Goal: Information Seeking & Learning: Learn about a topic

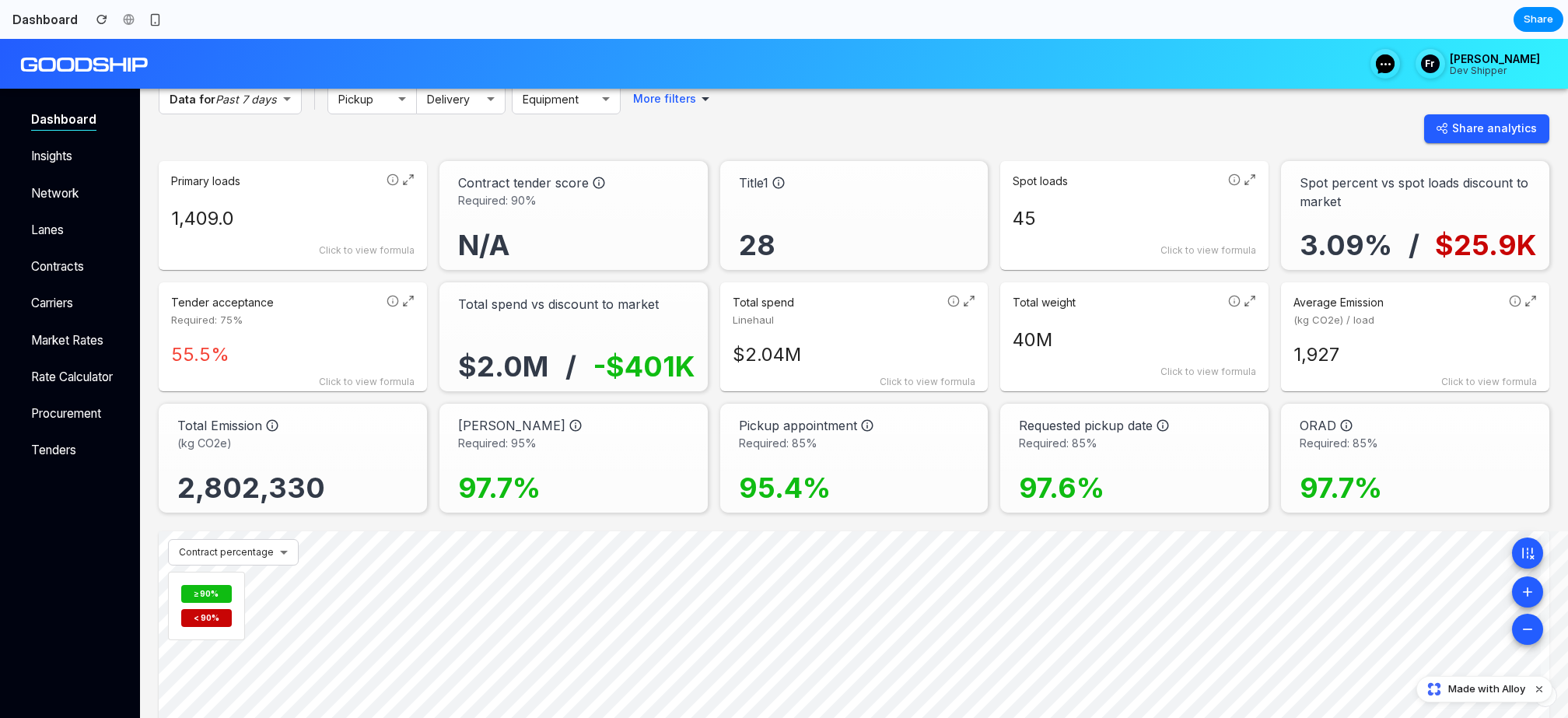
scroll to position [22, 0]
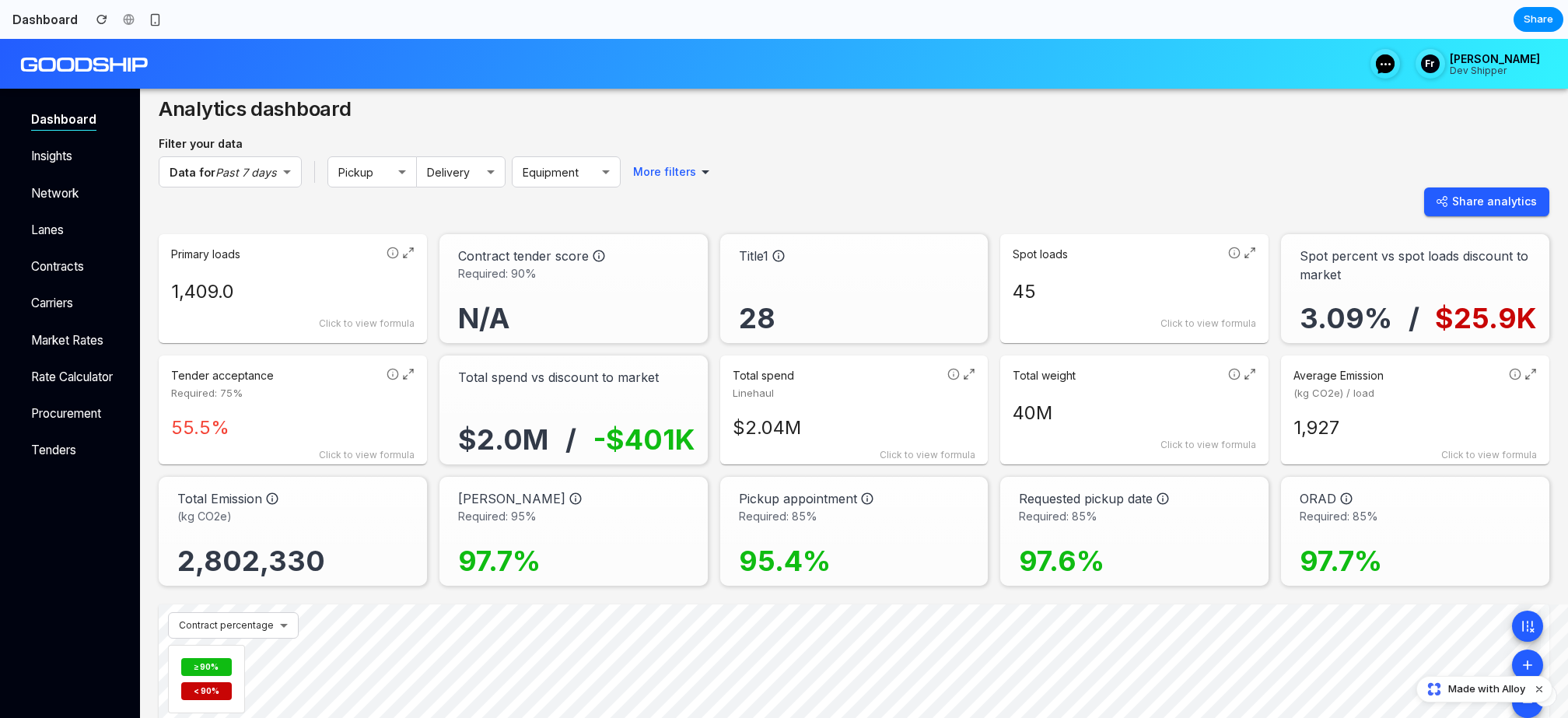
click at [786, 193] on button "Share analytics" at bounding box center [1486, 202] width 125 height 29
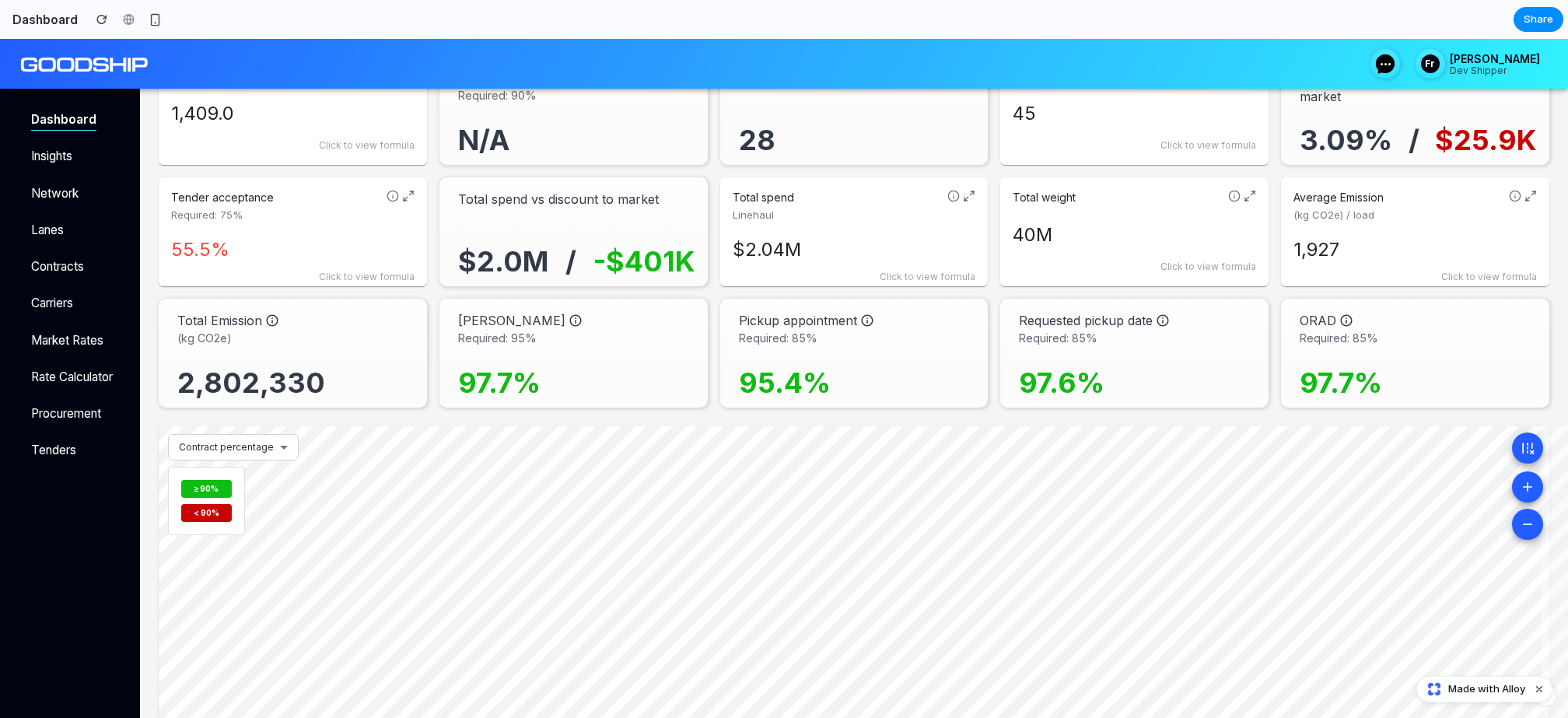
scroll to position [411, 0]
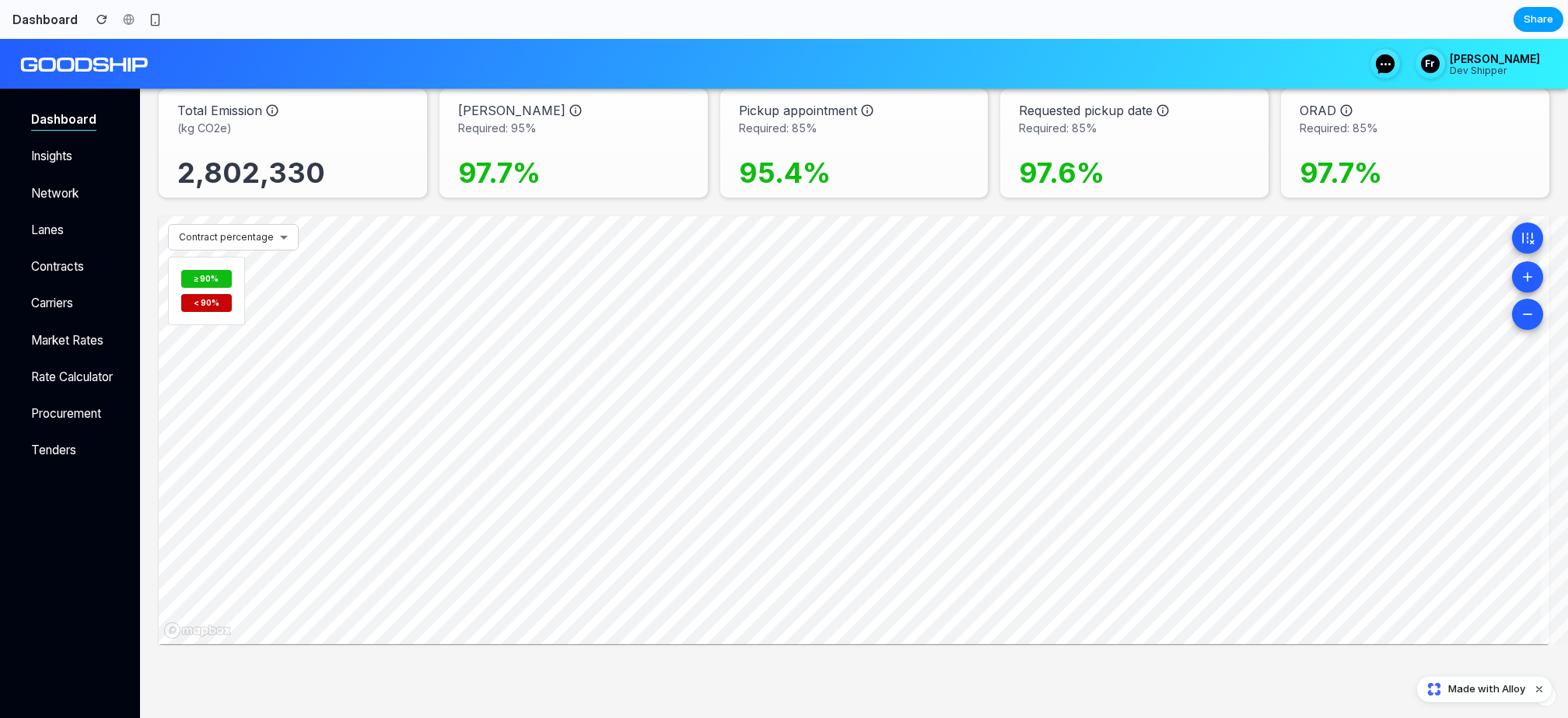
click at [786, 29] on button "Share" at bounding box center [1538, 19] width 50 height 25
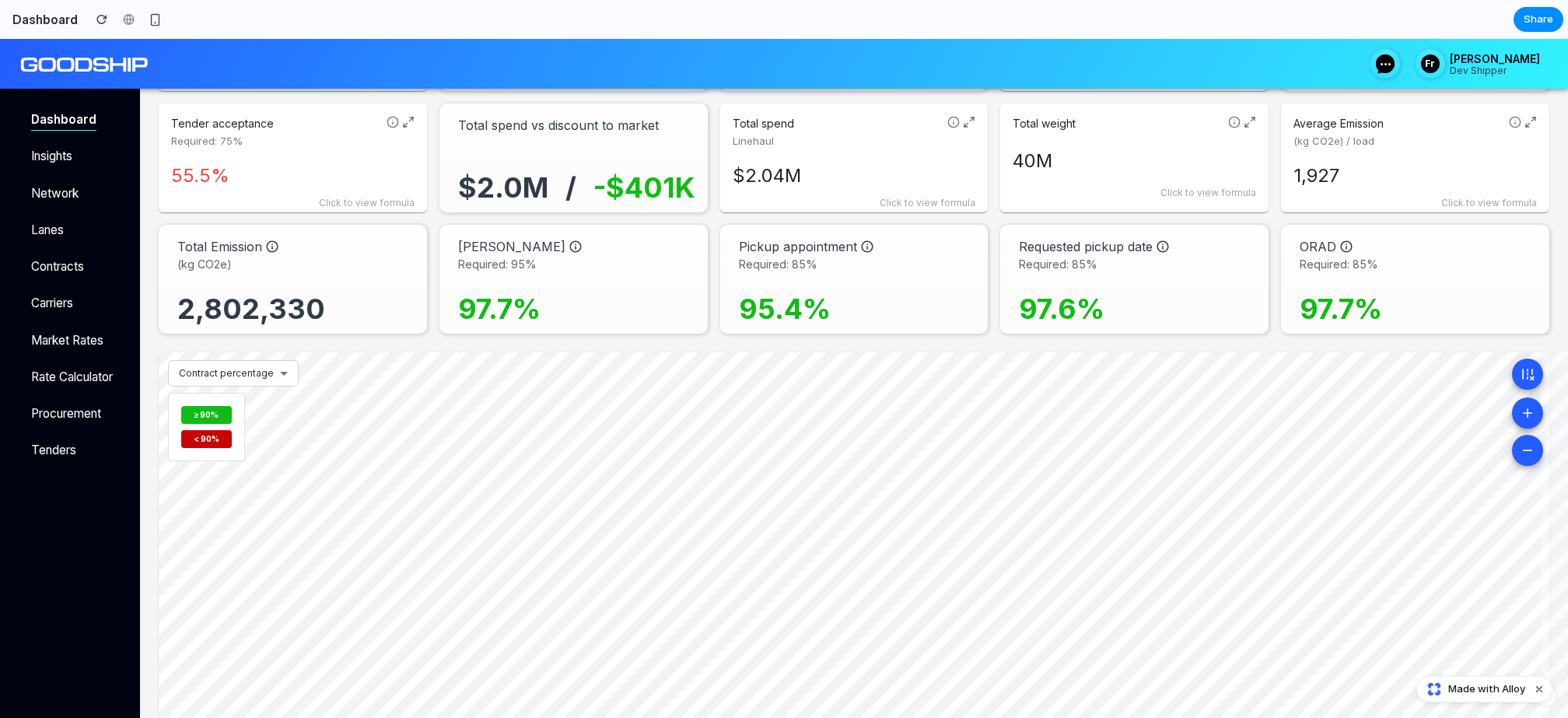
scroll to position [0, 0]
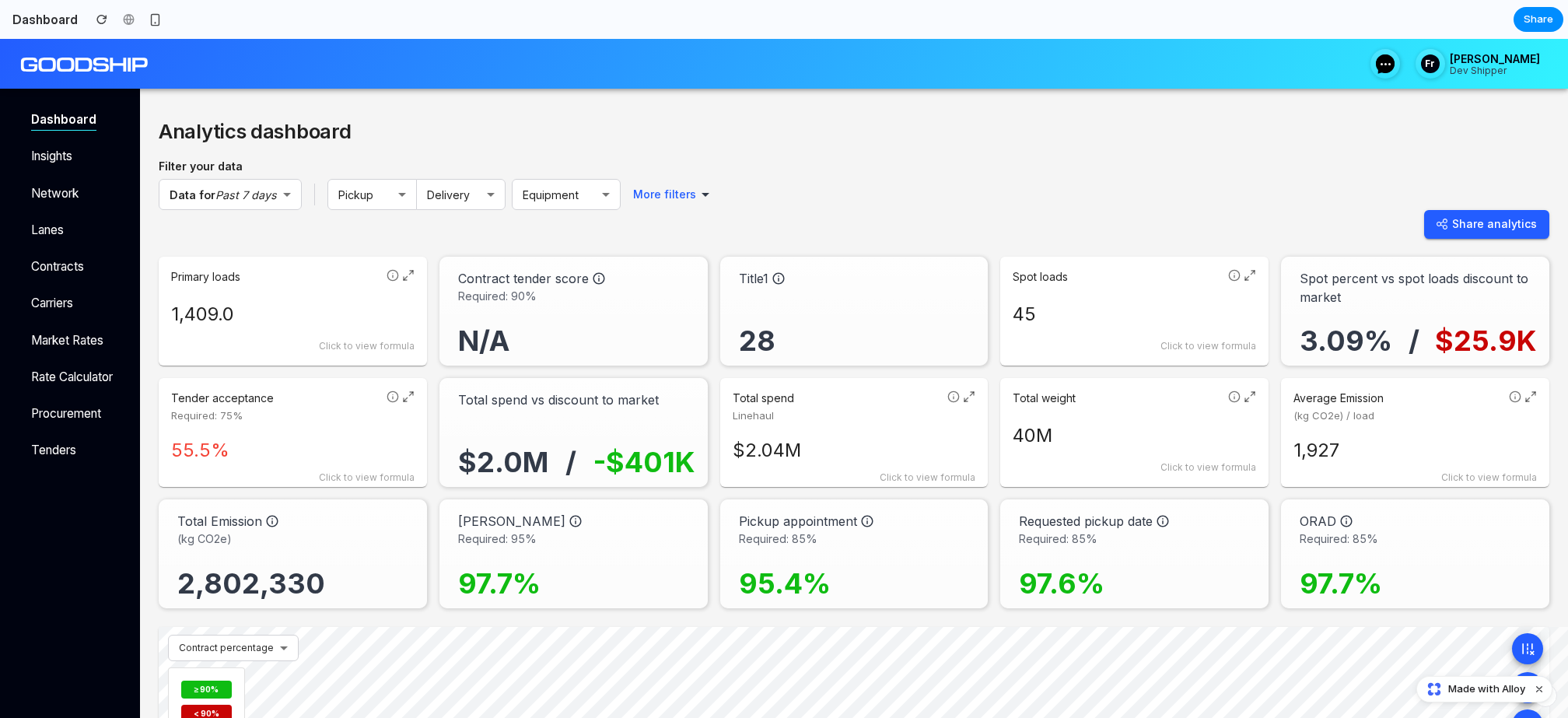
click at [90, 69] on img at bounding box center [107, 69] width 188 height 24
click at [367, 133] on h2 "Analytics dashboard" at bounding box center [645, 131] width 973 height 36
click at [487, 107] on div "Analytics dashboard Filter your data Data for Past 7 days ​ Pickup ​ Delivery ​…" at bounding box center [854, 615] width 1428 height 1053
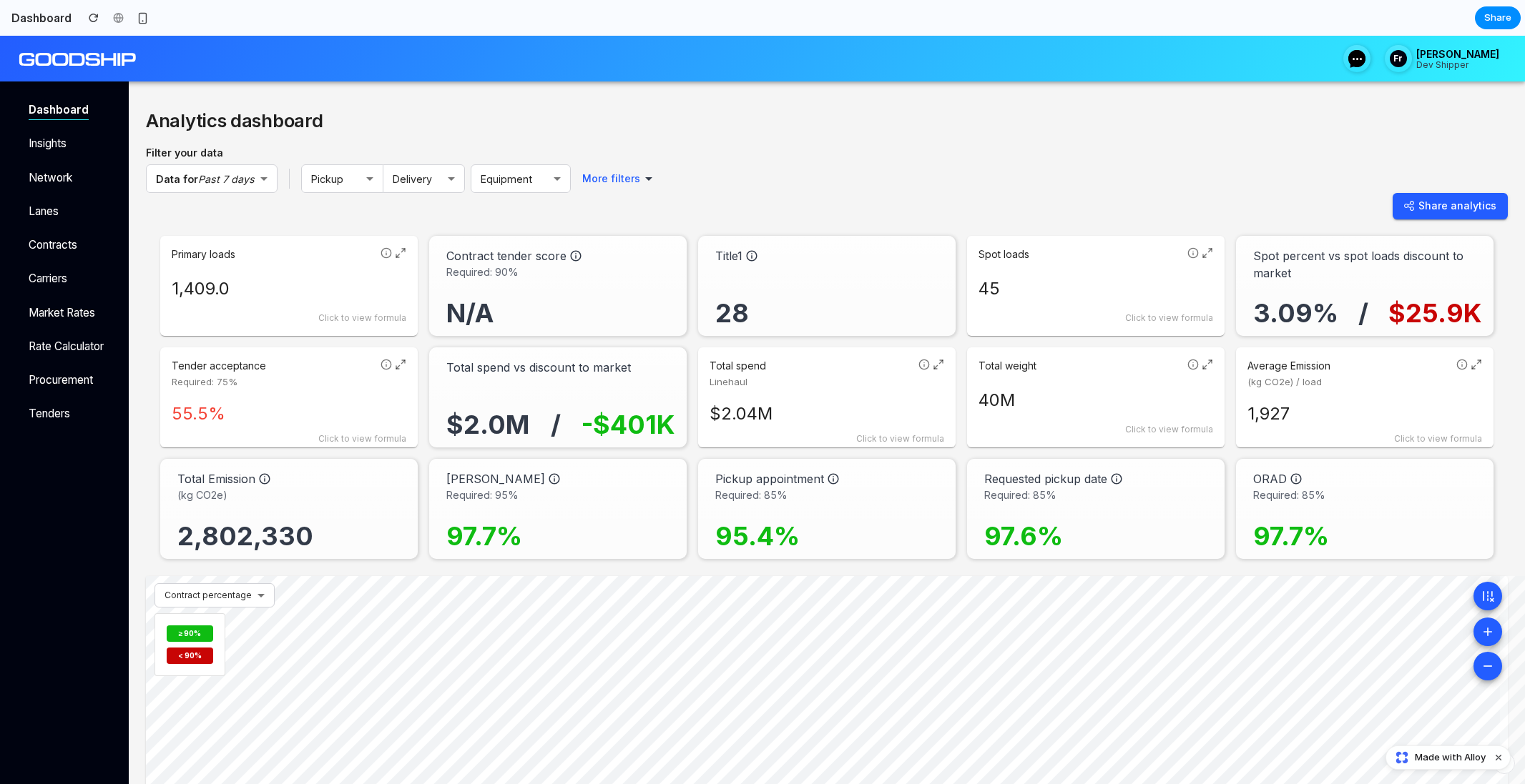
click at [480, 275] on span "Required: 90%" at bounding box center [561, 271] width 229 height 15
click at [530, 330] on div "Contract tender score Required: 90% N/A" at bounding box center [557, 286] width 257 height 100
click at [533, 373] on p "Total spend vs discount to market" at bounding box center [539, 367] width 185 height 17
click at [334, 375] on div "Tender acceptance Required: 75%" at bounding box center [272, 374] width 203 height 30
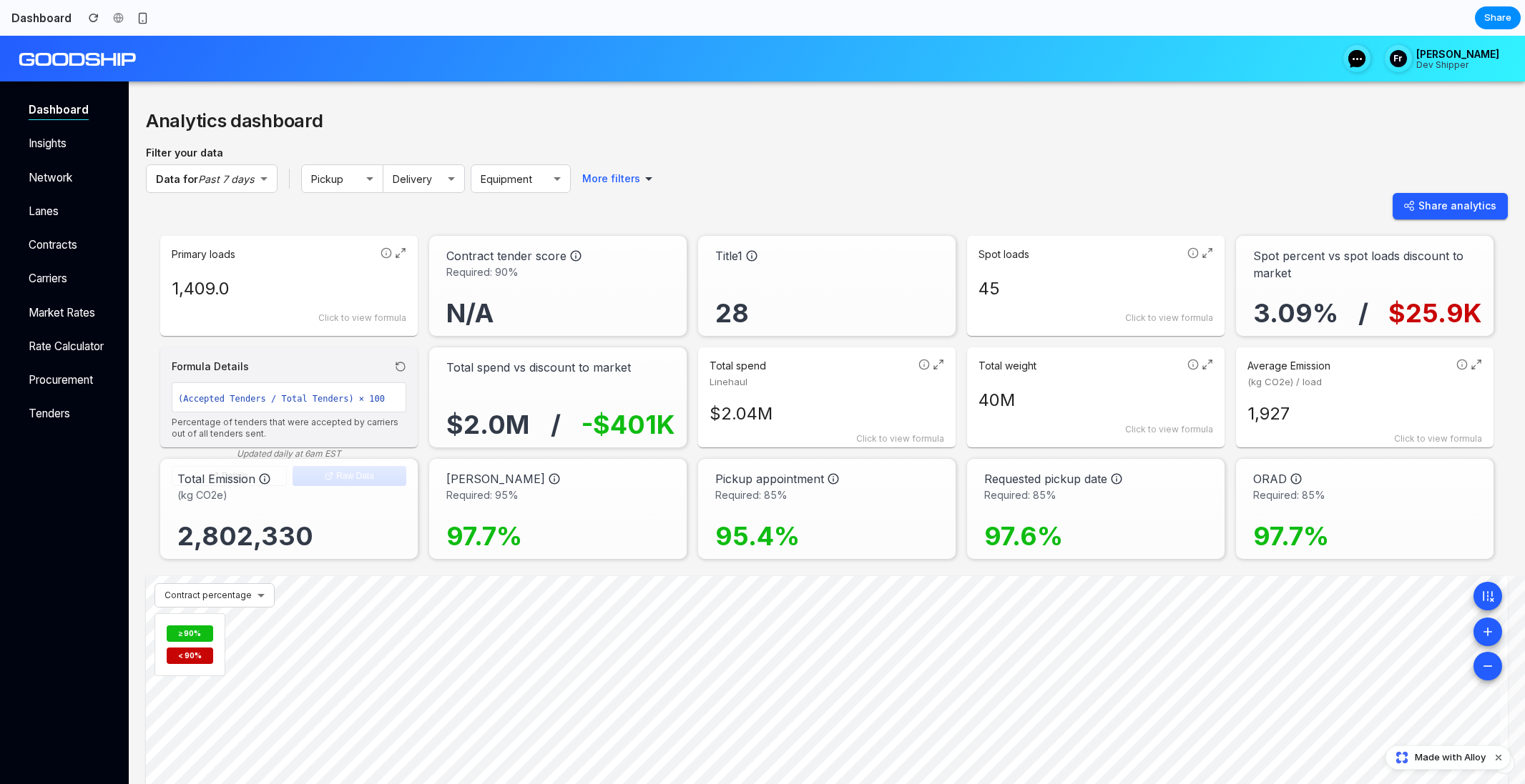
click at [289, 305] on div "Primary loads 1,409.0 Click to view formula" at bounding box center [289, 286] width 257 height 100
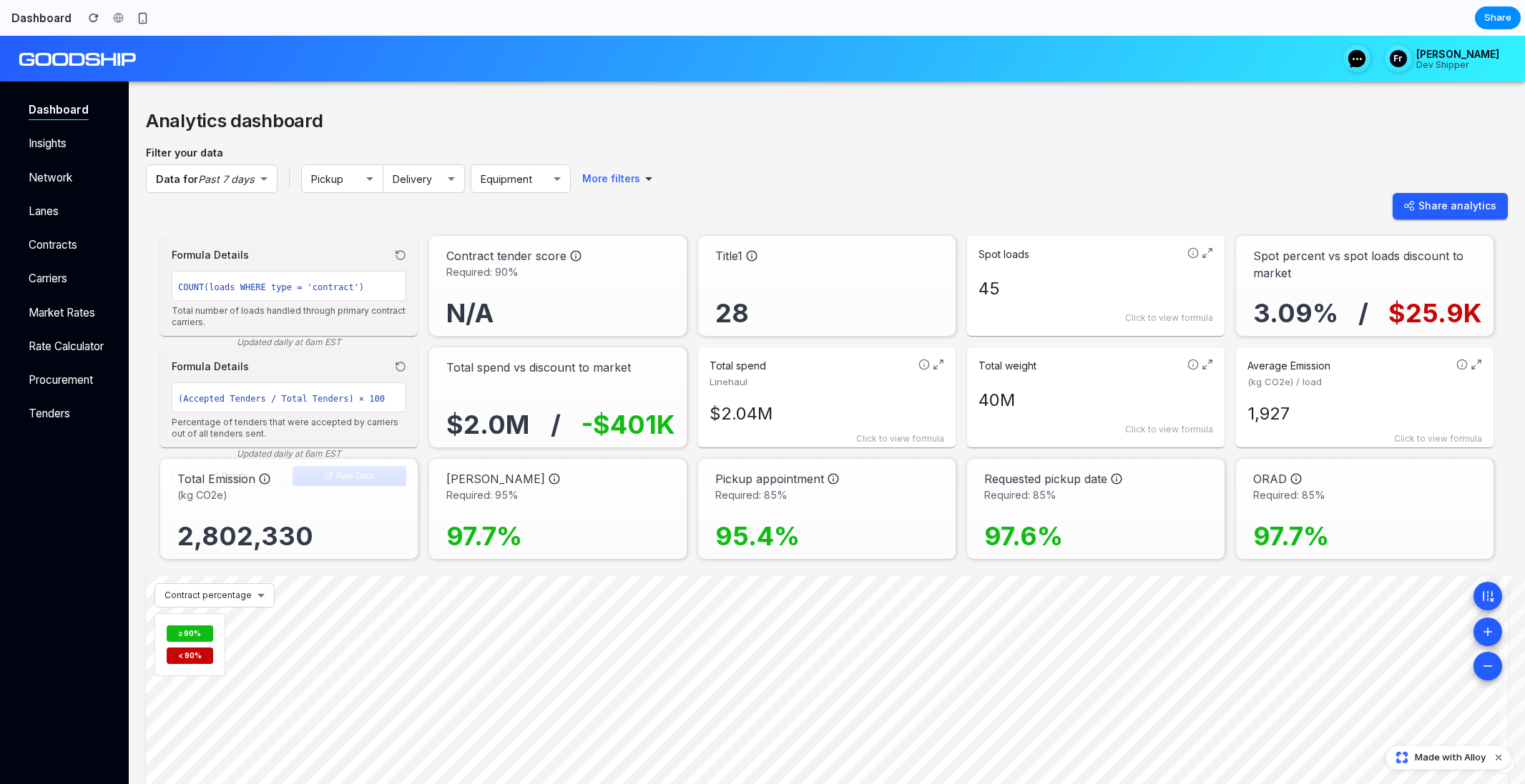
click at [364, 556] on div "Total Emission (kg CO2e) 2,802,330" at bounding box center [289, 509] width 257 height 100
click at [508, 537] on p "97.7%" at bounding box center [484, 537] width 76 height 40
click at [831, 521] on div "95.4%" at bounding box center [830, 525] width 229 height 45
click at [1075, 511] on div "97.6%" at bounding box center [1099, 525] width 229 height 45
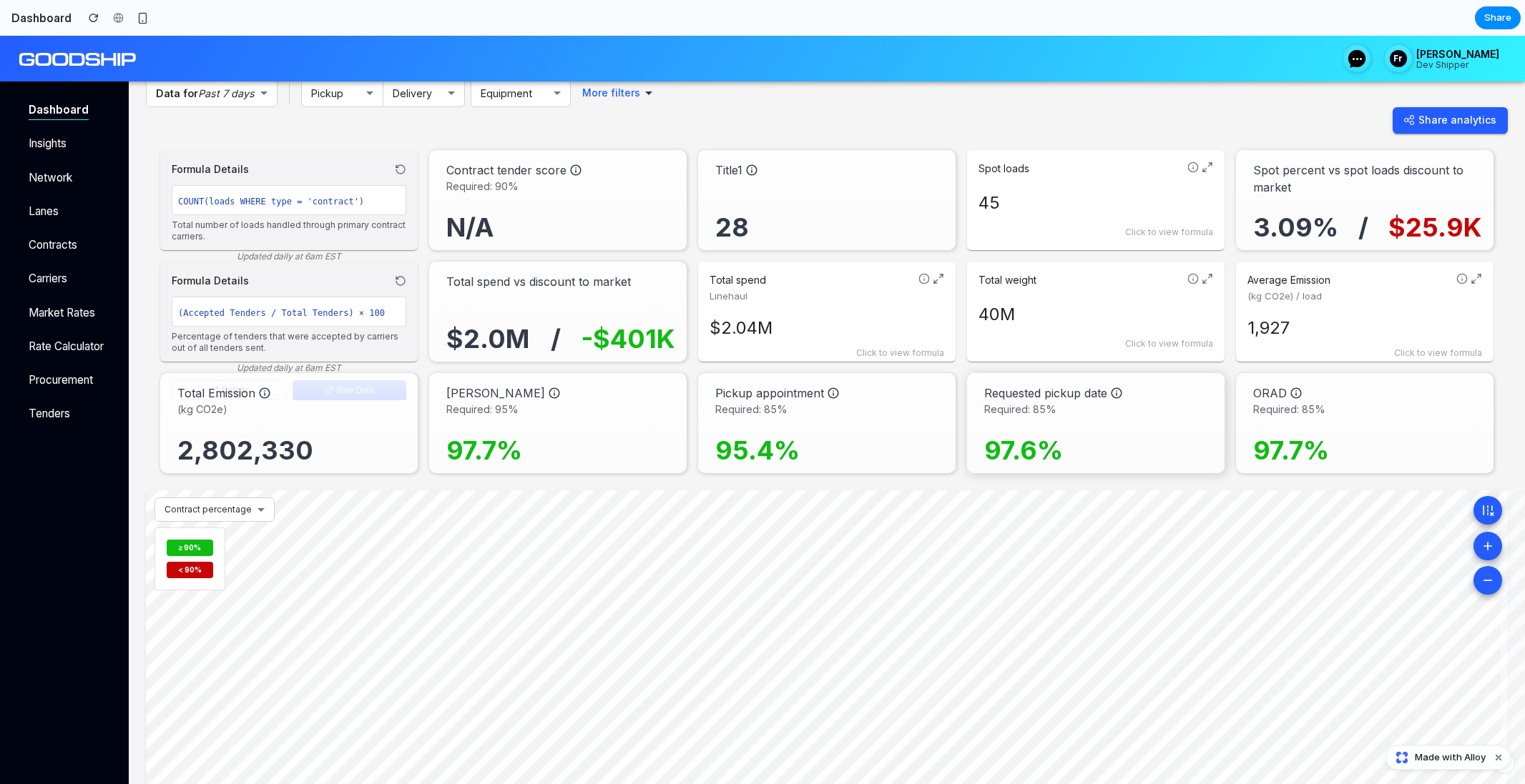
scroll to position [125, 0]
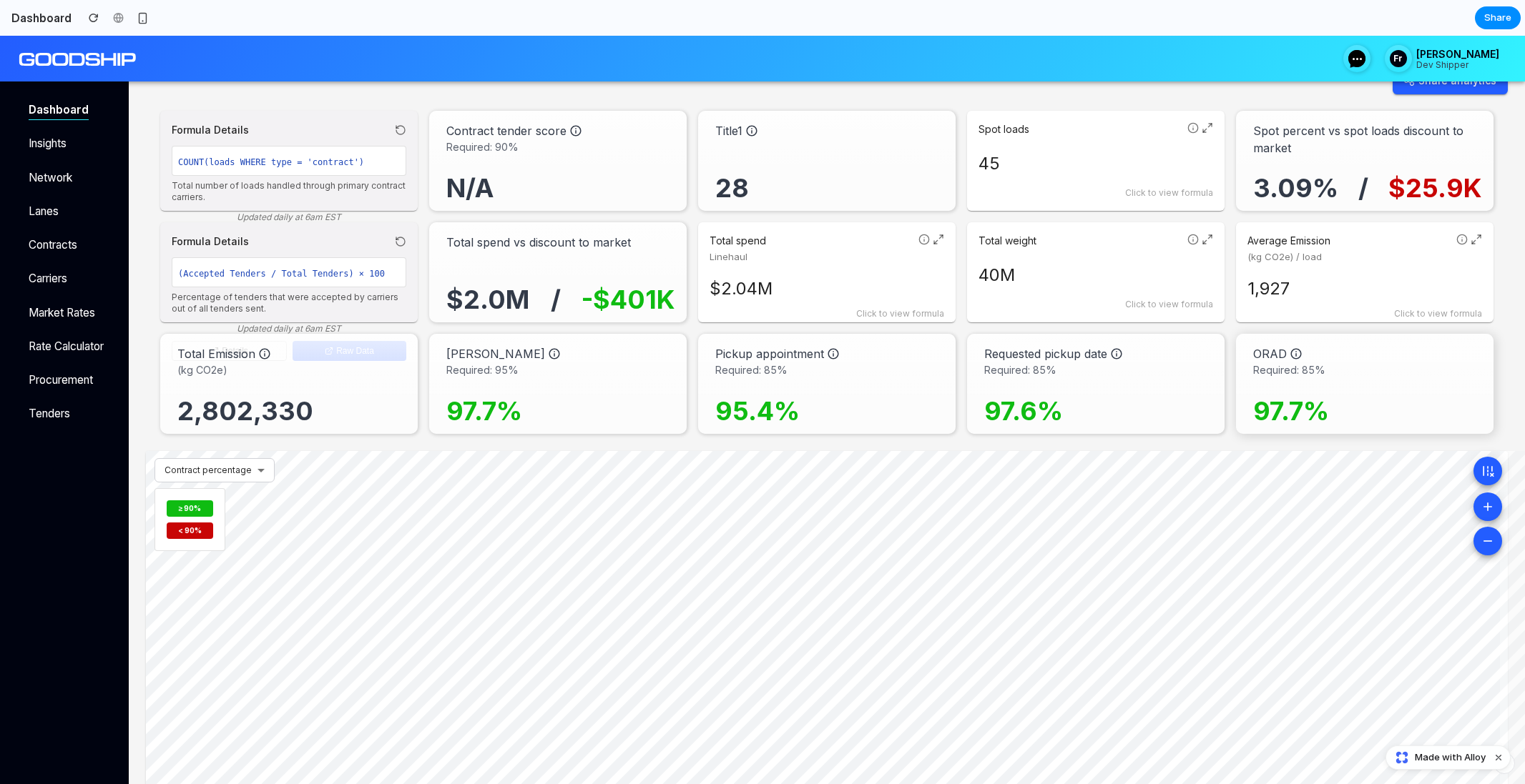
click at [1351, 340] on div "ORAD Required: 85% 97.7%" at bounding box center [1364, 384] width 257 height 100
click at [1351, 375] on span "Required: 85%" at bounding box center [1368, 370] width 229 height 15
click at [1327, 298] on p "1,927" at bounding box center [1364, 288] width 235 height 26
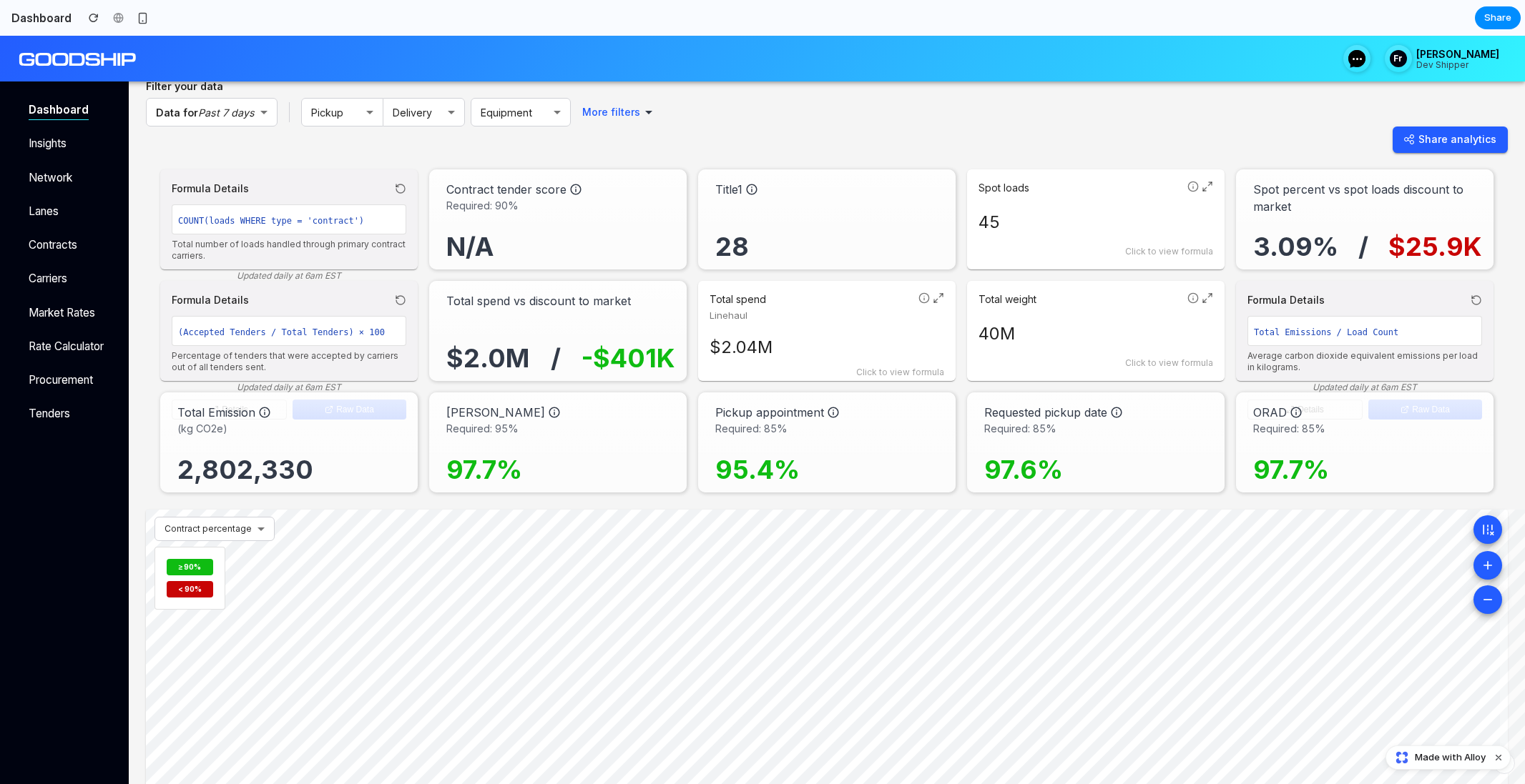
scroll to position [37, 0]
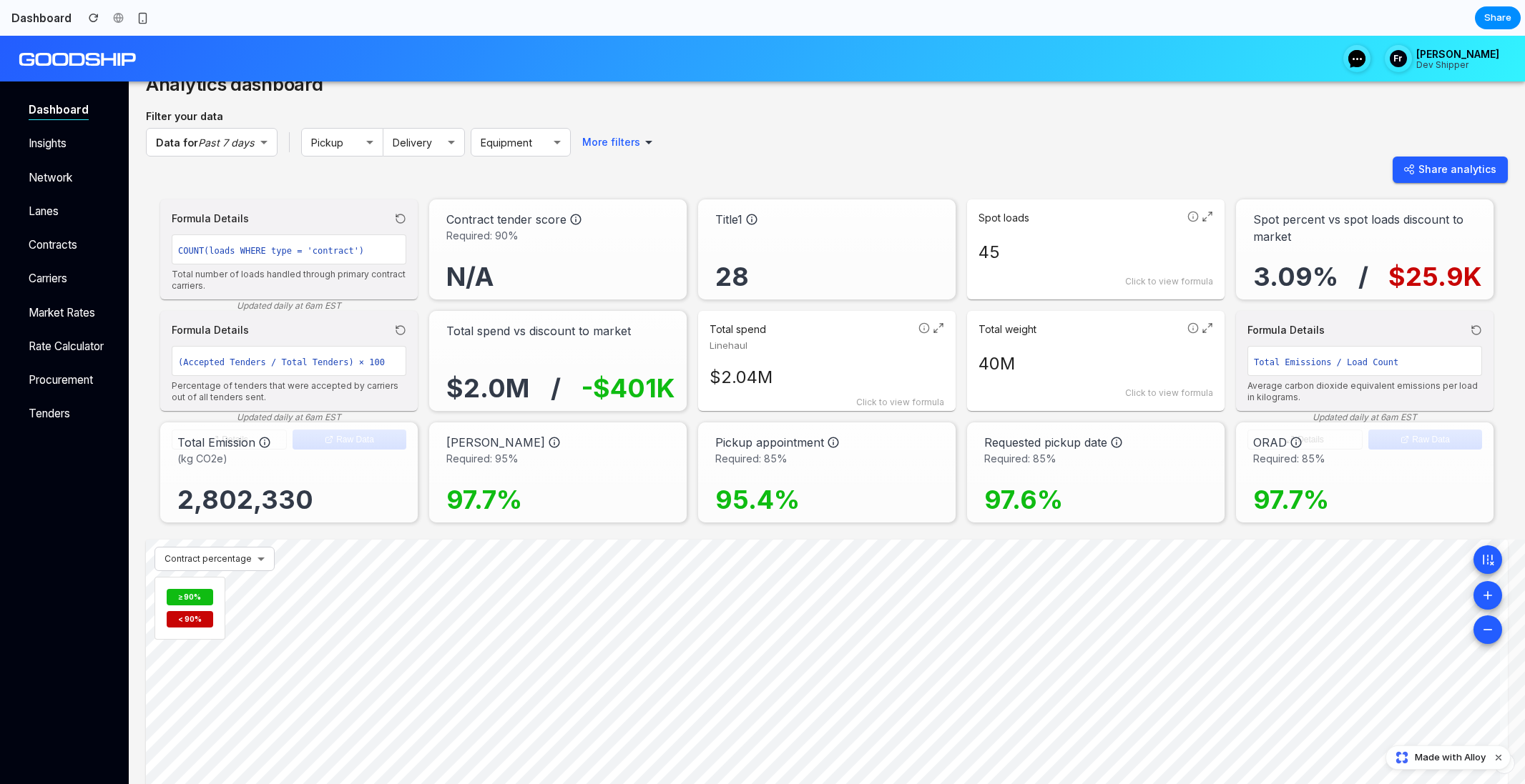
click at [1300, 215] on p "Spot percent vs spot loads discount to market" at bounding box center [1368, 228] width 229 height 34
click at [1303, 236] on p "Spot percent vs spot loads discount to market" at bounding box center [1368, 228] width 229 height 34
click at [1129, 238] on div "Spot loads 45 Click to view formula" at bounding box center [1095, 249] width 257 height 100
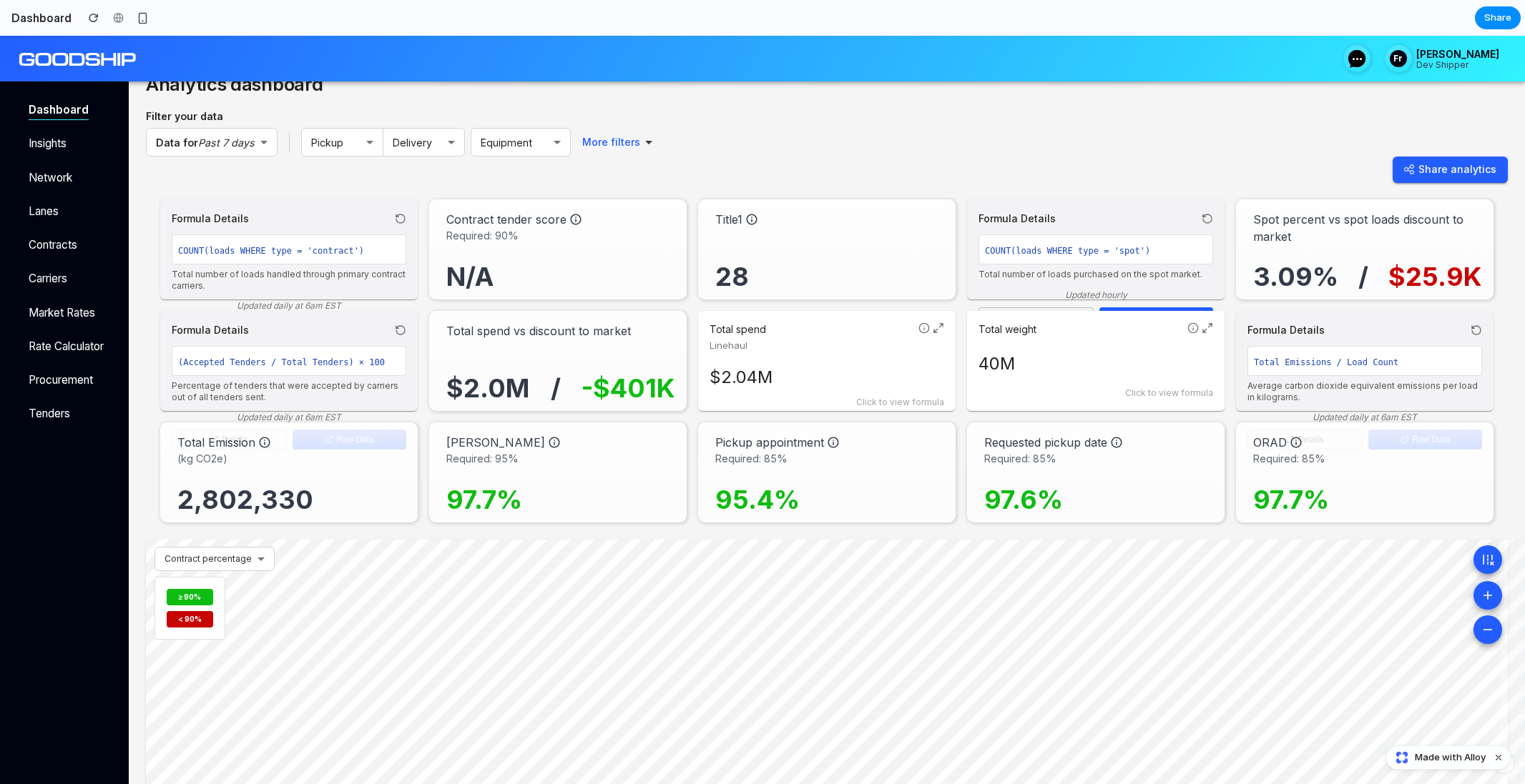
click at [1075, 337] on div "Total weight 40M Click to view formula" at bounding box center [1095, 361] width 257 height 100
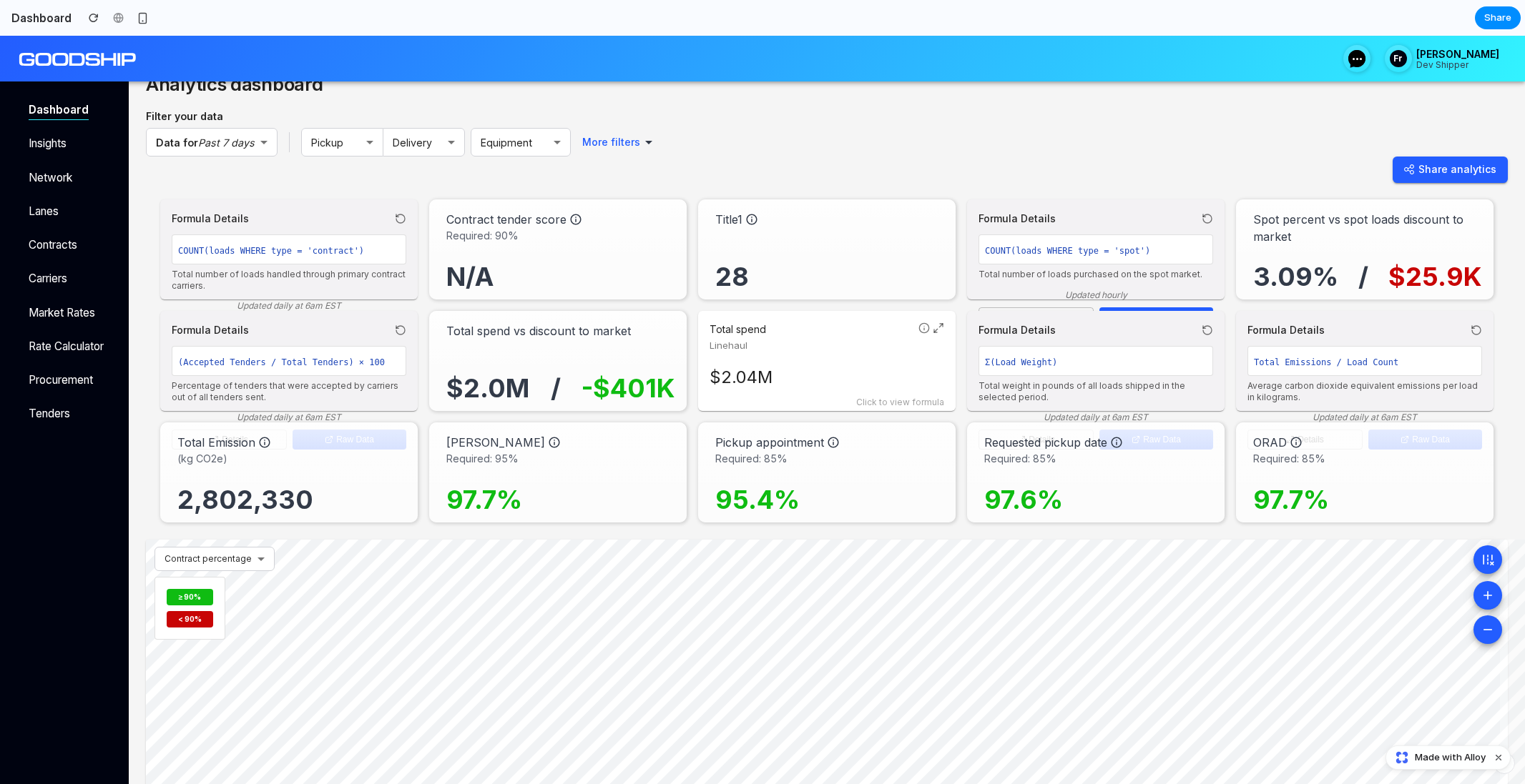
click at [867, 246] on div "28" at bounding box center [830, 257] width 229 height 60
click at [841, 343] on span "Linehaul" at bounding box center [810, 346] width 203 height 14
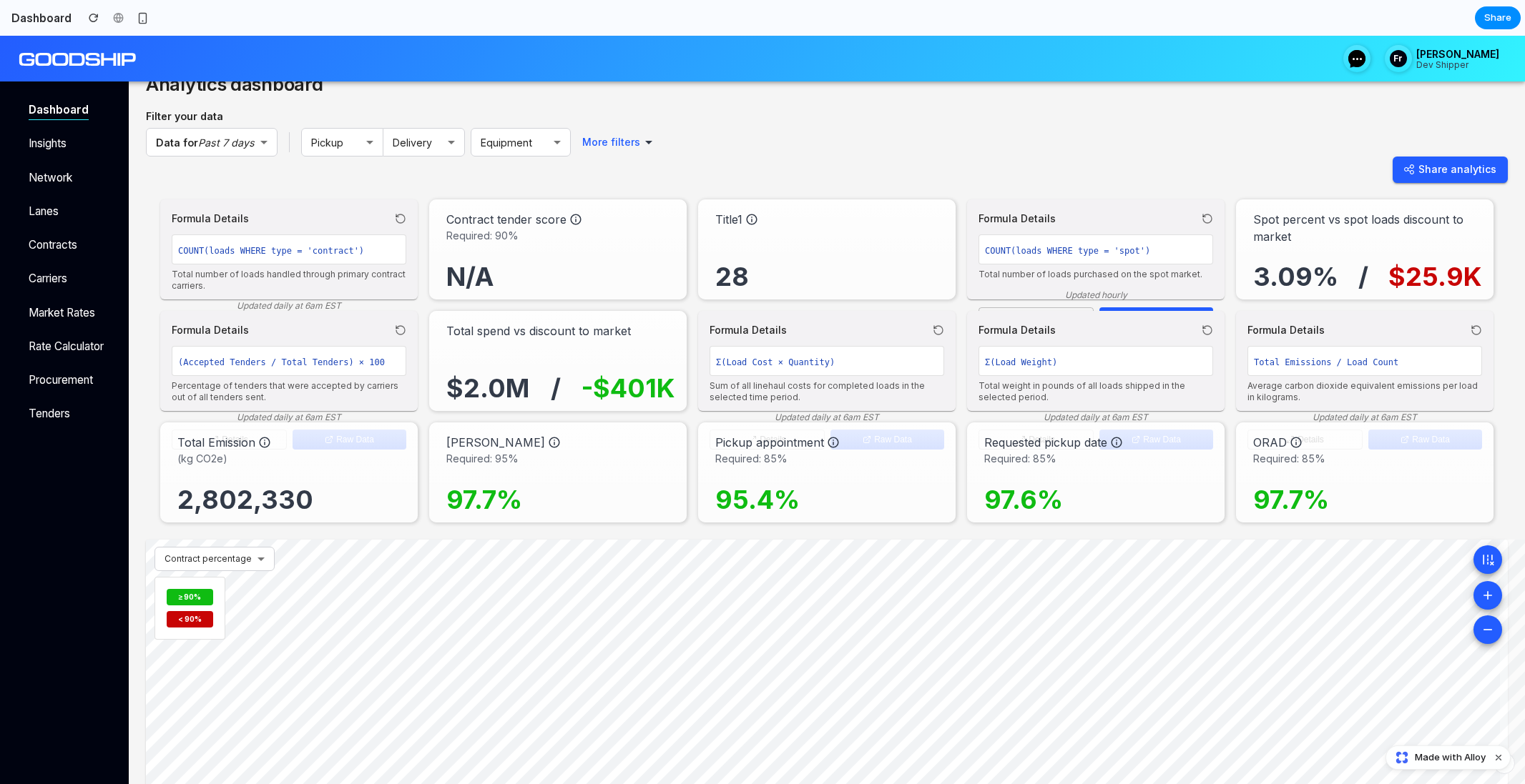
click at [791, 246] on div "28" at bounding box center [830, 257] width 229 height 60
click at [550, 346] on div "$2.0M / -$401K" at bounding box center [561, 369] width 229 height 60
click at [570, 252] on div "N/A" at bounding box center [561, 265] width 229 height 45
click at [522, 462] on span "Required: 95%" at bounding box center [561, 458] width 229 height 15
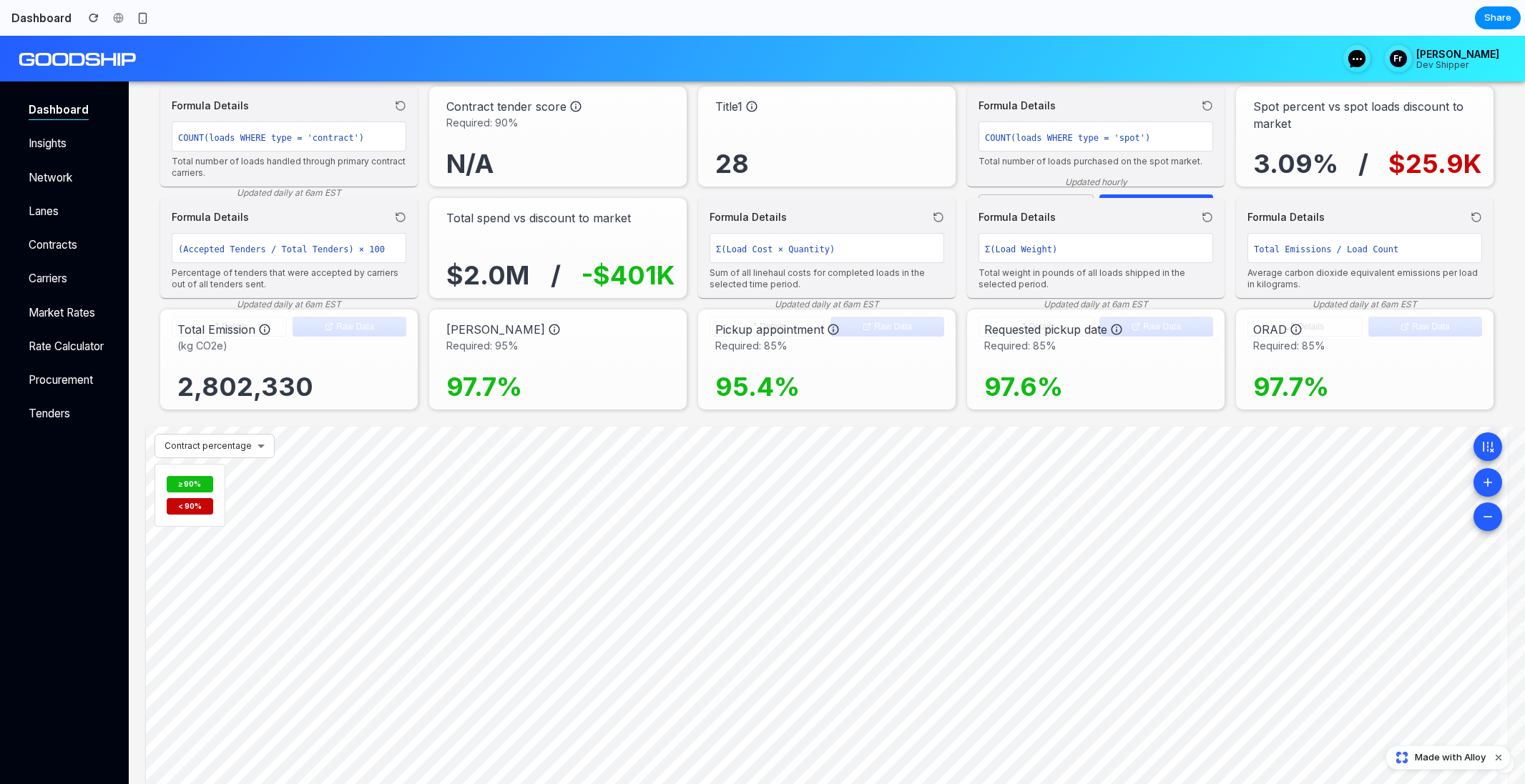
scroll to position [0, 0]
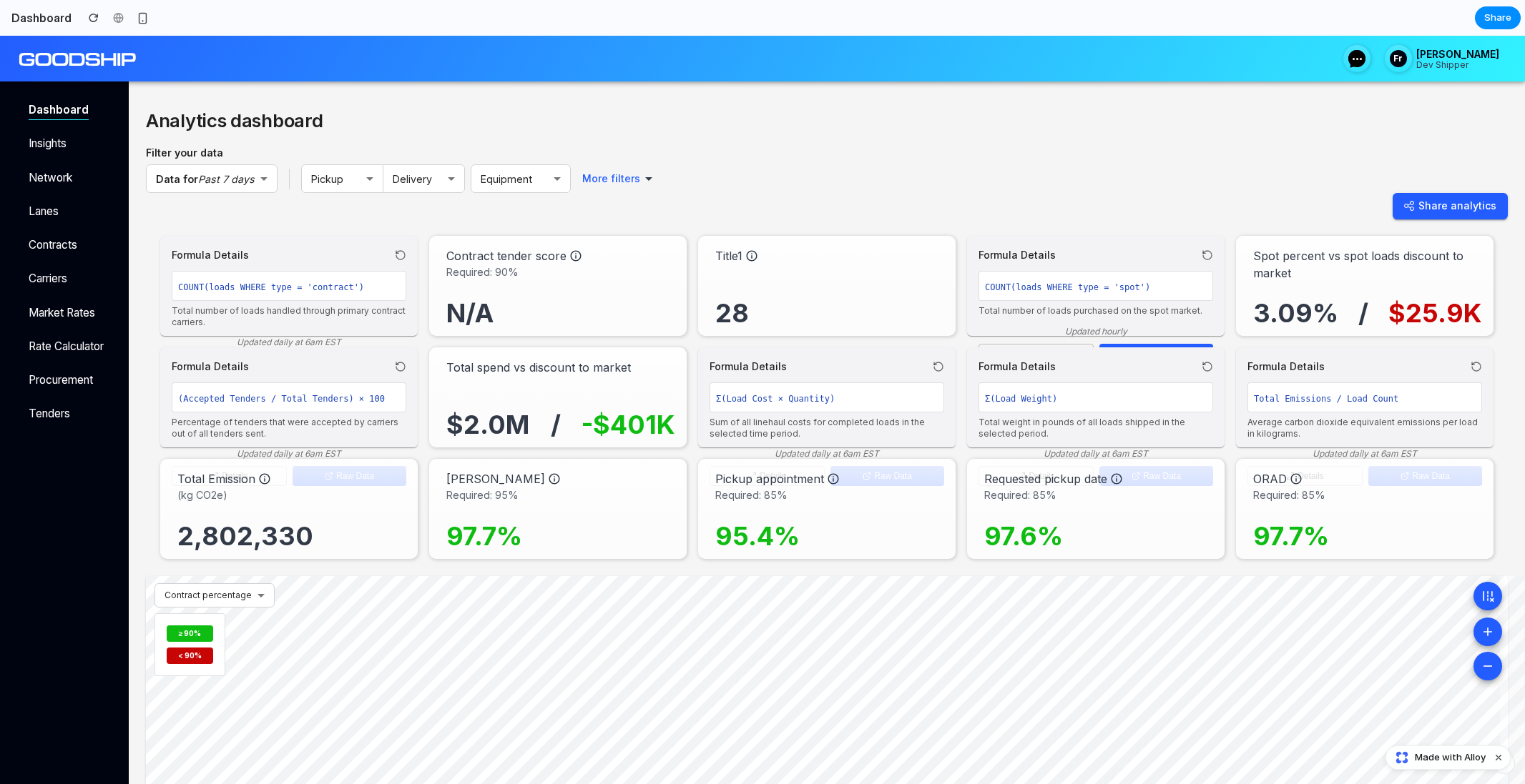
click at [676, 354] on div "Total spend vs discount to market $2.0M / -$401K" at bounding box center [557, 397] width 257 height 100
click at [597, 377] on div "$2.0M / -$401K" at bounding box center [561, 405] width 229 height 60
click at [580, 321] on div "N/A" at bounding box center [561, 302] width 229 height 45
click at [817, 297] on div "28" at bounding box center [830, 294] width 229 height 60
click at [1334, 278] on p "Spot percent vs spot loads discount to market" at bounding box center [1368, 264] width 229 height 34
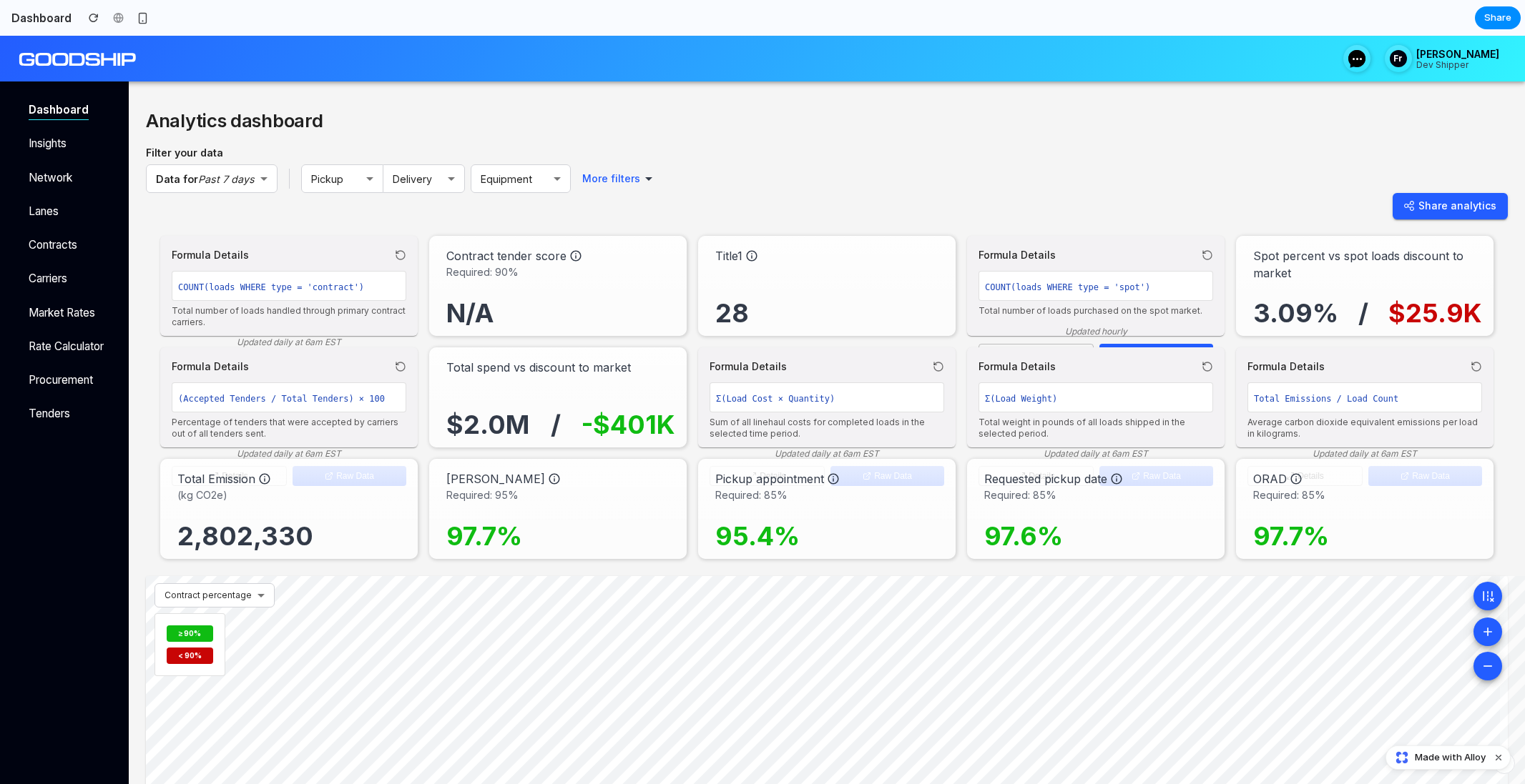
click at [1334, 278] on p "Spot percent vs spot loads discount to market" at bounding box center [1368, 264] width 229 height 34
click at [1316, 520] on p "97.7%" at bounding box center [1291, 537] width 76 height 40
click at [1079, 511] on div "97.6%" at bounding box center [1099, 525] width 229 height 45
click at [1303, 521] on p "97.7%" at bounding box center [1291, 537] width 76 height 40
click at [782, 496] on span "Required: 85%" at bounding box center [830, 495] width 229 height 15
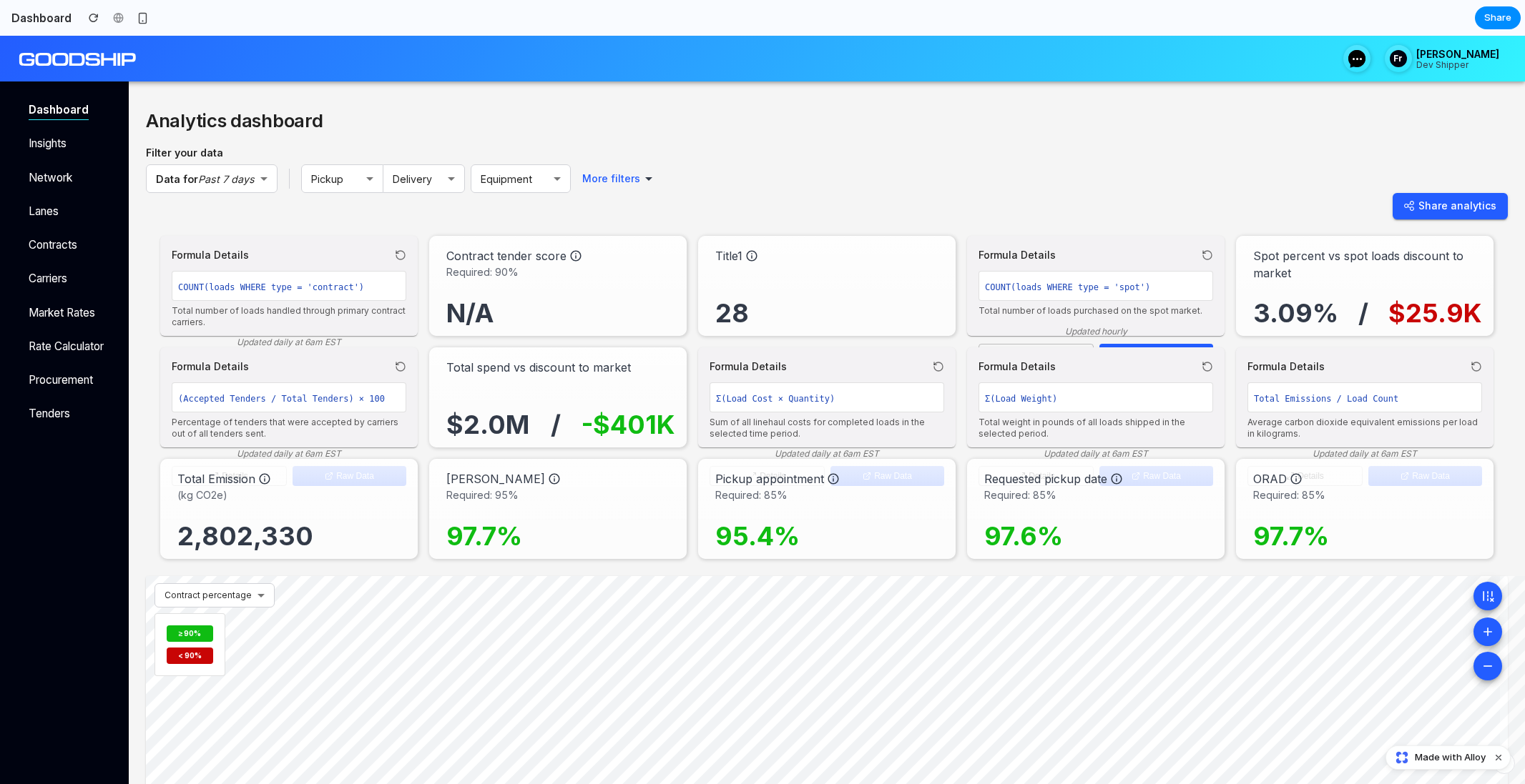
click at [550, 413] on p "/" at bounding box center [555, 425] width 10 height 40
click at [350, 256] on div "Formula Details" at bounding box center [289, 254] width 235 height 15
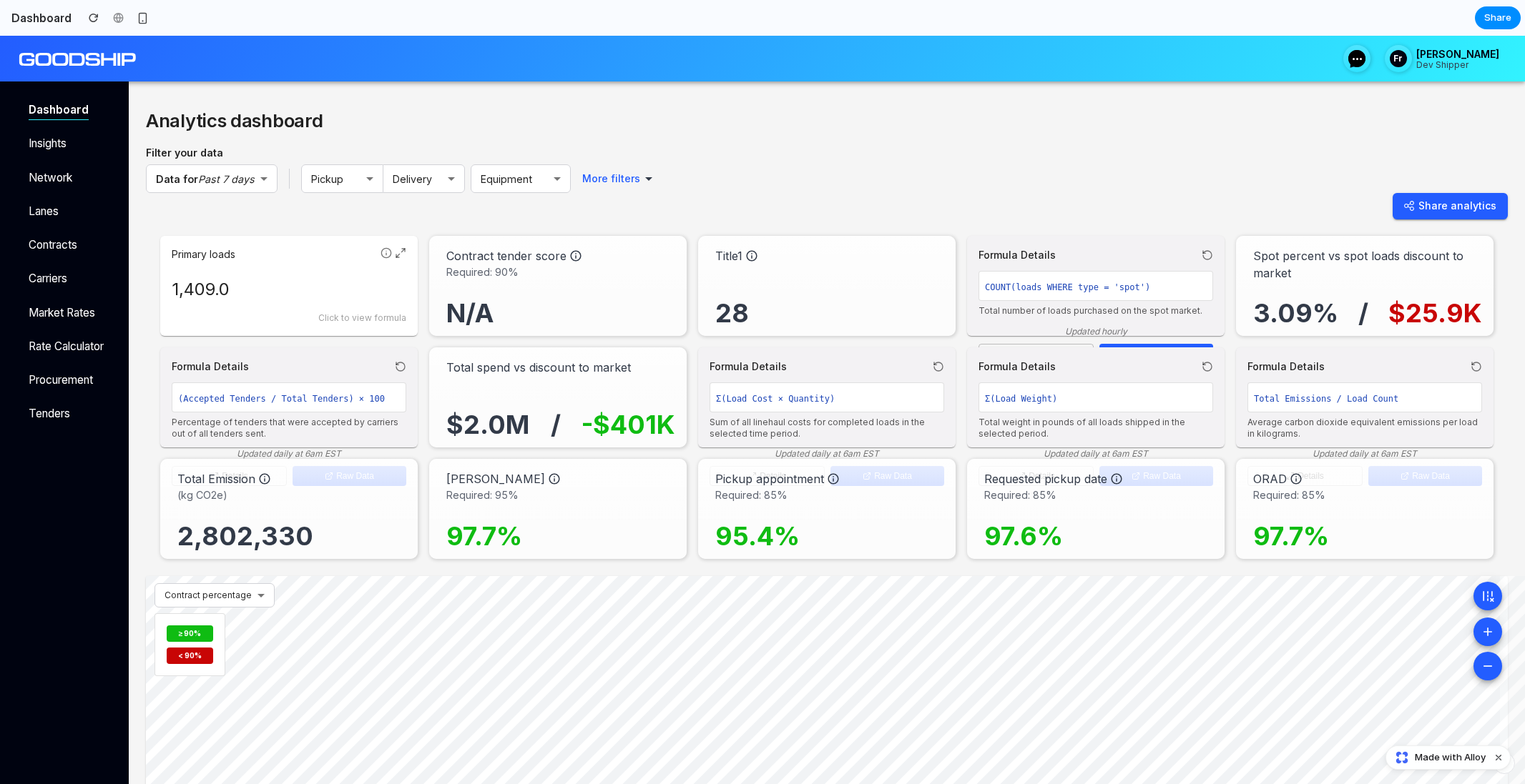
click at [310, 259] on p "Primary loads" at bounding box center [272, 254] width 203 height 14
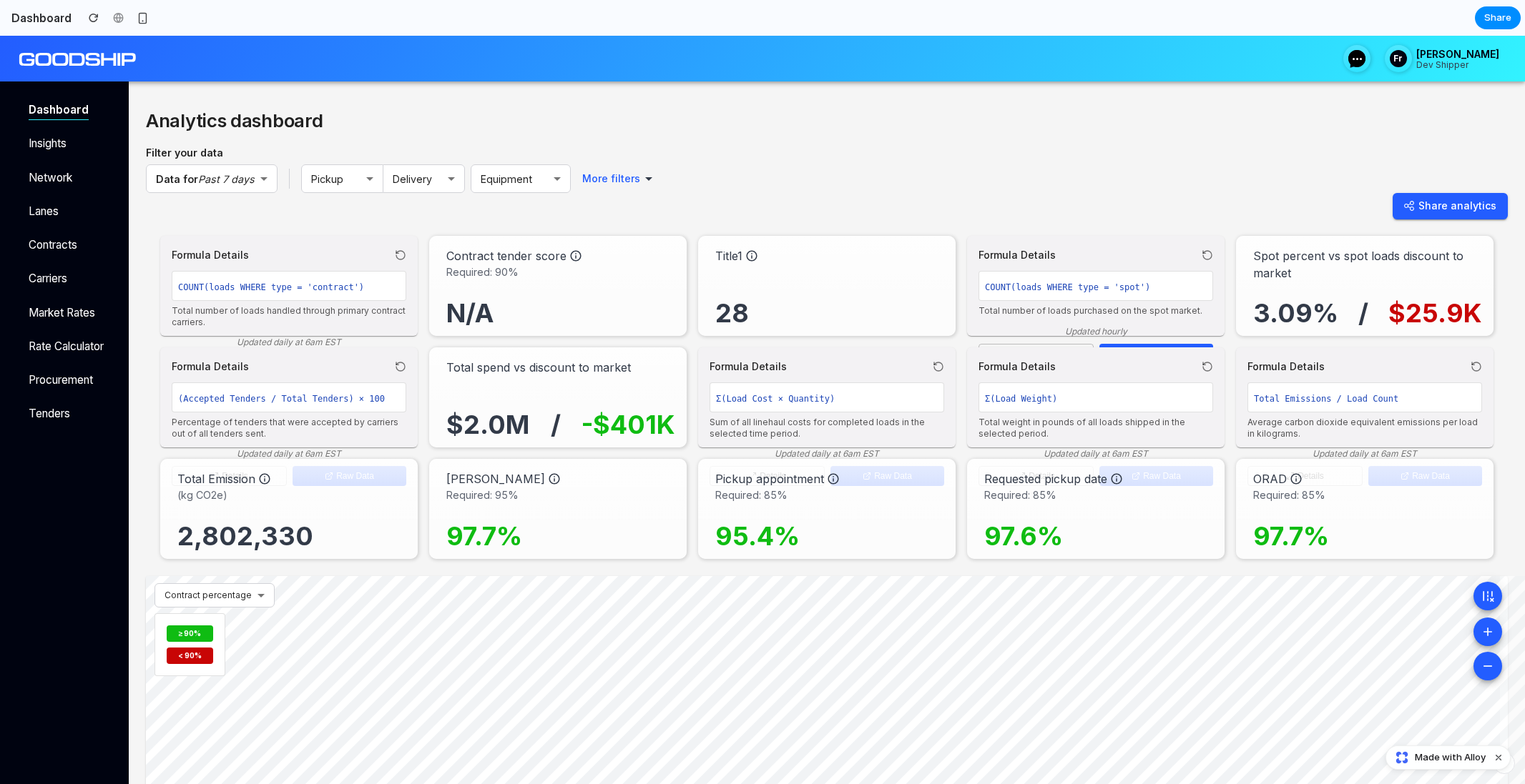
click at [291, 340] on p "Updated daily at 6am EST" at bounding box center [289, 342] width 235 height 13
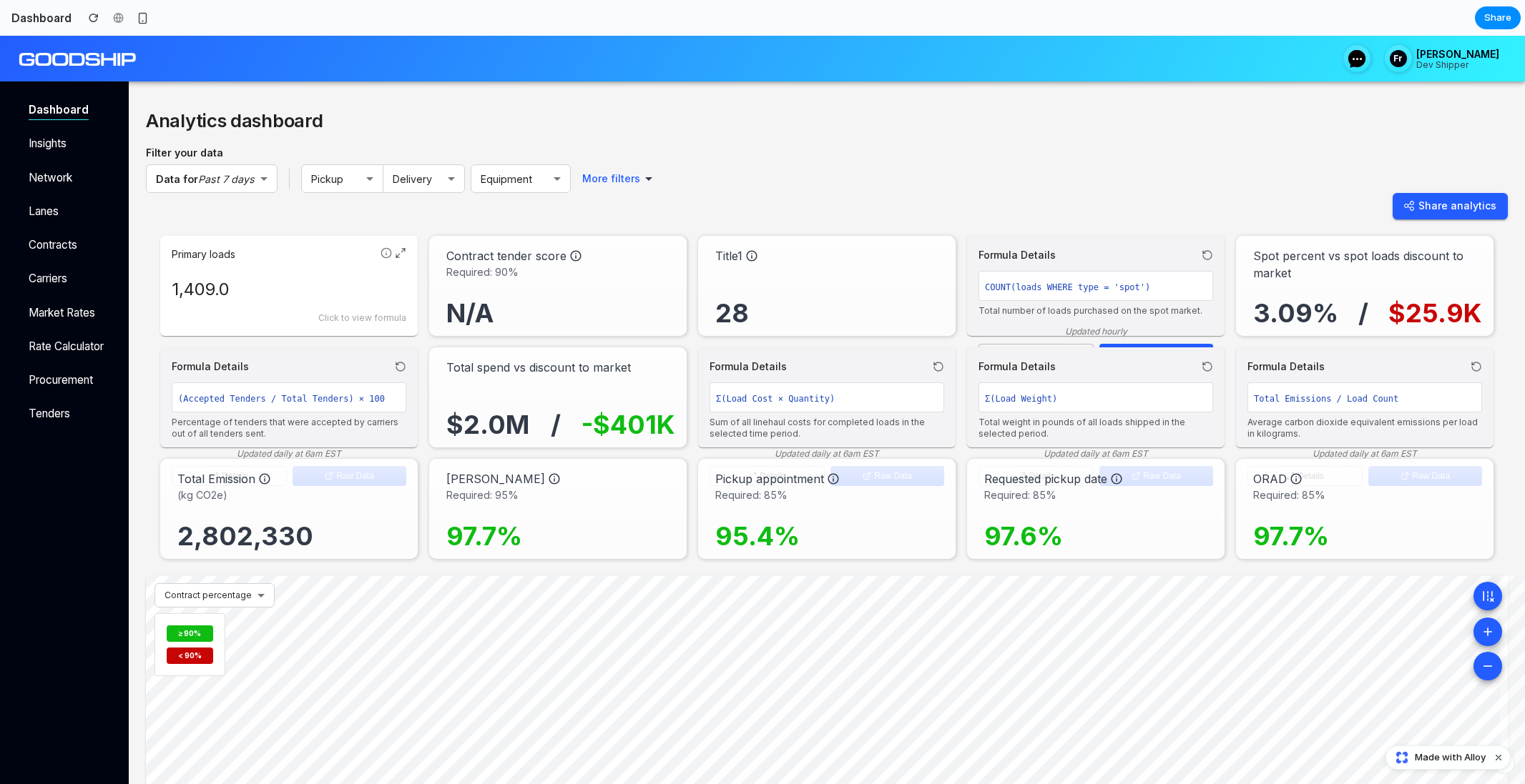
click at [278, 361] on div "Formula Details" at bounding box center [289, 366] width 235 height 15
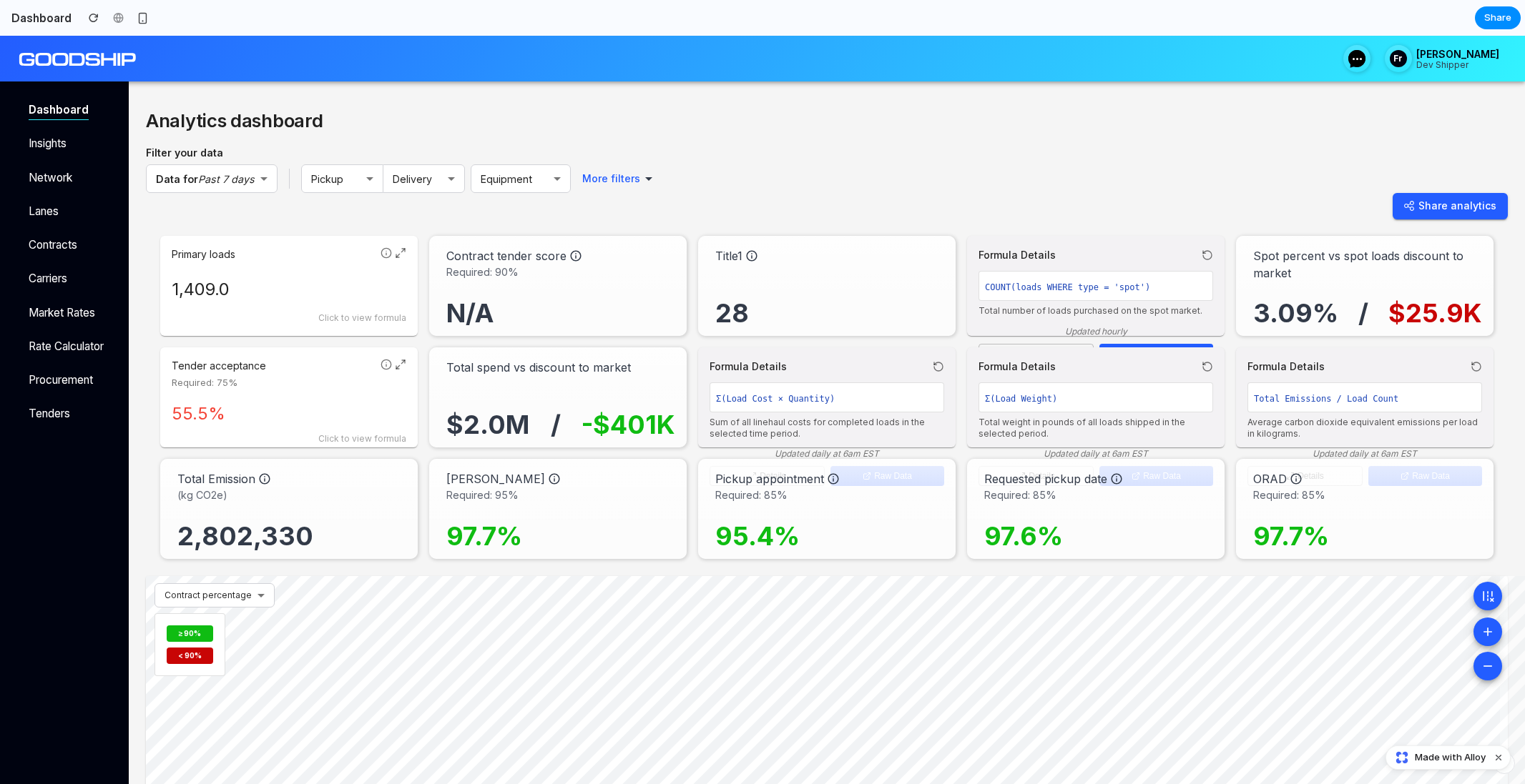
click at [1088, 248] on div "Formula Details" at bounding box center [1095, 254] width 235 height 15
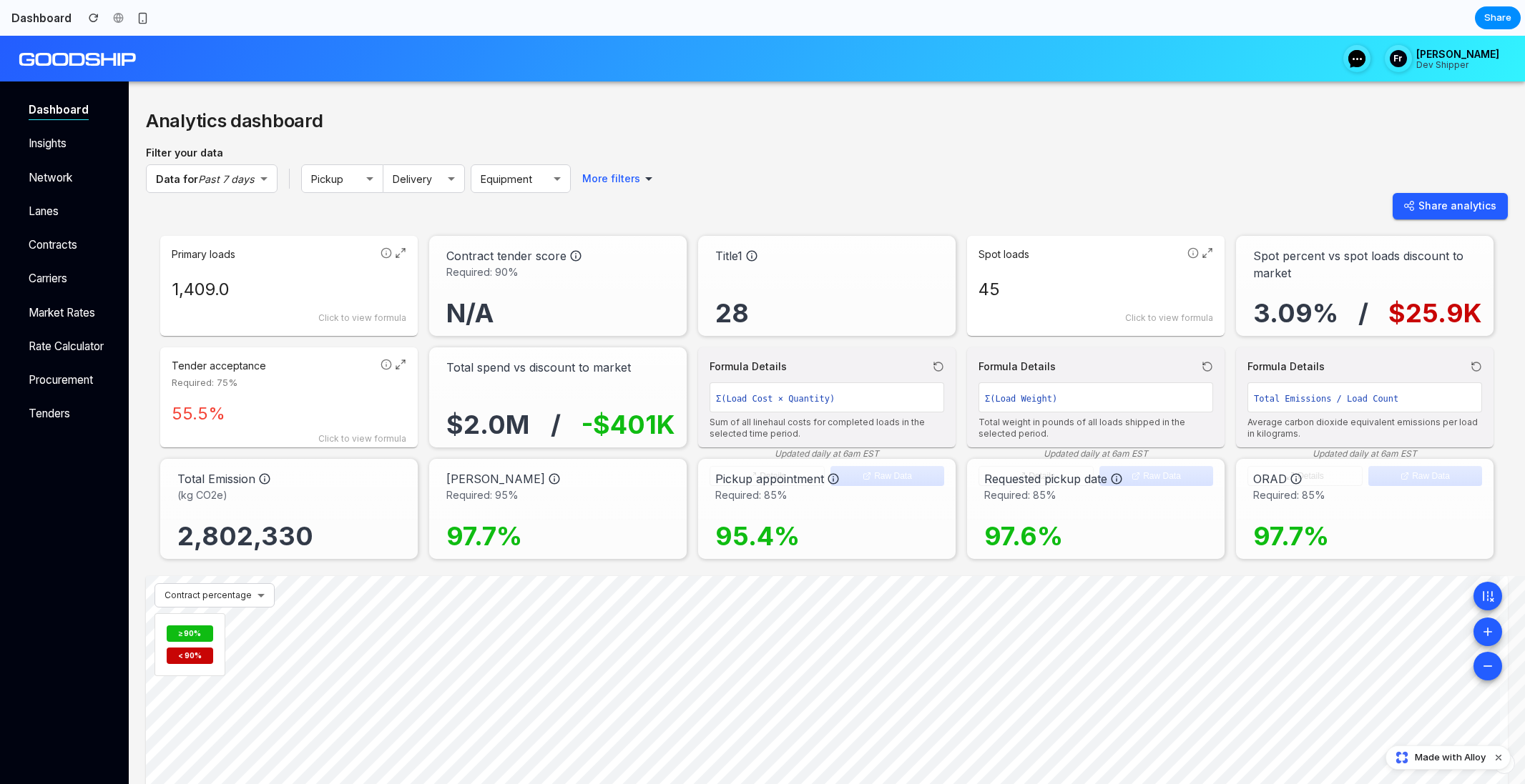
click at [1068, 359] on div "Formula Details" at bounding box center [1095, 366] width 235 height 15
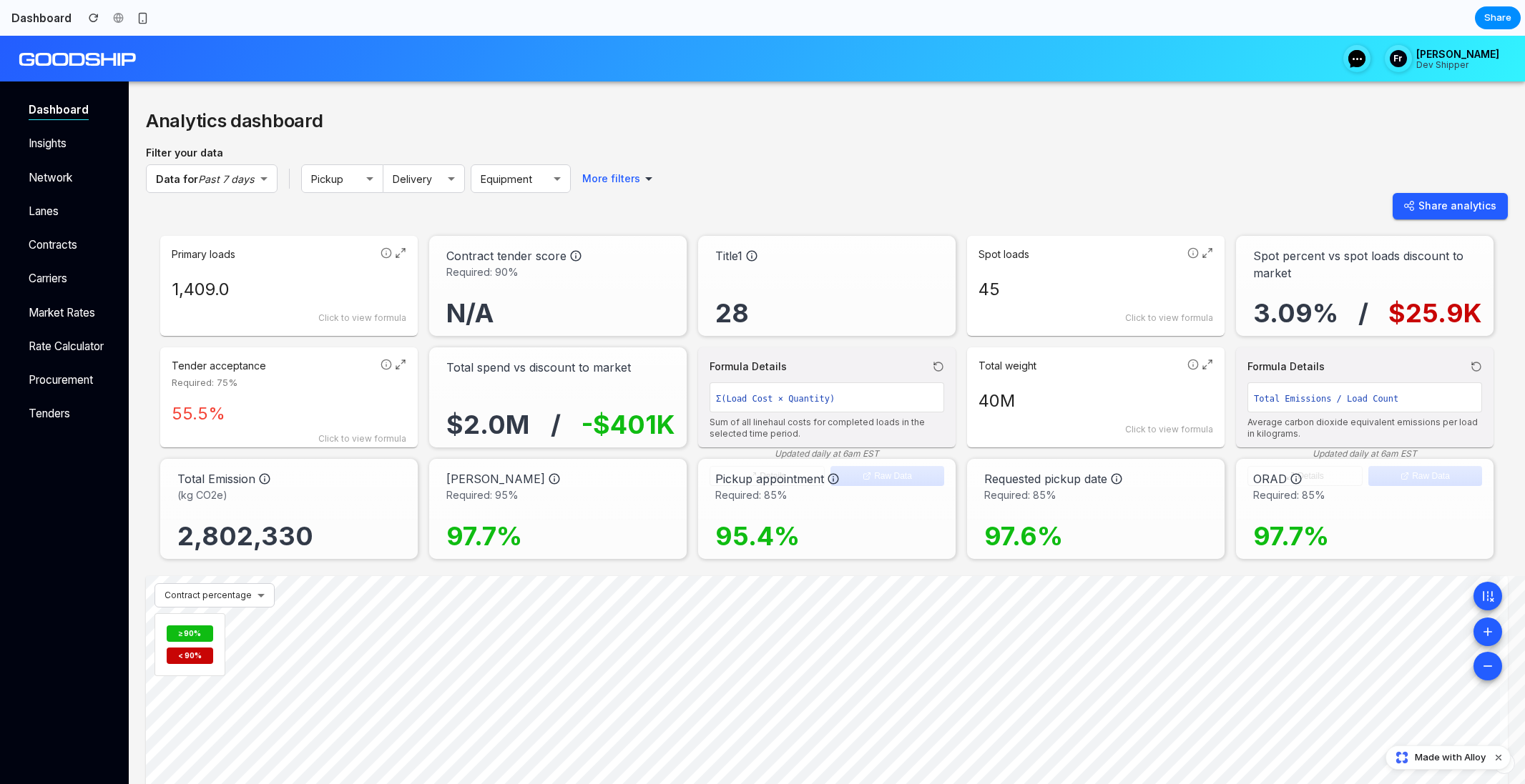
click at [1357, 364] on div "Formula Details" at bounding box center [1364, 366] width 235 height 15
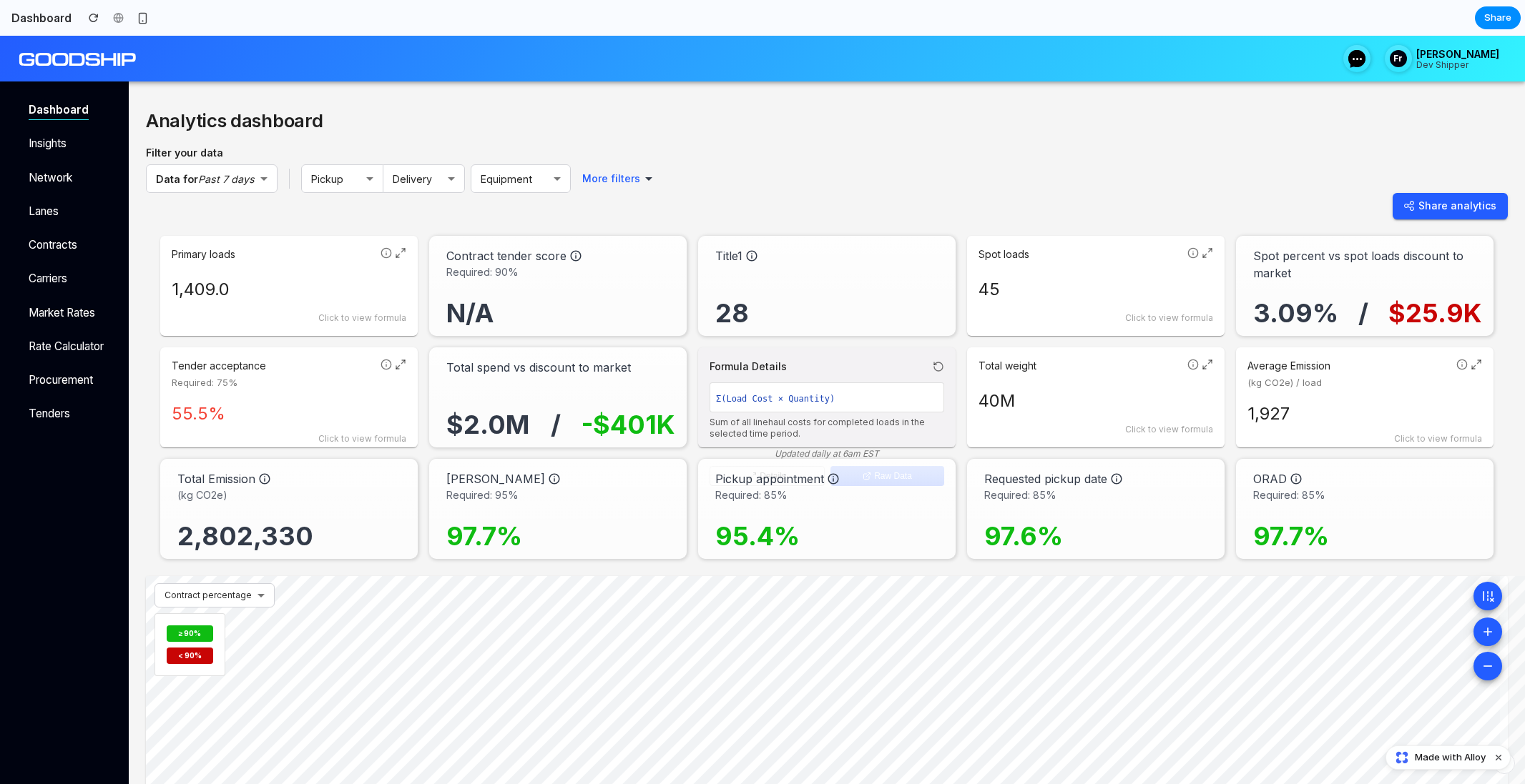
click at [868, 368] on div "Formula Details" at bounding box center [826, 366] width 235 height 15
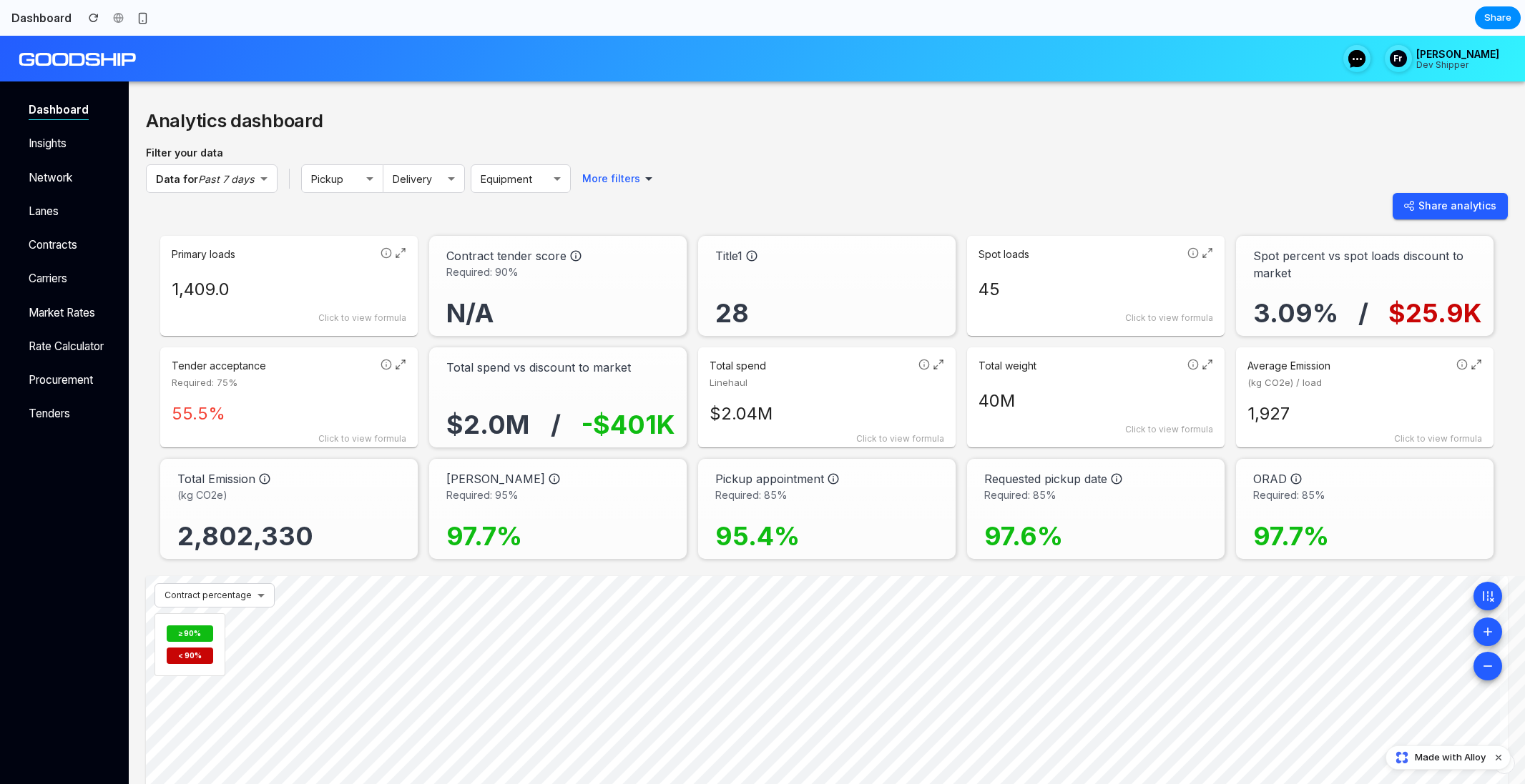
click at [835, 358] on div "Total spend Linehaul $2.04M Click to view formula" at bounding box center [826, 397] width 257 height 100
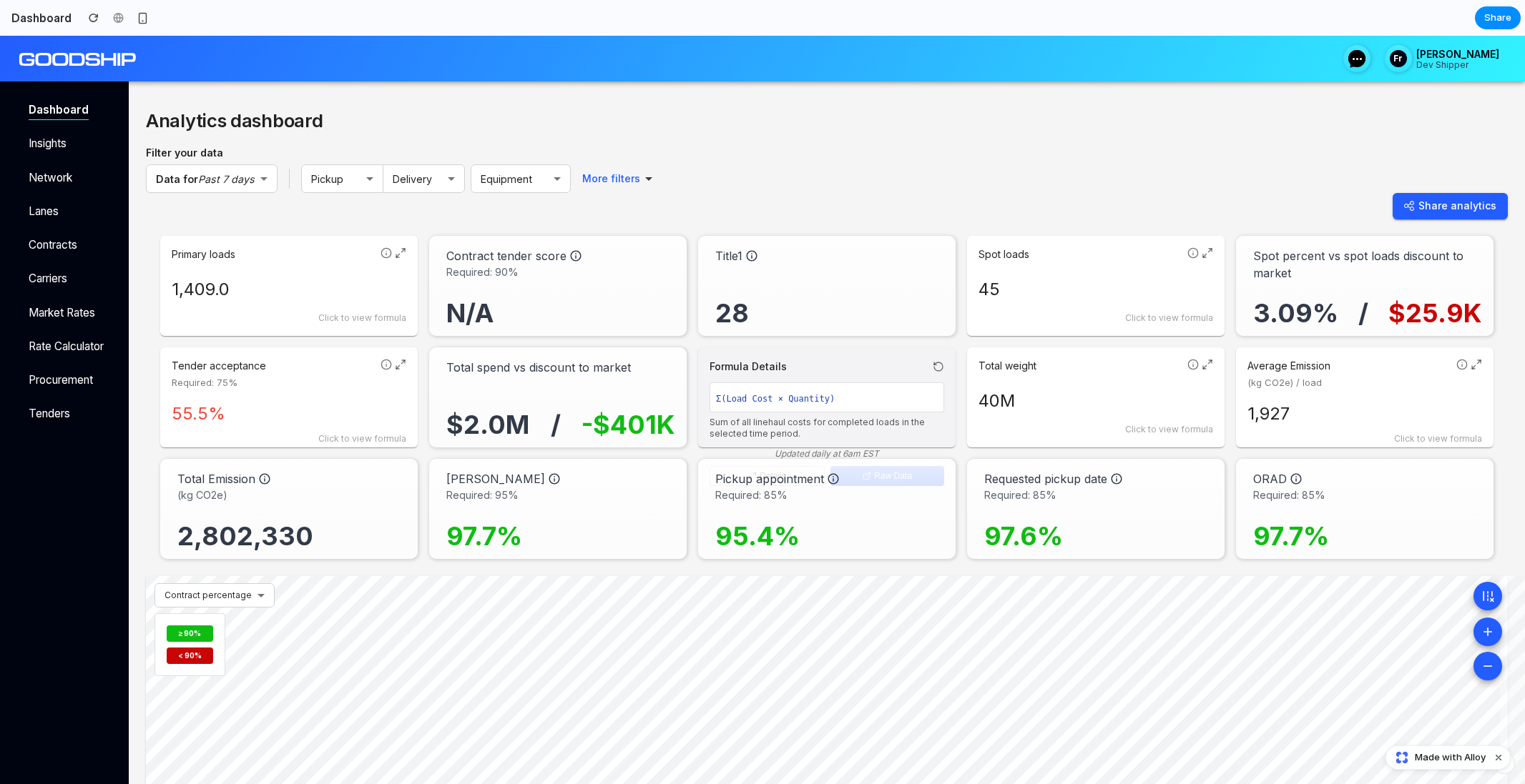
click at [1105, 359] on p "Total weight" at bounding box center [1079, 366] width 203 height 14
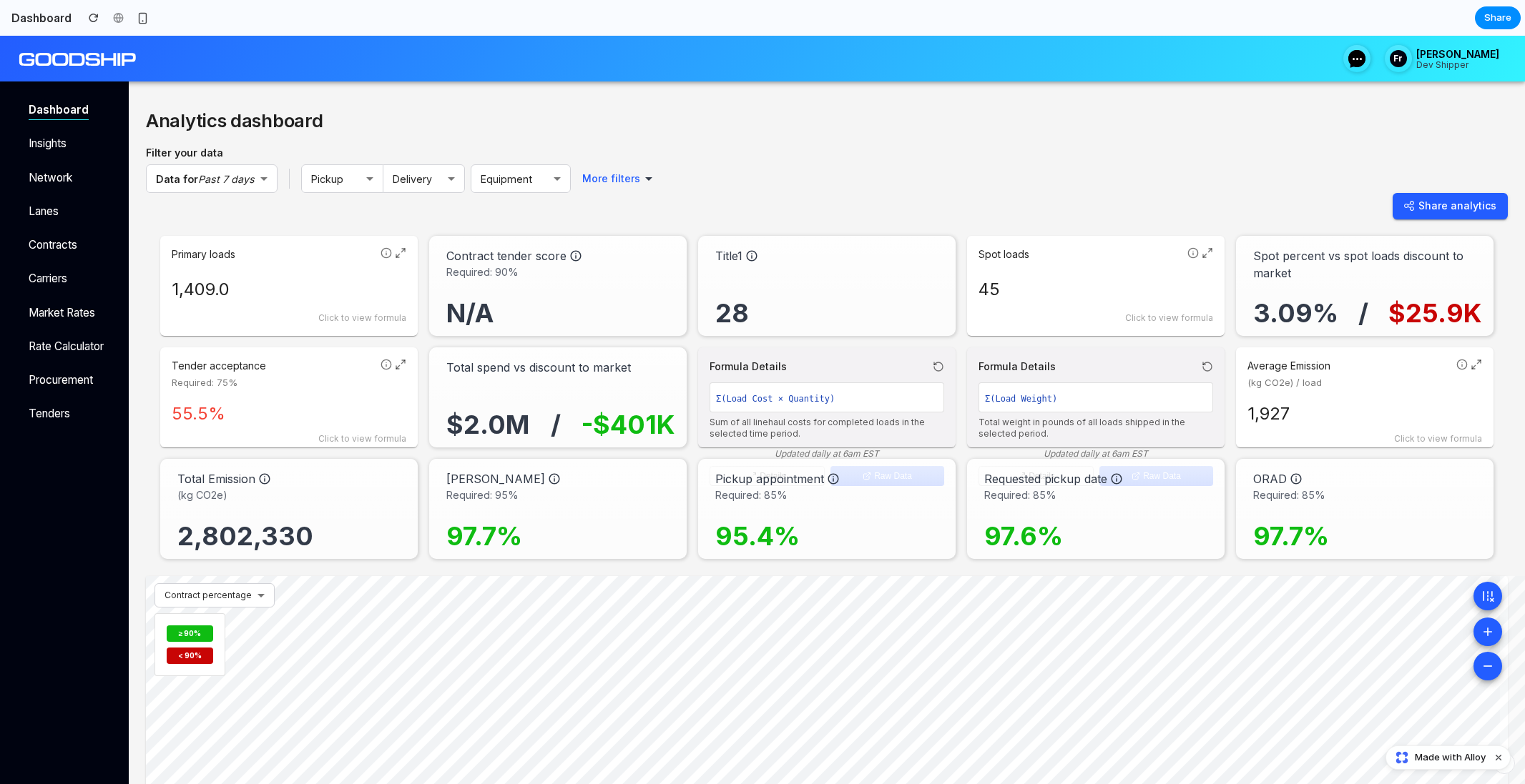
click at [1071, 213] on div "Share analytics" at bounding box center [826, 206] width 1362 height 27
click at [1071, 238] on div "Spot loads 45 Click to view formula" at bounding box center [1095, 286] width 257 height 100
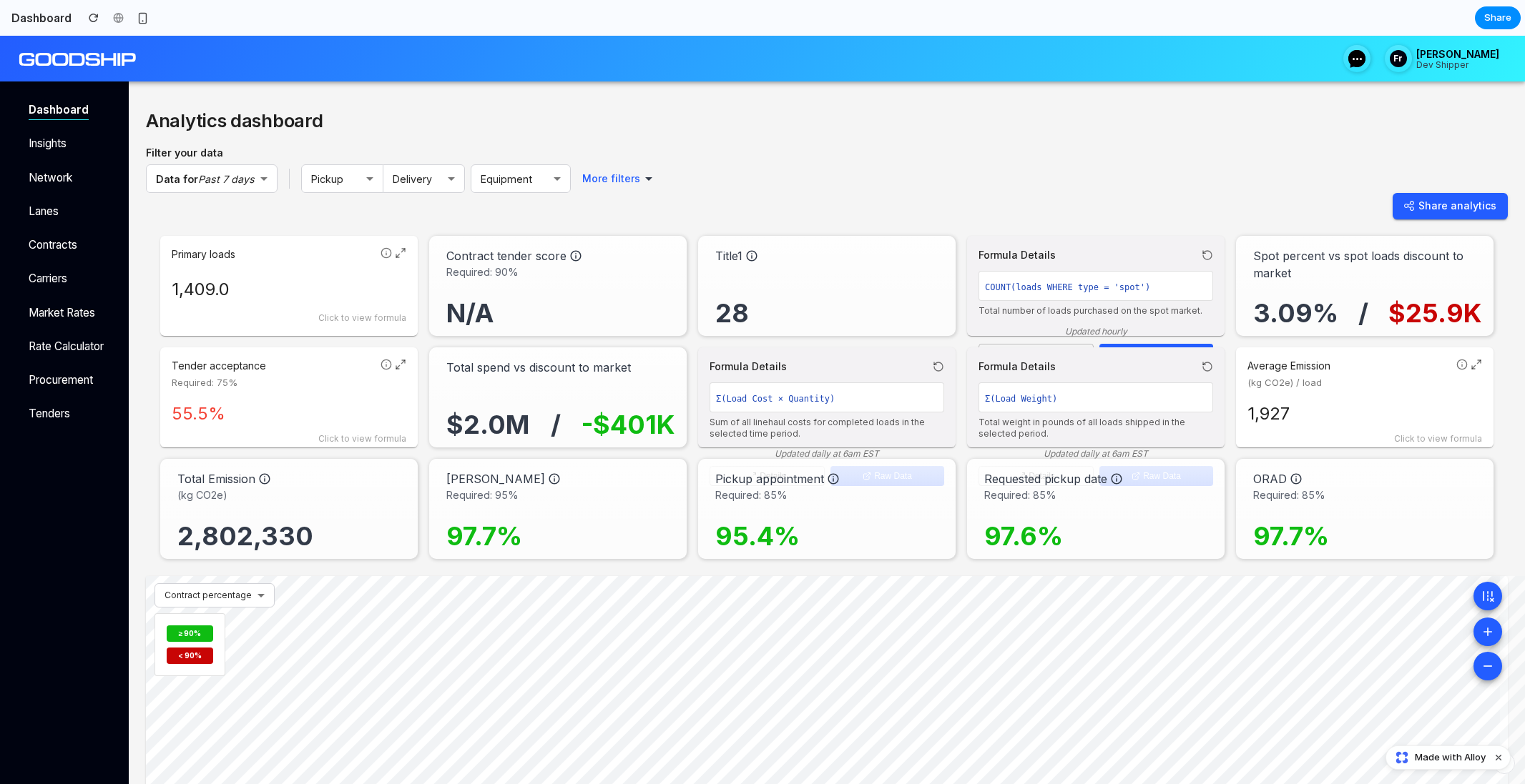
click at [1055, 256] on div "Formula Details" at bounding box center [1095, 254] width 235 height 15
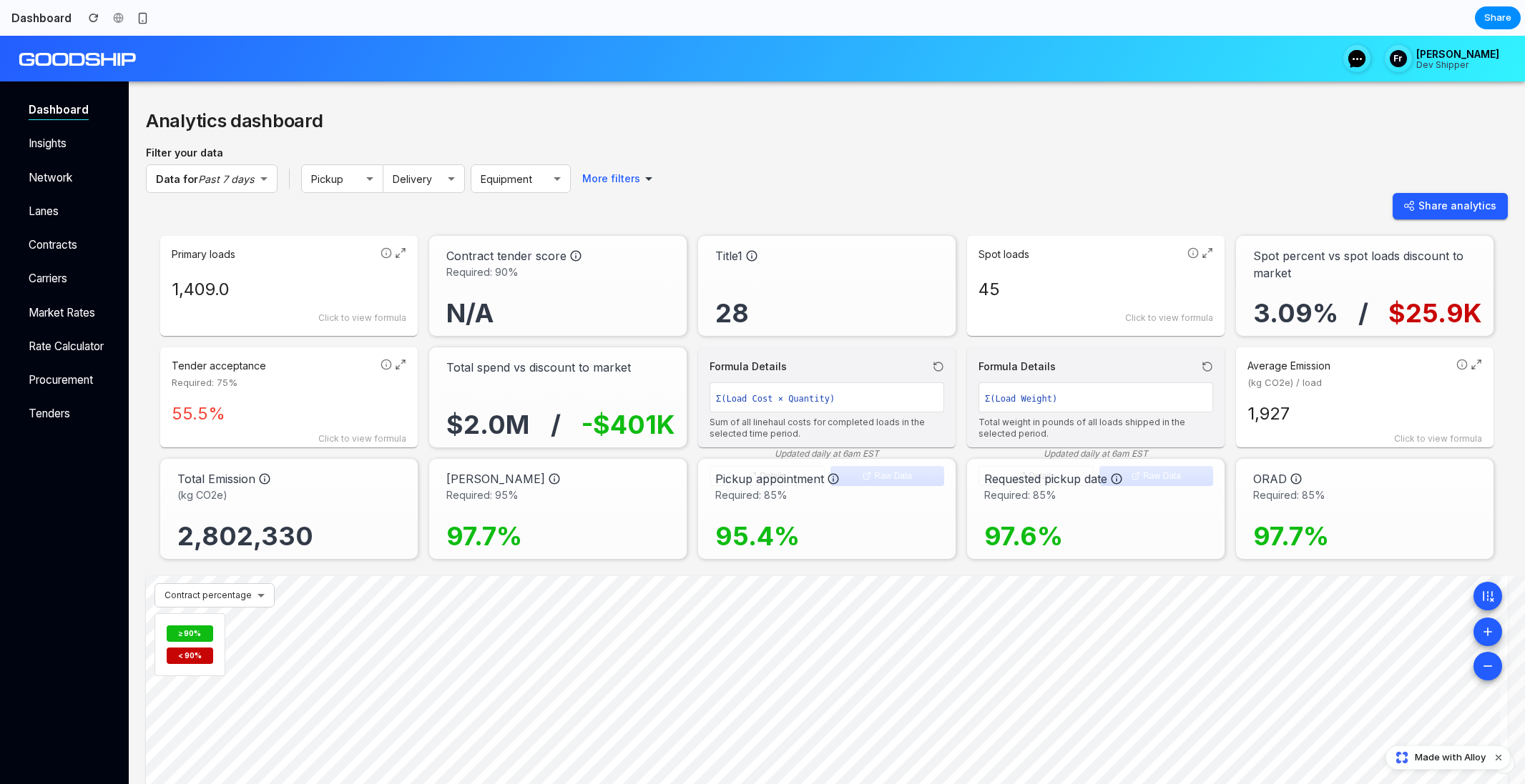
click at [1047, 349] on div "Formula Details Σ(Load Weight) Total weight in pounds of all loads shipped in t…" at bounding box center [1095, 397] width 257 height 100
click at [397, 254] on icon at bounding box center [400, 253] width 12 height 12
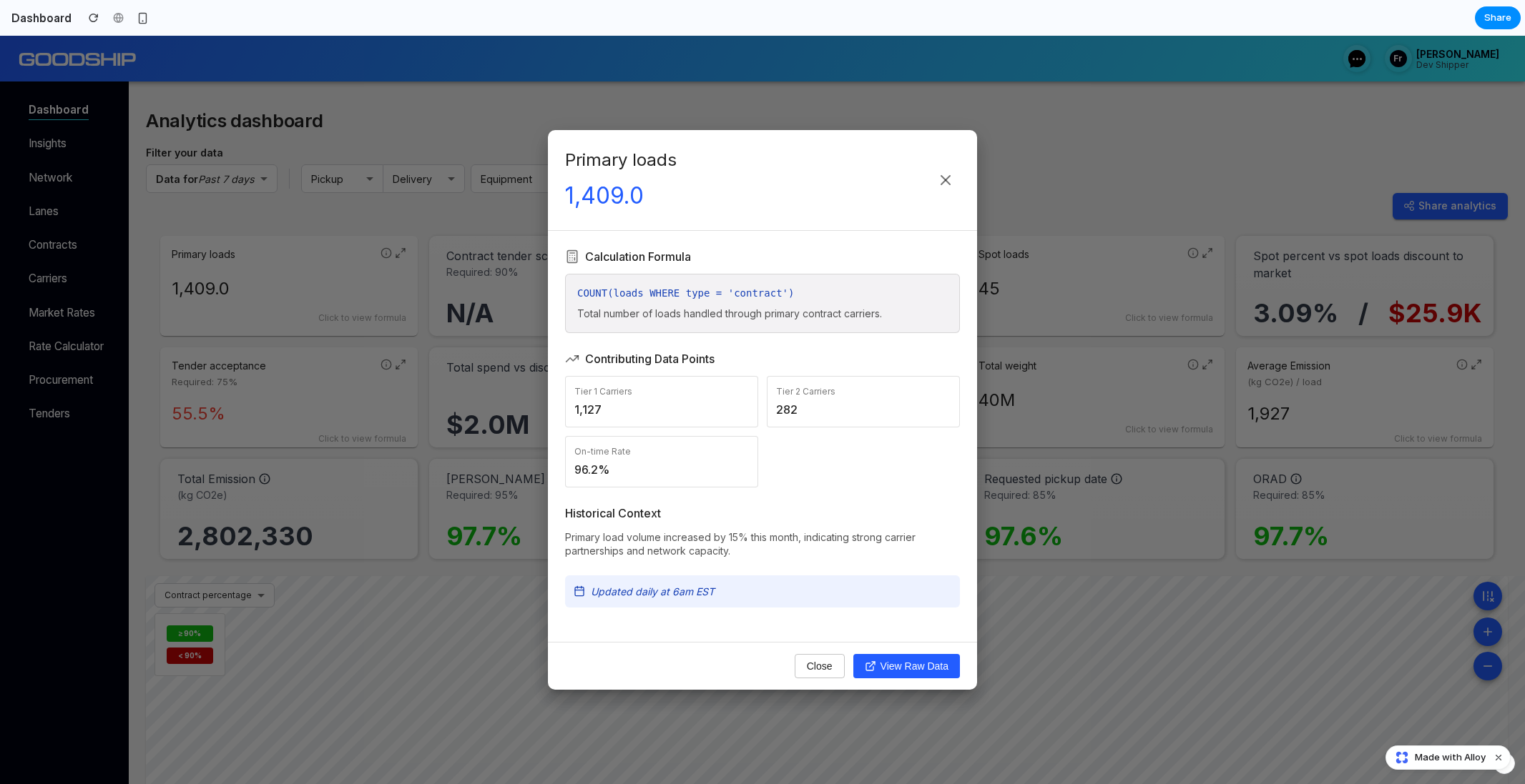
click at [675, 396] on div "Tier 1 Carriers 1,127" at bounding box center [662, 402] width 193 height 52
click at [852, 387] on div "Tier 2 Carriers" at bounding box center [863, 392] width 174 height 13
click at [940, 181] on icon at bounding box center [945, 179] width 17 height 17
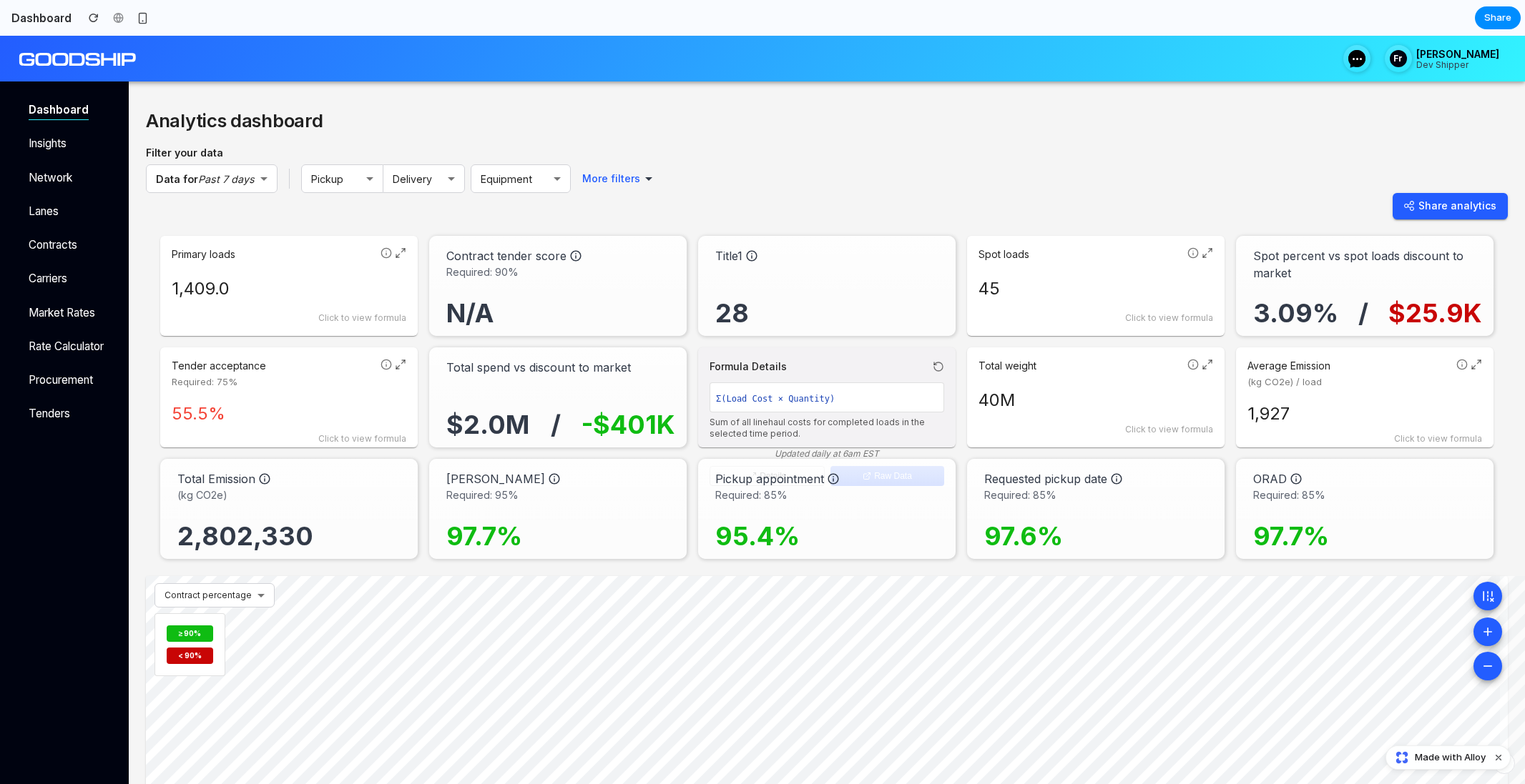
click at [397, 252] on icon at bounding box center [400, 253] width 12 height 12
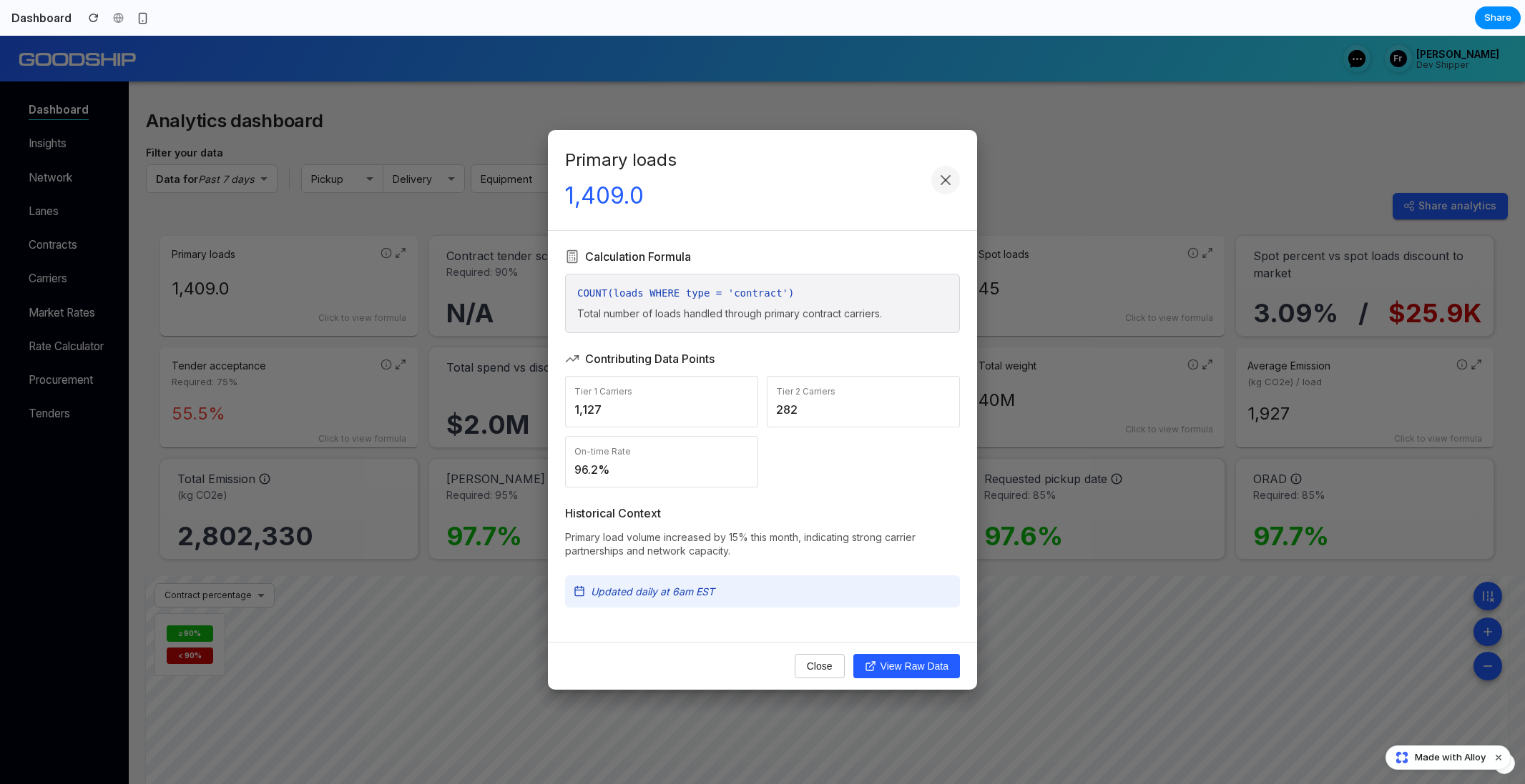
click at [937, 175] on icon at bounding box center [945, 179] width 17 height 17
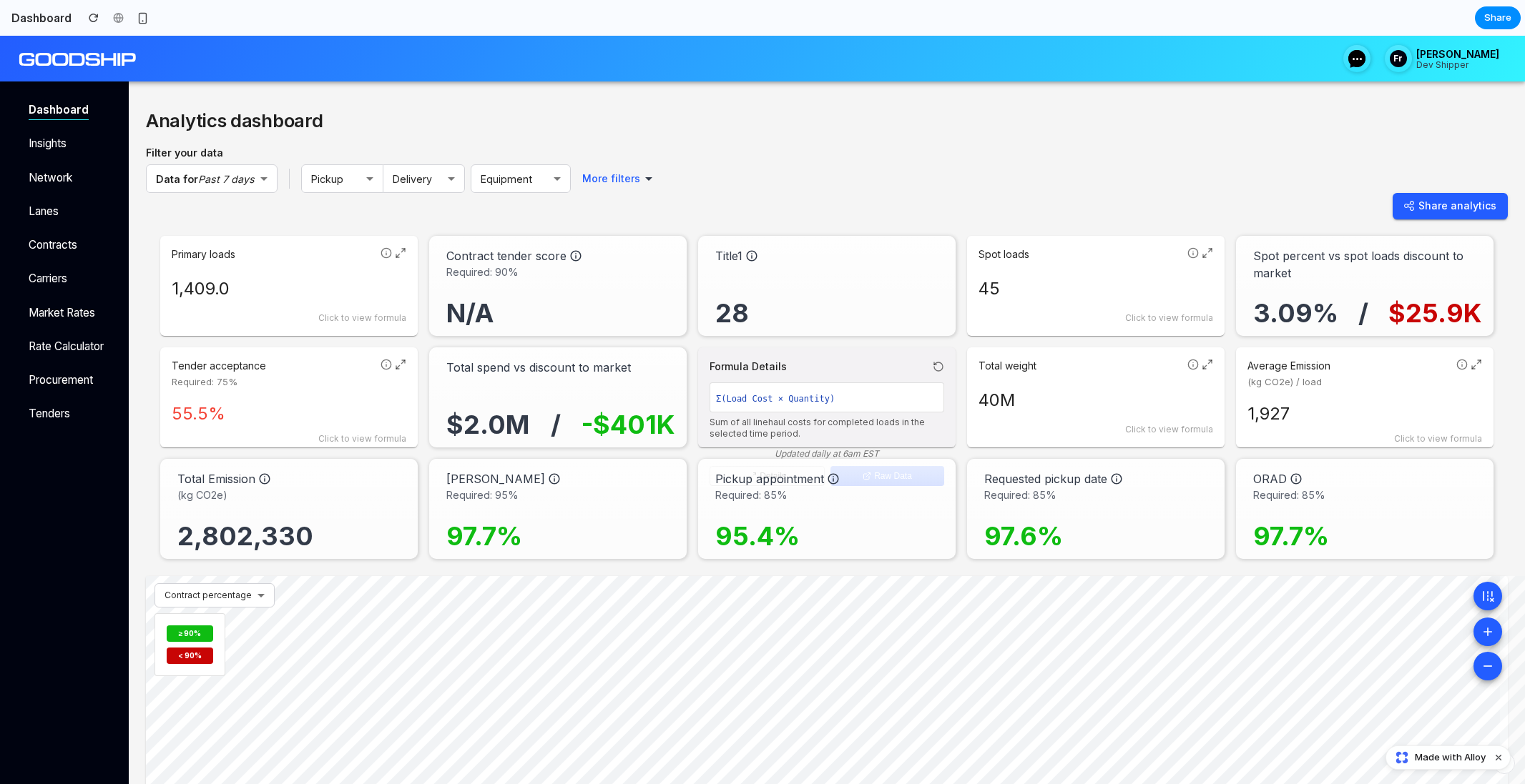
click at [388, 362] on icon at bounding box center [386, 364] width 12 height 12
click at [390, 362] on div "Formula Details" at bounding box center [289, 366] width 235 height 15
click at [1202, 249] on icon at bounding box center [1207, 253] width 12 height 12
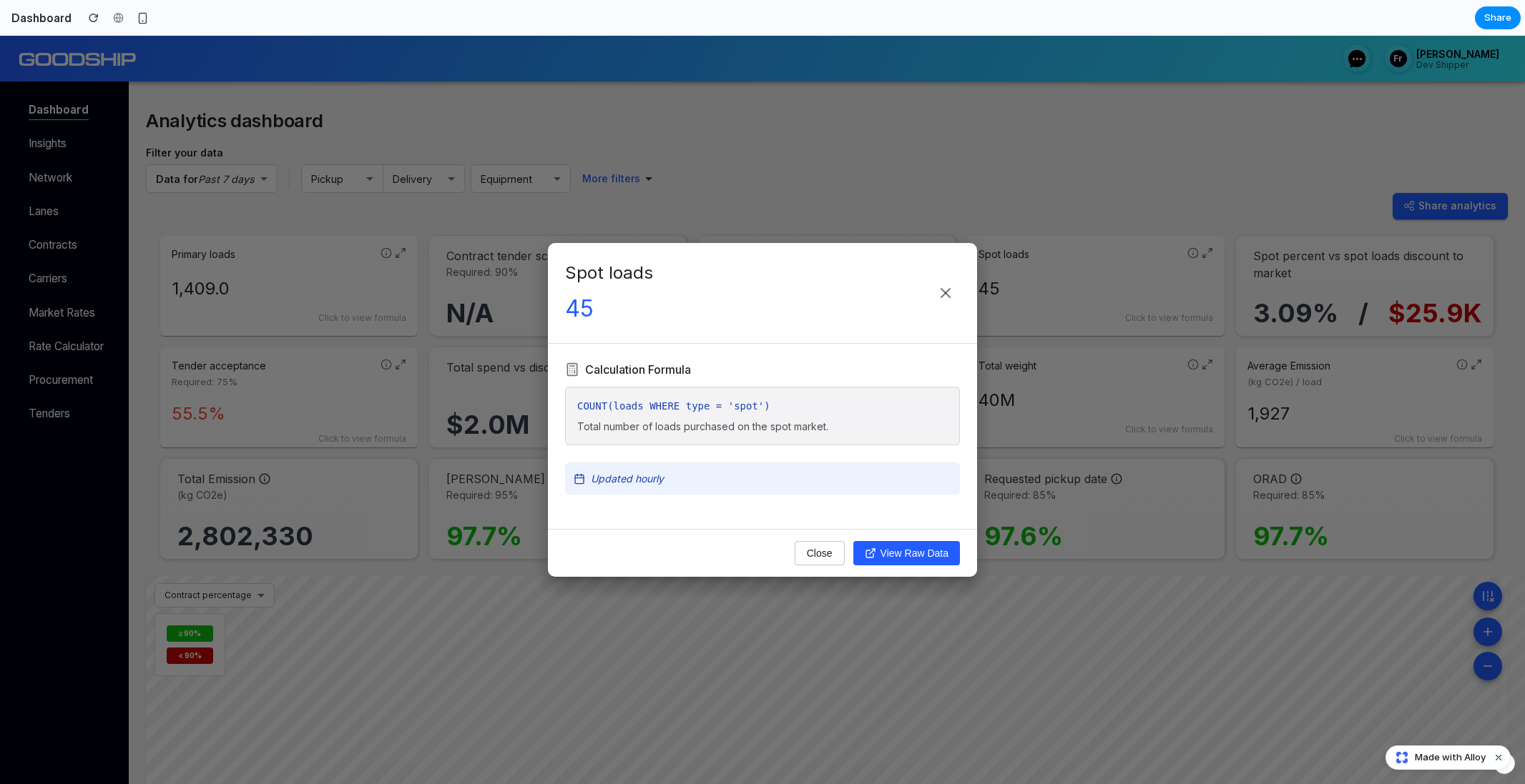
click at [1022, 430] on div "Spot loads 45 Calculation Formula COUNT(loads WHERE type = 'spot') Total number…" at bounding box center [762, 410] width 1525 height 748
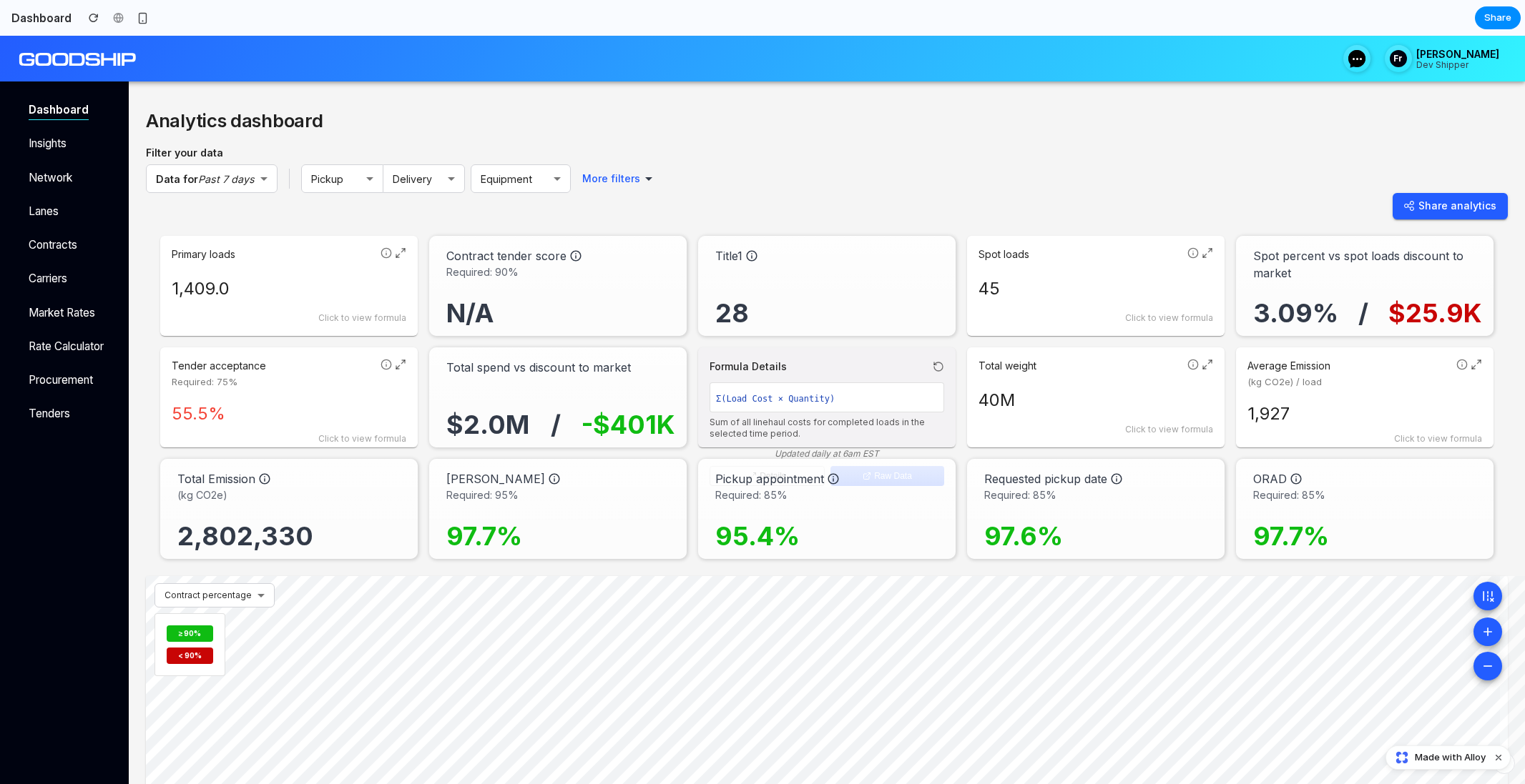
click at [1202, 365] on icon at bounding box center [1207, 364] width 12 height 12
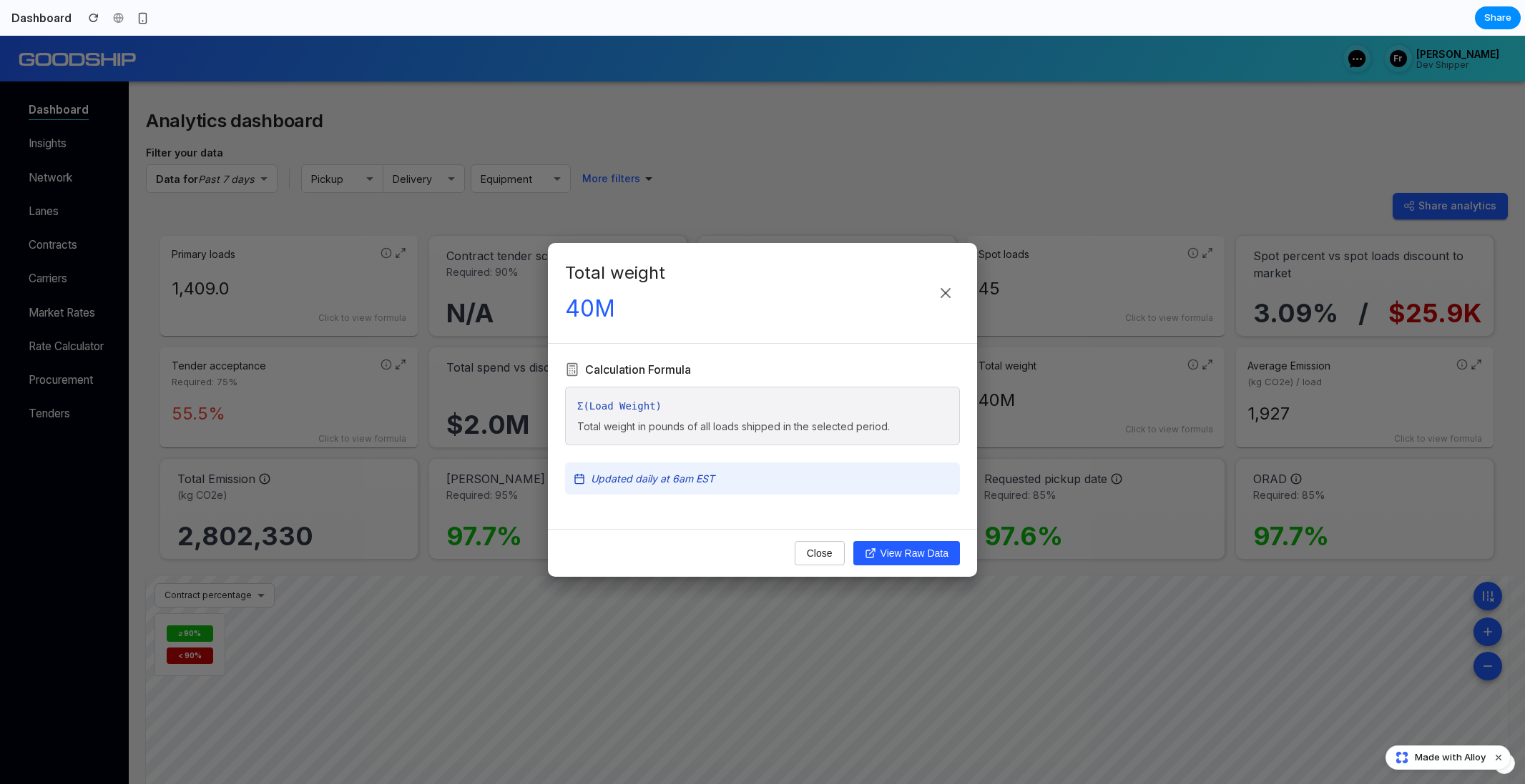
click at [1201, 365] on div "Total weight 40M Calculation Formula Σ(Load Weight) Total weight in pounds of a…" at bounding box center [762, 410] width 1525 height 748
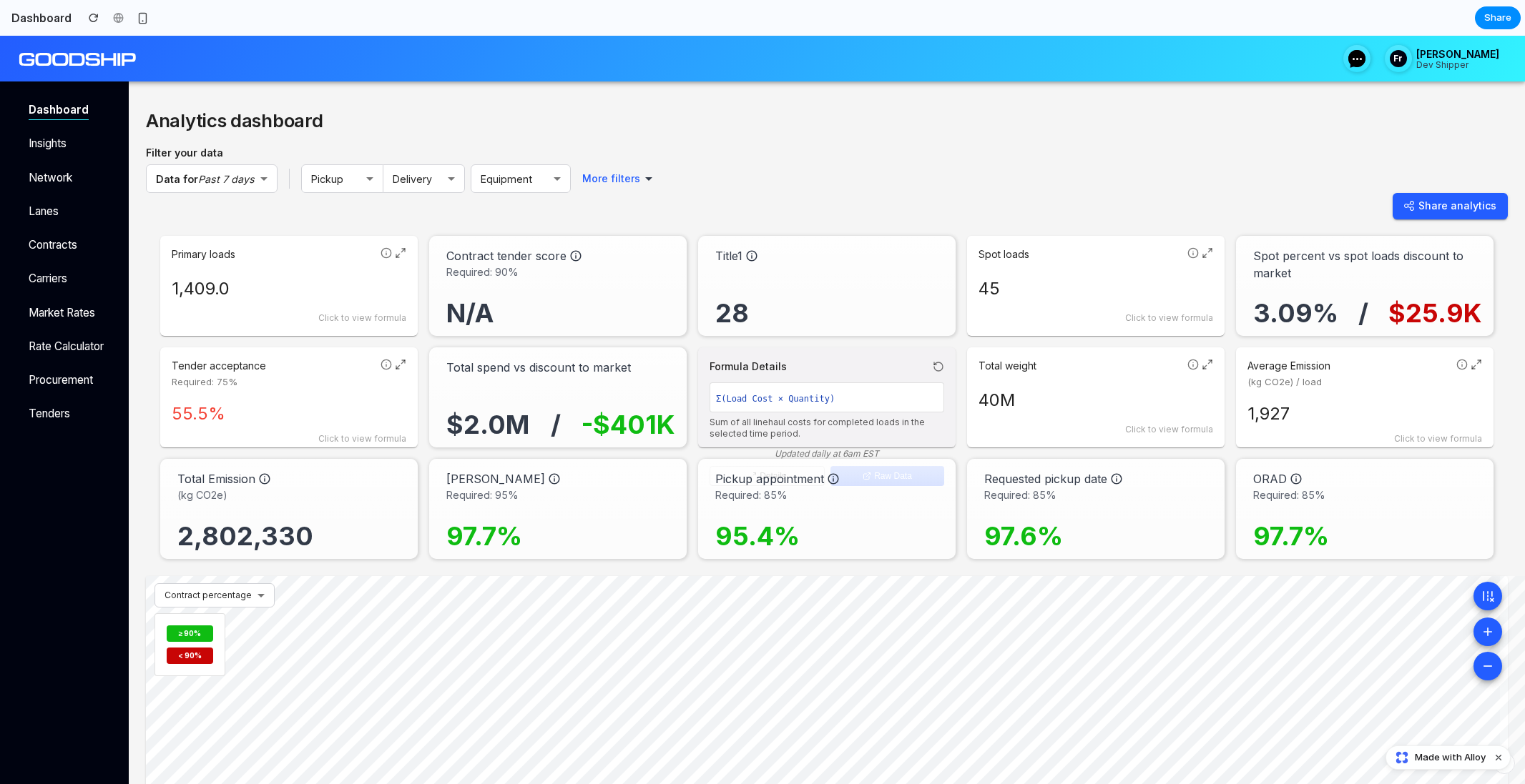
click at [939, 364] on icon at bounding box center [938, 366] width 12 height 12
click at [668, 368] on div "Total spend vs discount to market" at bounding box center [561, 367] width 229 height 17
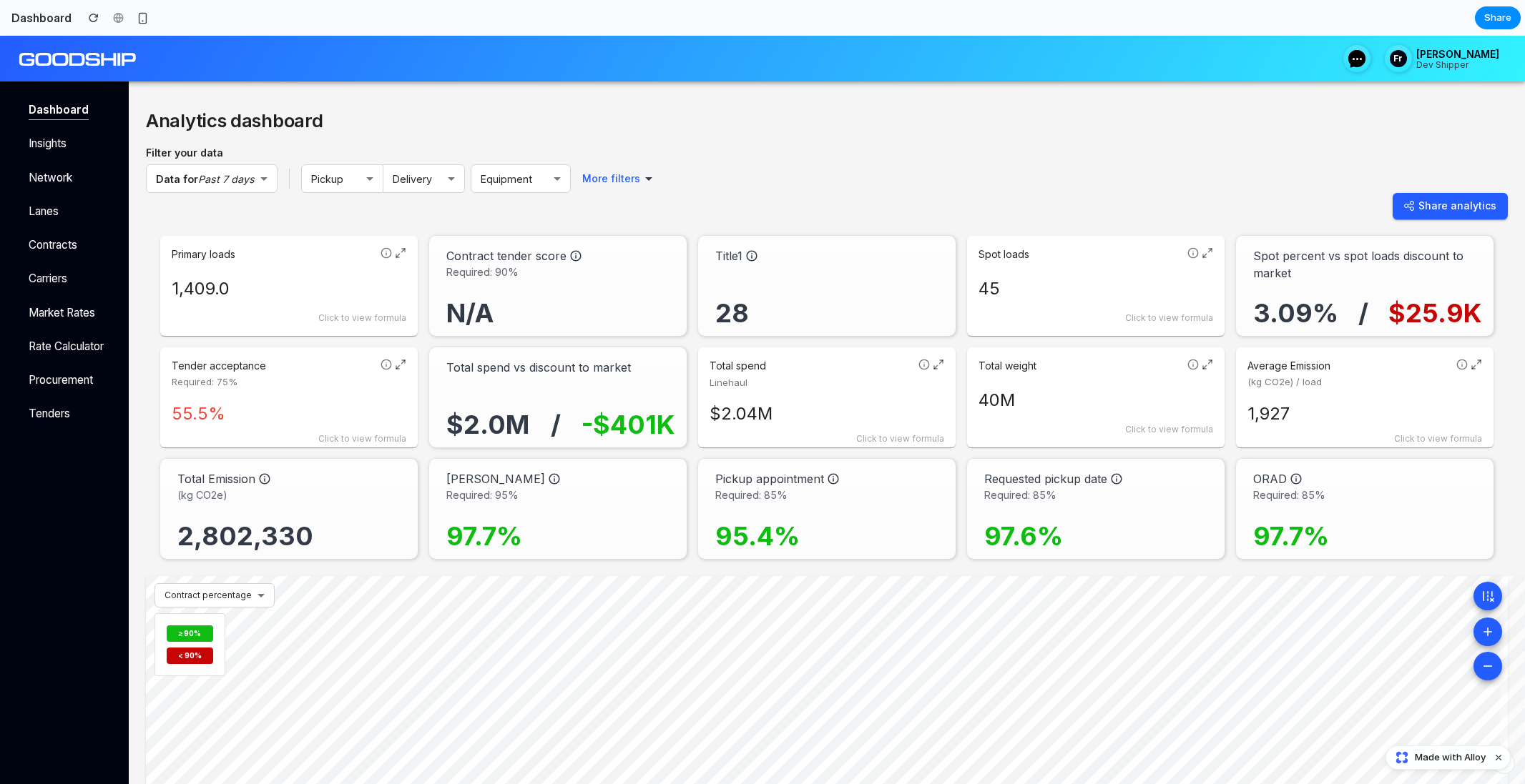
click at [817, 368] on p "Total spend" at bounding box center [810, 366] width 203 height 14
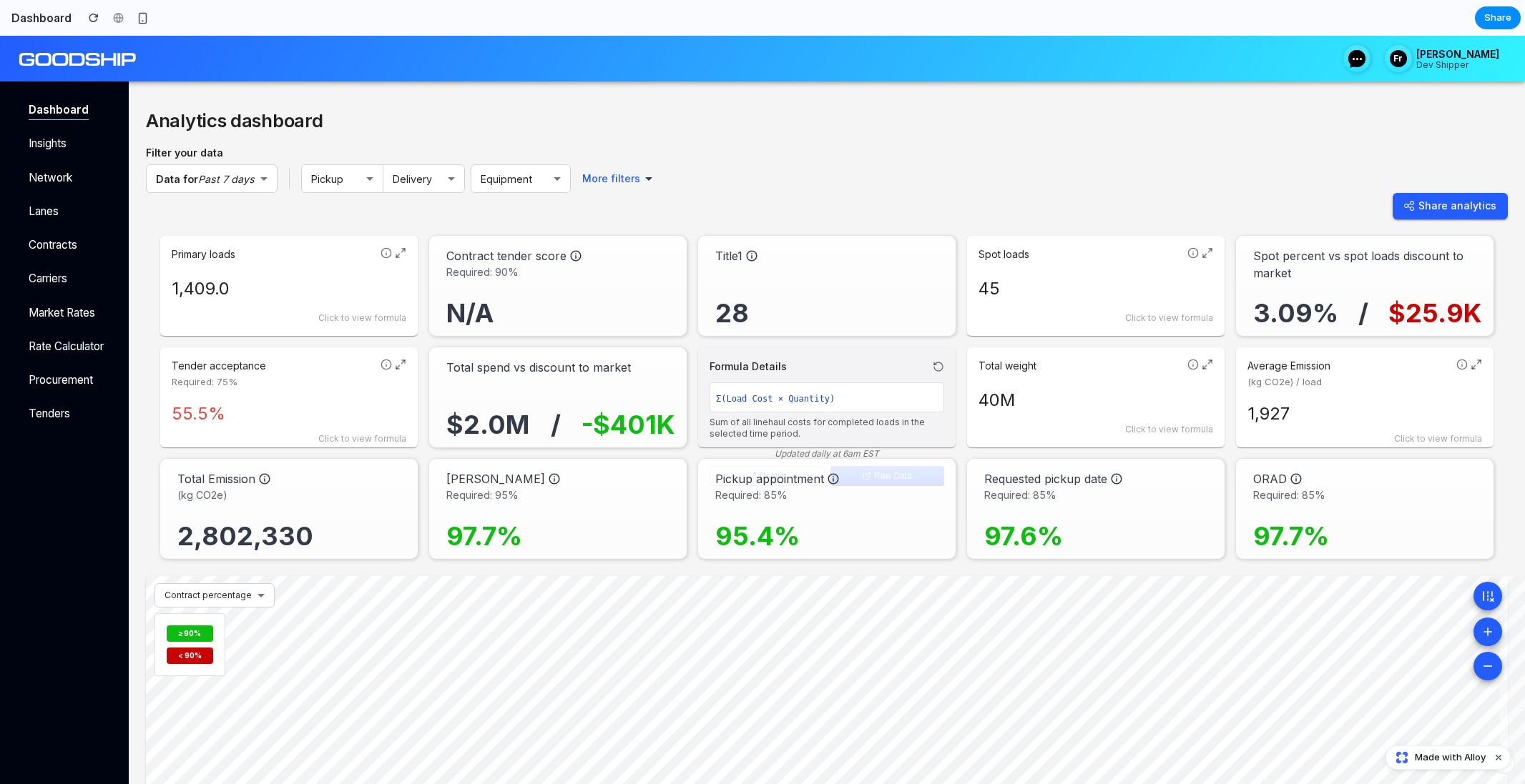
click at [817, 368] on div "Formula Details" at bounding box center [826, 366] width 235 height 15
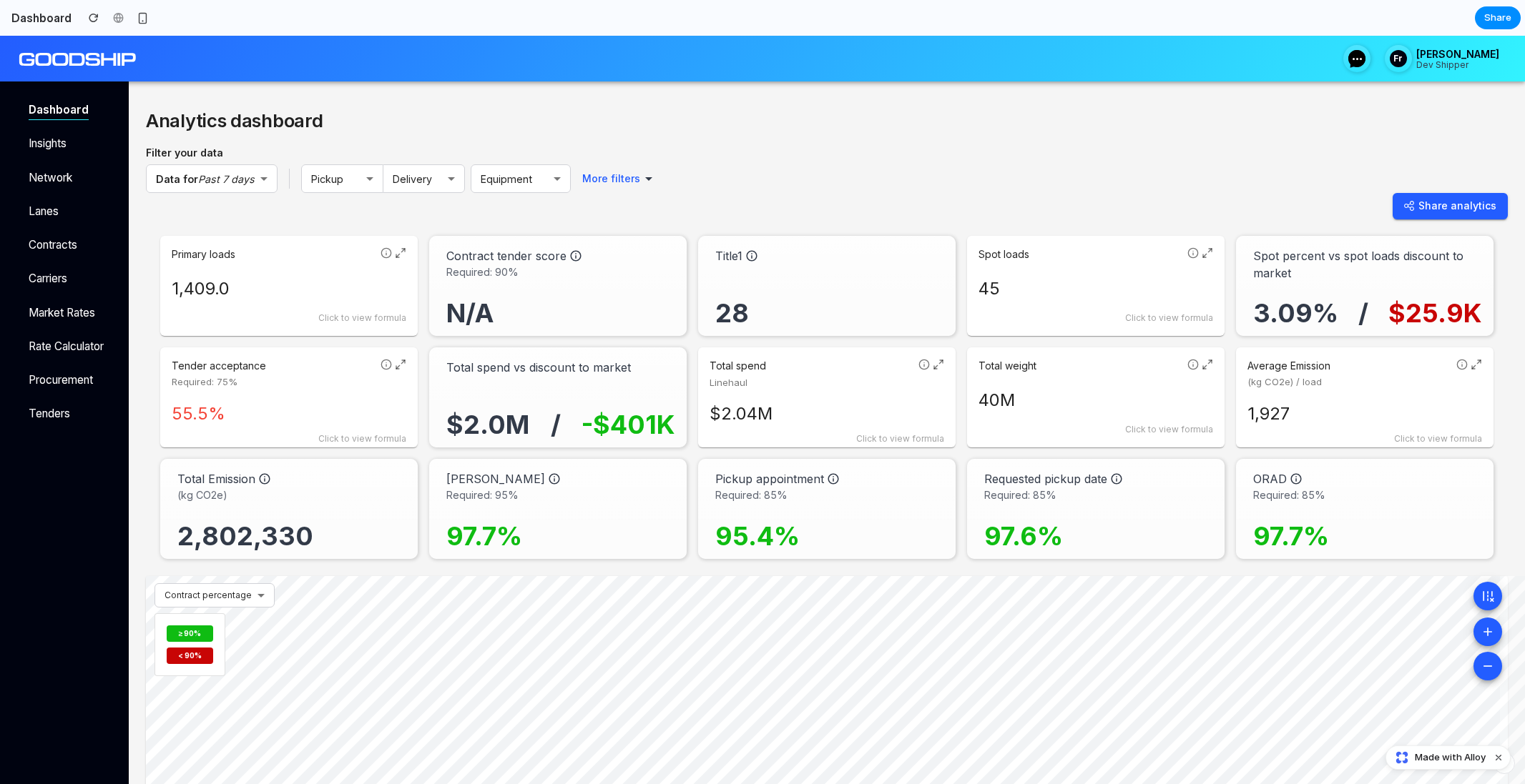
click at [1143, 378] on div "Total weight 40M Click to view formula" at bounding box center [1095, 397] width 257 height 100
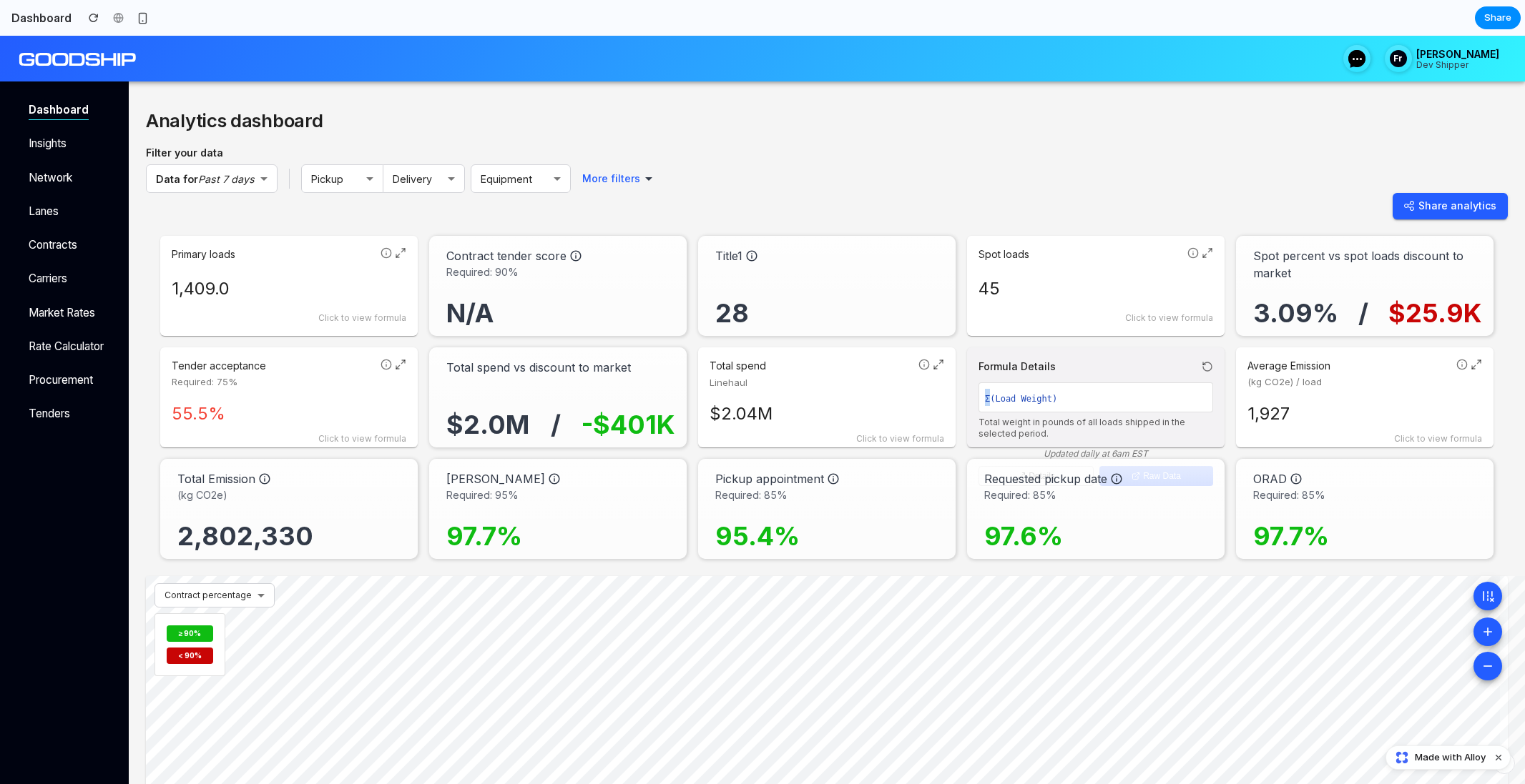
click at [1143, 378] on div "Formula Details Σ(Load Weight) Total weight in pounds of all loads shipped in t…" at bounding box center [1095, 403] width 235 height 88
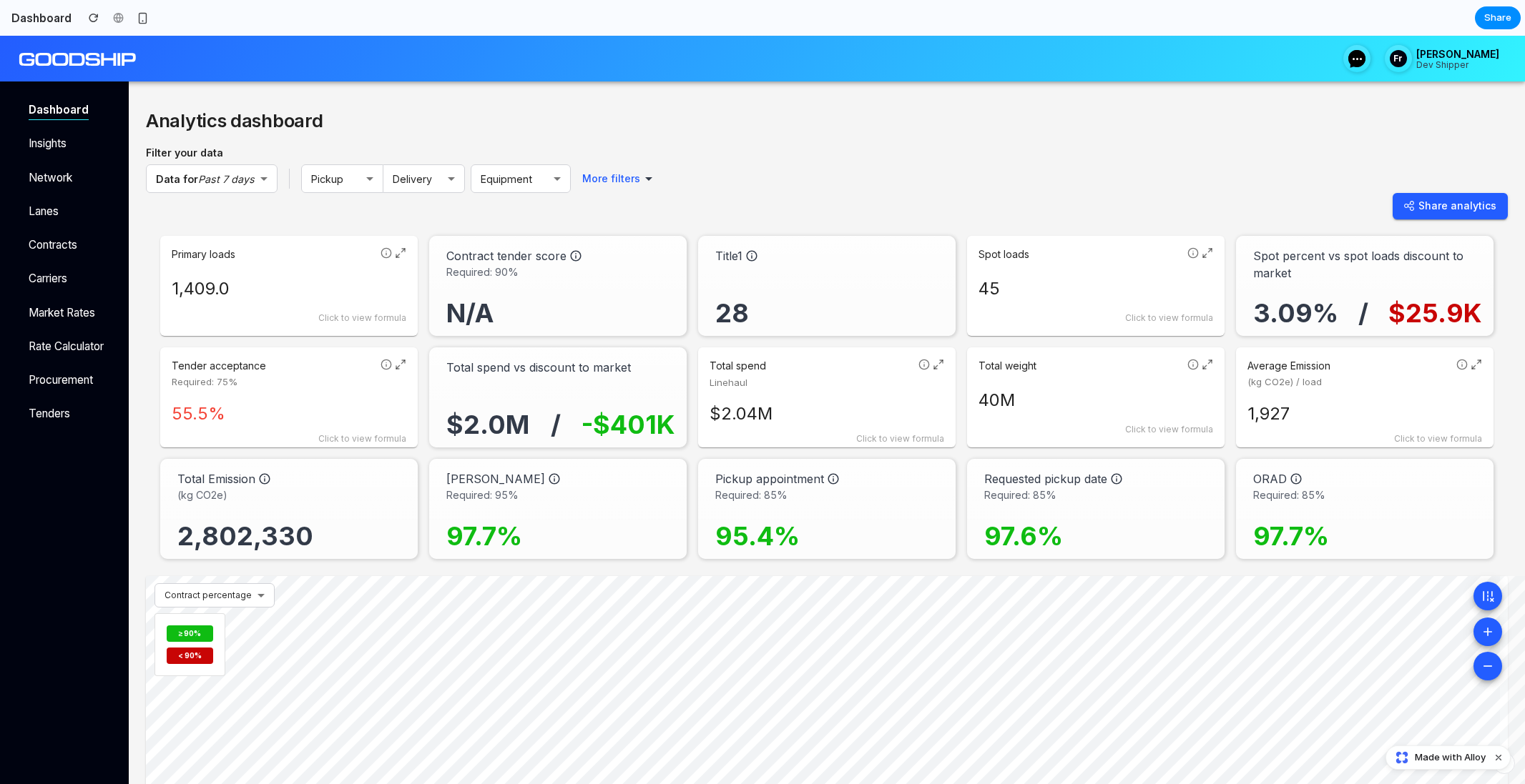
click at [1362, 380] on span "(kg CO2e) / load" at bounding box center [1348, 382] width 203 height 14
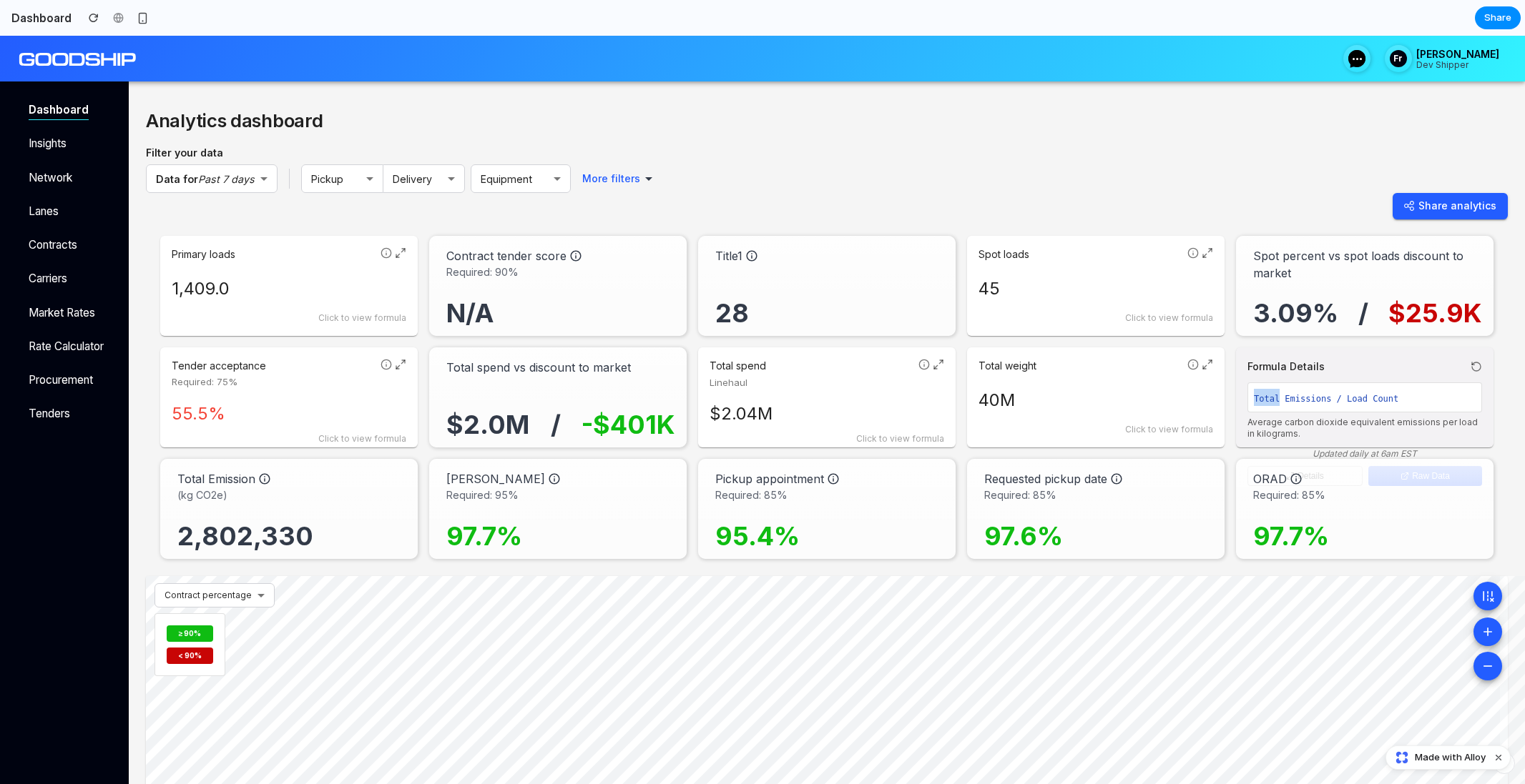
click at [1362, 380] on div "Formula Details Total Emissions / Load Count Average carbon dioxide equivalent …" at bounding box center [1364, 403] width 235 height 88
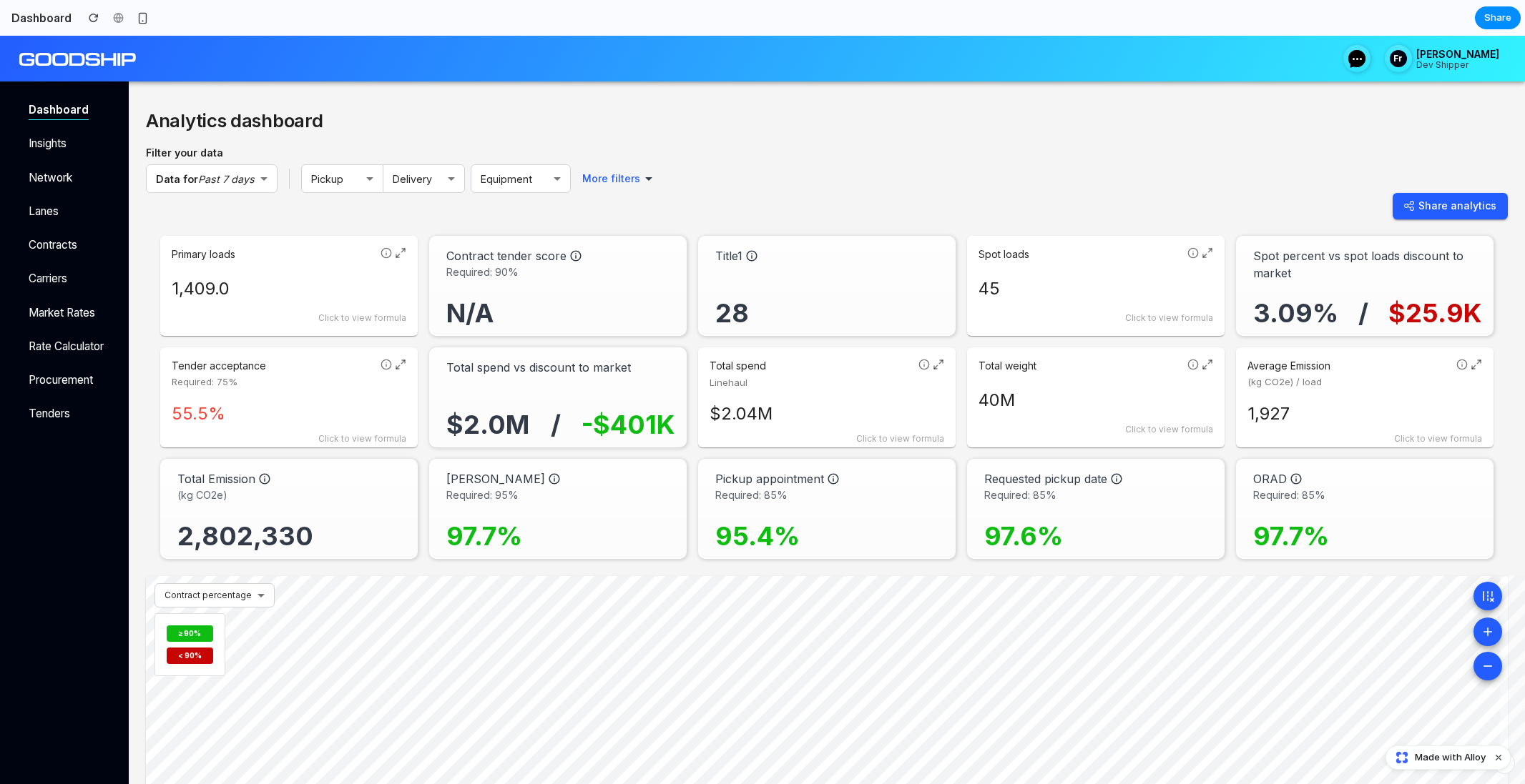
click at [1479, 372] on div "Average Emission (kg CO2e) / load 1,927 Click to view formula" at bounding box center [1364, 397] width 257 height 100
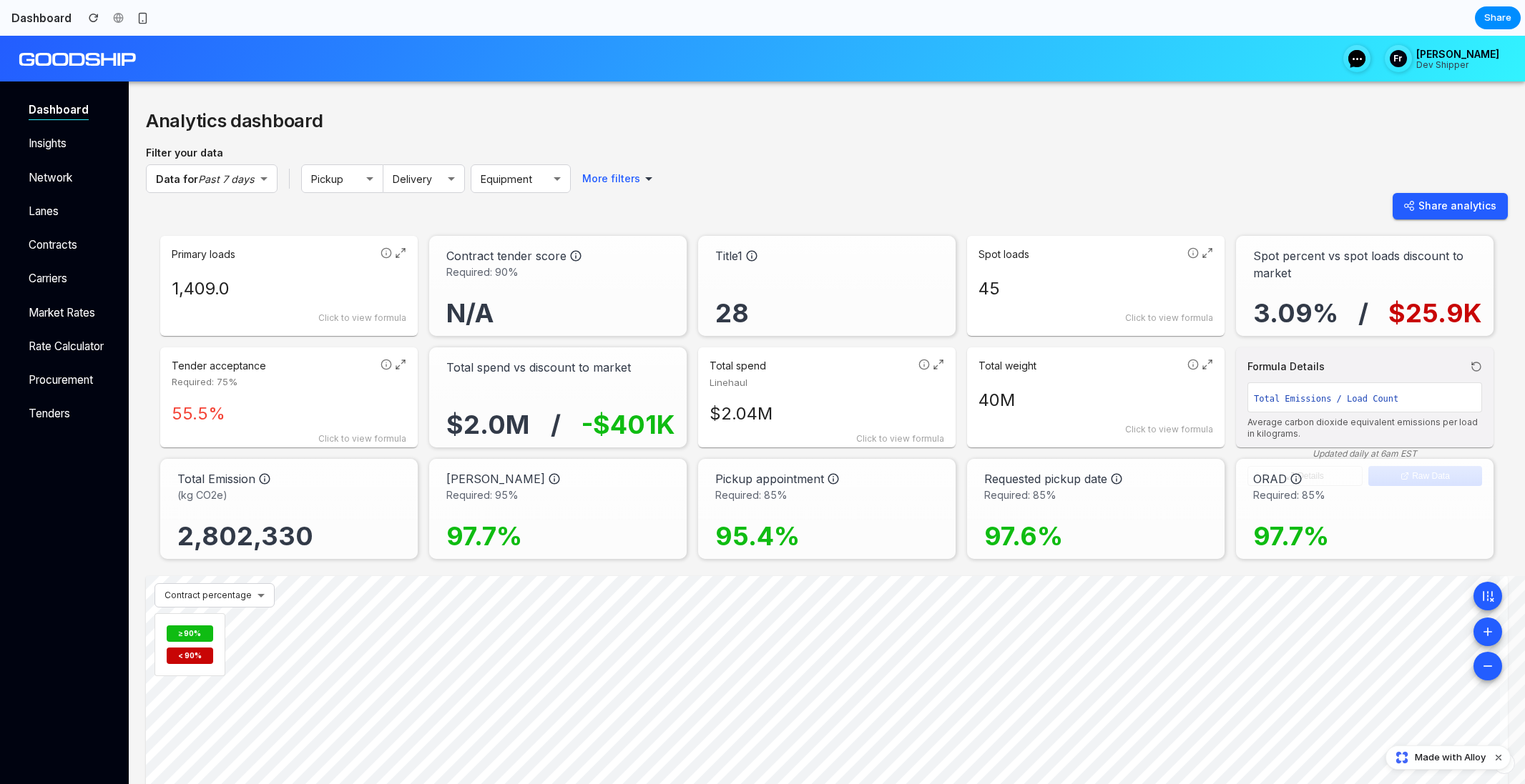
click at [1475, 371] on div "Formula Details" at bounding box center [1364, 366] width 235 height 15
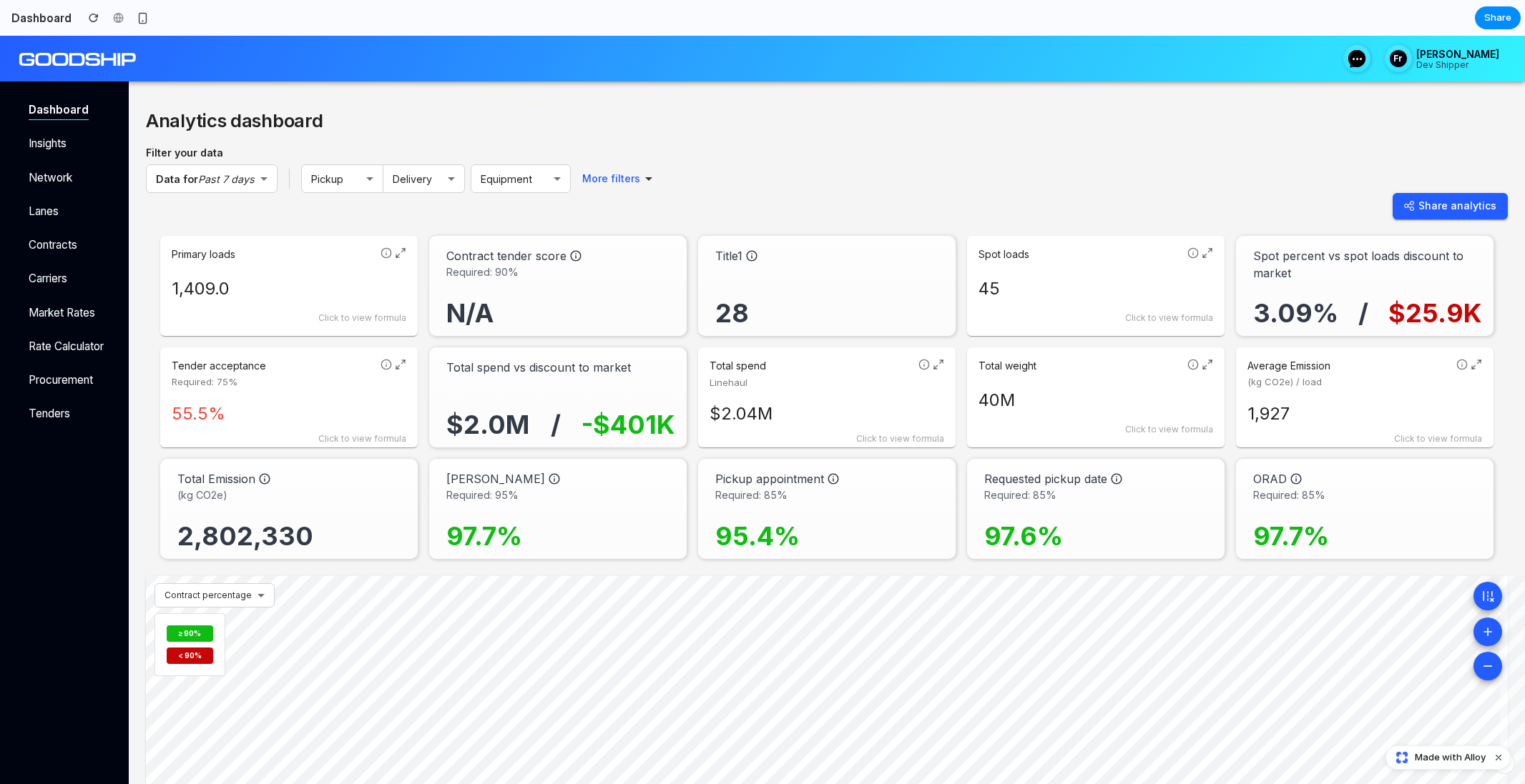
click at [1472, 368] on icon at bounding box center [1476, 364] width 12 height 12
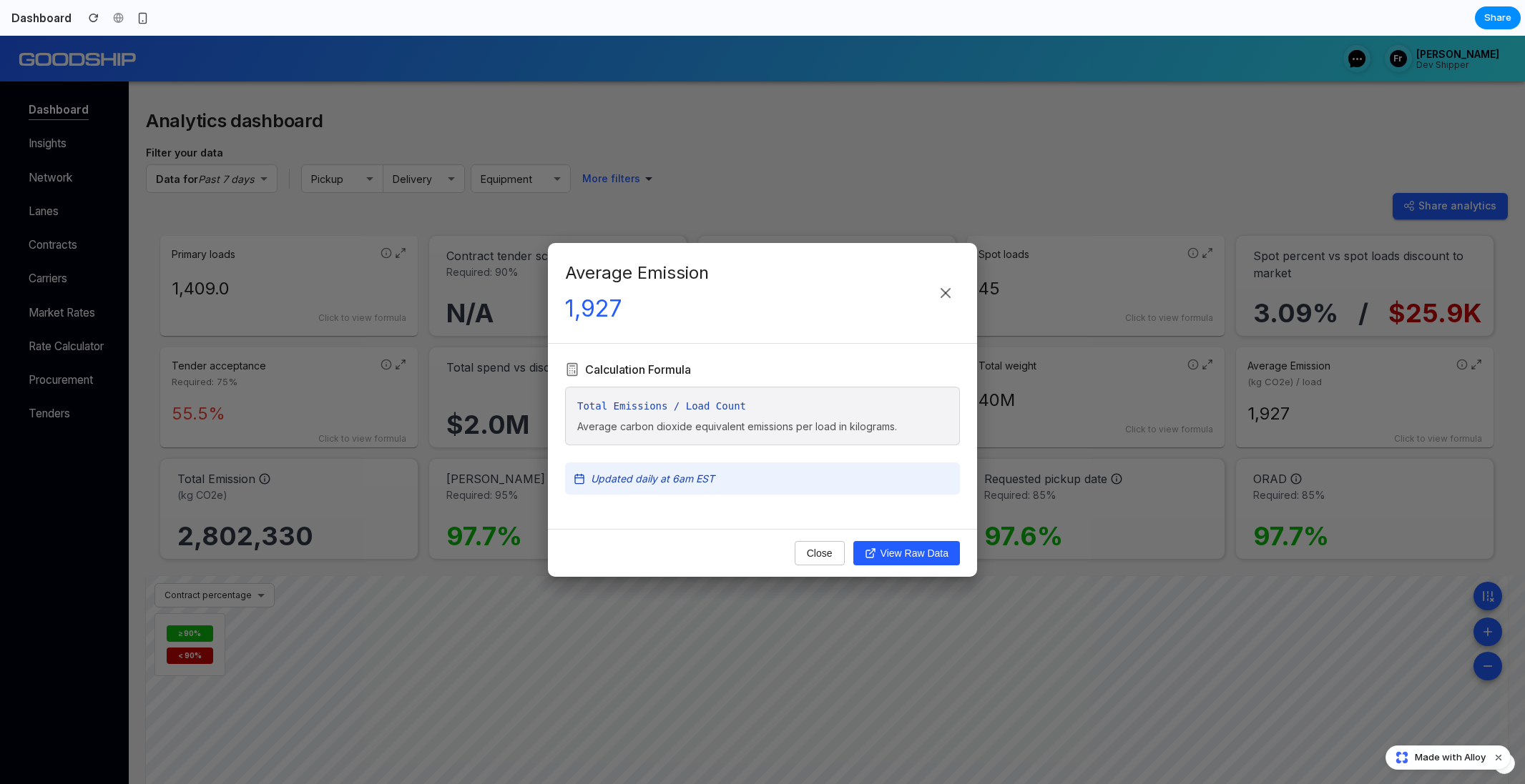
click at [1093, 286] on div "Average Emission 1,927 Calculation Formula Total Emissions / Load Count Average…" at bounding box center [762, 410] width 1525 height 748
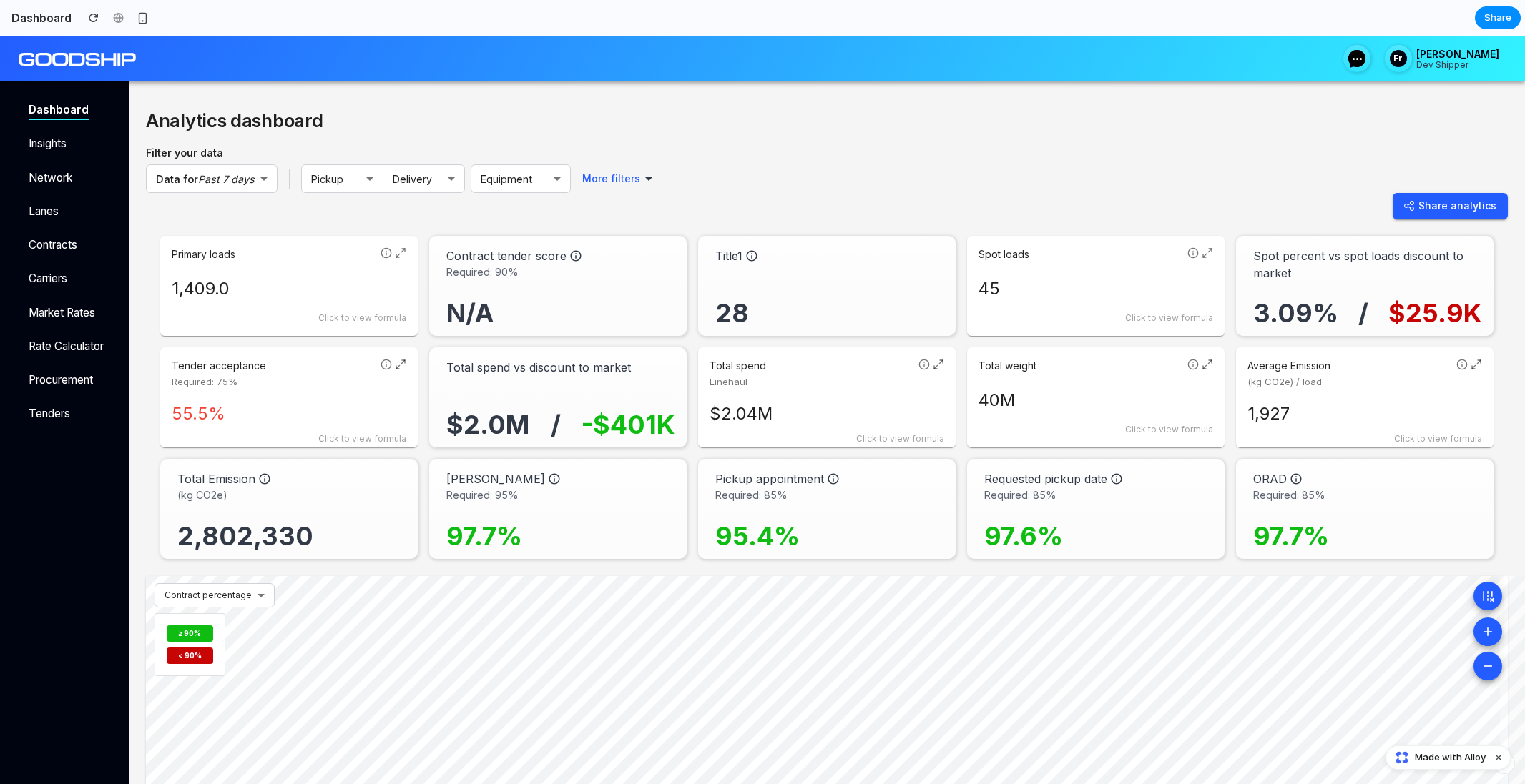
click at [1471, 364] on icon at bounding box center [1476, 364] width 12 height 12
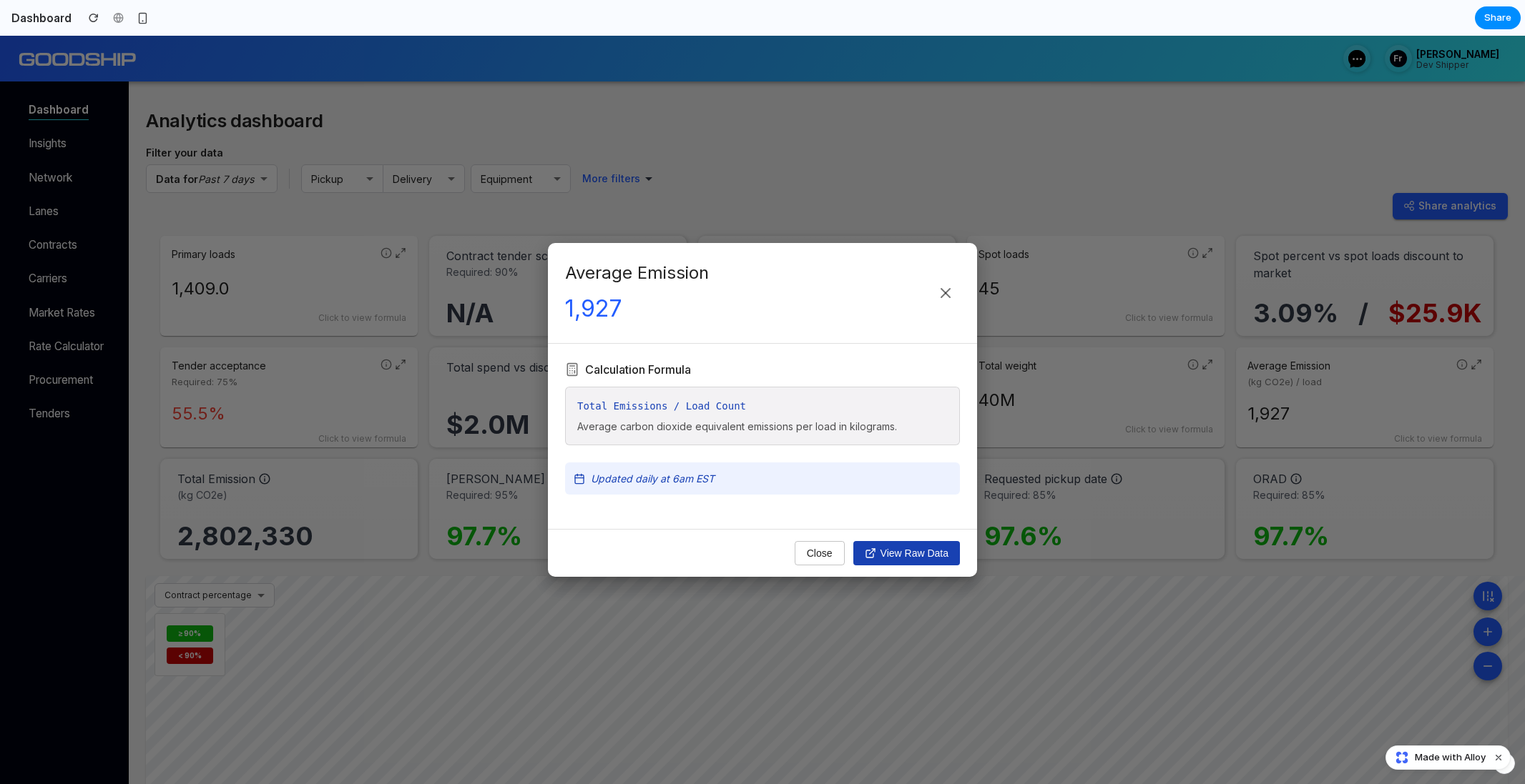
click at [916, 555] on button "View Raw Data" at bounding box center [906, 553] width 106 height 24
click at [804, 557] on button "Close" at bounding box center [820, 553] width 50 height 24
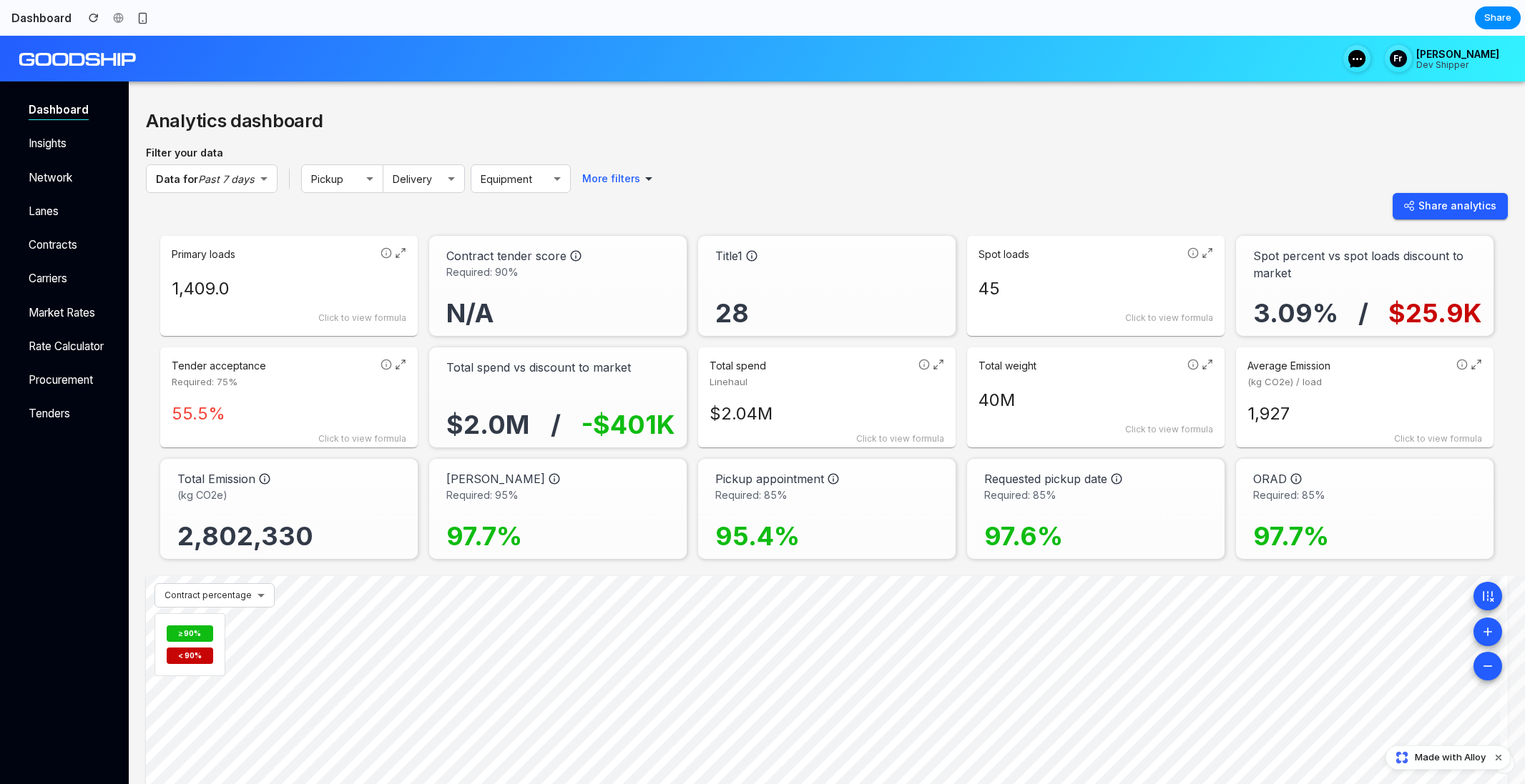
click at [396, 252] on icon at bounding box center [400, 253] width 12 height 12
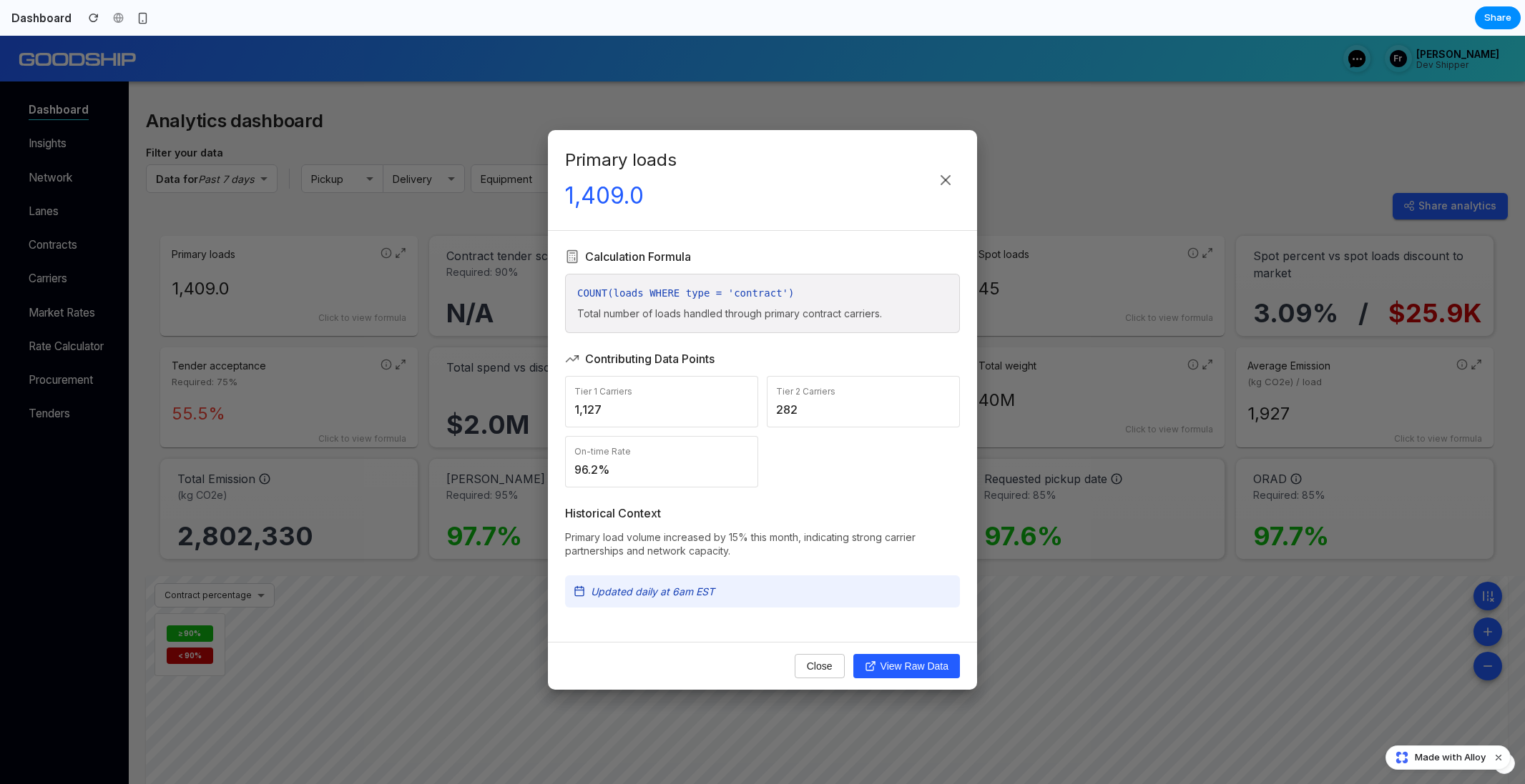
click at [396, 252] on div "Primary loads 1,409.0 Calculation Formula COUNT(loads WHERE type = 'contract') …" at bounding box center [762, 410] width 1525 height 748
click at [396, 252] on icon at bounding box center [400, 253] width 12 height 12
click at [396, 252] on div "Primary loads 1,409.0 Calculation Formula COUNT(loads WHERE type = 'contract') …" at bounding box center [762, 410] width 1525 height 748
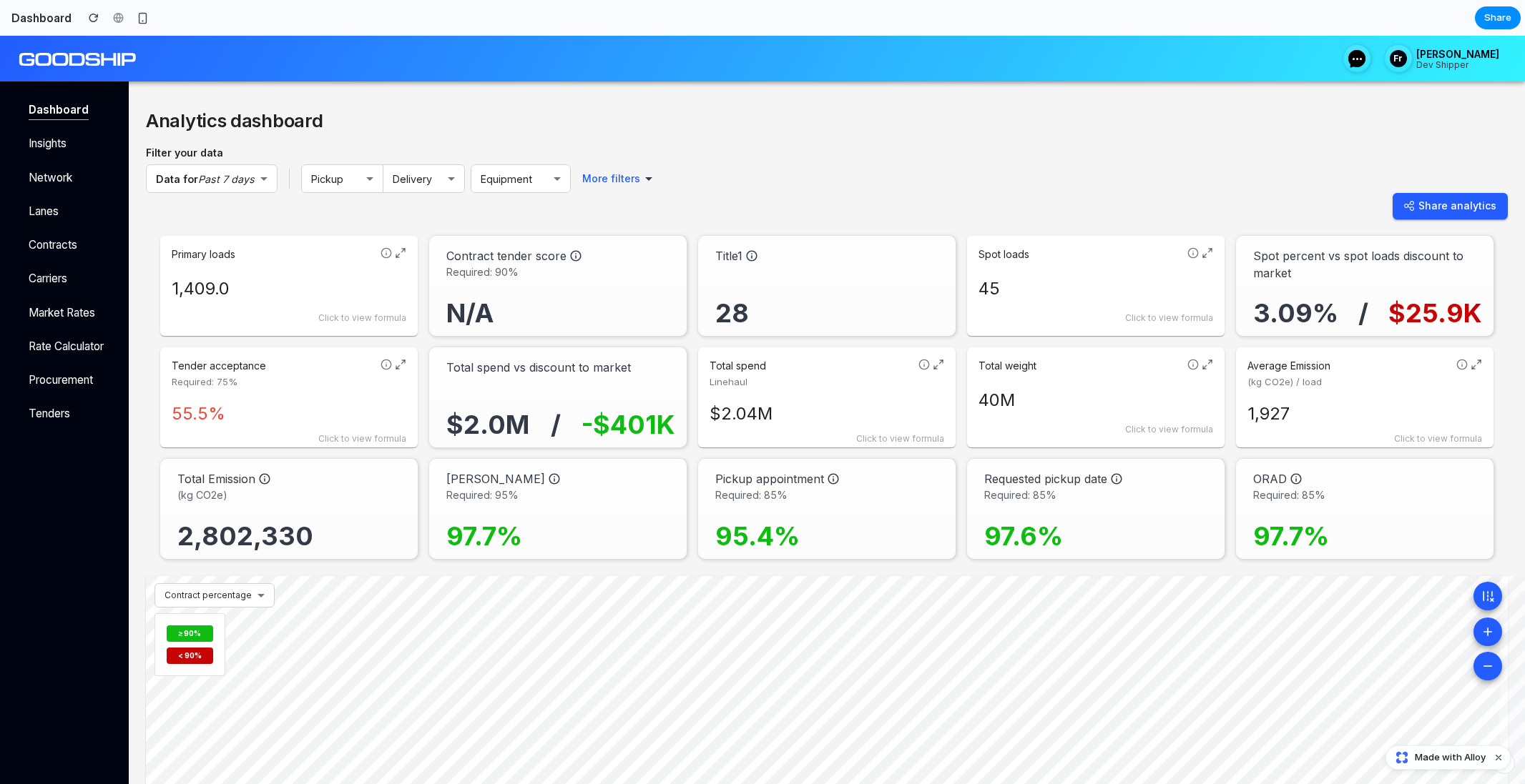
click at [396, 252] on icon at bounding box center [400, 253] width 12 height 12
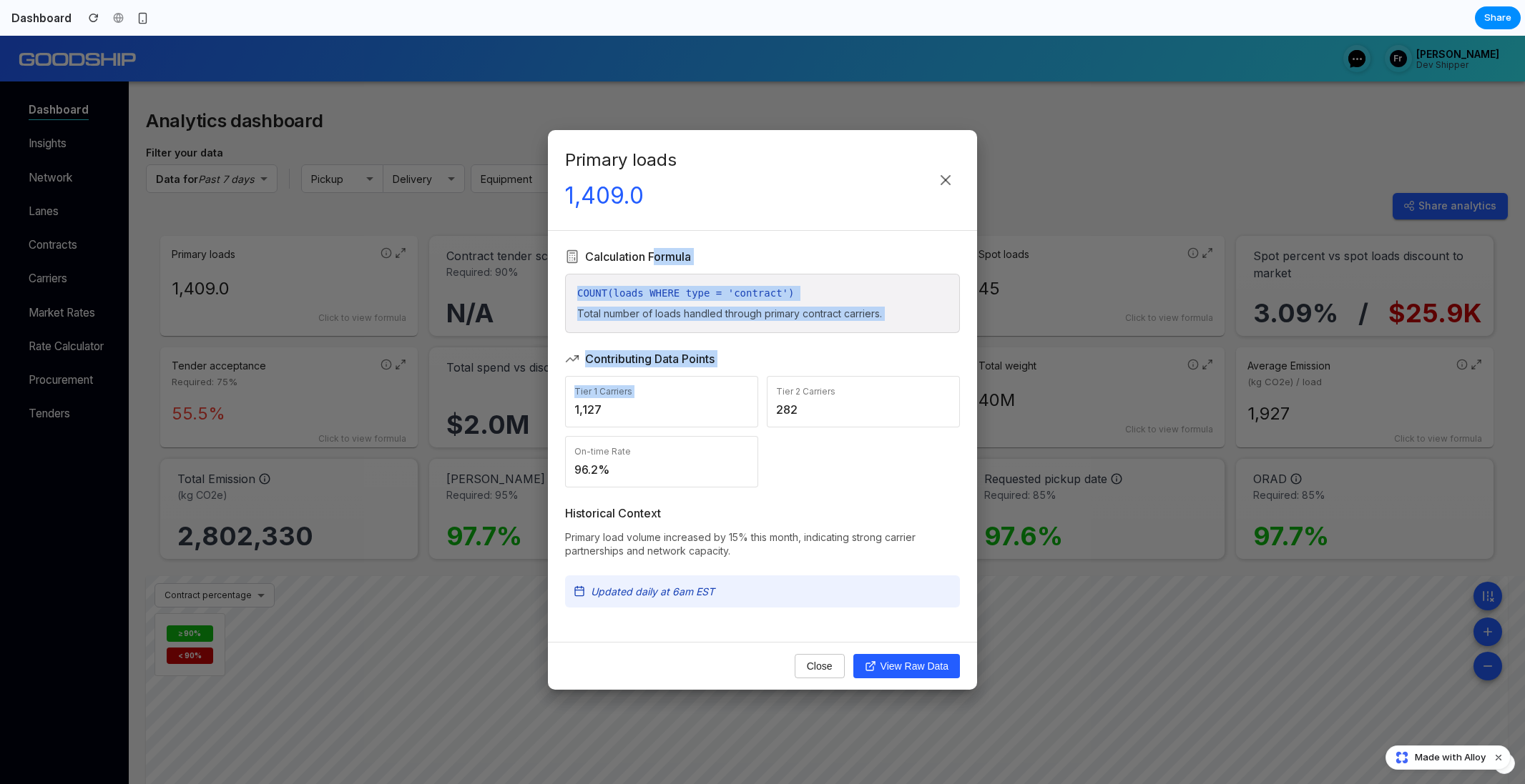
drag, startPoint x: 652, startPoint y: 254, endPoint x: 740, endPoint y: 408, distance: 177.4
click at [740, 408] on div "Calculation Formula COUNT(loads WHERE type = 'contract') Total number of loads …" at bounding box center [762, 437] width 429 height 411
click at [740, 408] on div "1,127" at bounding box center [661, 409] width 174 height 17
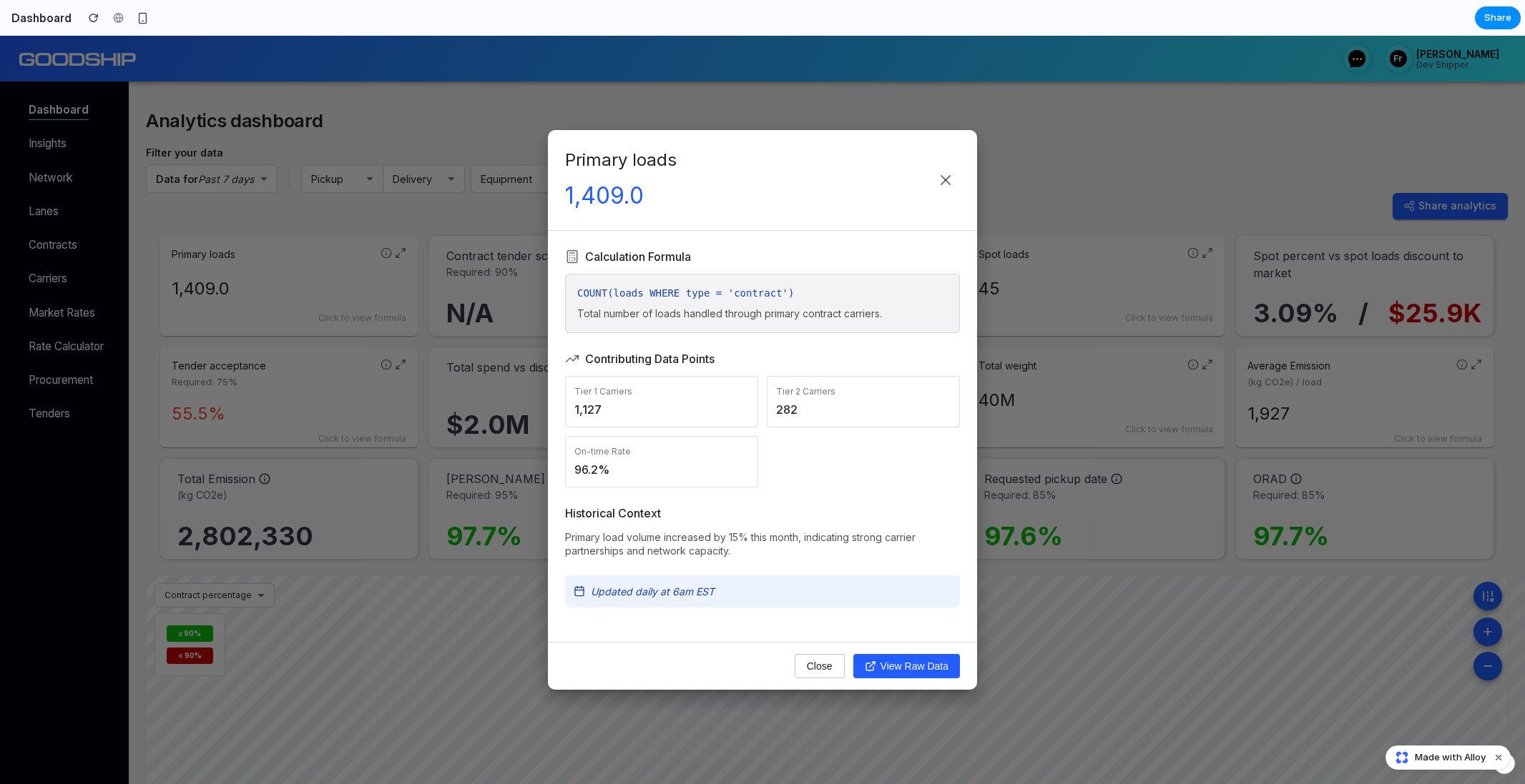
click at [805, 482] on div "Tier 1 Carriers 1,127 Tier 2 Carriers 282 On-time Rate 96.2%" at bounding box center [763, 431] width 395 height 112
click at [381, 416] on div "Primary loads 1,409.0 Calculation Formula COUNT(loads WHERE type = 'contract') …" at bounding box center [762, 410] width 1525 height 748
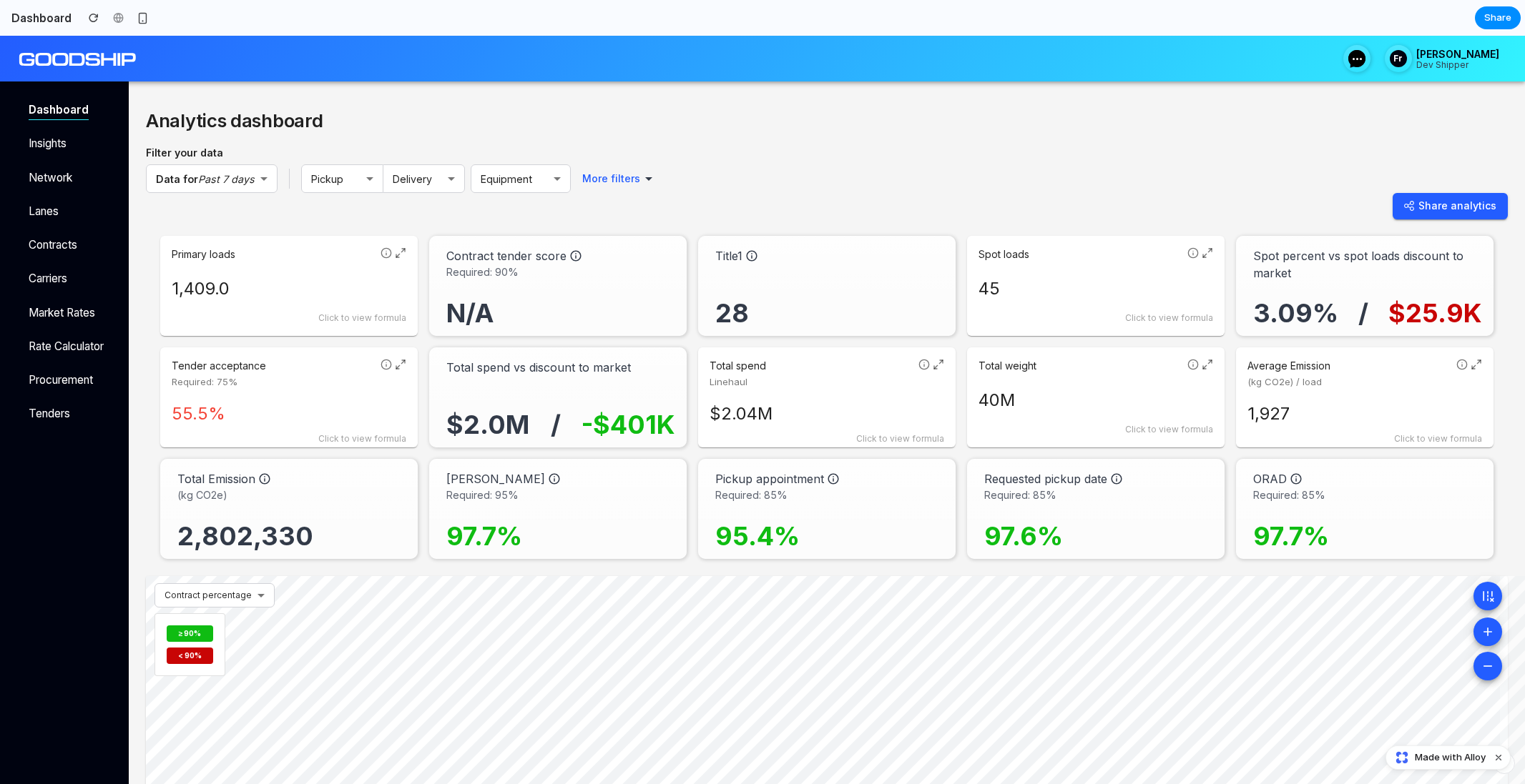
click at [275, 331] on div "Primary loads 1,409.0 Click to view formula" at bounding box center [289, 286] width 257 height 100
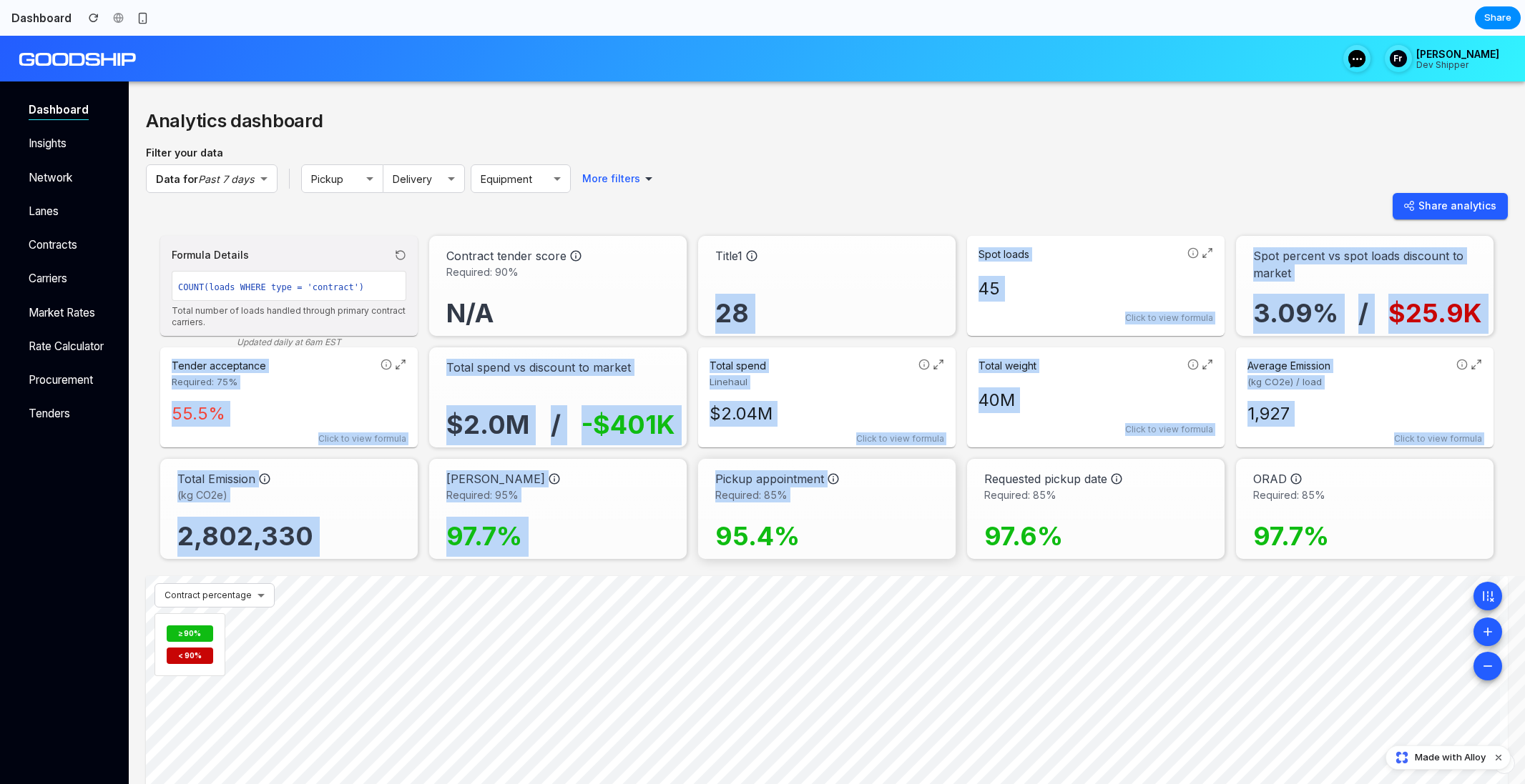
drag, startPoint x: 813, startPoint y: 378, endPoint x: 813, endPoint y: 510, distance: 132.0
click at [813, 510] on div "Analytics dashboard Filter your data Data for Past 7 days ​ Pickup ​ Delivery ​…" at bounding box center [826, 537] width 1362 height 865
click at [813, 509] on div "95.4%" at bounding box center [830, 525] width 229 height 45
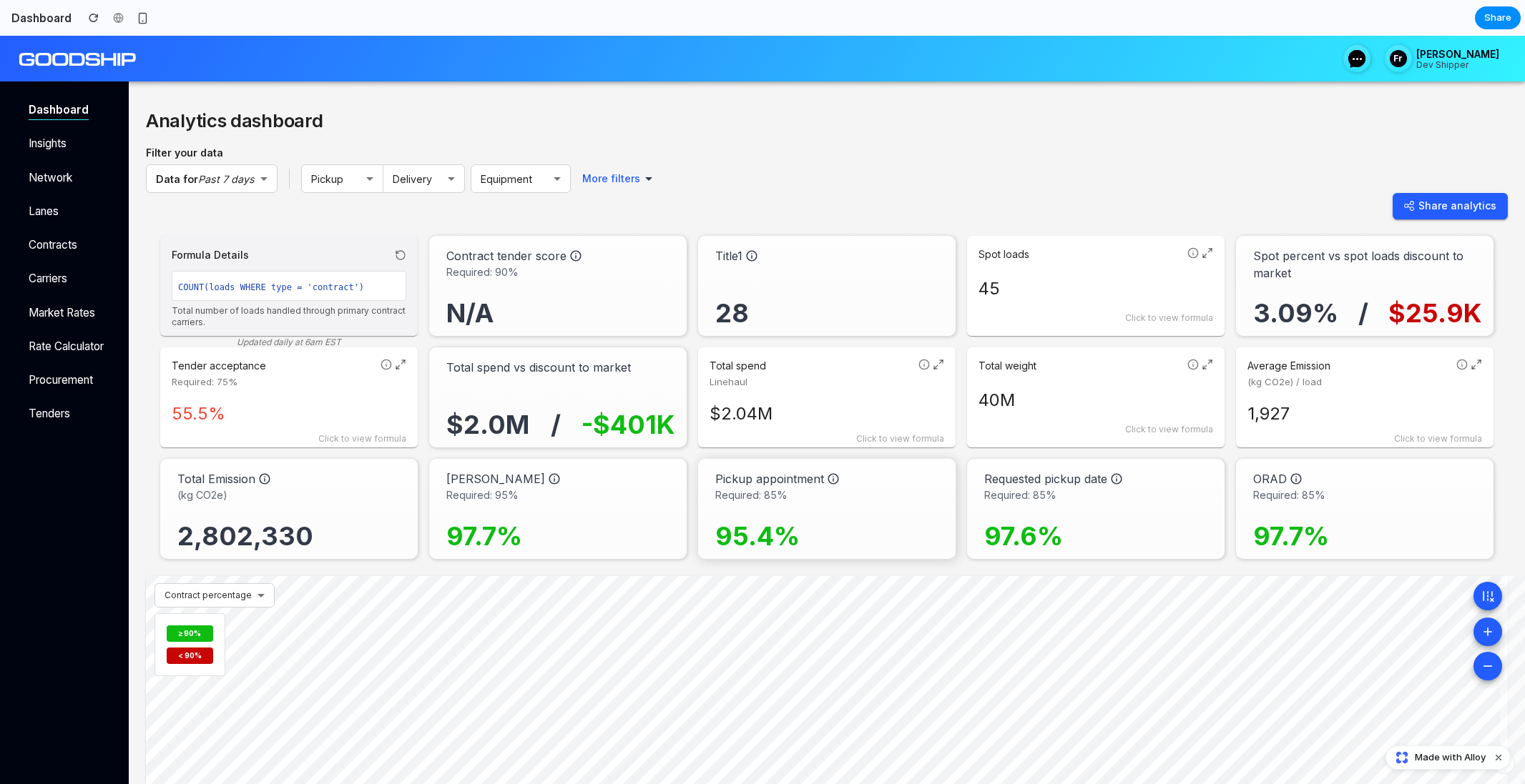
click at [814, 533] on div "95.4%" at bounding box center [830, 525] width 229 height 45
click at [582, 379] on div "$2.0M / -$401K" at bounding box center [561, 405] width 229 height 60
click at [1336, 375] on div "Average Emission (kg CO2e) / load" at bounding box center [1348, 374] width 203 height 30
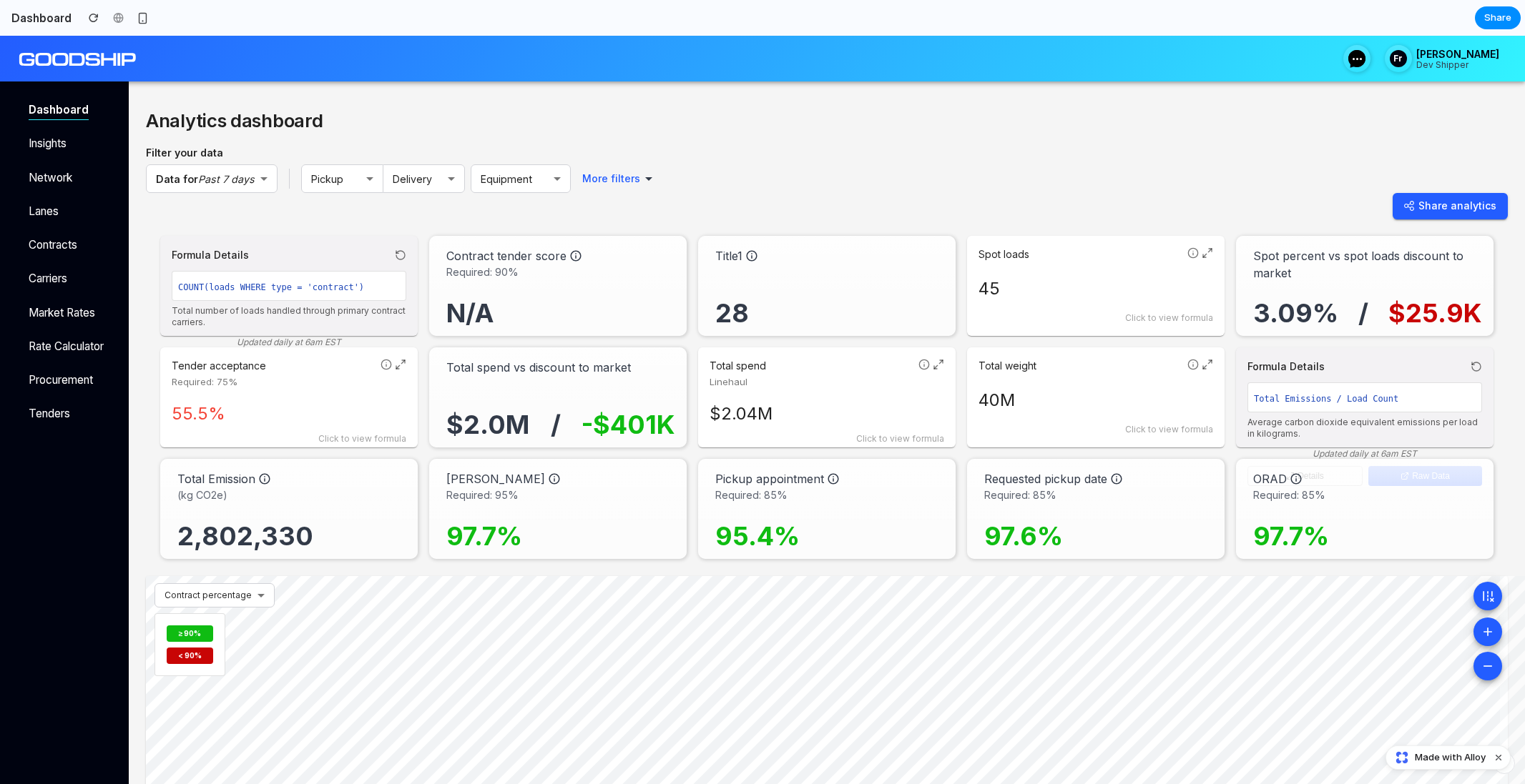
click at [1336, 375] on div "Formula Details Total Emissions / Load Count Average carbon dioxide equivalent …" at bounding box center [1364, 403] width 235 height 88
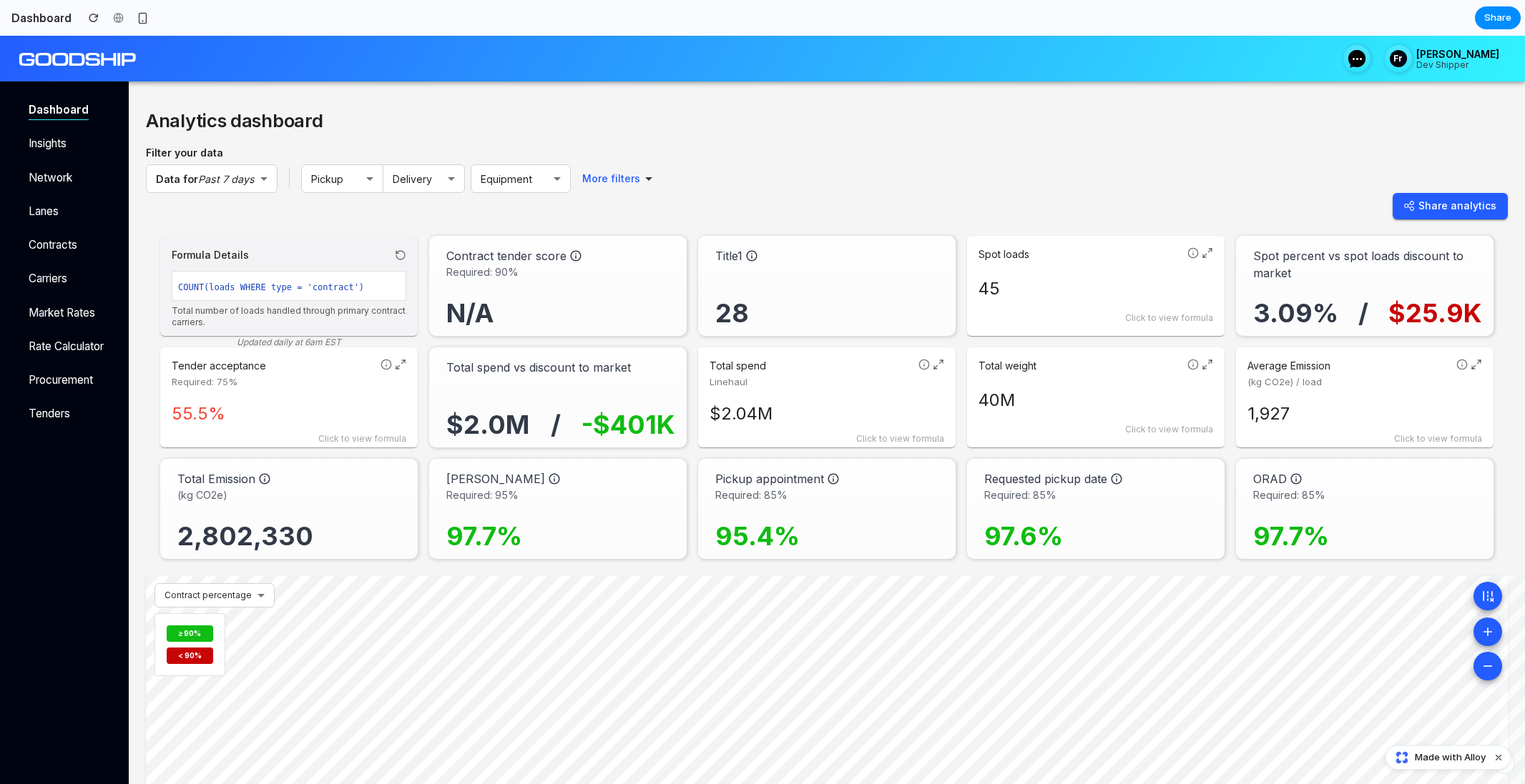
click at [1147, 350] on div "Total weight 40M Click to view formula" at bounding box center [1095, 397] width 257 height 100
click at [1079, 247] on p "Spot loads" at bounding box center [1079, 254] width 203 height 14
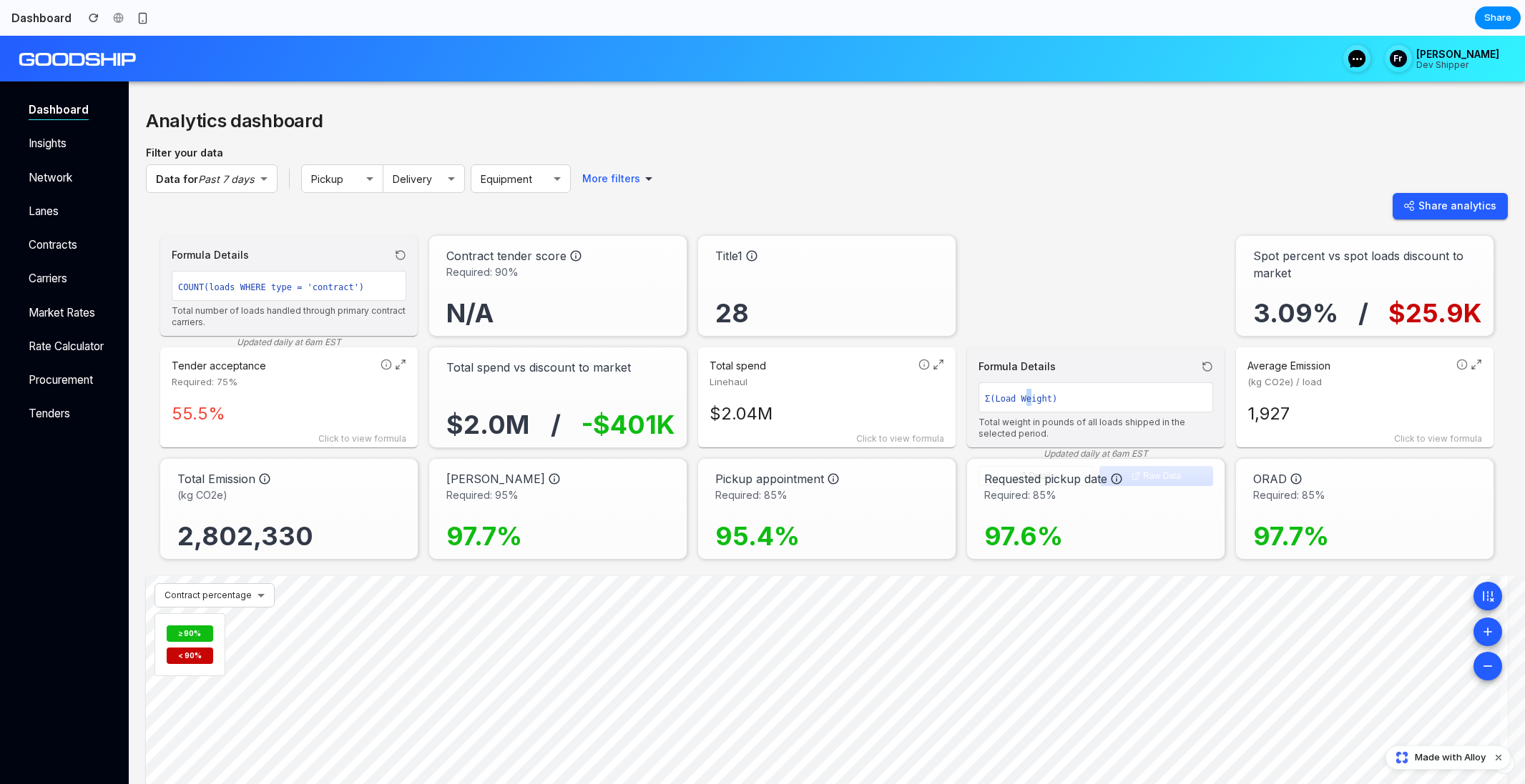
click at [1024, 393] on div "Σ(Load Weight)" at bounding box center [1095, 397] width 235 height 30
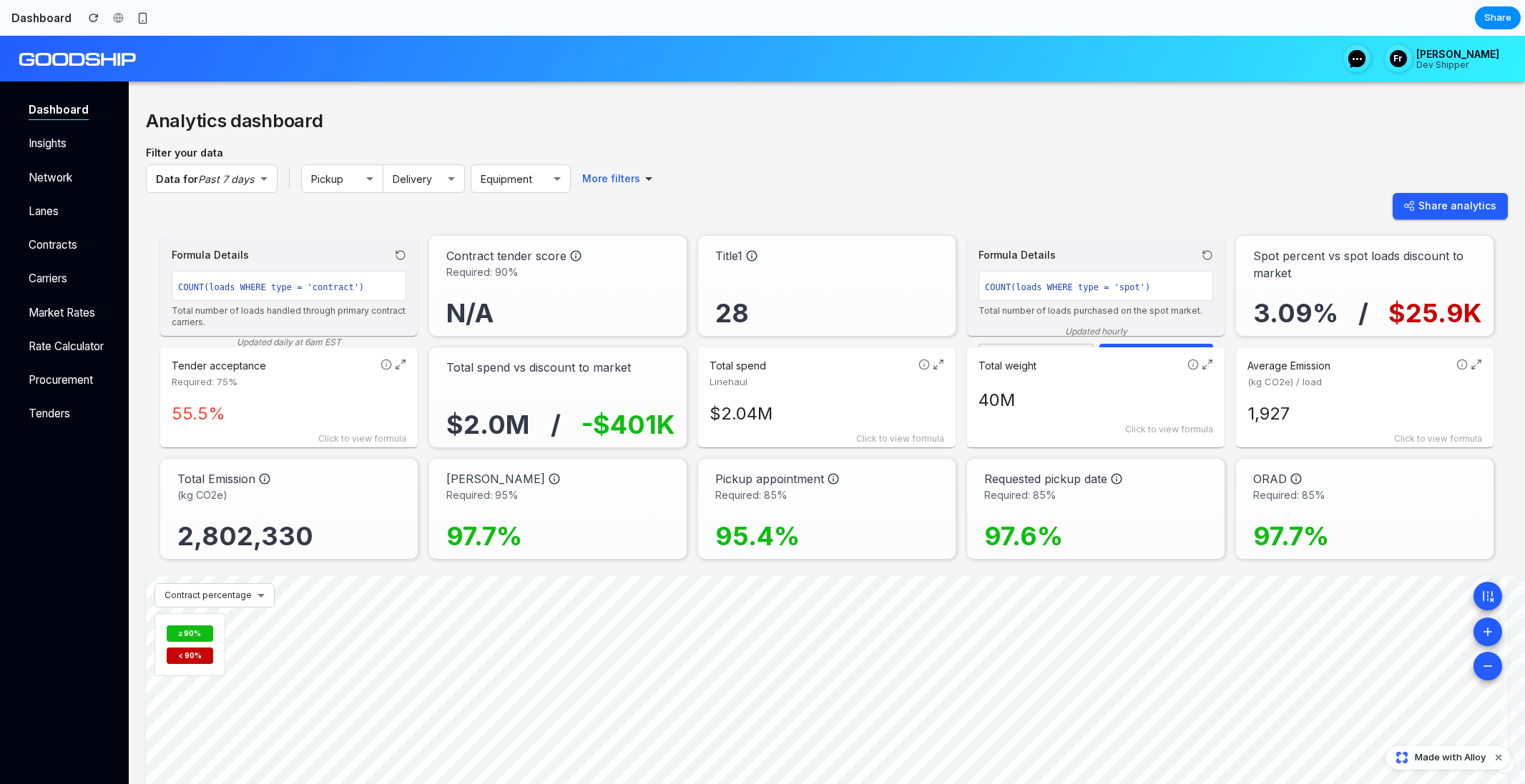
click at [1024, 393] on div "Total weight 40M Click to view formula Formula Details Σ(Load Weight) Total wei…" at bounding box center [1095, 397] width 257 height 100
click at [1024, 393] on p "40M" at bounding box center [1095, 400] width 235 height 26
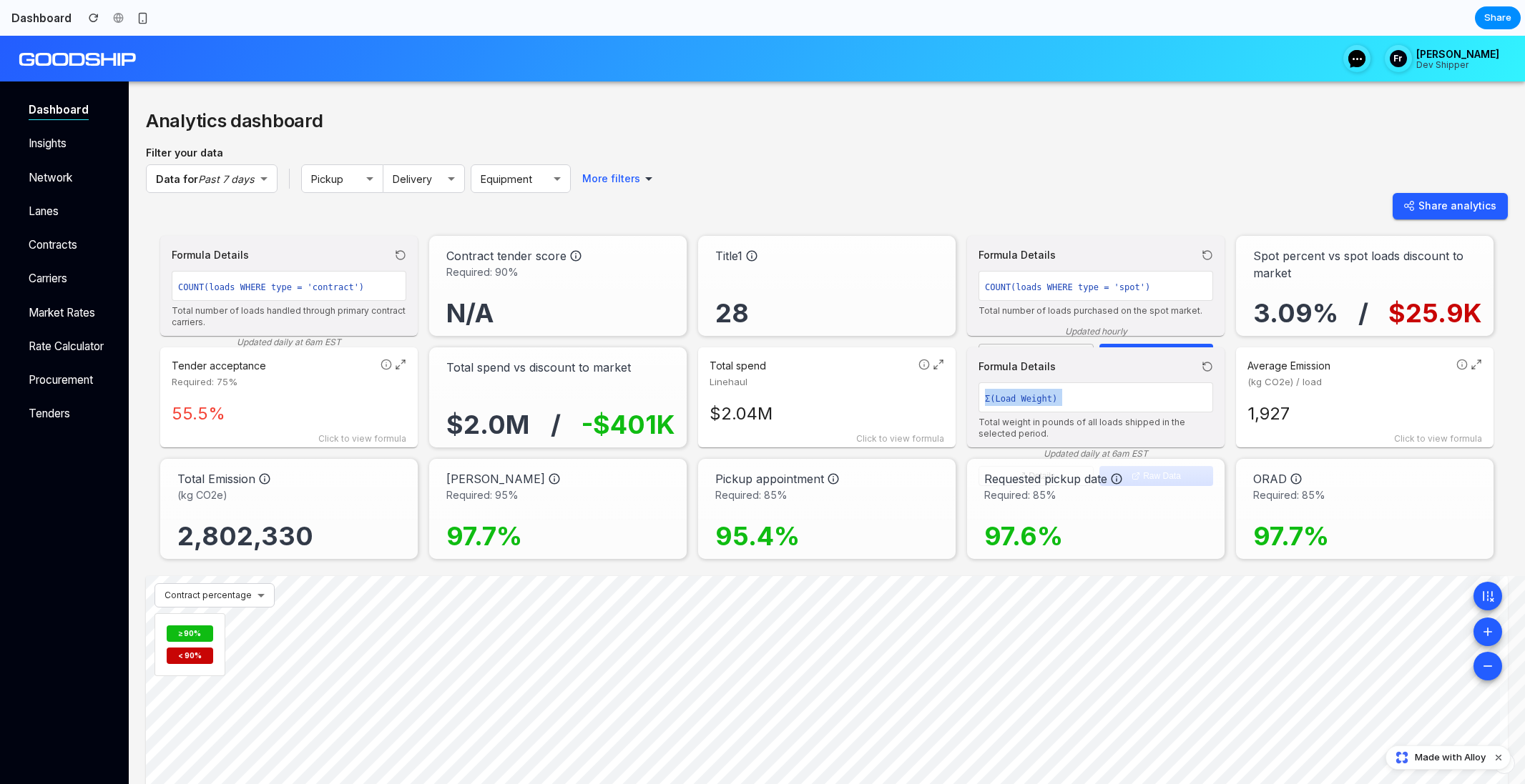
click at [1024, 393] on div "Σ(Load Weight)" at bounding box center [1095, 397] width 235 height 30
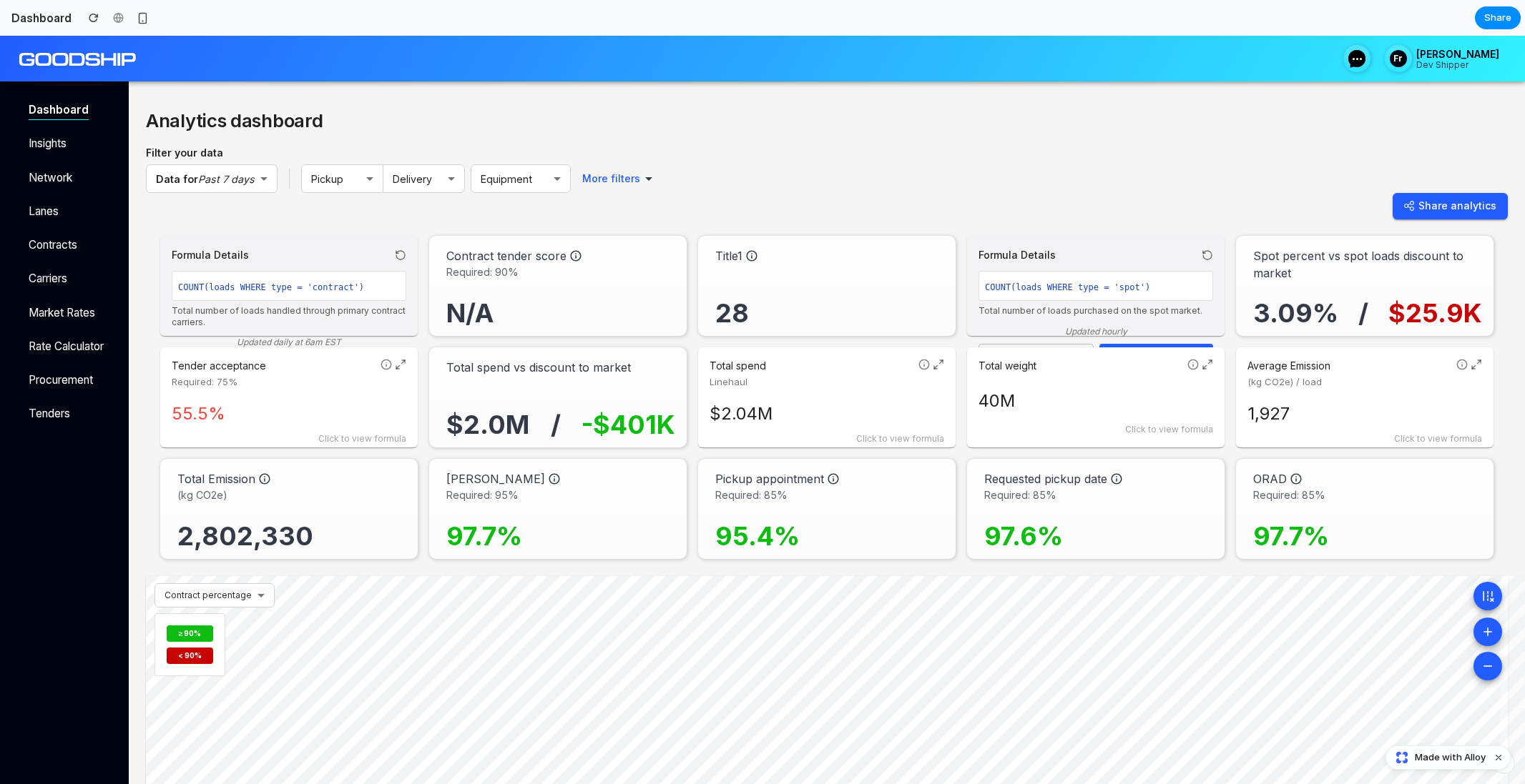
click at [1058, 292] on div "COUNT(loads WHERE type = 'spot')" at bounding box center [1095, 286] width 235 height 30
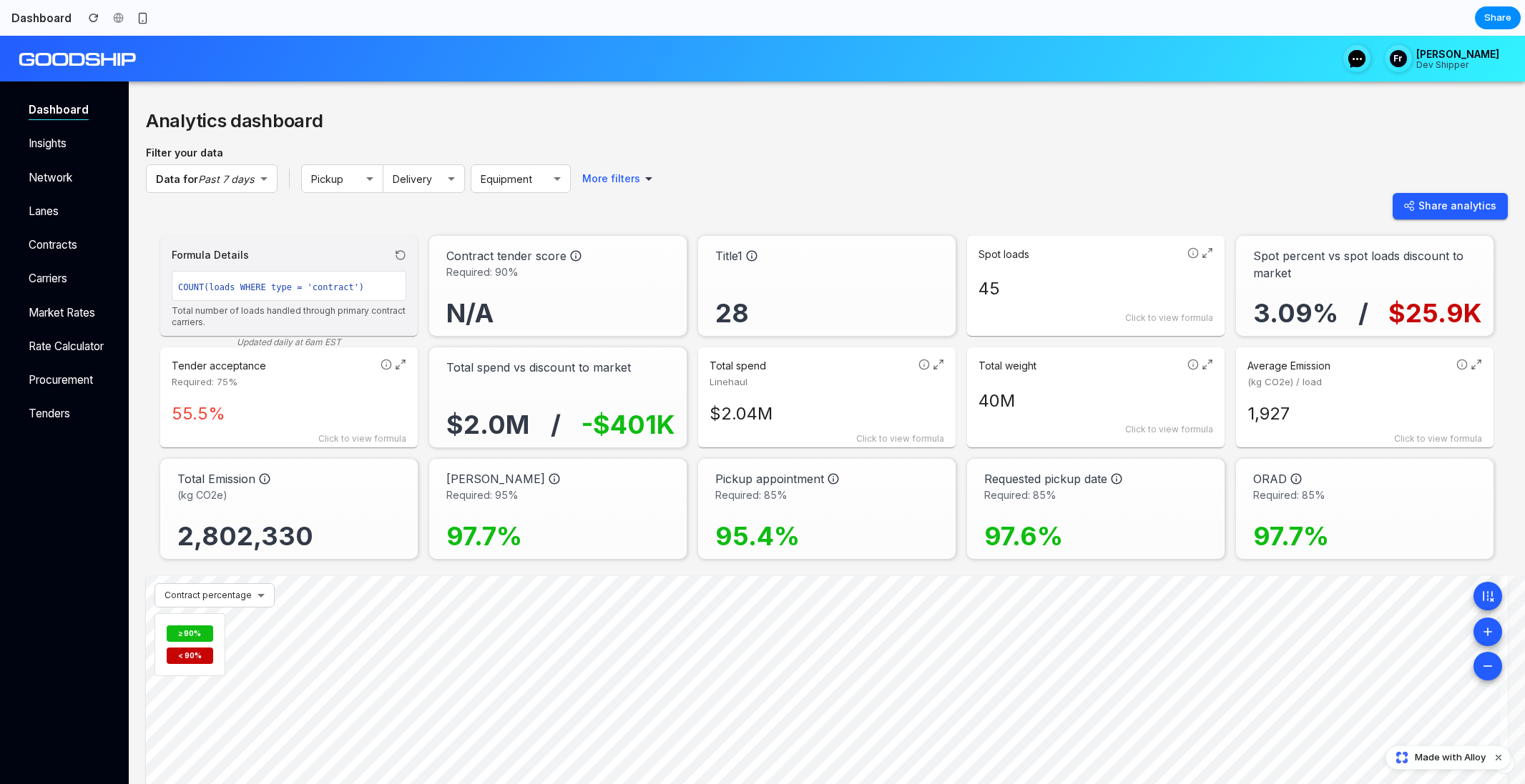
click at [1058, 292] on p "45" at bounding box center [1095, 288] width 235 height 26
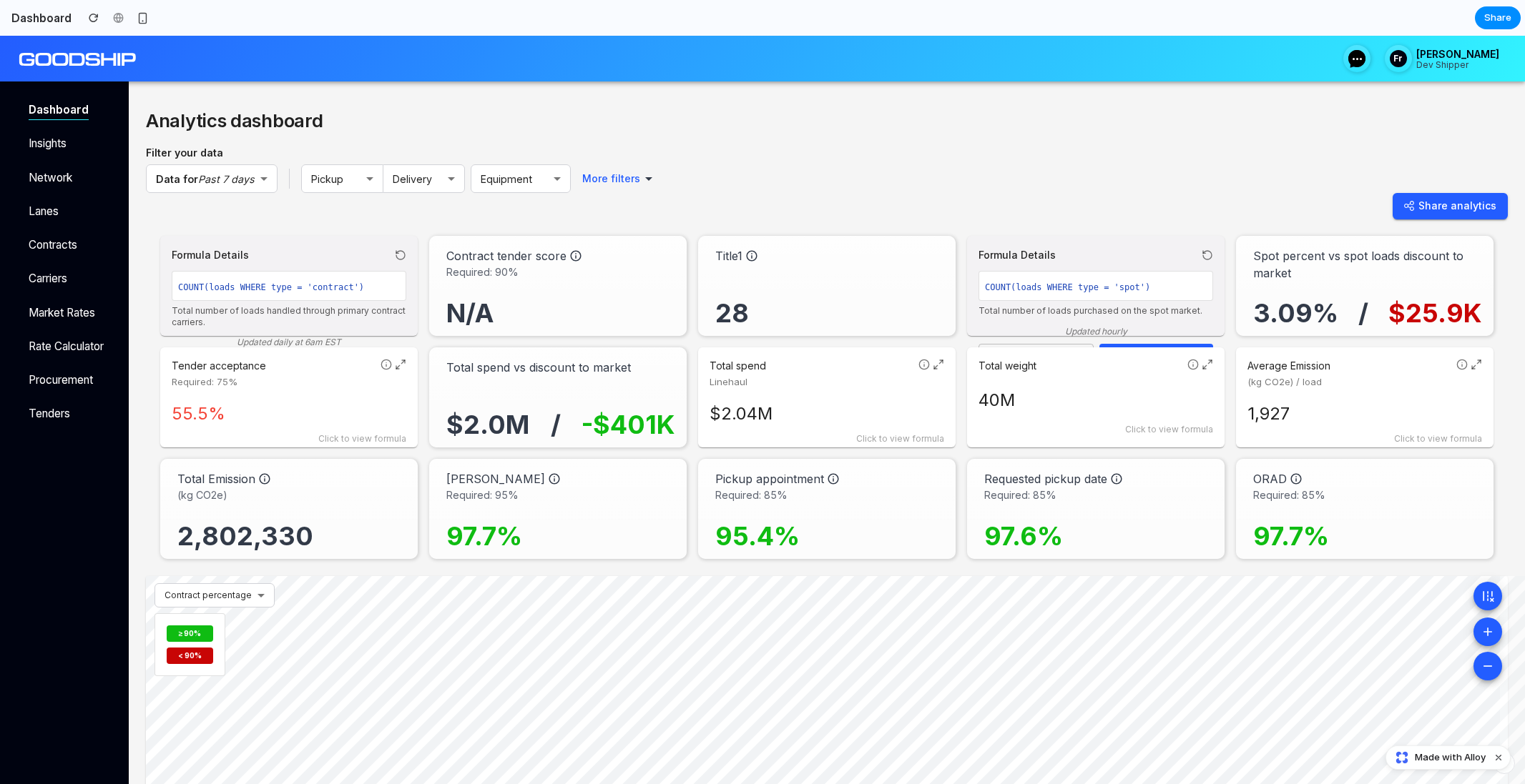
click at [434, 414] on div "Total spend vs discount to market $2.0M / -$401K" at bounding box center [557, 397] width 257 height 100
click at [372, 400] on div "Tender acceptance Required: 75% 55.5% Click to view formula" at bounding box center [289, 397] width 257 height 100
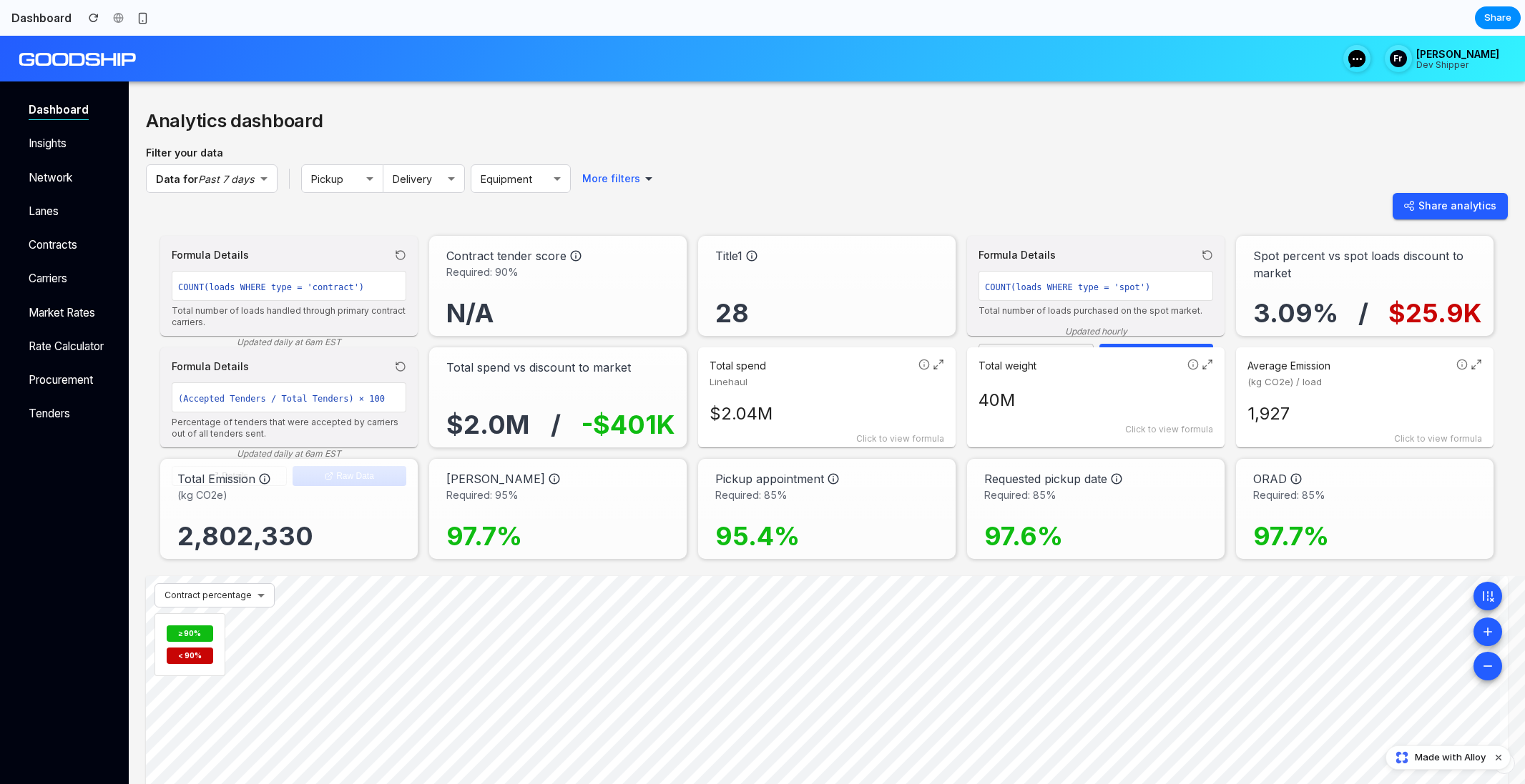
click at [527, 394] on div "$2.0M / -$401K" at bounding box center [561, 405] width 229 height 60
click at [484, 316] on p "N/A" at bounding box center [470, 313] width 47 height 40
click at [334, 496] on span "(kg CO2e)" at bounding box center [292, 495] width 229 height 15
click at [522, 489] on span "Required: 95%" at bounding box center [561, 495] width 229 height 15
click at [856, 496] on span "Required: 85%" at bounding box center [830, 495] width 229 height 15
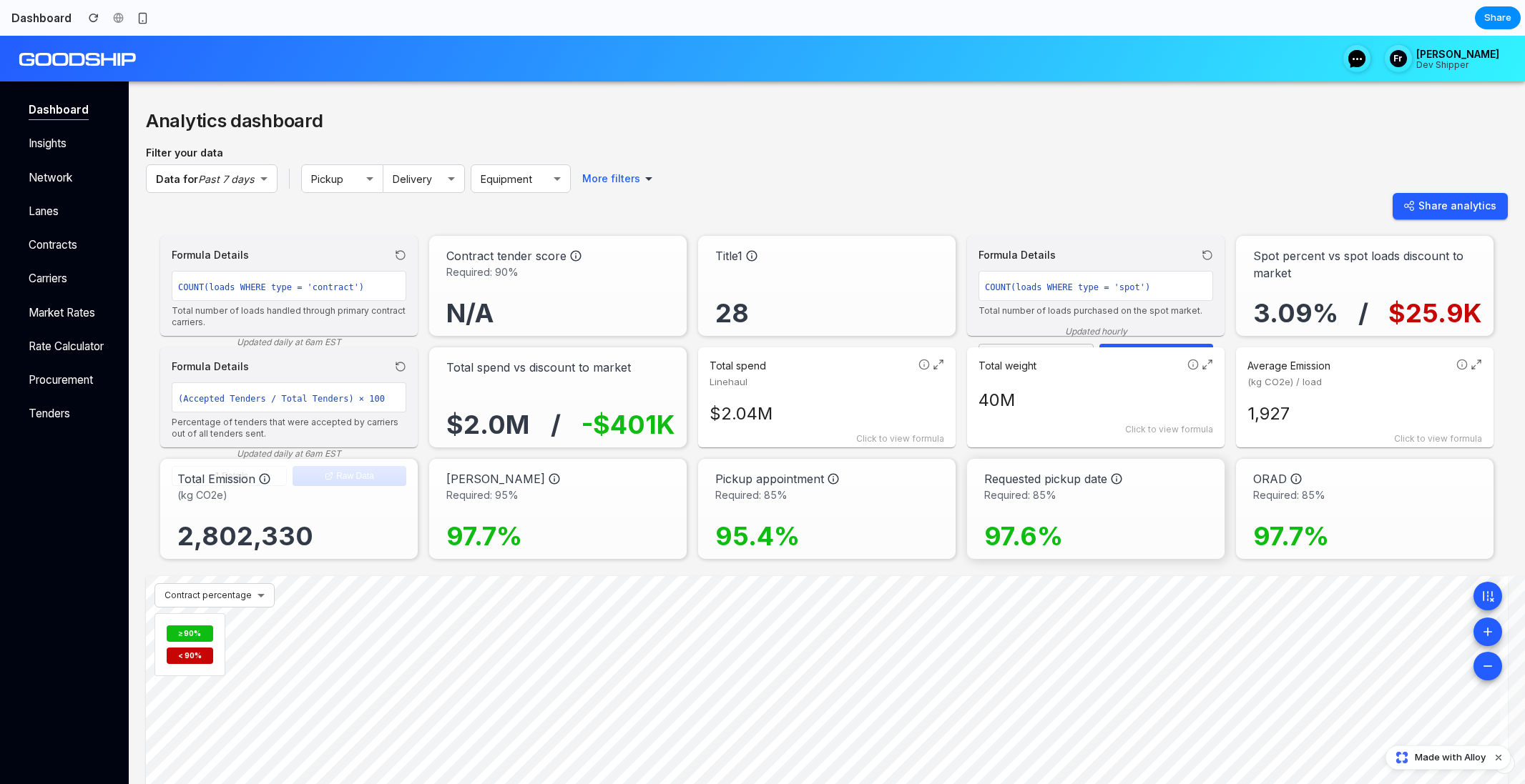
click at [1132, 479] on div "Requested pickup date" at bounding box center [1099, 479] width 229 height 17
click at [1338, 486] on div "ORAD" at bounding box center [1368, 479] width 229 height 17
click at [1265, 413] on p "1,927" at bounding box center [1364, 413] width 235 height 26
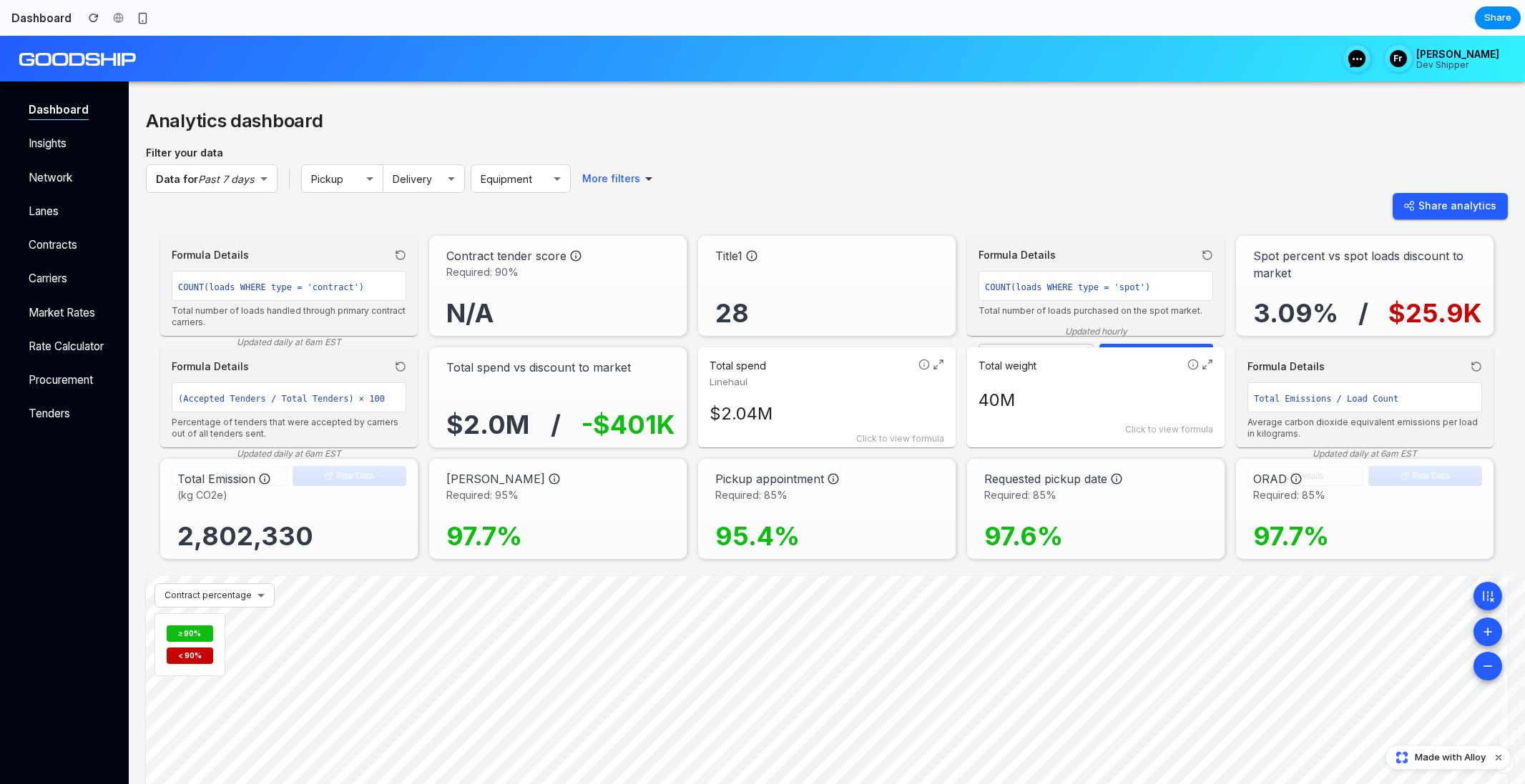
click at [1118, 409] on p "40M" at bounding box center [1095, 400] width 235 height 26
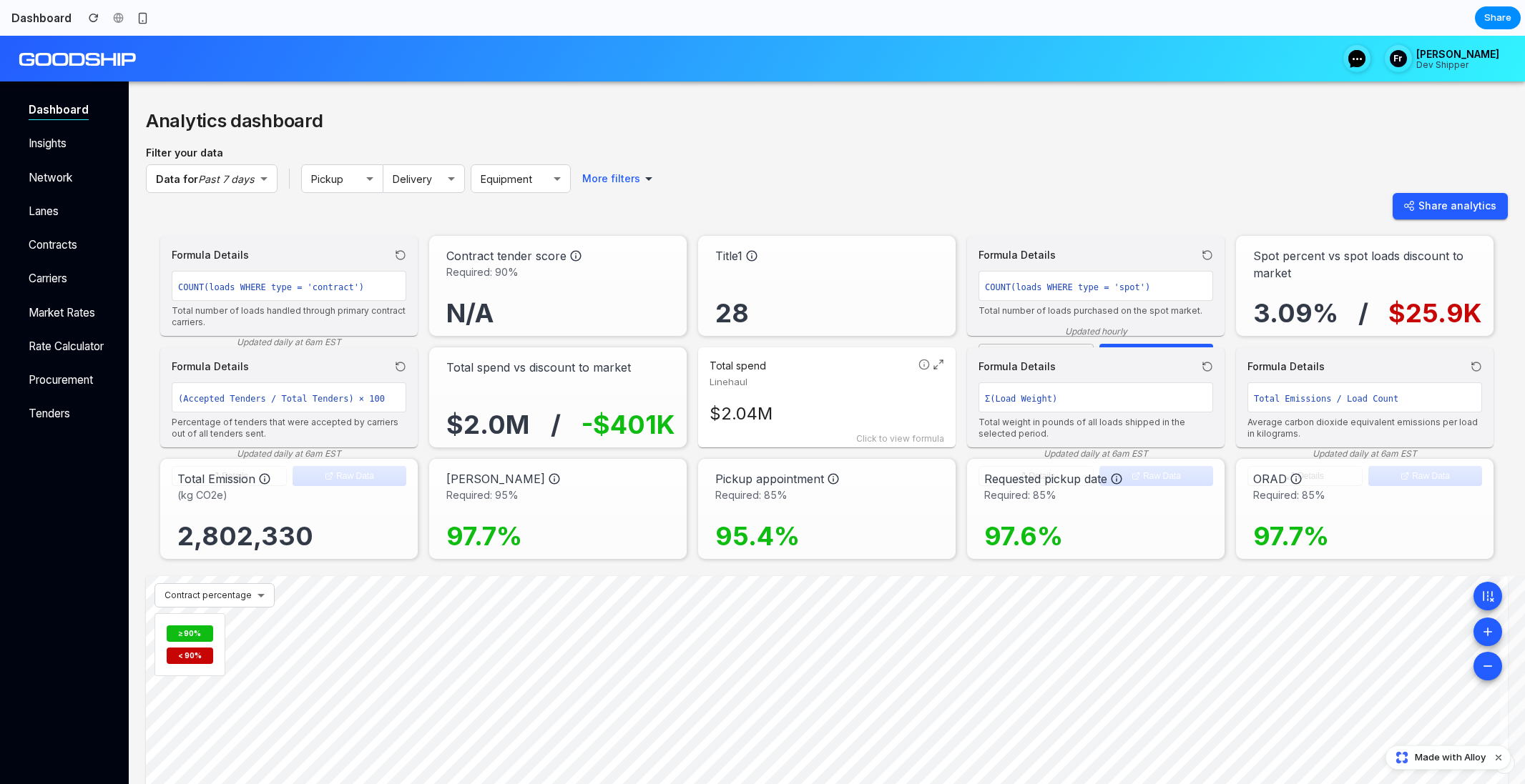
click at [1118, 409] on div "Σ(Load Weight)" at bounding box center [1095, 397] width 235 height 30
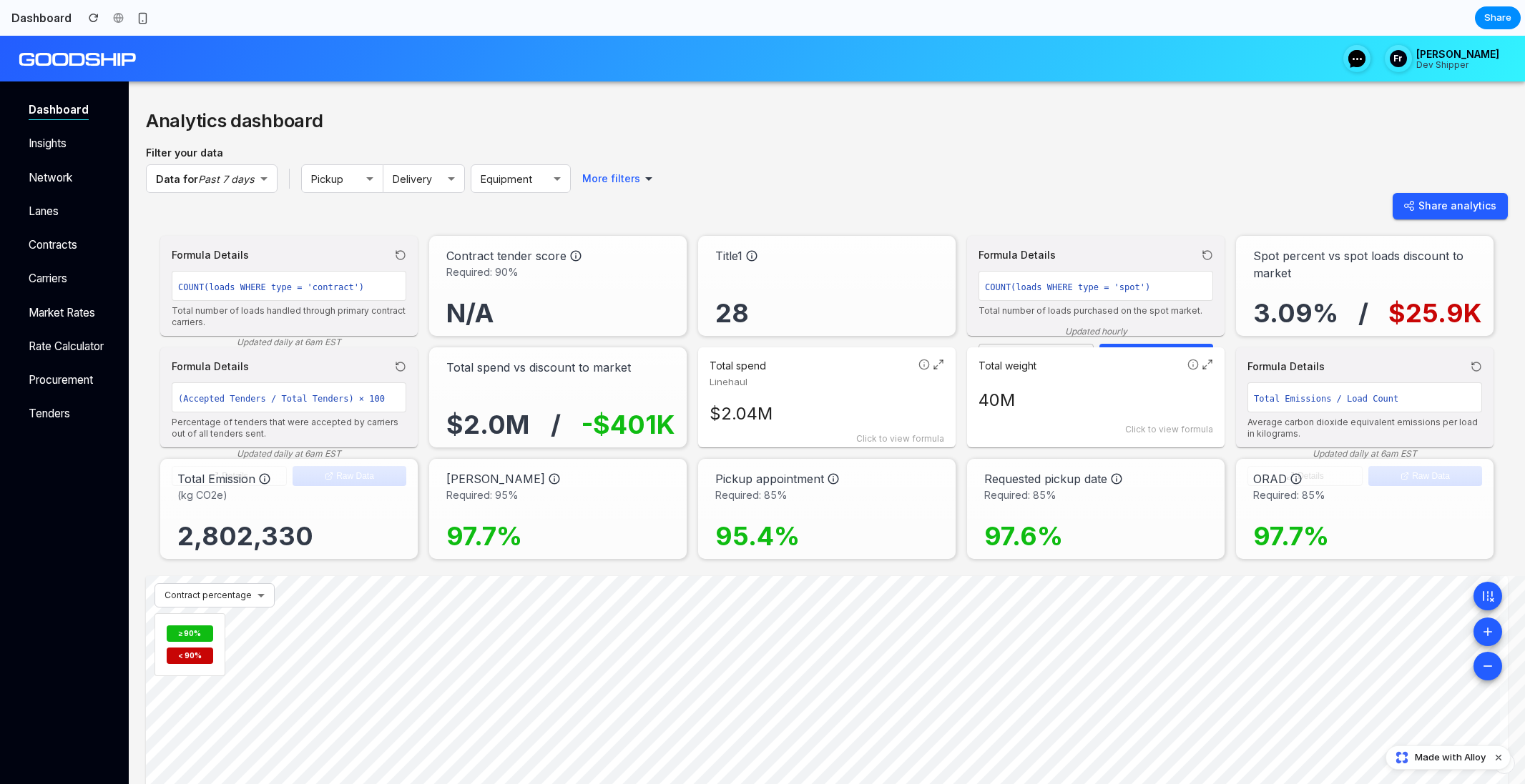
click at [1349, 354] on div "Formula Details Total Emissions / Load Count Average carbon dioxide equivalent …" at bounding box center [1364, 397] width 257 height 100
click at [1087, 269] on div "Formula Details COUNT(loads WHERE type = 'spot') Total number of loads purchase…" at bounding box center [1095, 286] width 235 height 78
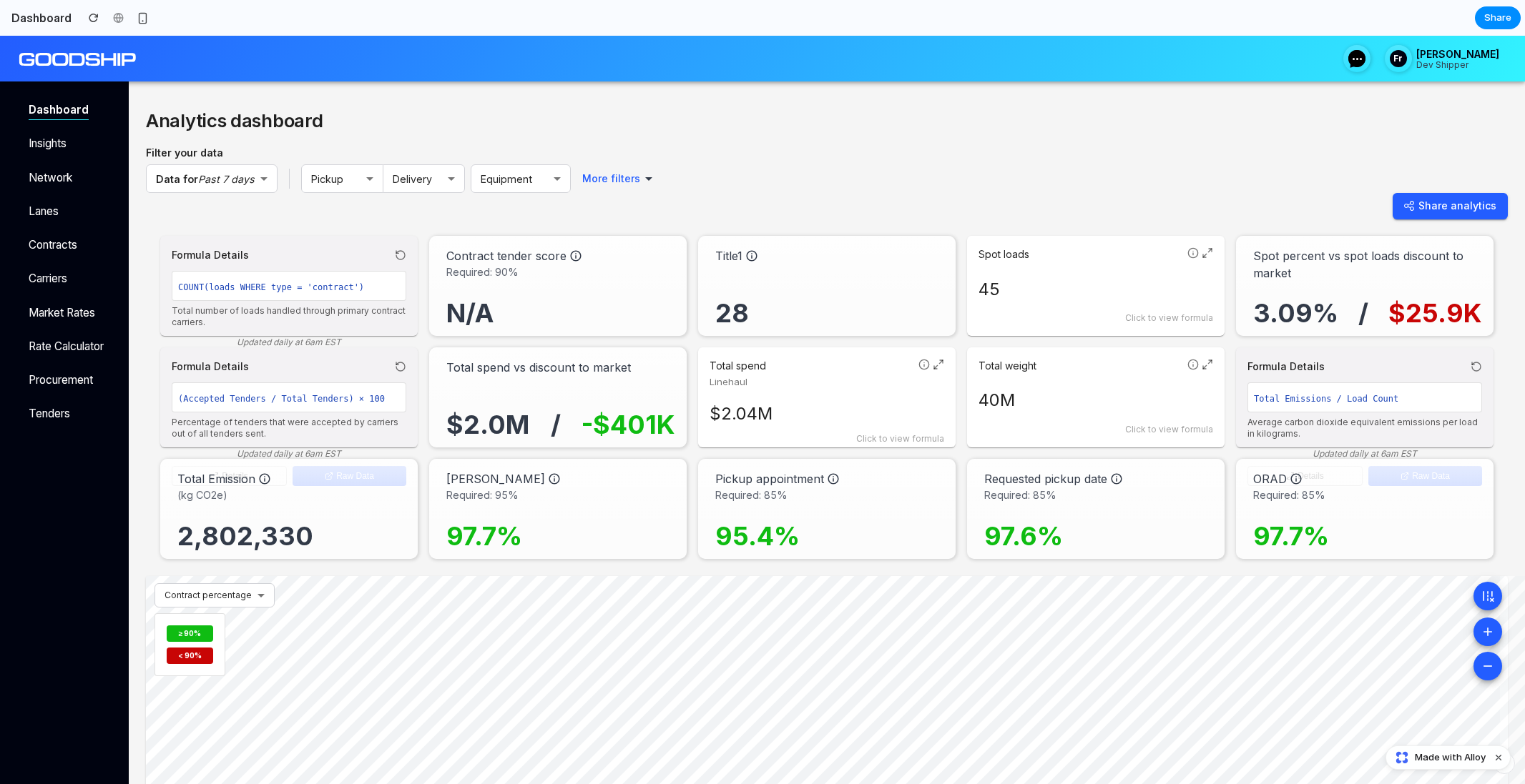
click at [1087, 269] on div "Spot loads 45 Click to view formula" at bounding box center [1095, 286] width 257 height 100
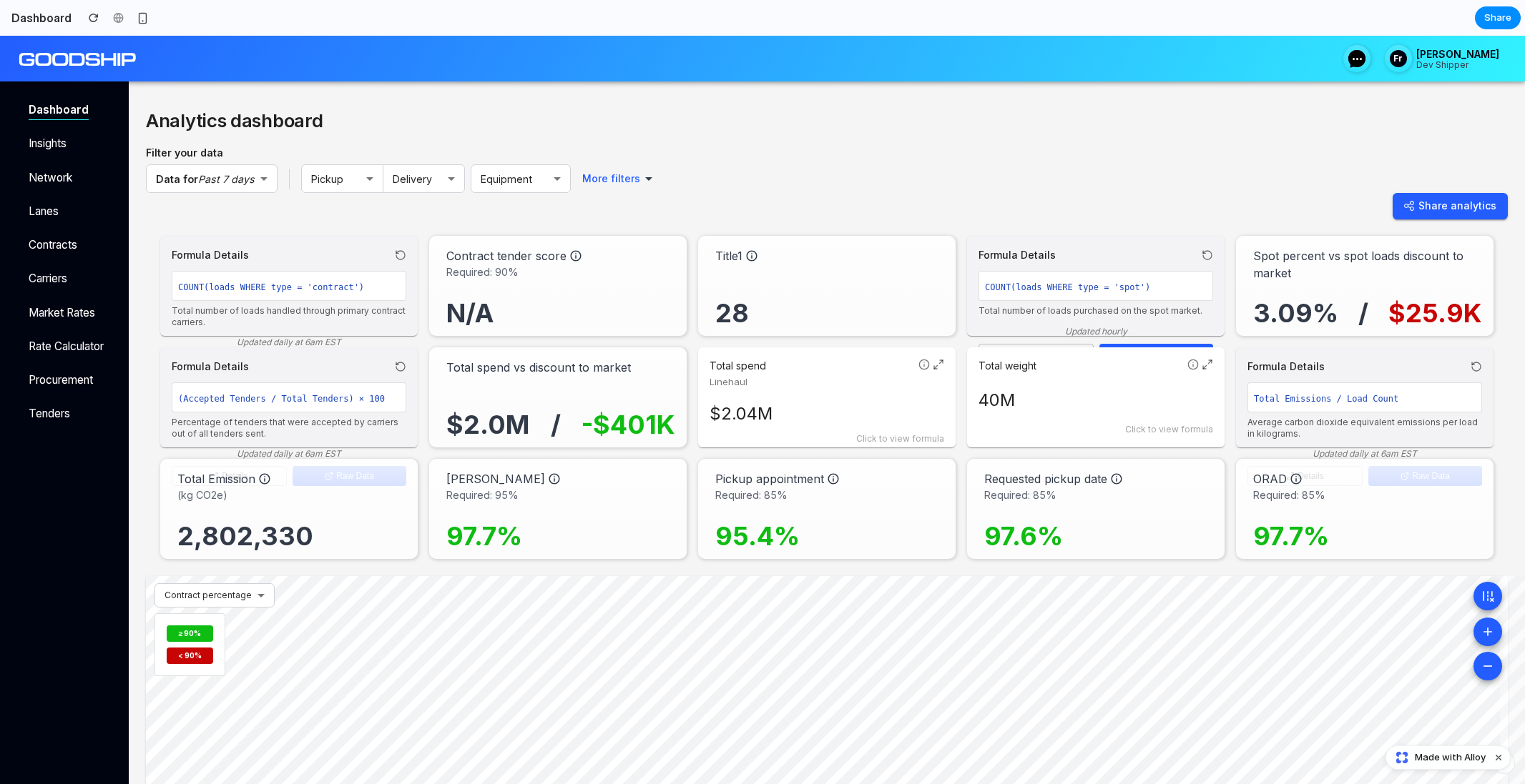
click at [497, 355] on div "Total spend vs discount to market $2.0M / -$401K" at bounding box center [557, 397] width 257 height 100
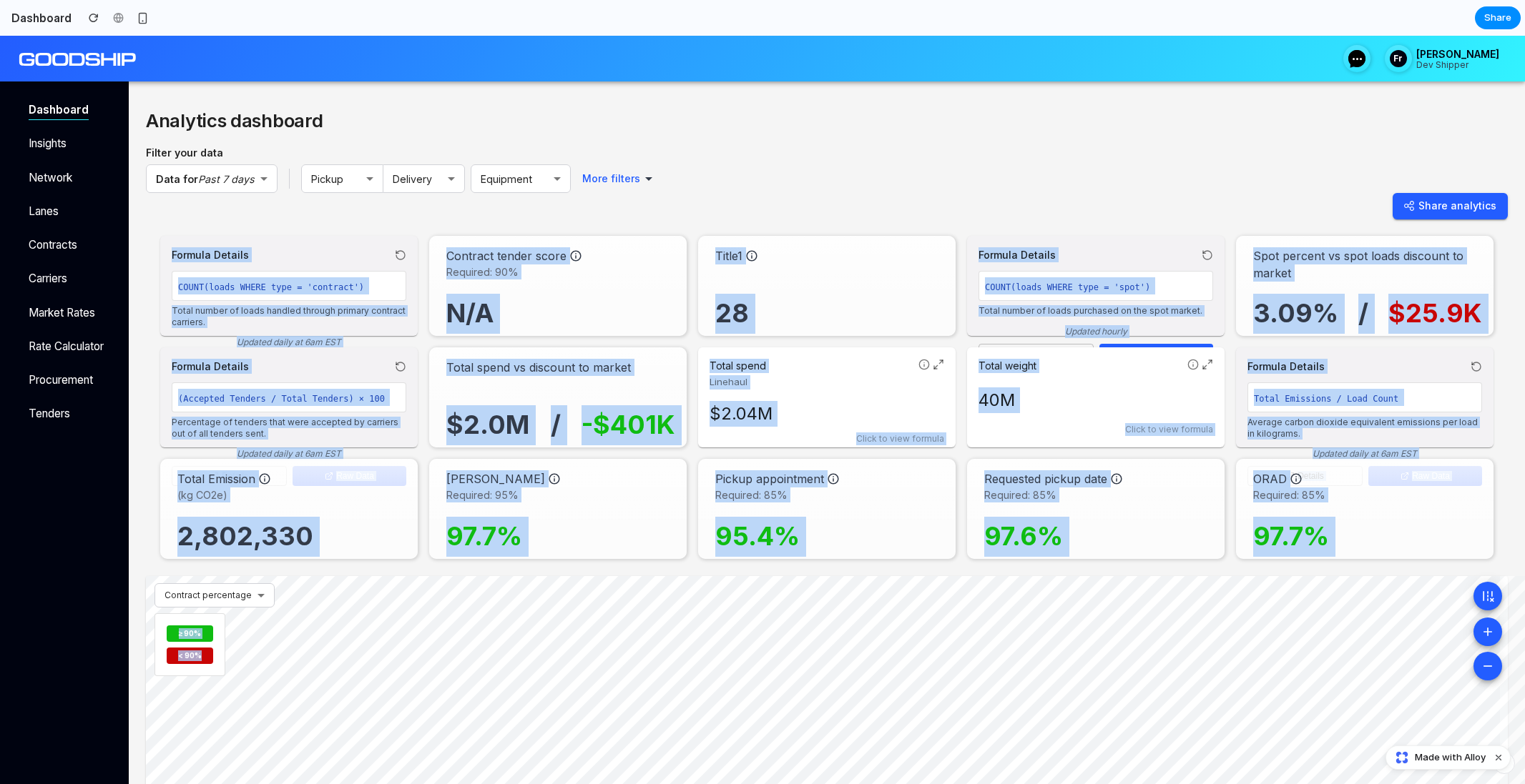
drag, startPoint x: 698, startPoint y: 187, endPoint x: 766, endPoint y: 658, distance: 475.9
click at [766, 658] on div "Analytics dashboard Filter your data Data for Past 7 days ​ Pickup ​ Delivery ​…" at bounding box center [826, 537] width 1362 height 865
click at [908, 181] on div "Data for Past 7 days ​ Pickup ​ Delivery ​ Equipment ​ More filters ​" at bounding box center [826, 179] width 1362 height 29
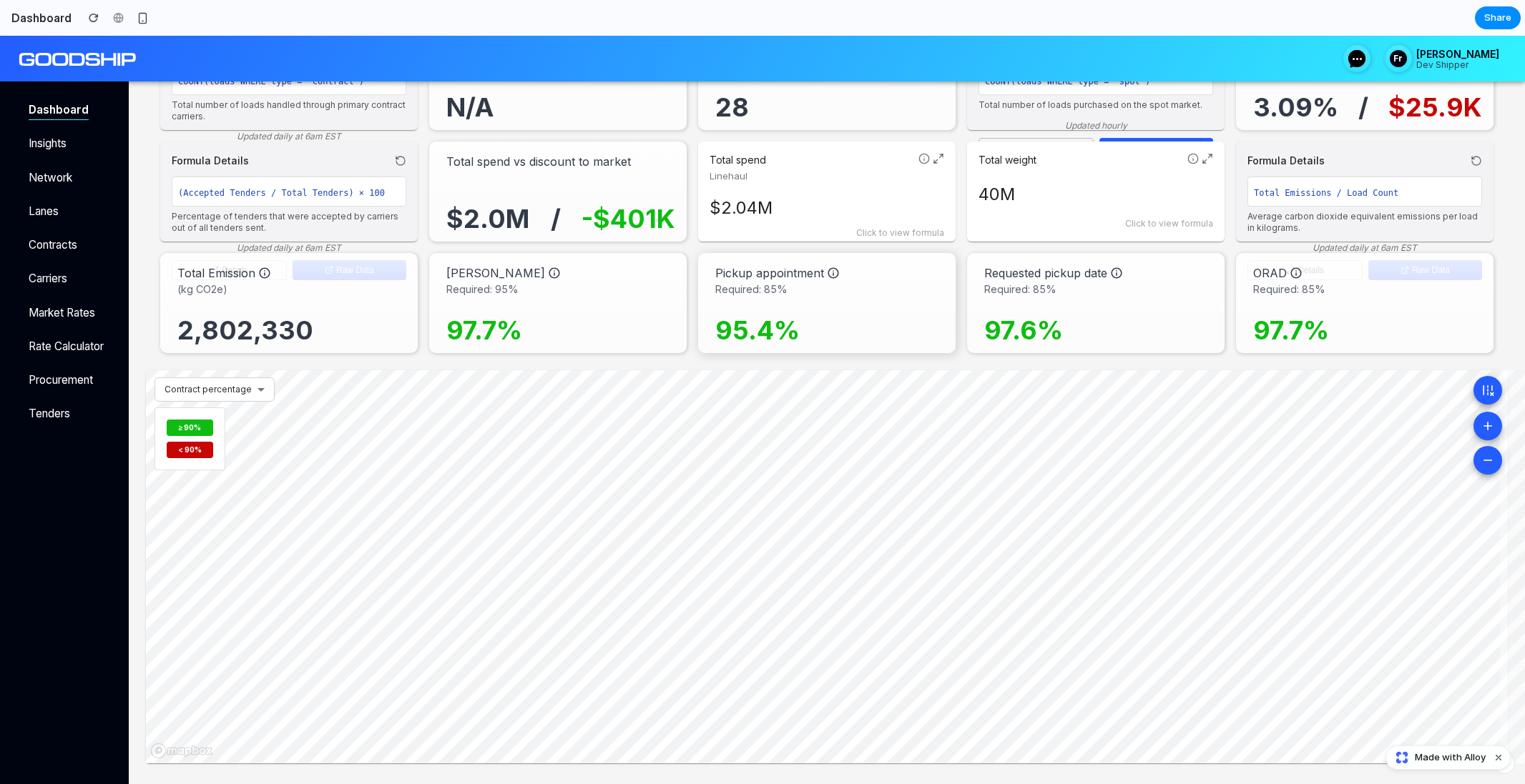
click at [850, 272] on div "Pickup appointment" at bounding box center [830, 272] width 229 height 17
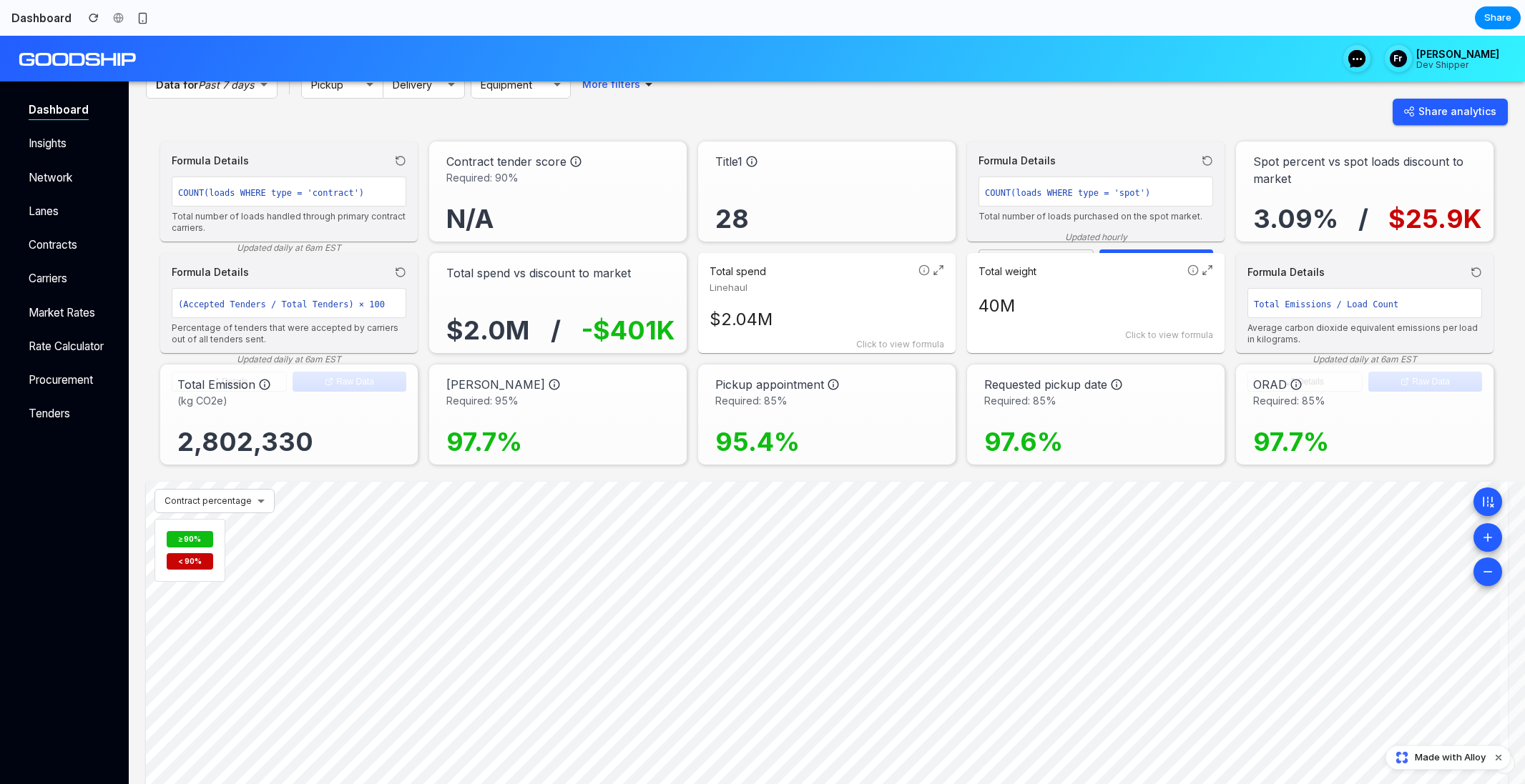
scroll to position [77, 0]
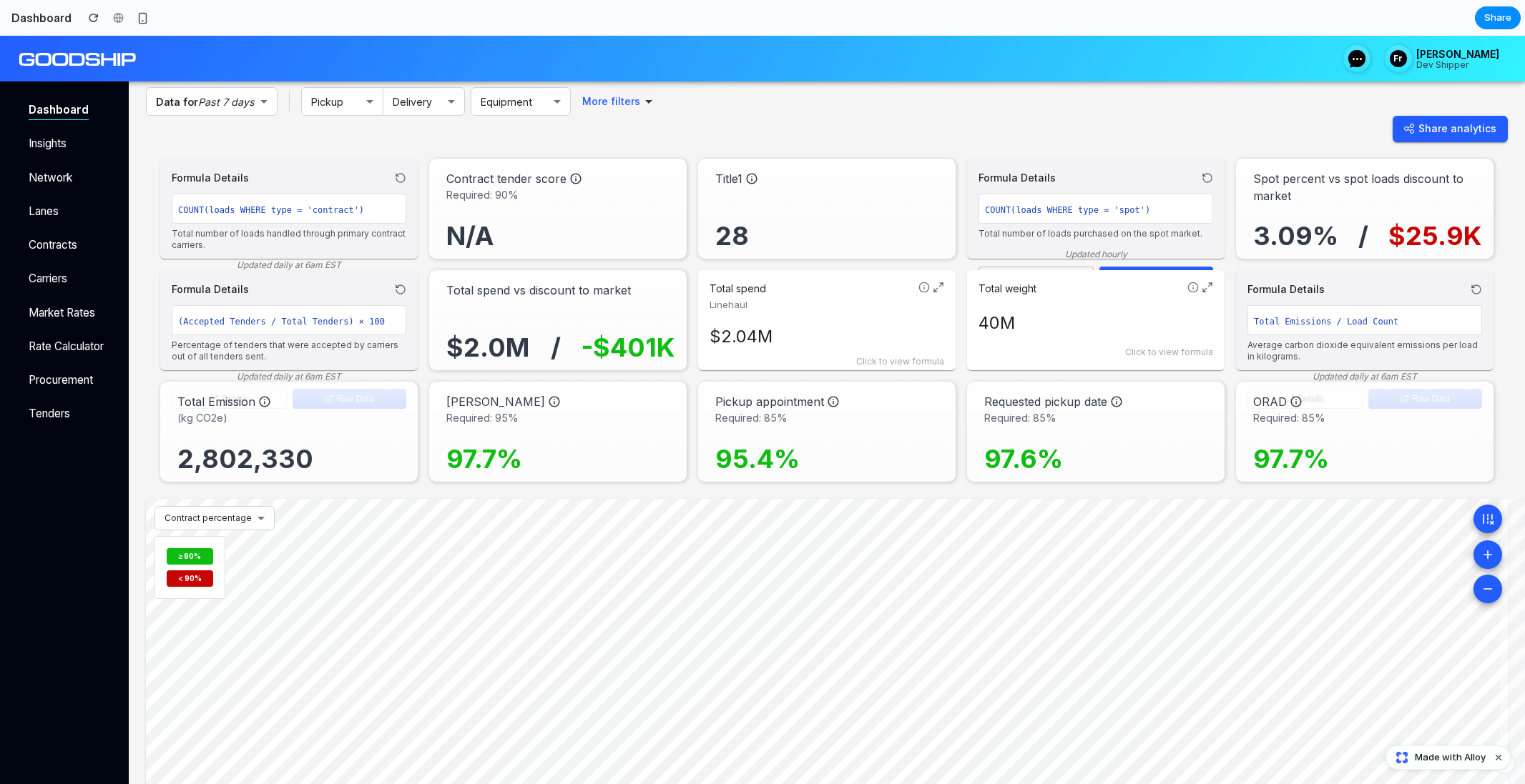
click at [1075, 290] on p "Total weight" at bounding box center [1079, 288] width 203 height 14
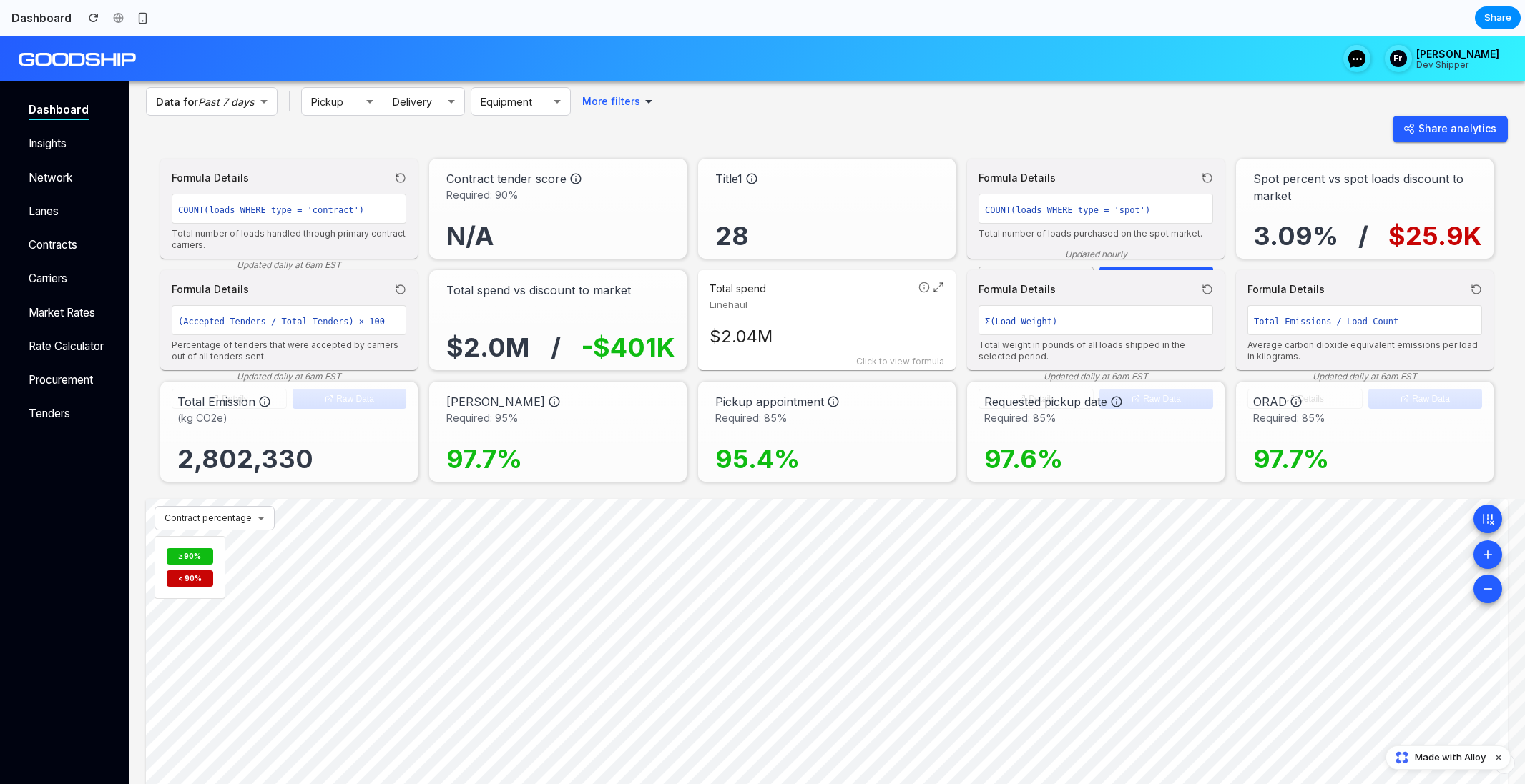
scroll to position [0, 0]
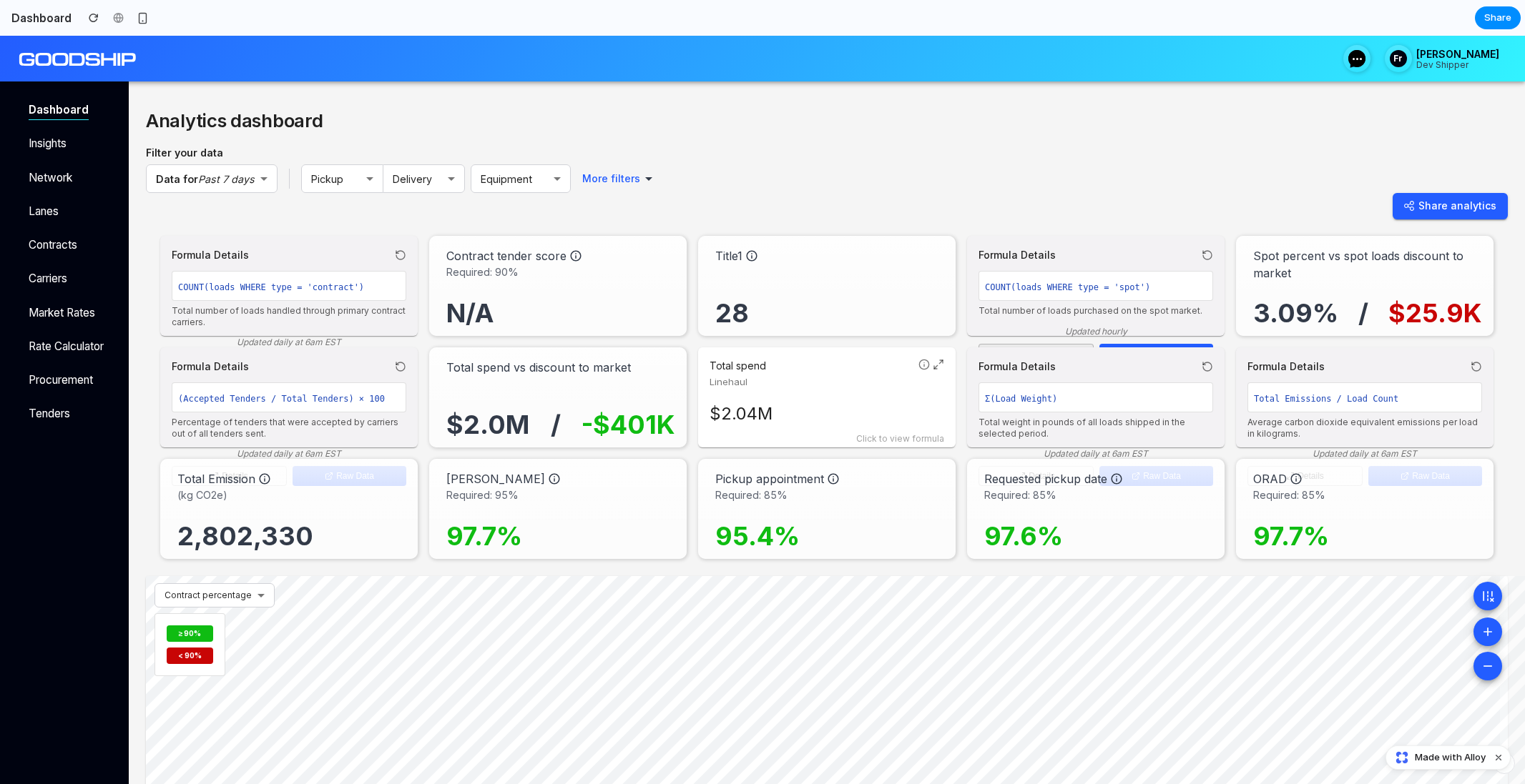
click at [1064, 346] on button "Details" at bounding box center [1035, 353] width 115 height 20
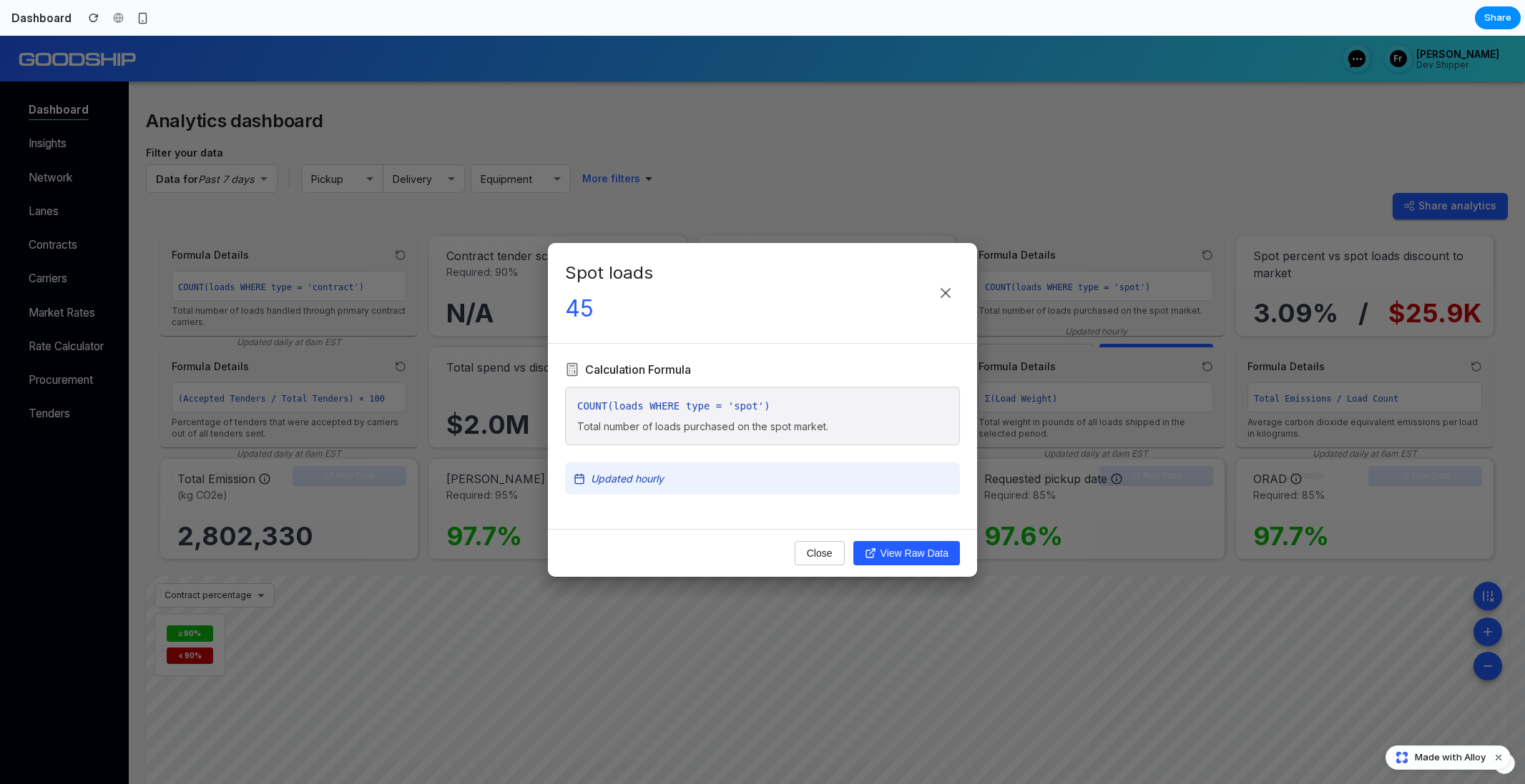
click at [1082, 364] on div "Spot loads 45 Calculation Formula COUNT(loads WHERE type = 'spot') Total number…" at bounding box center [762, 410] width 1525 height 748
click at [1082, 364] on div "Formula Details" at bounding box center [1095, 366] width 235 height 15
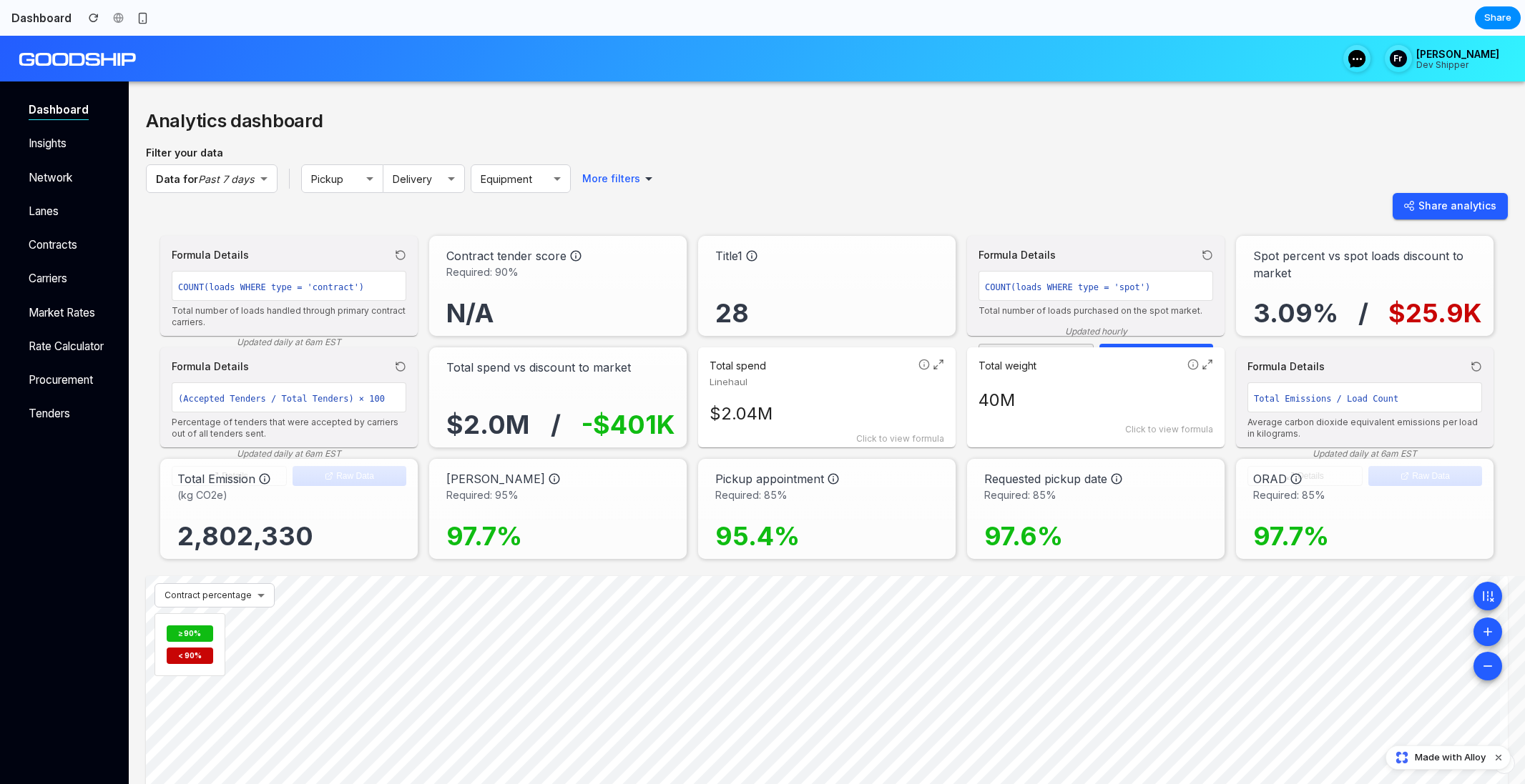
click at [991, 345] on button "Details" at bounding box center [1035, 353] width 115 height 20
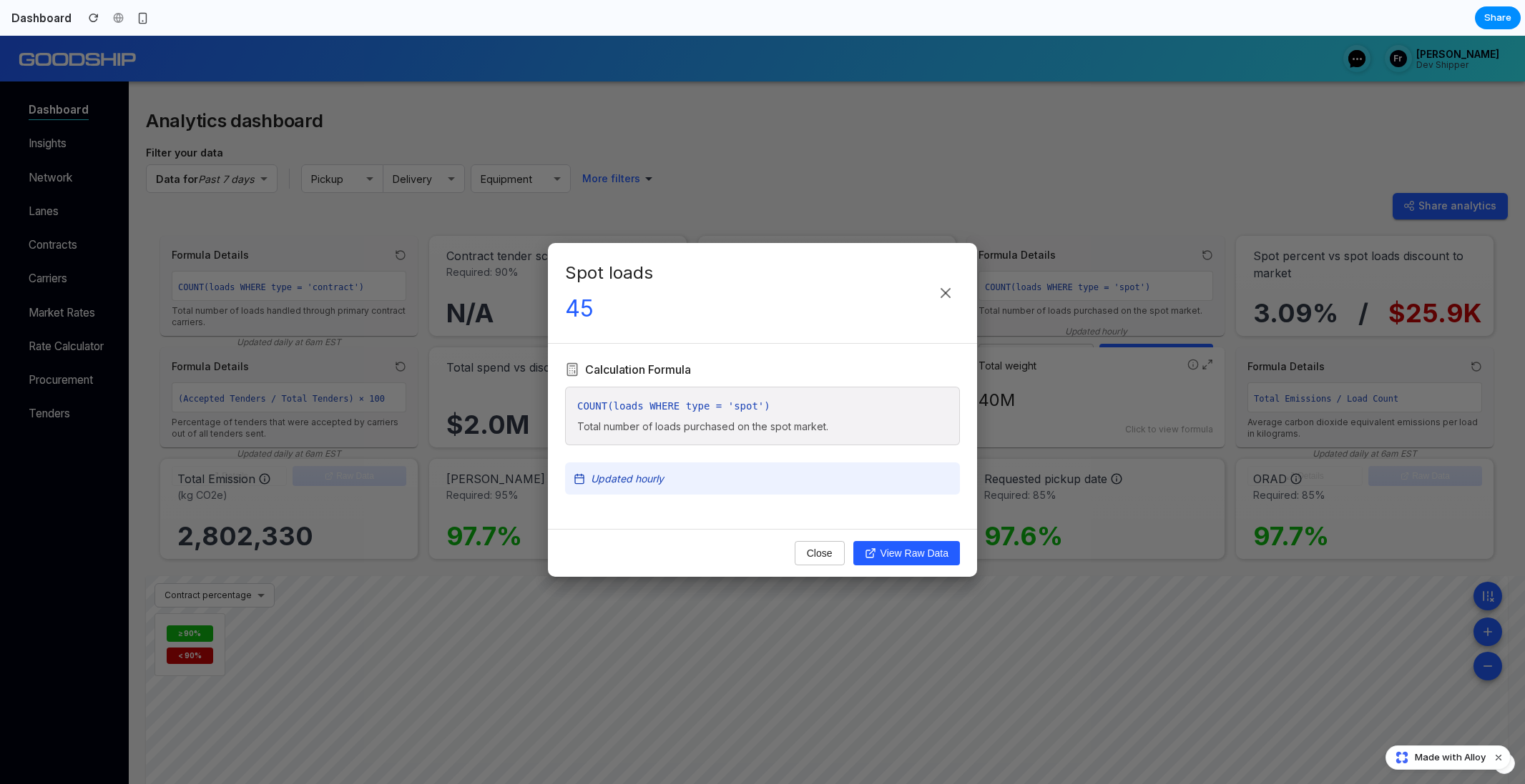
click at [993, 345] on div "Spot loads 45 Calculation Formula COUNT(loads WHERE type = 'spot') Total number…" at bounding box center [762, 410] width 1525 height 748
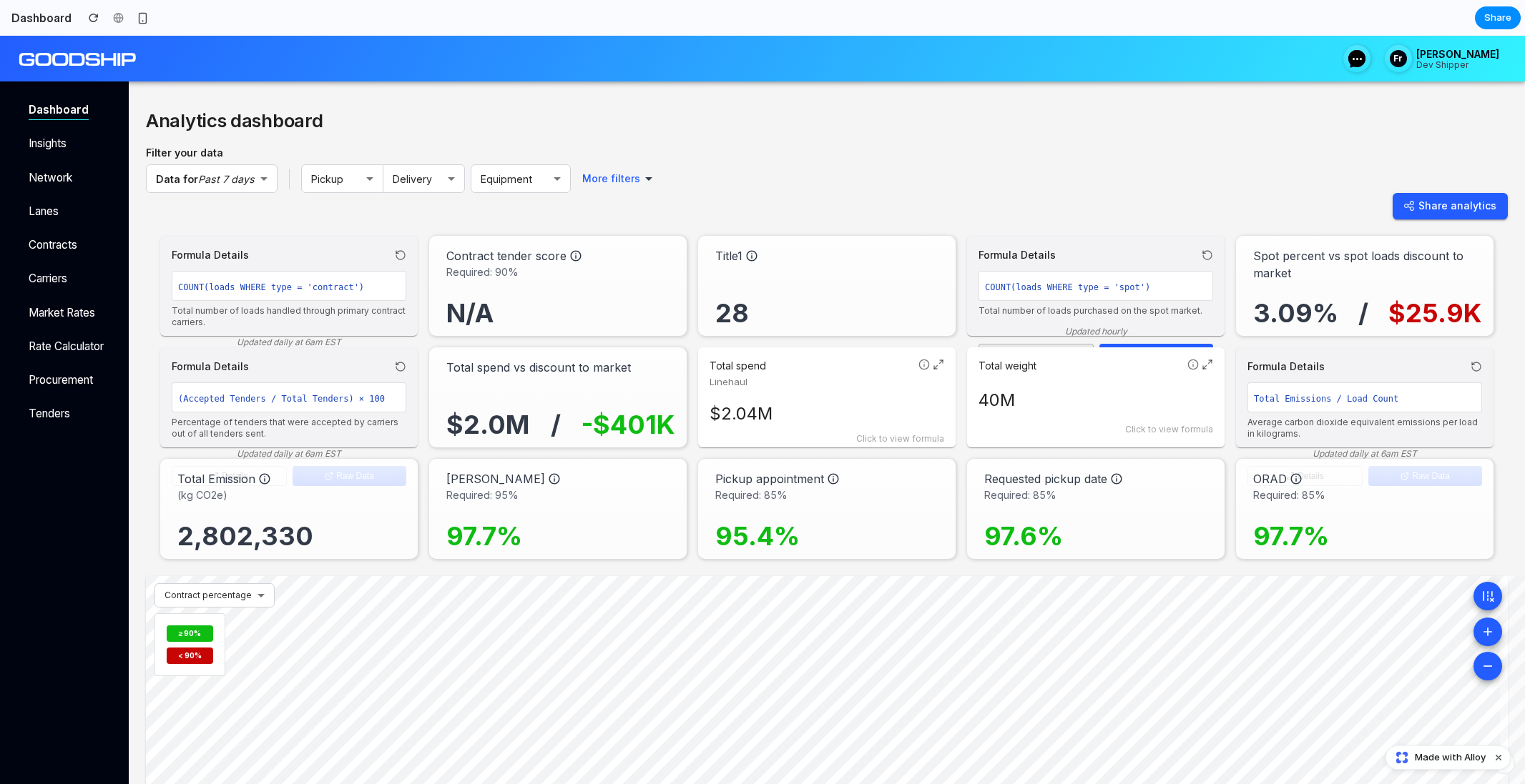
click at [1019, 346] on button "Details" at bounding box center [1035, 353] width 115 height 20
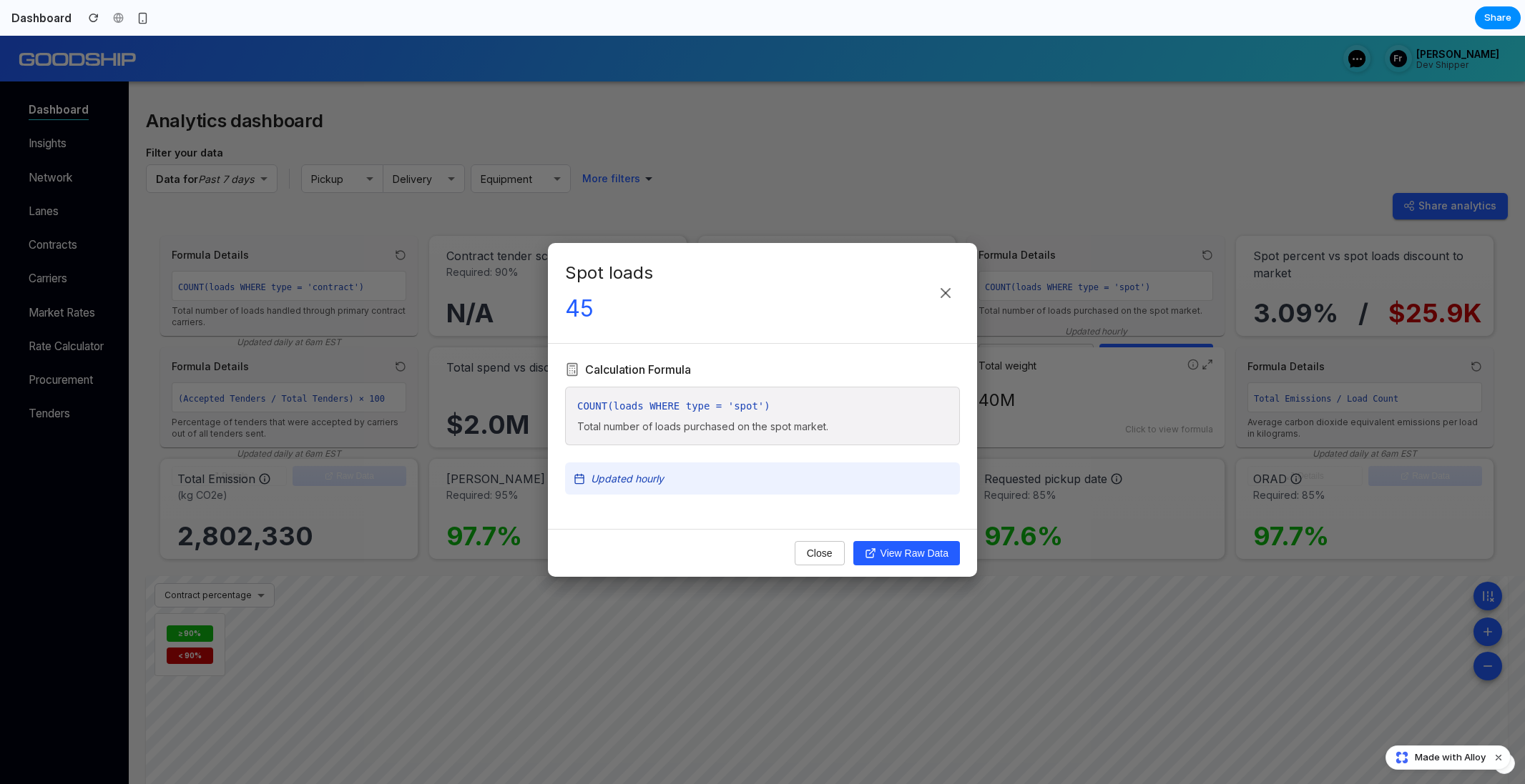
click at [1043, 358] on div "Spot loads 45 Calculation Formula COUNT(loads WHERE type = 'spot') Total number…" at bounding box center [762, 410] width 1525 height 748
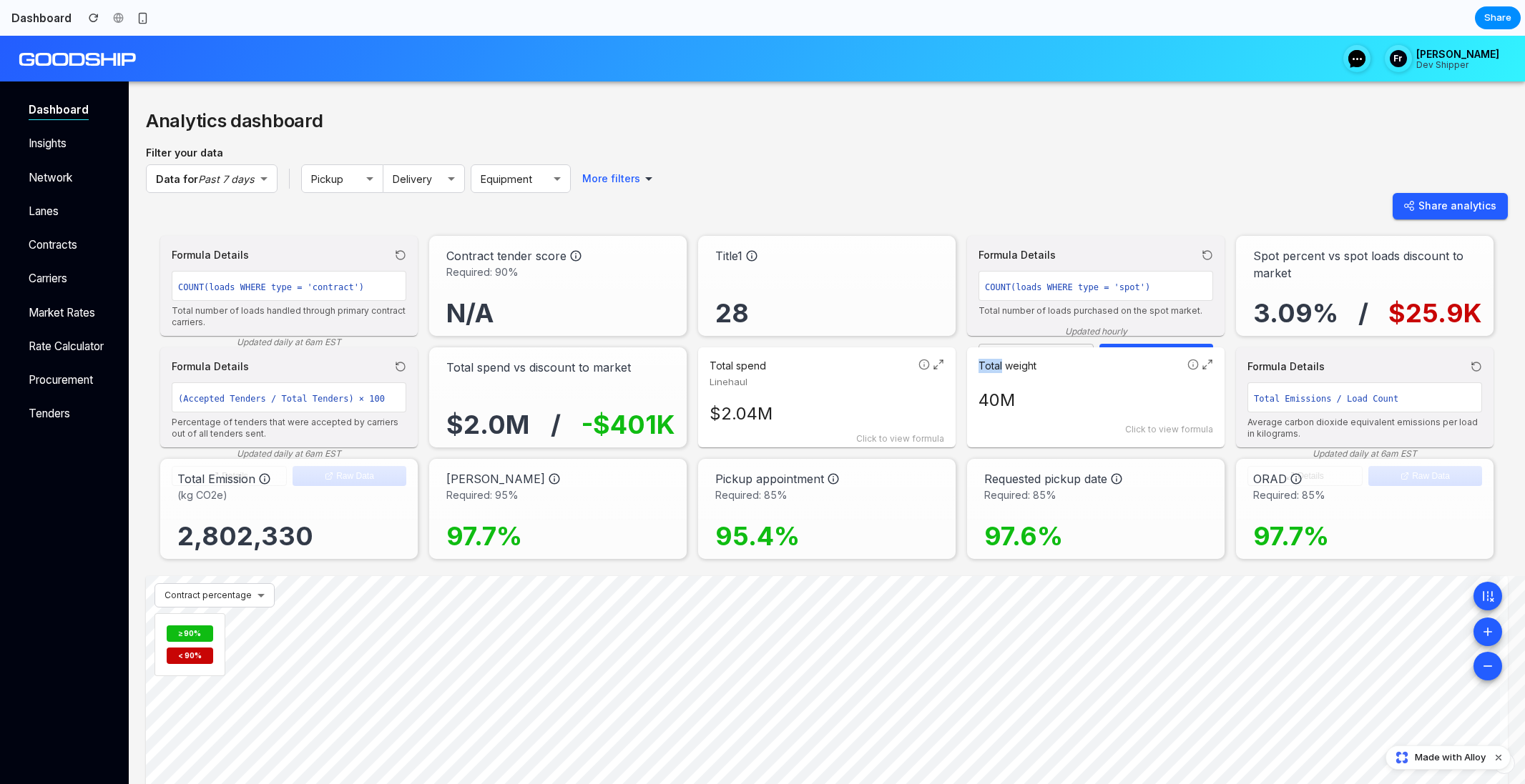
drag, startPoint x: 1043, startPoint y: 358, endPoint x: 1058, endPoint y: 358, distance: 15.0
click at [1049, 358] on div "Total weight 40M Click to view formula" at bounding box center [1095, 397] width 257 height 100
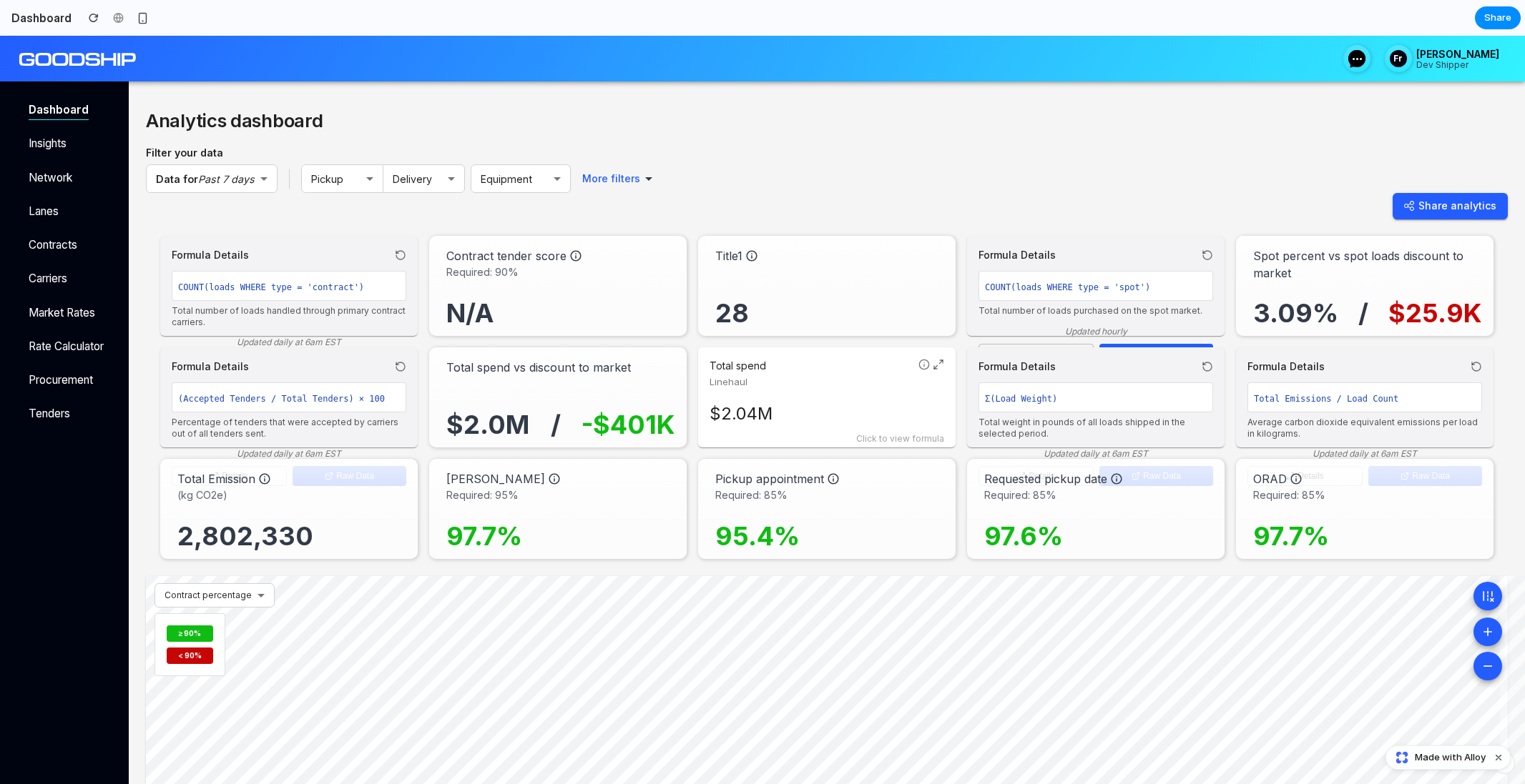
click at [1058, 358] on div "Total weight 40M Click to view formula Formula Details Σ(Load Weight) Total wei…" at bounding box center [1095, 397] width 257 height 100
click at [1058, 358] on div "Formula Details Σ(Load Weight) Total weight in pounds of all loads shipped in t…" at bounding box center [1095, 397] width 257 height 100
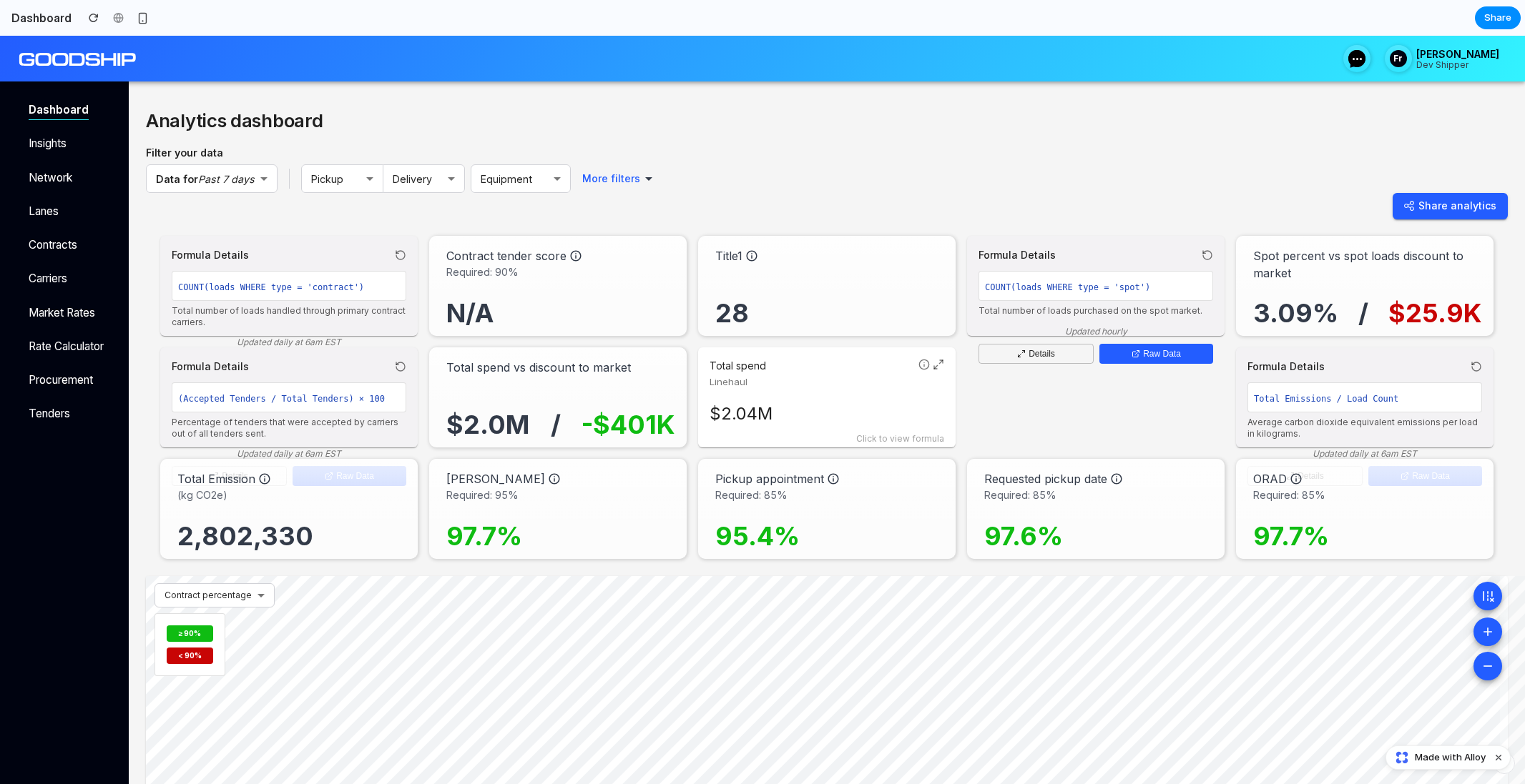
click at [1079, 359] on p "Total weight" at bounding box center [1079, 366] width 203 height 14
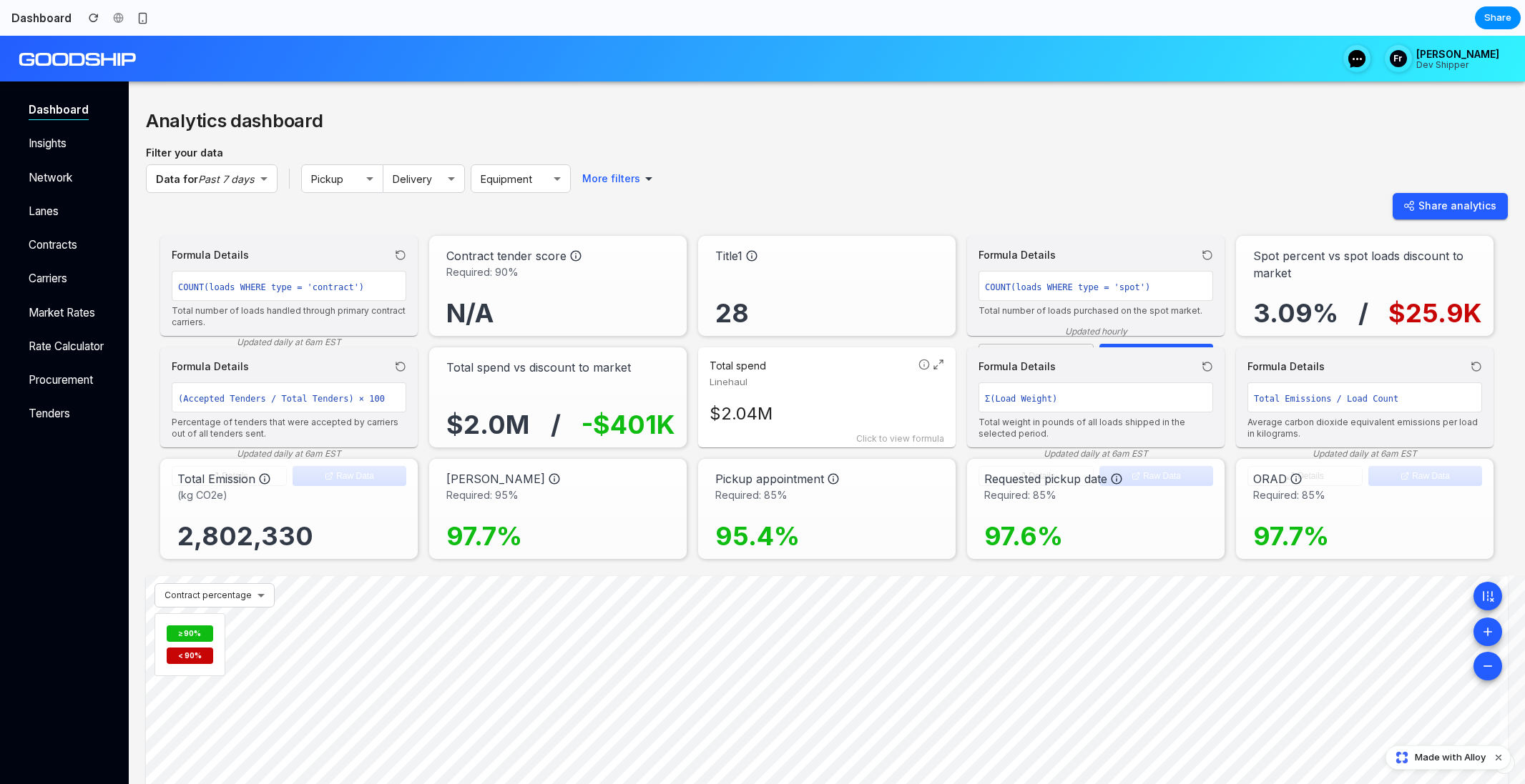
click at [1099, 361] on div "Formula Details" at bounding box center [1095, 366] width 235 height 15
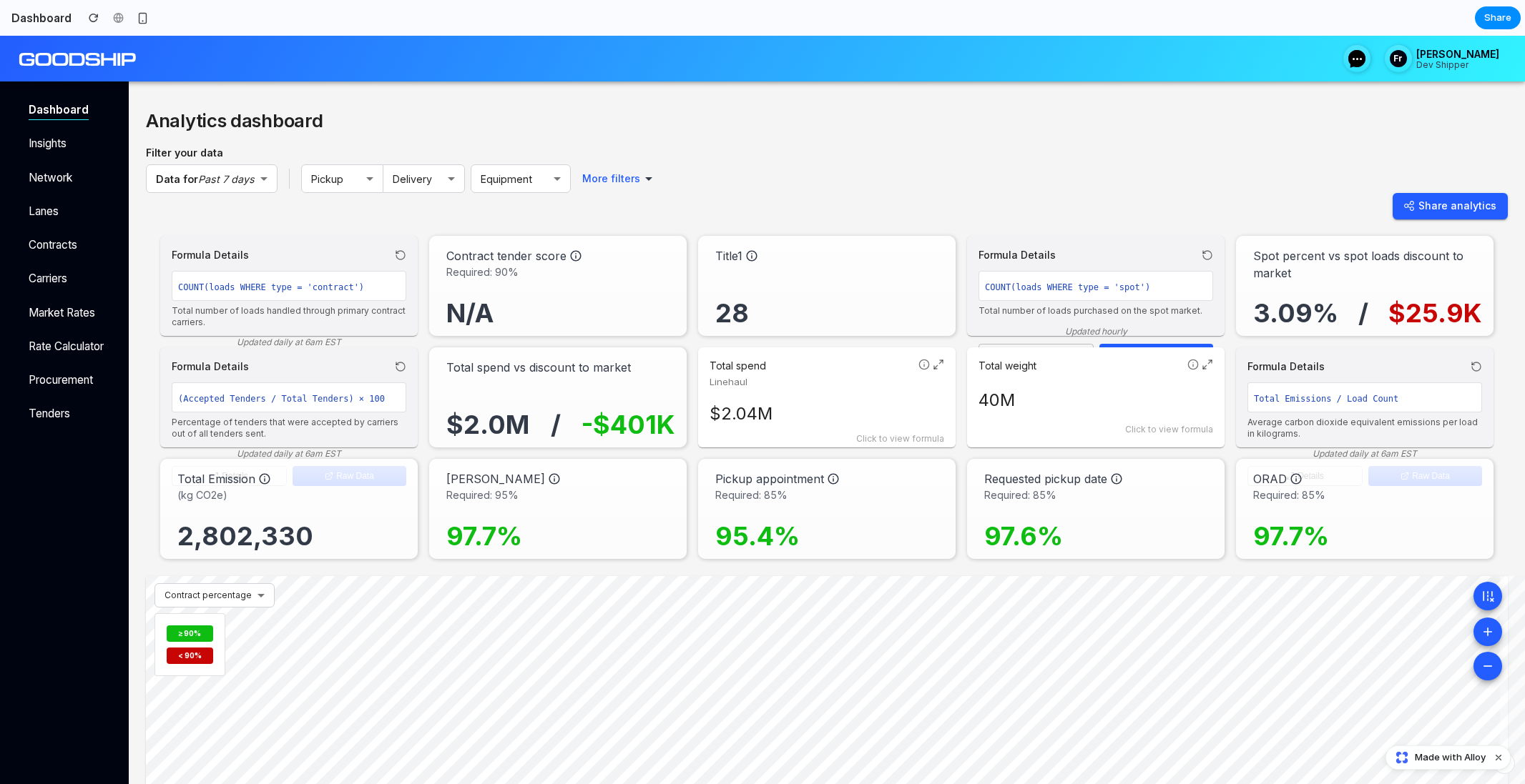
click at [1099, 361] on p "Total weight" at bounding box center [1079, 366] width 203 height 14
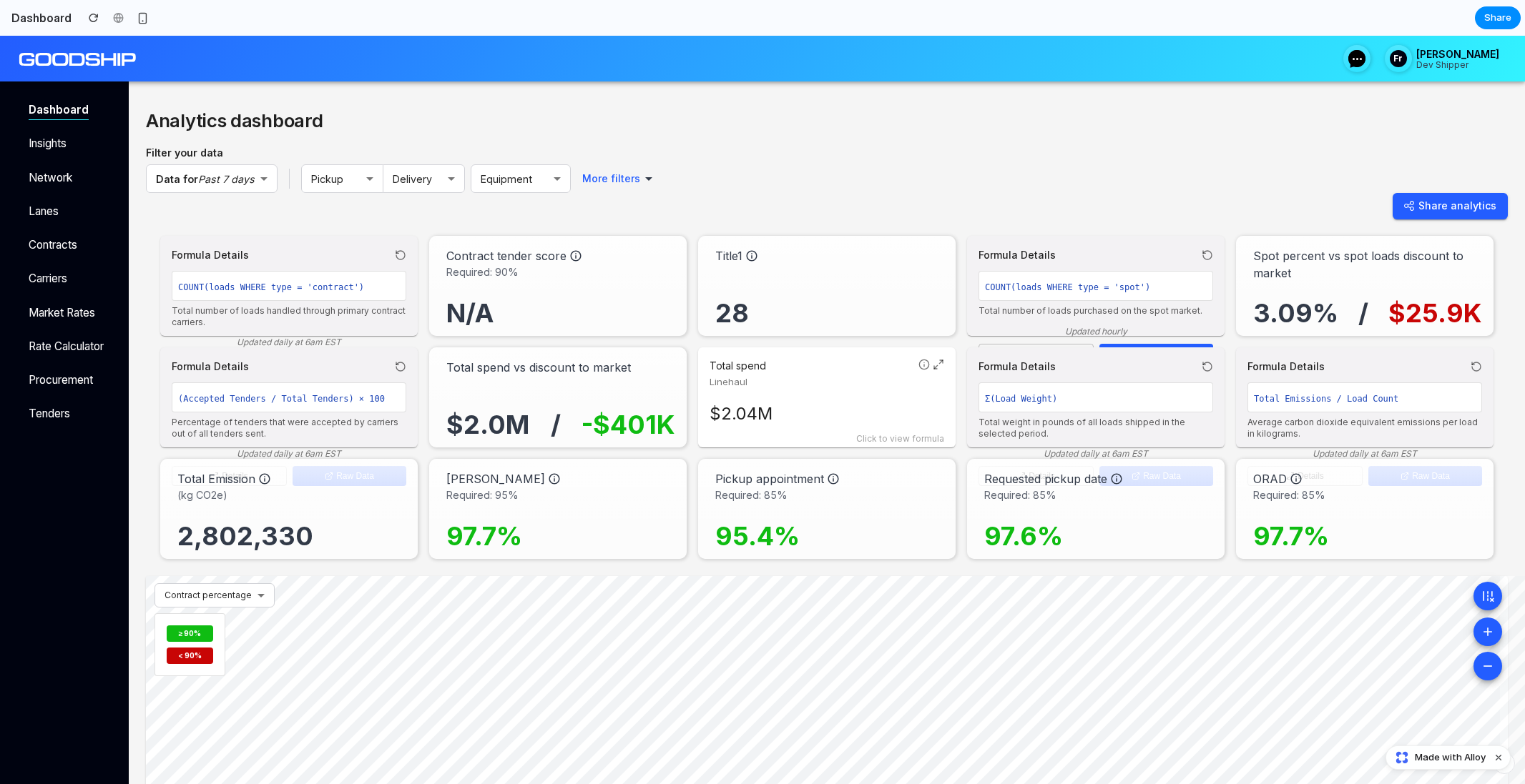
click at [1071, 254] on div "Formula Details" at bounding box center [1095, 254] width 235 height 15
click at [1071, 245] on div "Spot loads 45 Click to view formula" at bounding box center [1095, 286] width 257 height 100
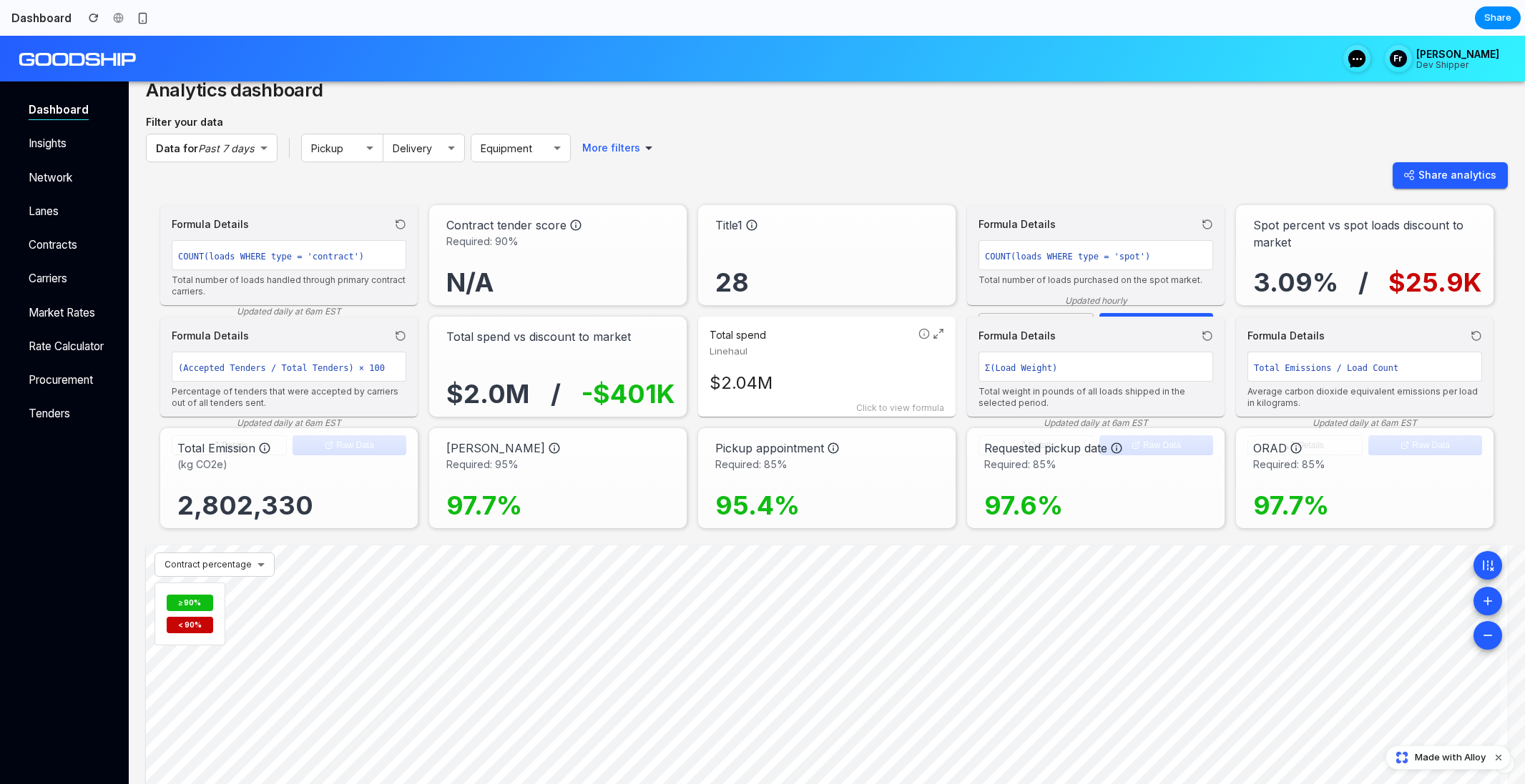
scroll to position [35, 0]
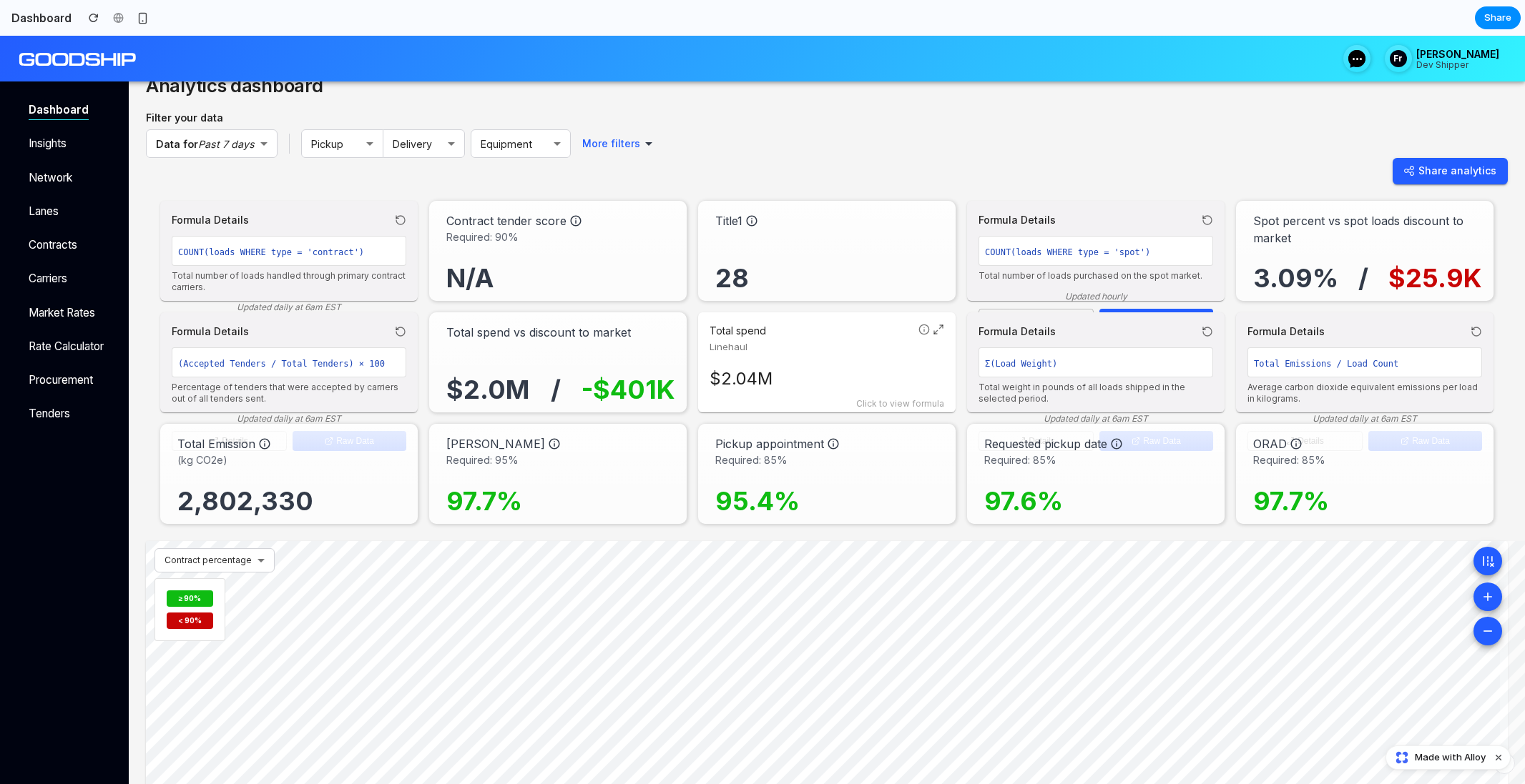
click at [1077, 210] on div "Formula Details COUNT(loads WHERE type = 'spot') Total number of loads purchase…" at bounding box center [1095, 251] width 257 height 100
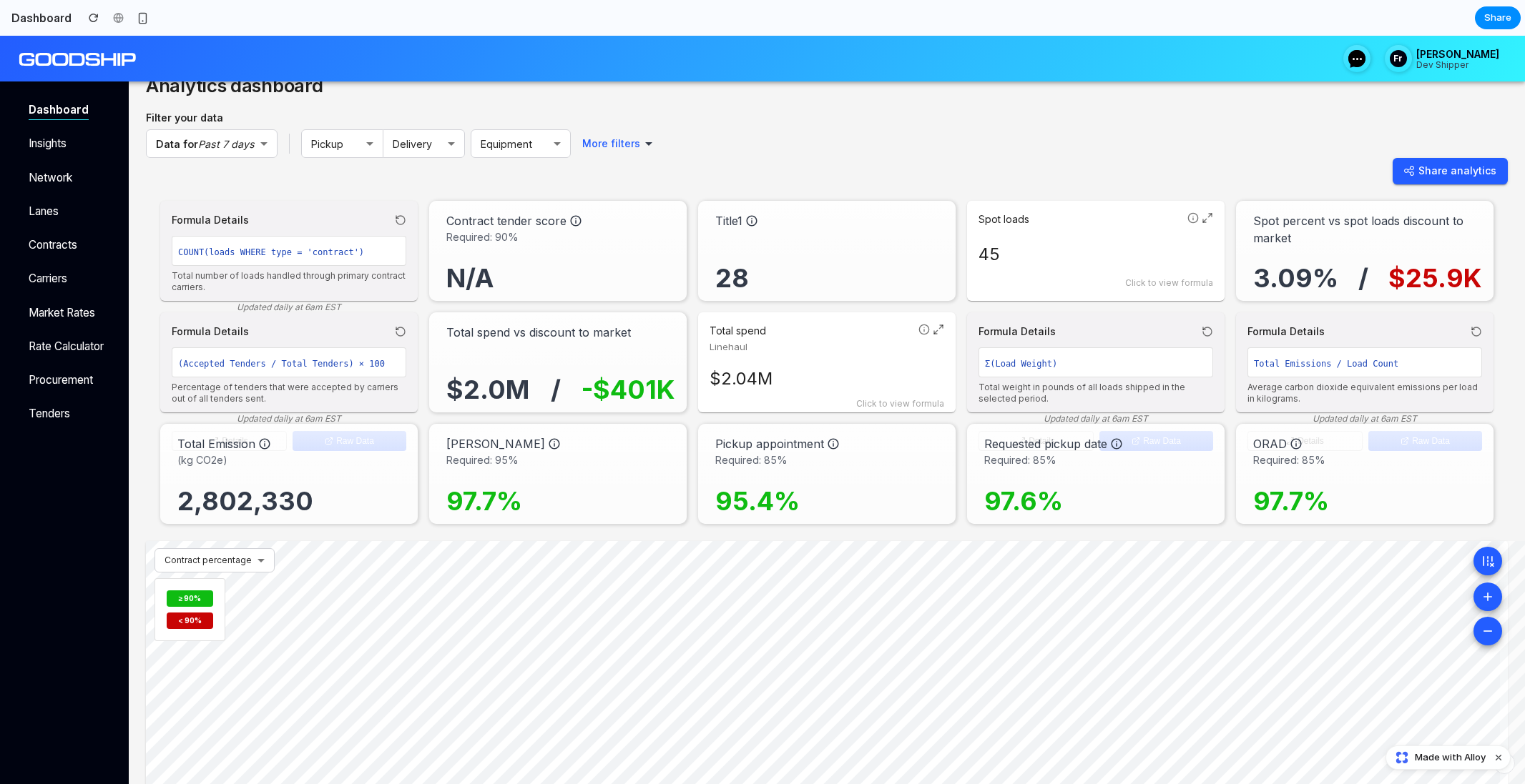
scroll to position [0, 0]
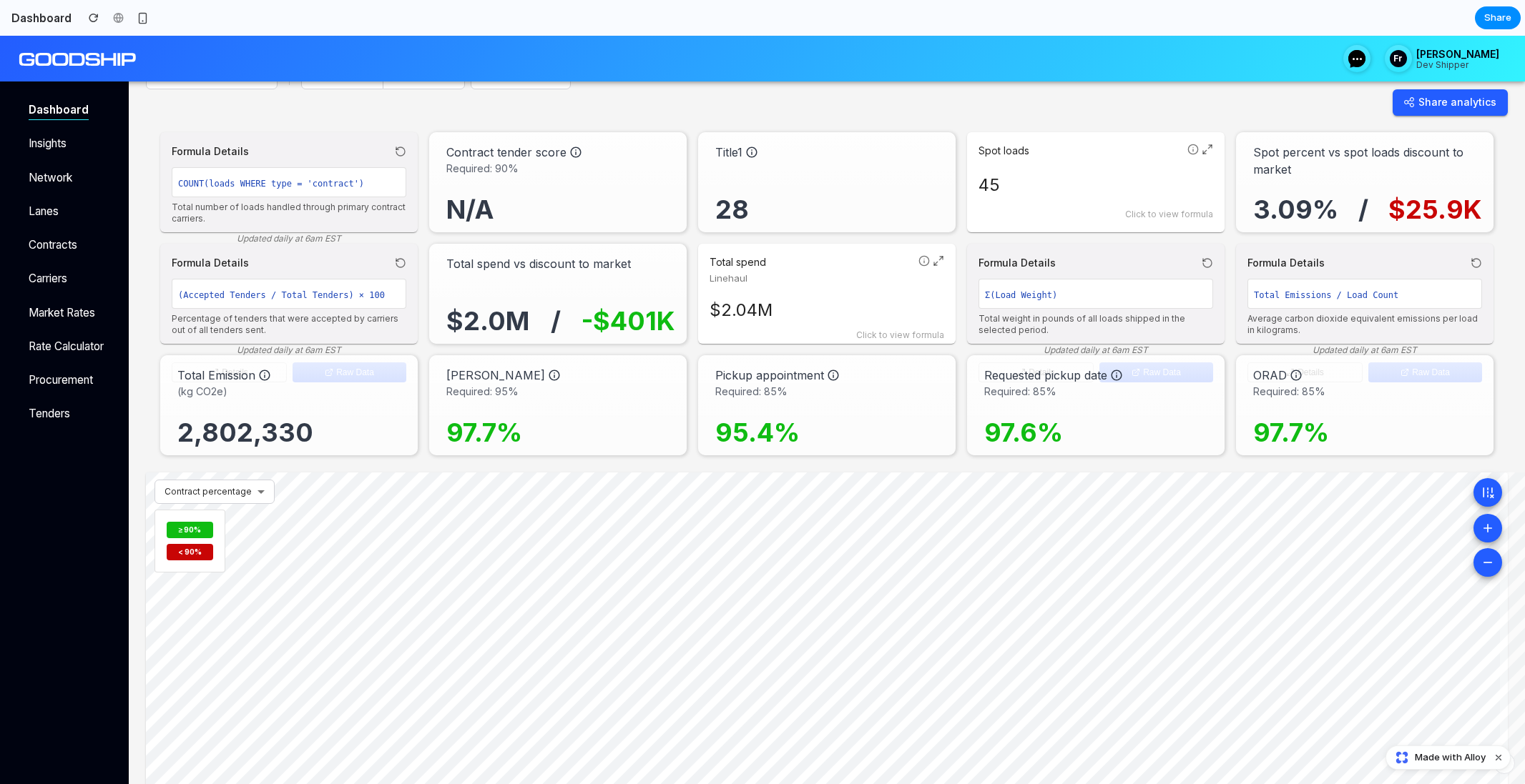
click at [315, 266] on div "Formula Details" at bounding box center [289, 263] width 235 height 15
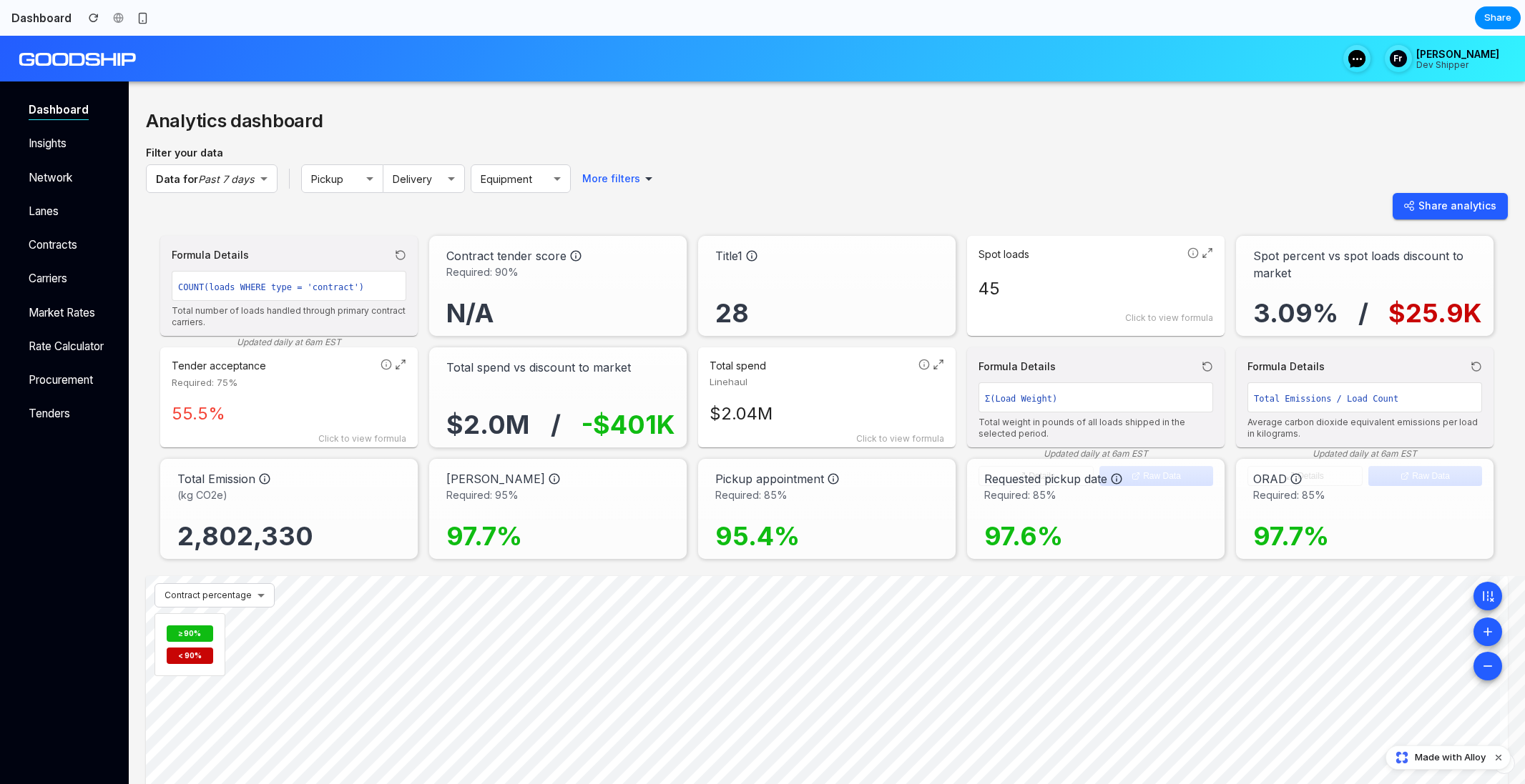
click at [271, 265] on div "Formula Details COUNT(loads WHERE type = 'contract') Total number of loads hand…" at bounding box center [289, 291] width 235 height 88
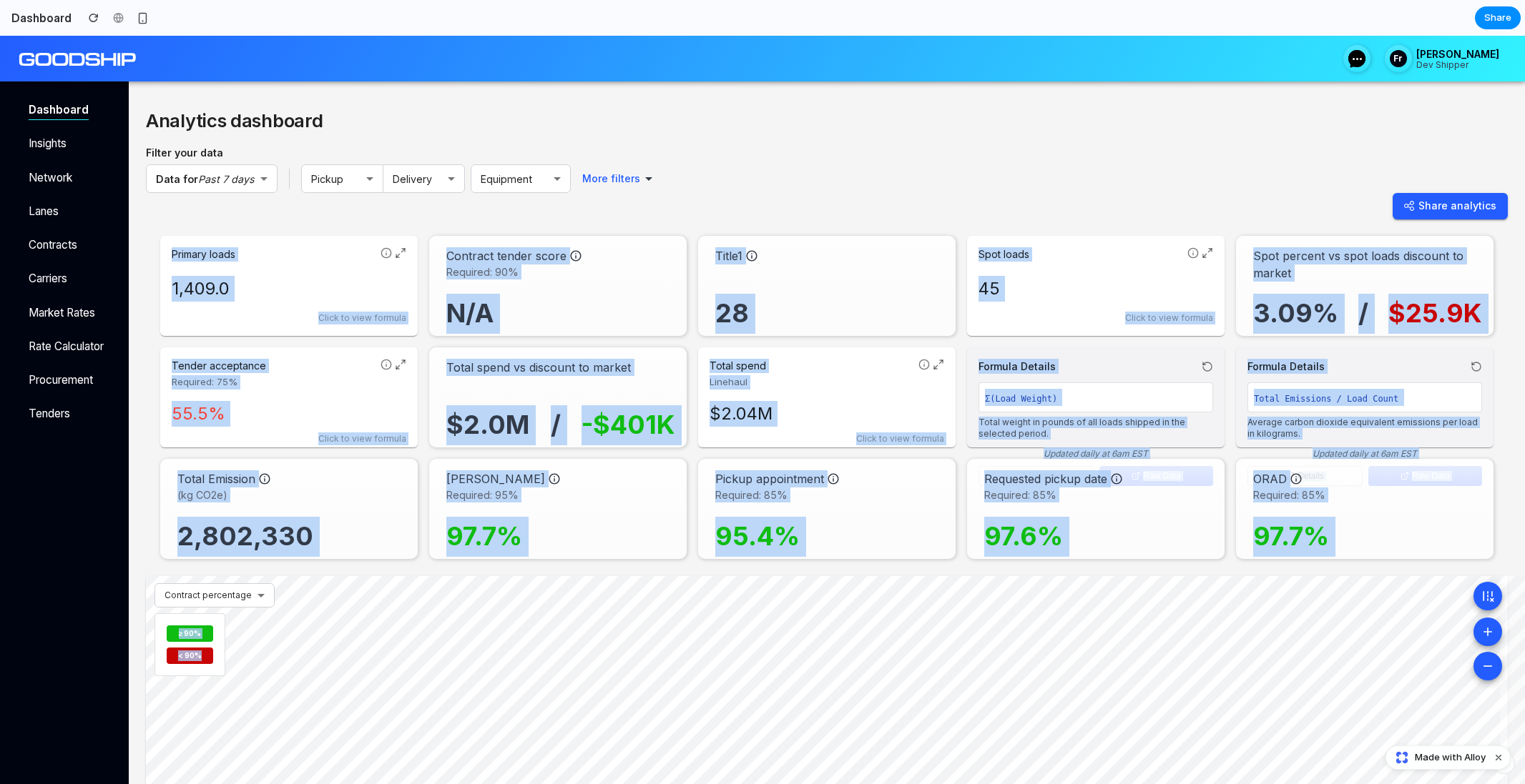
drag, startPoint x: 812, startPoint y: 278, endPoint x: 863, endPoint y: 646, distance: 371.5
click at [863, 646] on div "Analytics dashboard Filter your data Data for Past 7 days ​ Pickup ​ Delivery ​…" at bounding box center [826, 537] width 1362 height 865
click at [863, 646] on div "© Mapbox © OpenStreetMap Improve this map" at bounding box center [922, 772] width 1554 height 393
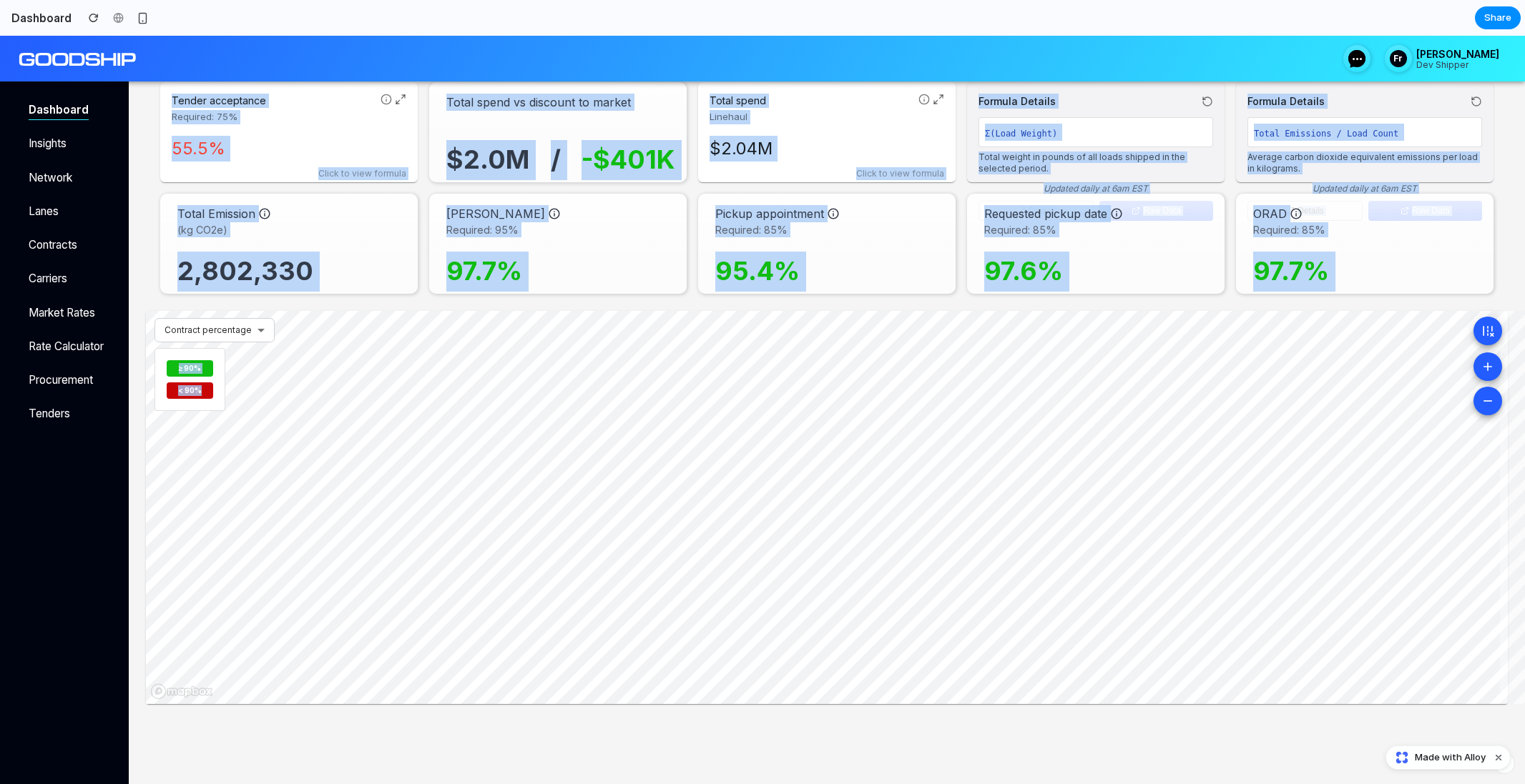
click at [780, 464] on div "© Mapbox © OpenStreetMap Improve this map" at bounding box center [922, 507] width 1554 height 393
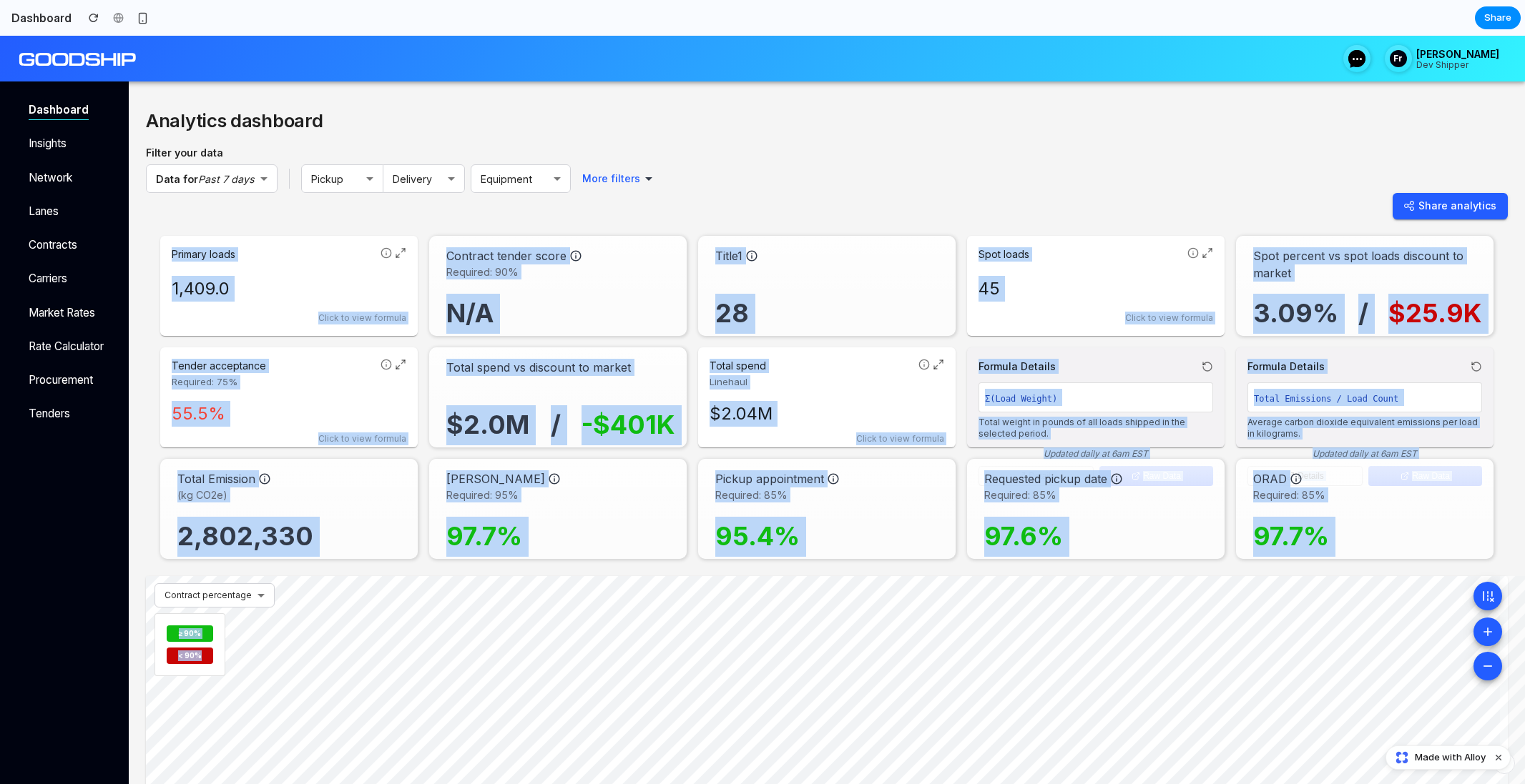
click at [741, 188] on div "Data for Past 7 days ​ Pickup ​ Delivery ​ Equipment ​ More filters ​" at bounding box center [826, 179] width 1362 height 29
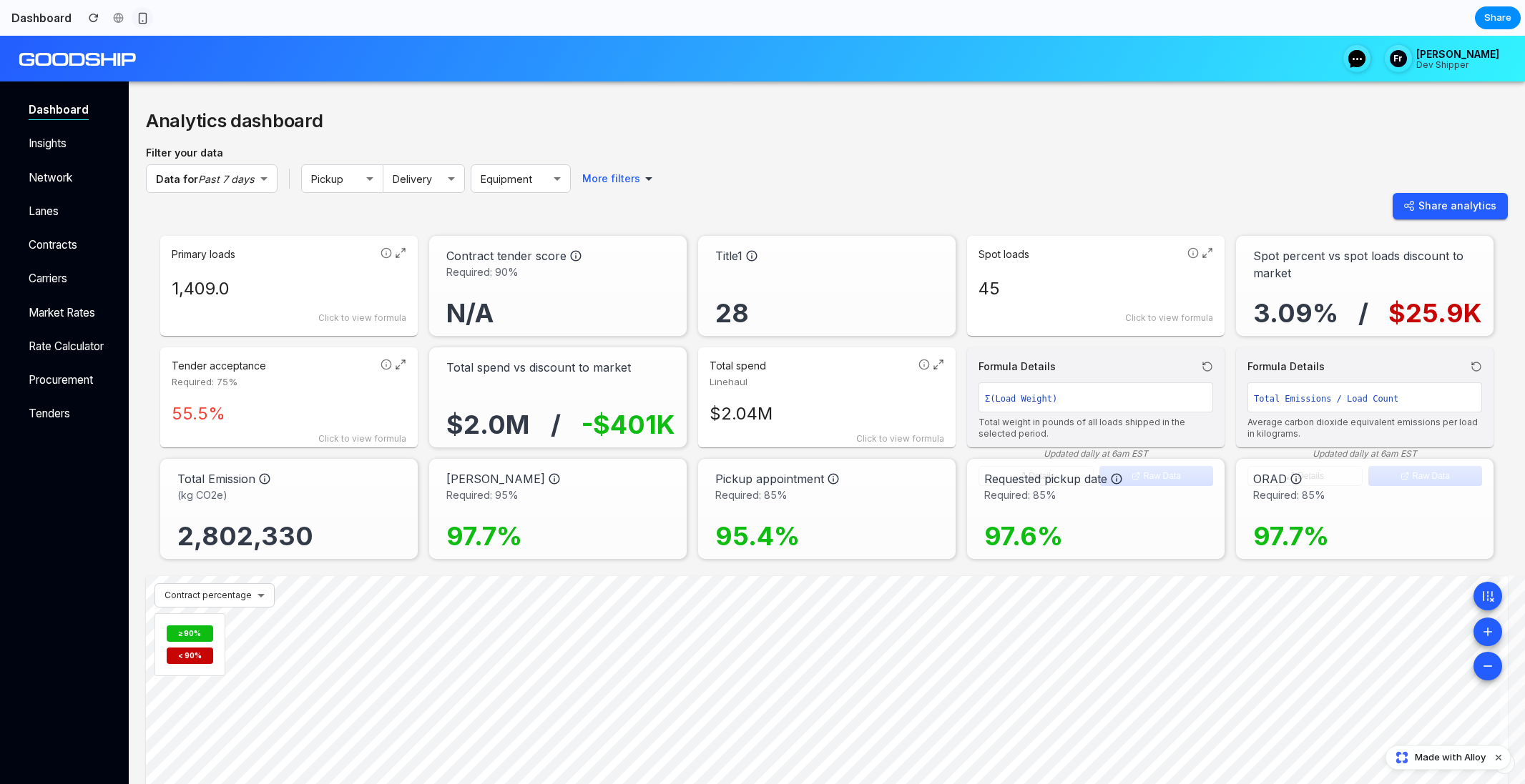
click at [138, 18] on div "button" at bounding box center [143, 19] width 13 height 13
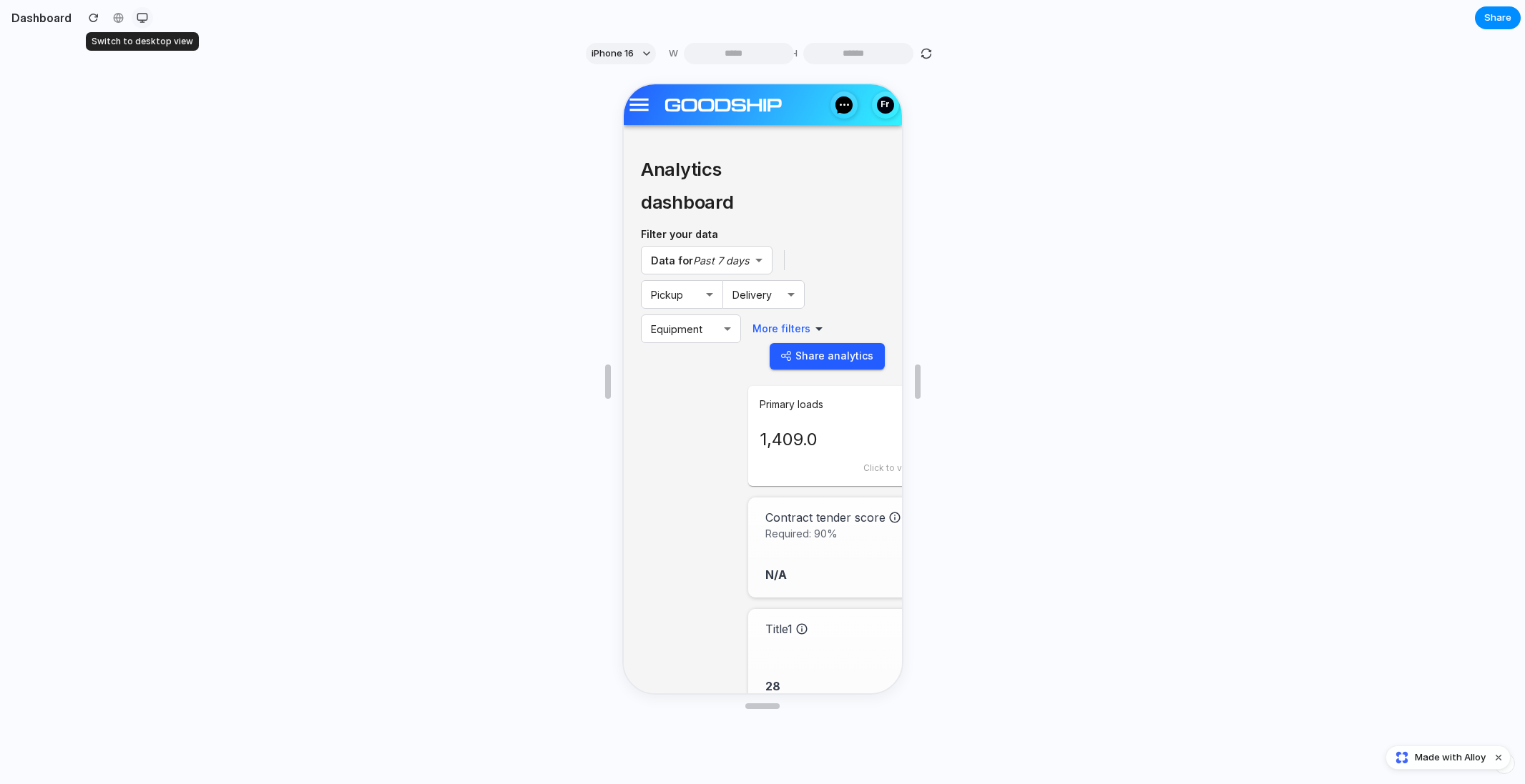
click at [138, 18] on div "button" at bounding box center [142, 18] width 12 height 12
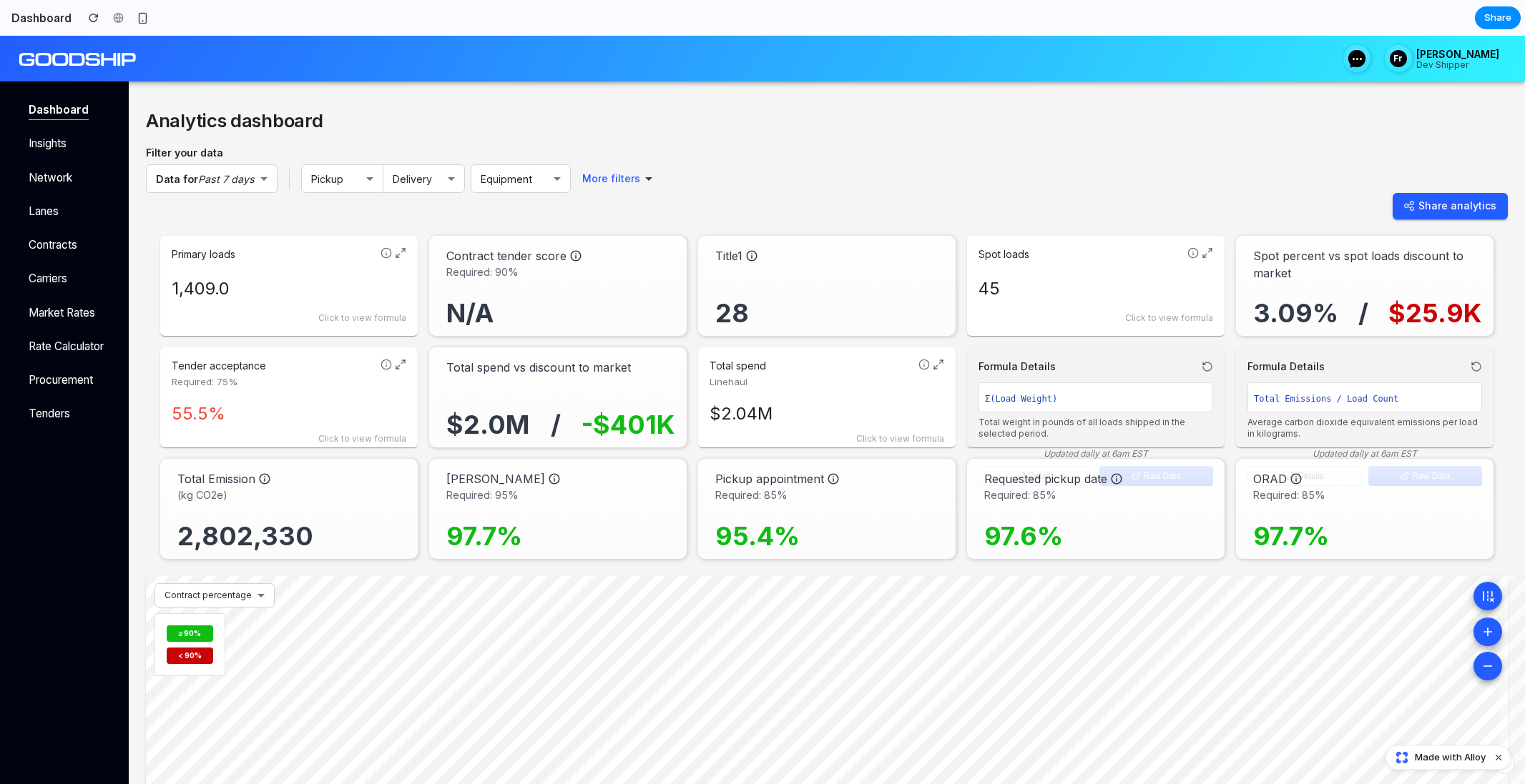
click at [244, 245] on div "Primary loads 1,409.0 Click to view formula" at bounding box center [289, 286] width 257 height 100
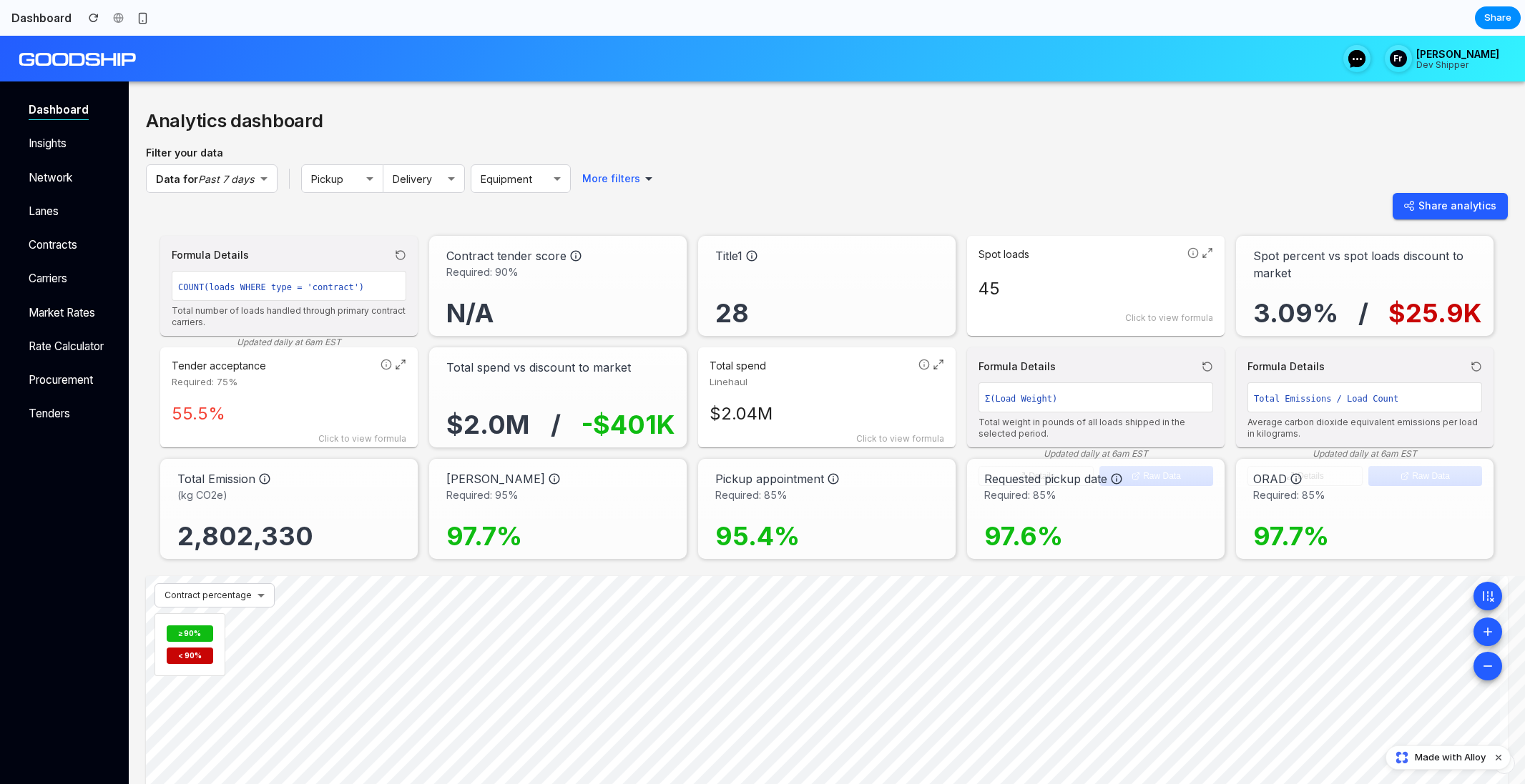
click at [514, 260] on p "Contract tender score" at bounding box center [507, 255] width 121 height 17
click at [339, 255] on div "Formula Details" at bounding box center [289, 254] width 235 height 15
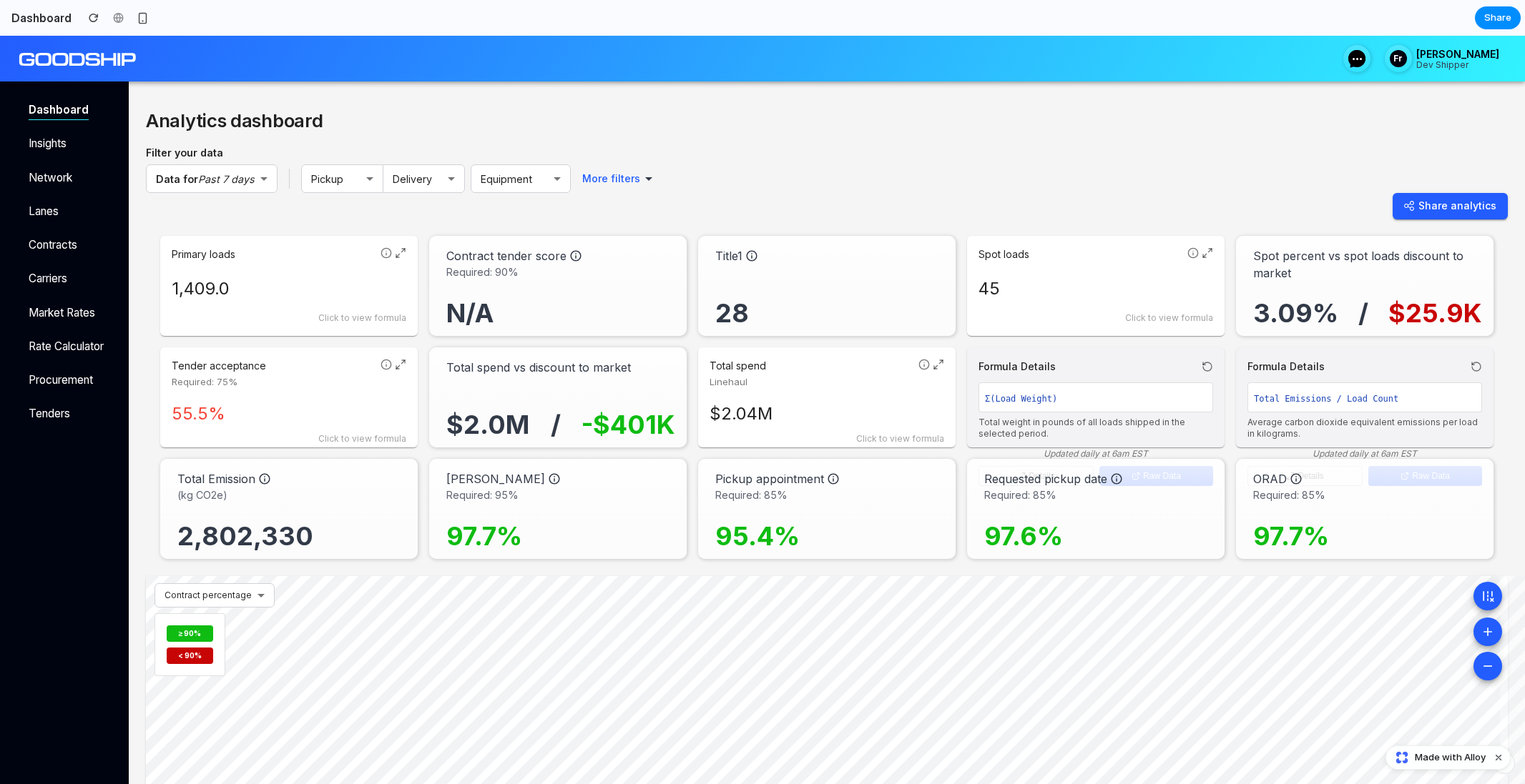
click at [285, 211] on div "Share analytics" at bounding box center [826, 206] width 1362 height 27
click at [313, 256] on p "Primary loads" at bounding box center [272, 254] width 203 height 14
click at [339, 364] on p "Tender acceptance" at bounding box center [272, 366] width 203 height 14
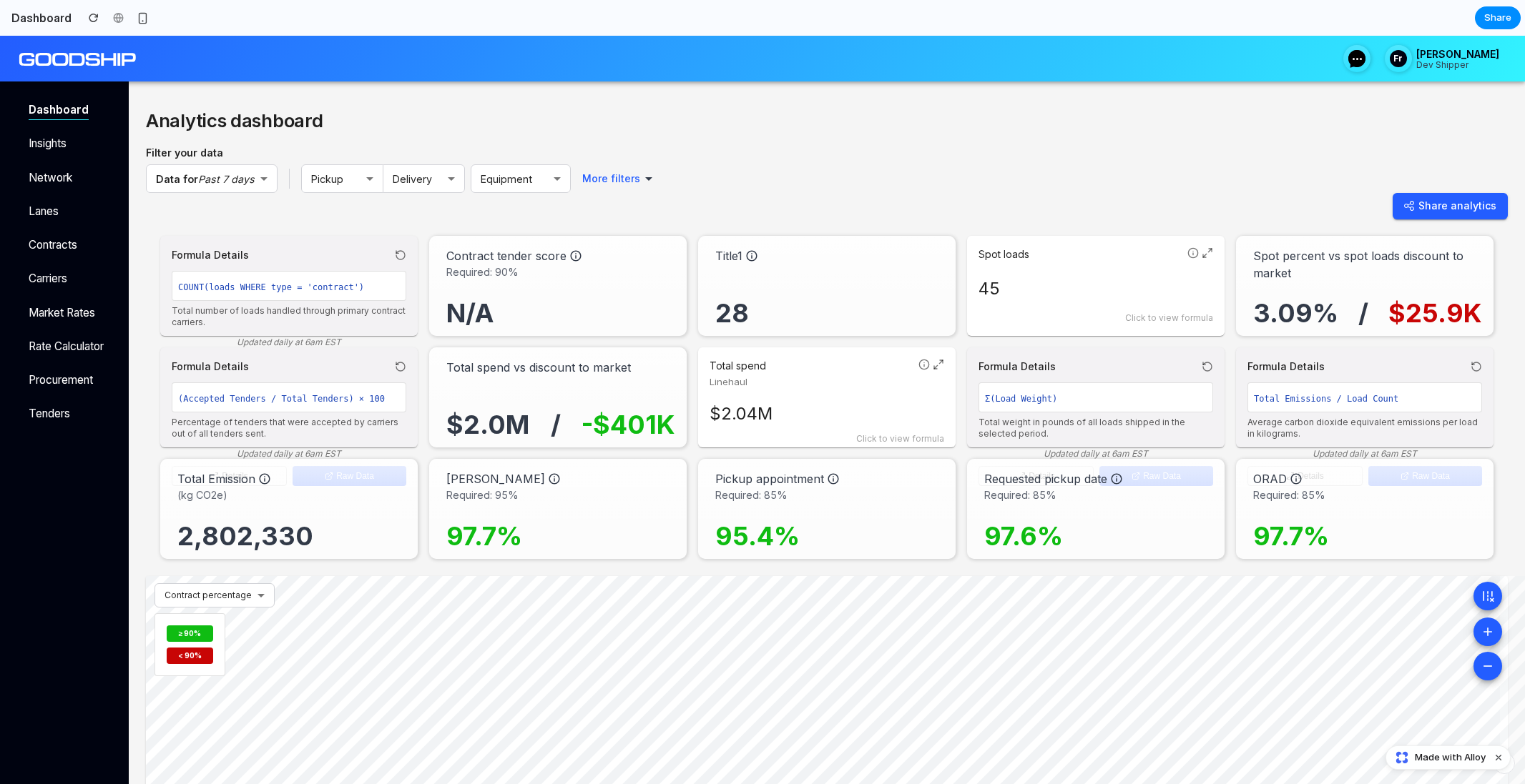
click at [1311, 372] on h4 "Formula Details" at bounding box center [1286, 366] width 77 height 15
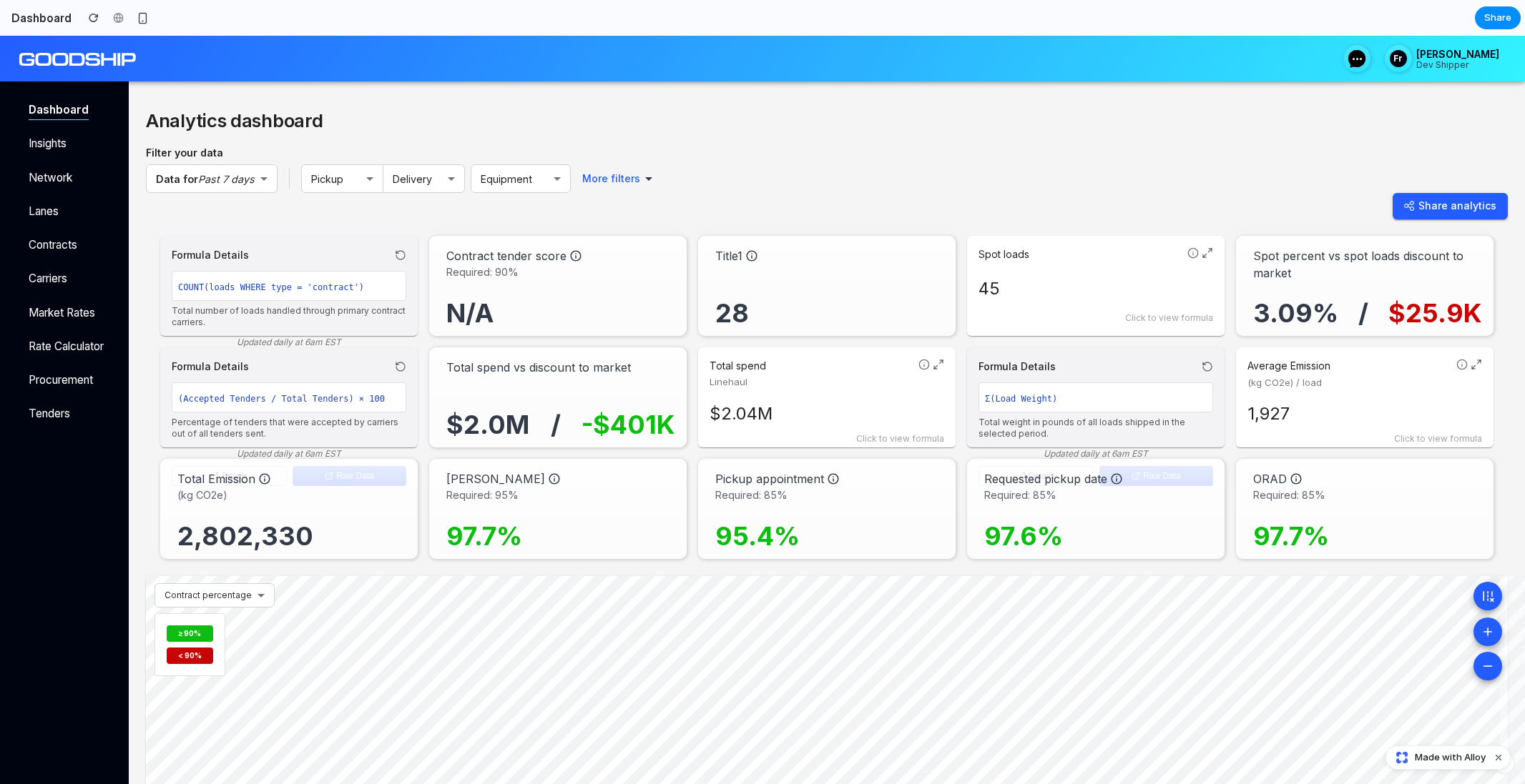
click at [1103, 365] on div "Formula Details" at bounding box center [1095, 366] width 235 height 15
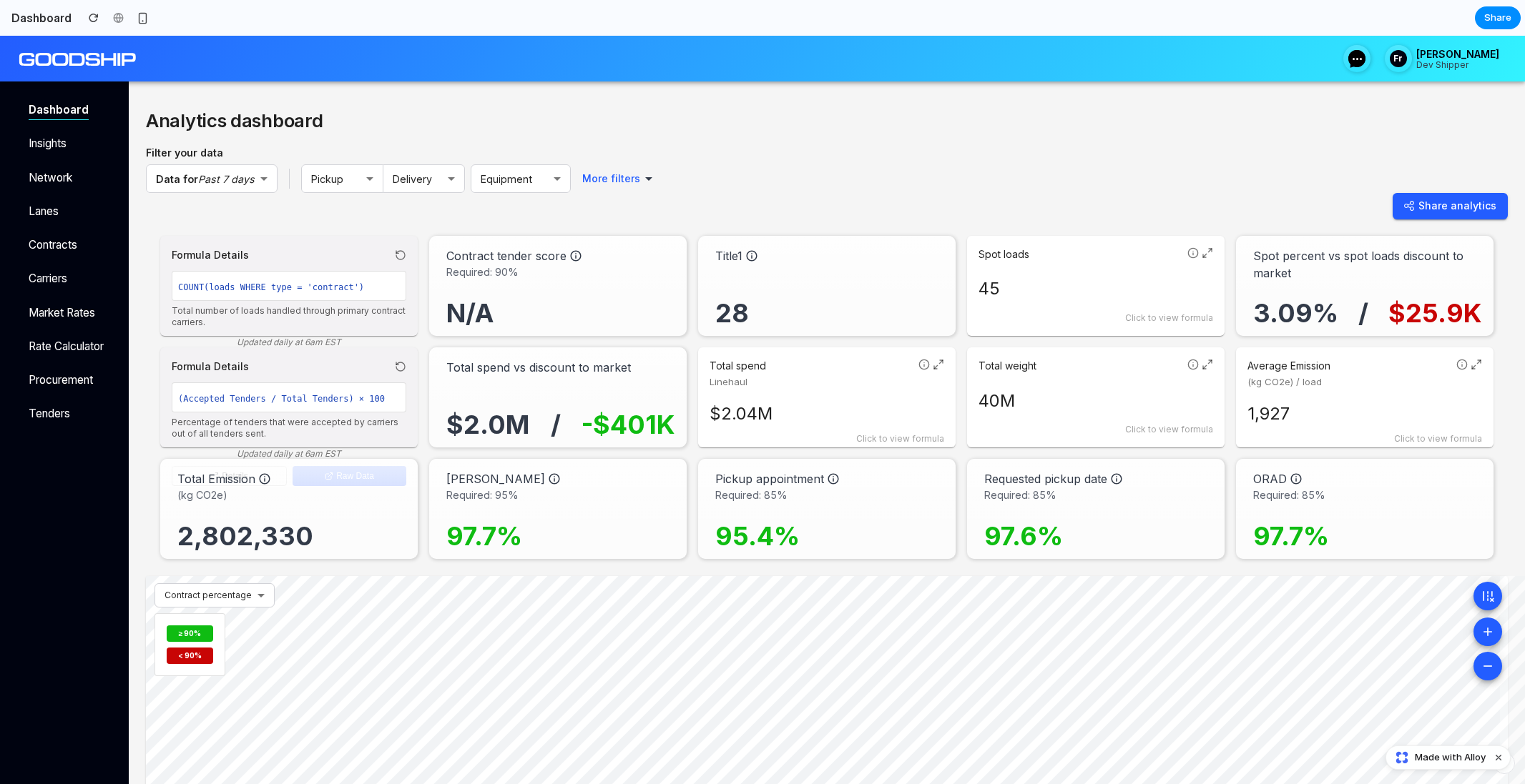
click at [294, 371] on div "Formula Details" at bounding box center [289, 366] width 235 height 15
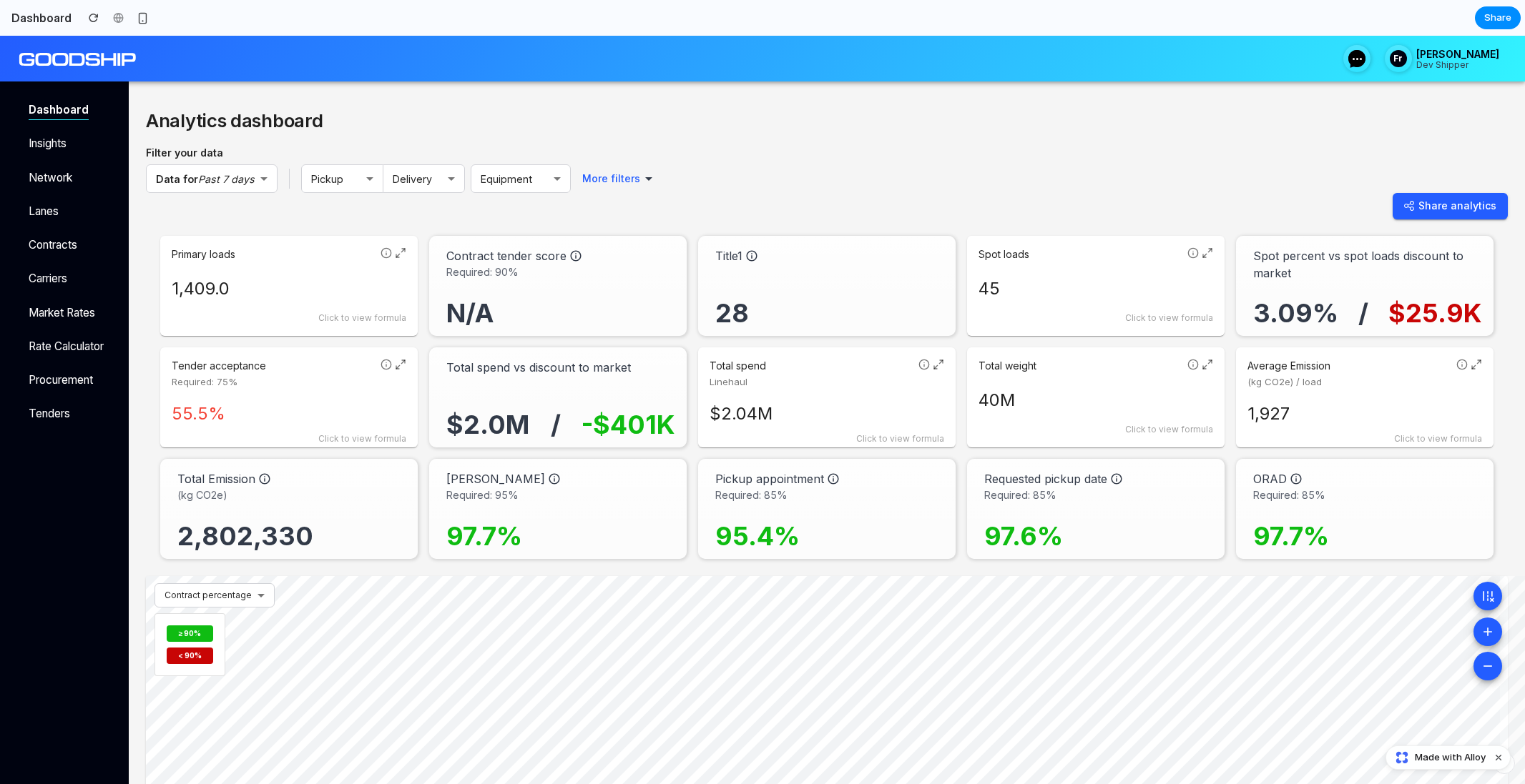
click at [289, 256] on p "Primary loads" at bounding box center [272, 254] width 203 height 14
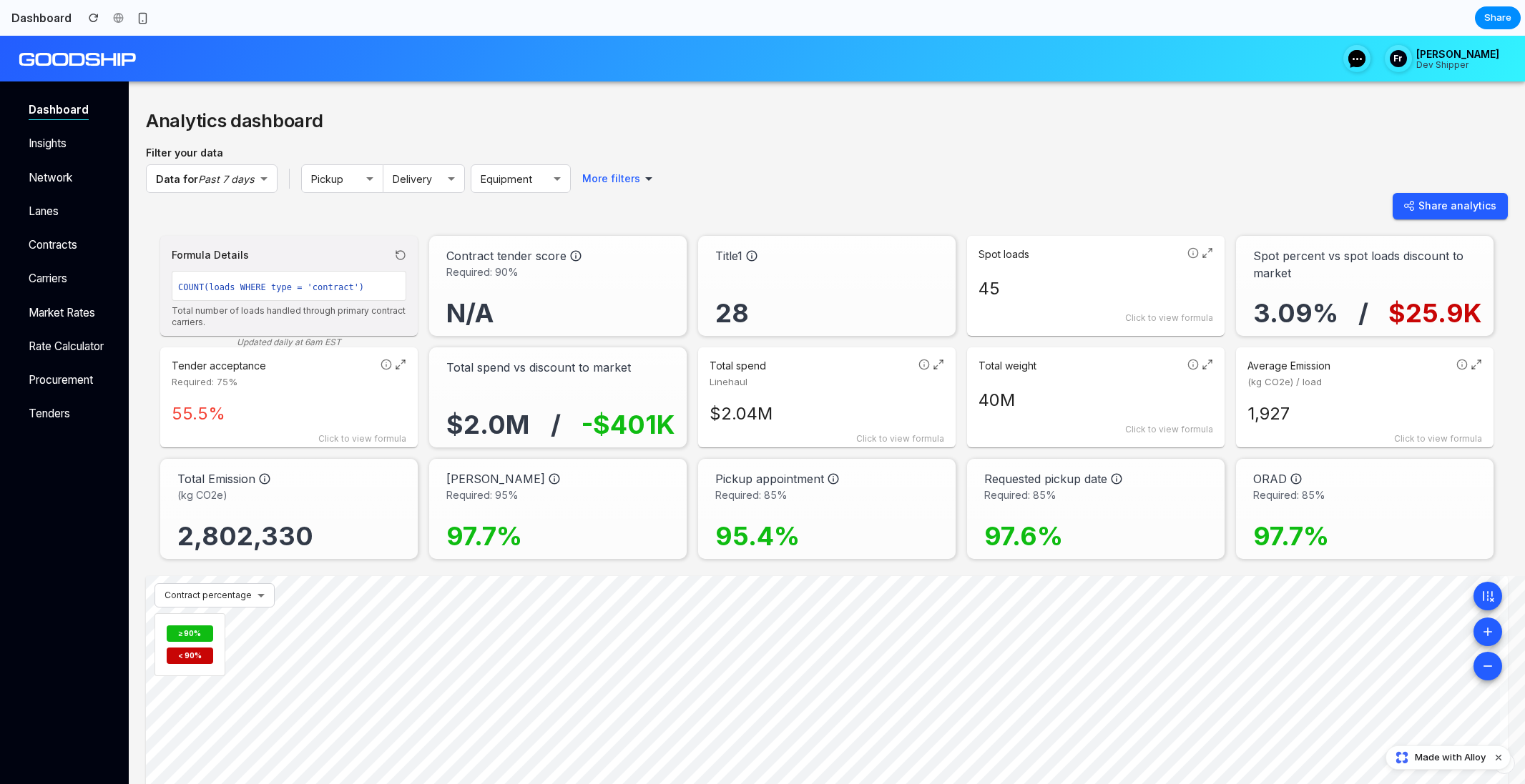
click at [274, 363] on p "Tender acceptance" at bounding box center [272, 366] width 203 height 14
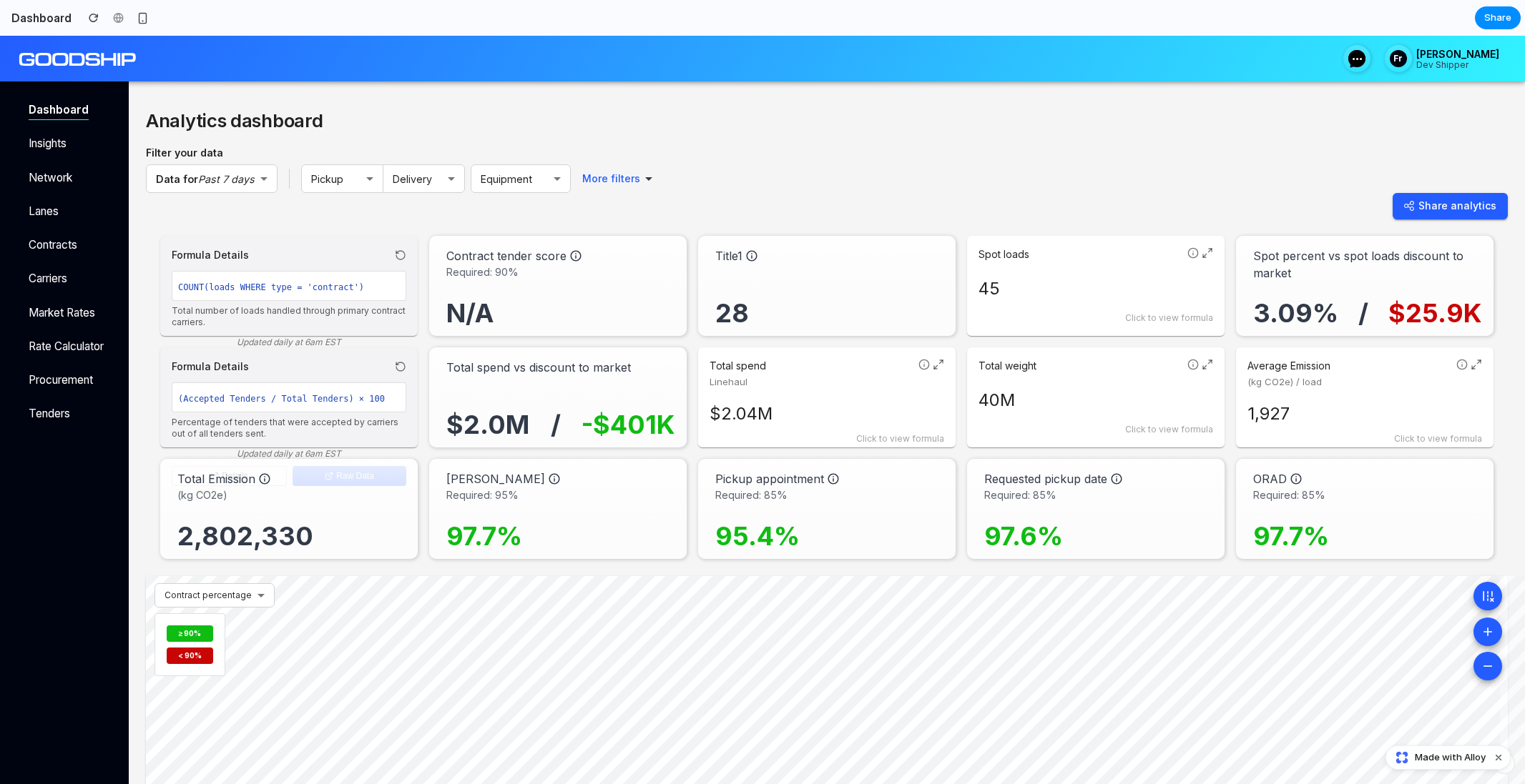
click at [866, 369] on p "Total spend" at bounding box center [810, 366] width 203 height 14
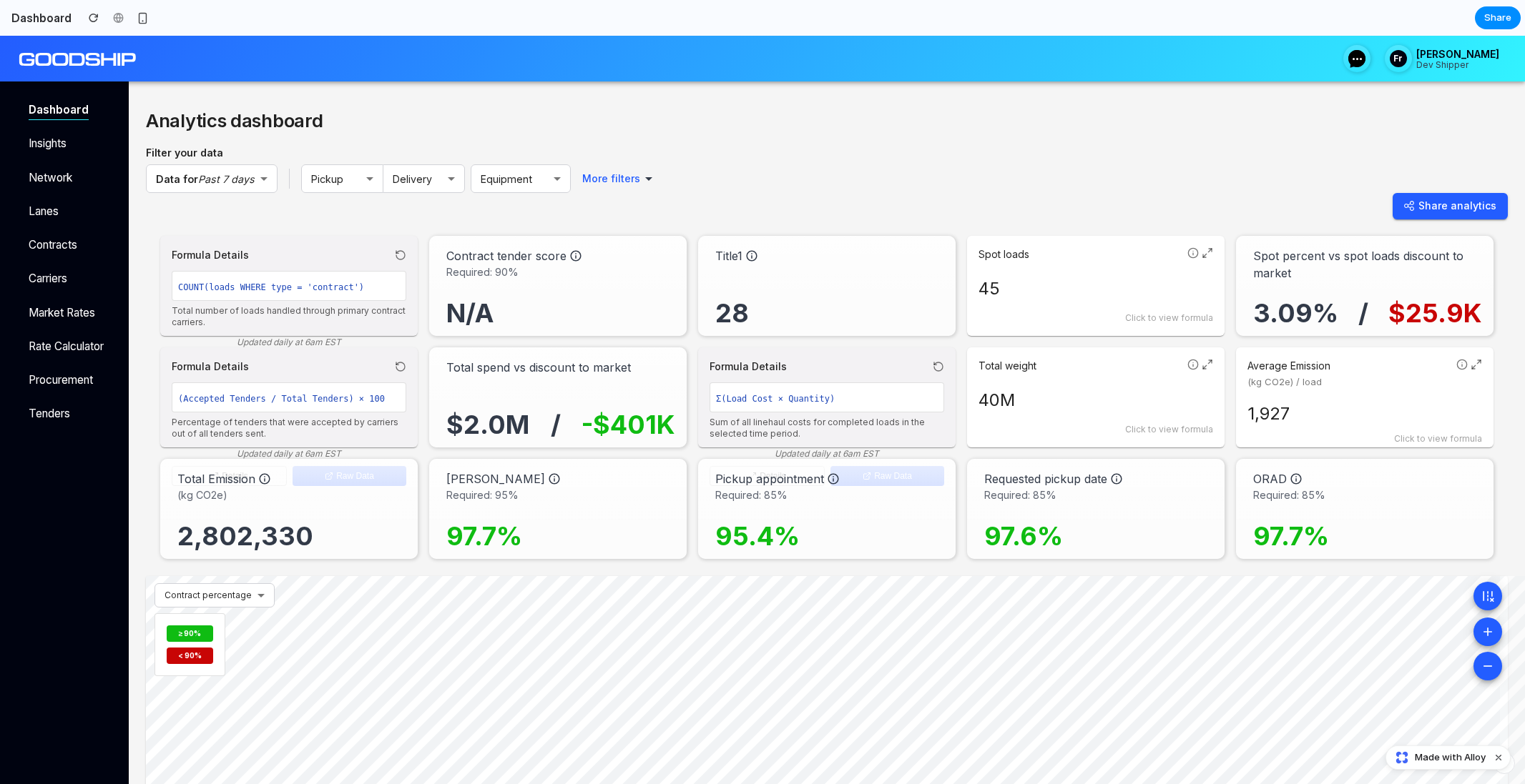
click at [1082, 367] on p "Total weight" at bounding box center [1079, 366] width 203 height 14
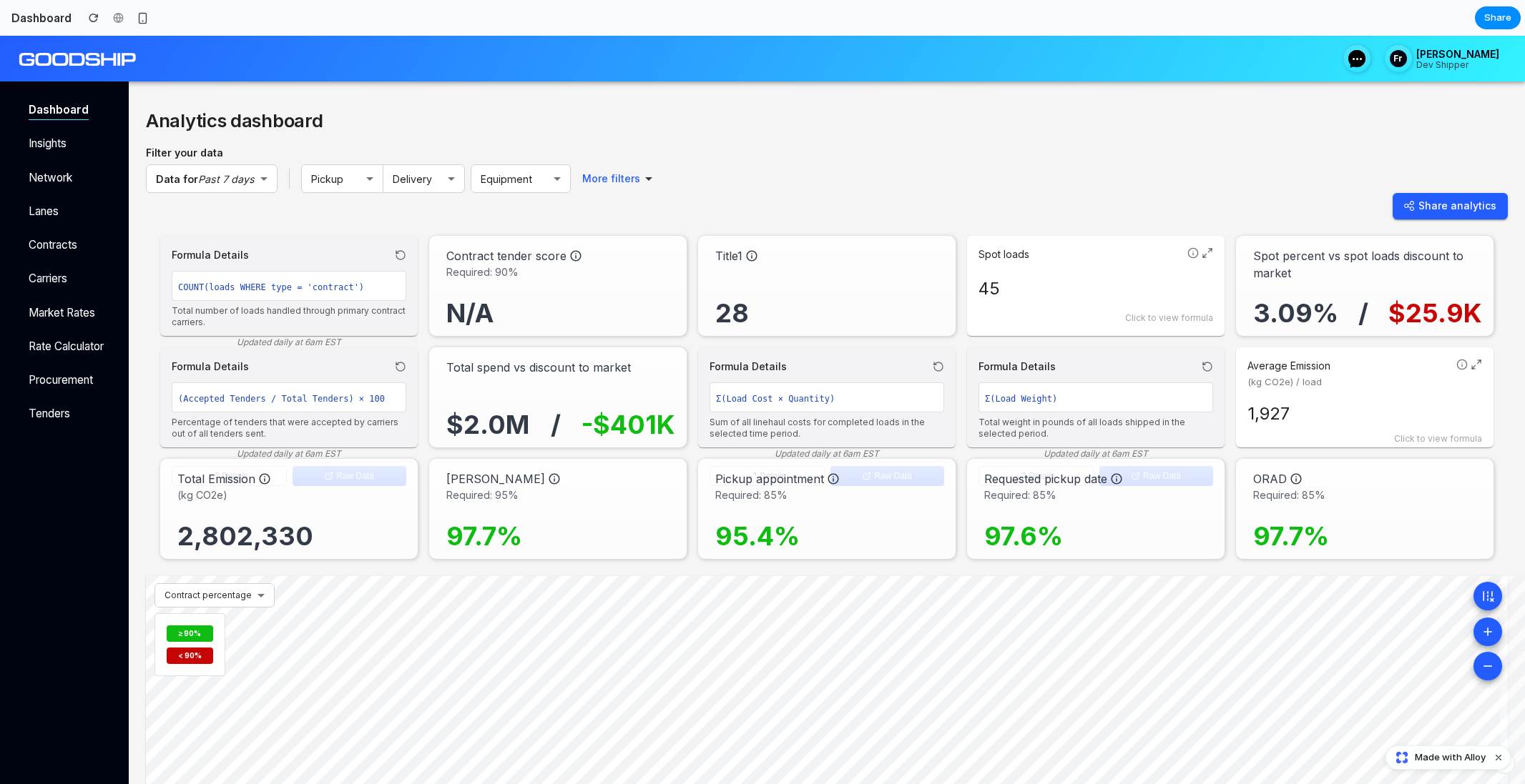
click at [1071, 247] on p "Spot loads" at bounding box center [1079, 254] width 203 height 14
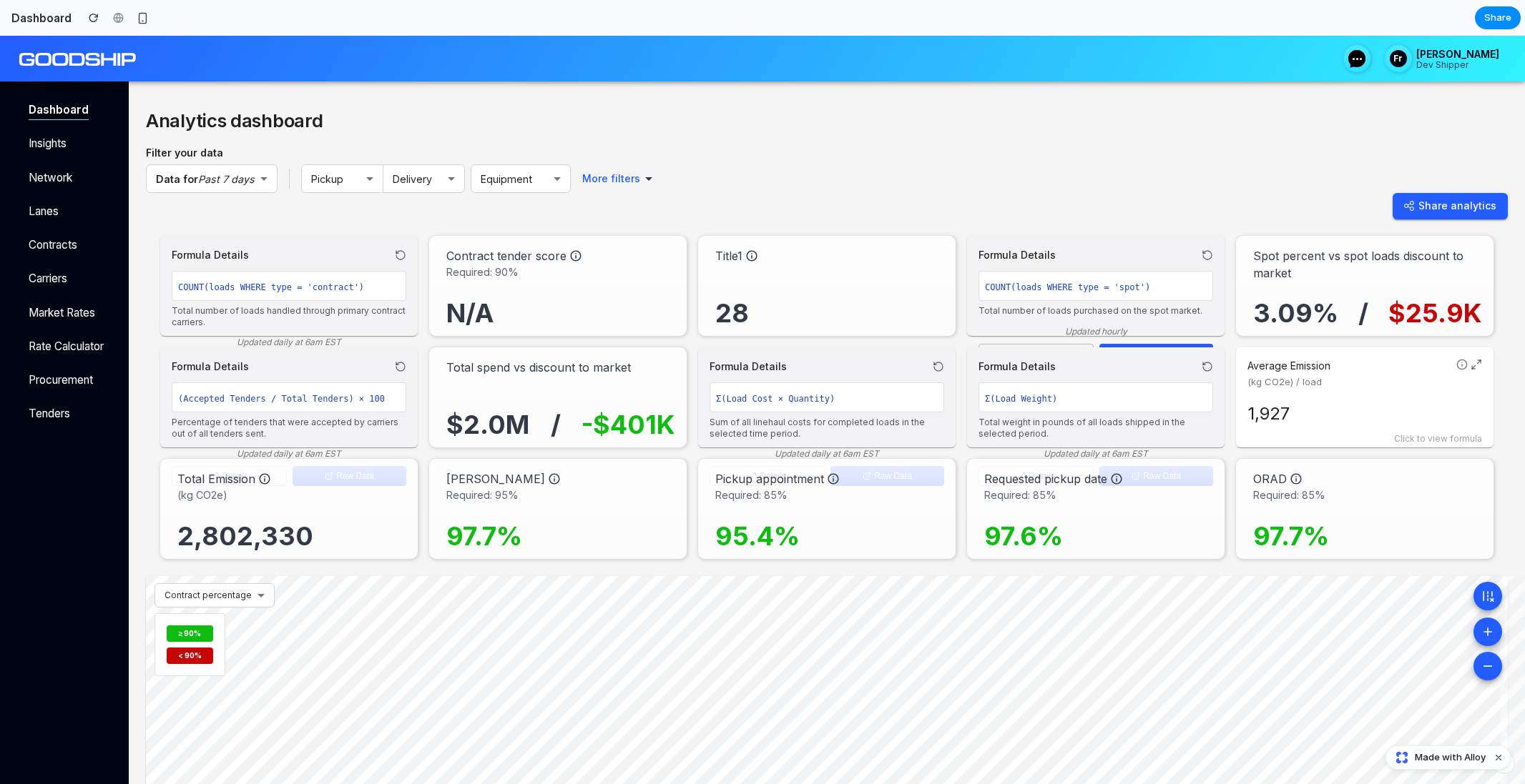
click at [1095, 249] on div "Formula Details" at bounding box center [1095, 254] width 235 height 15
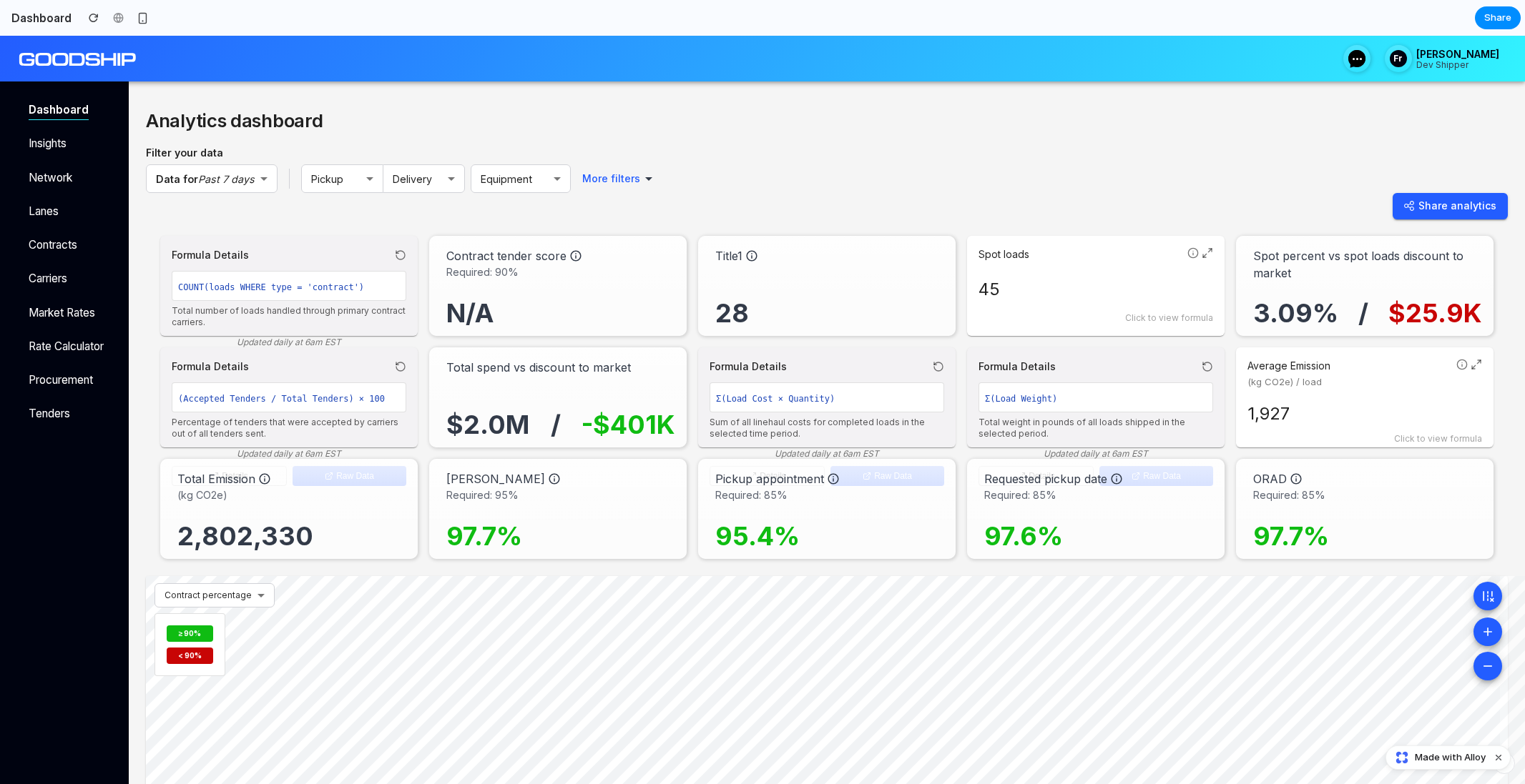
click at [1370, 366] on p "Average Emission" at bounding box center [1348, 366] width 203 height 14
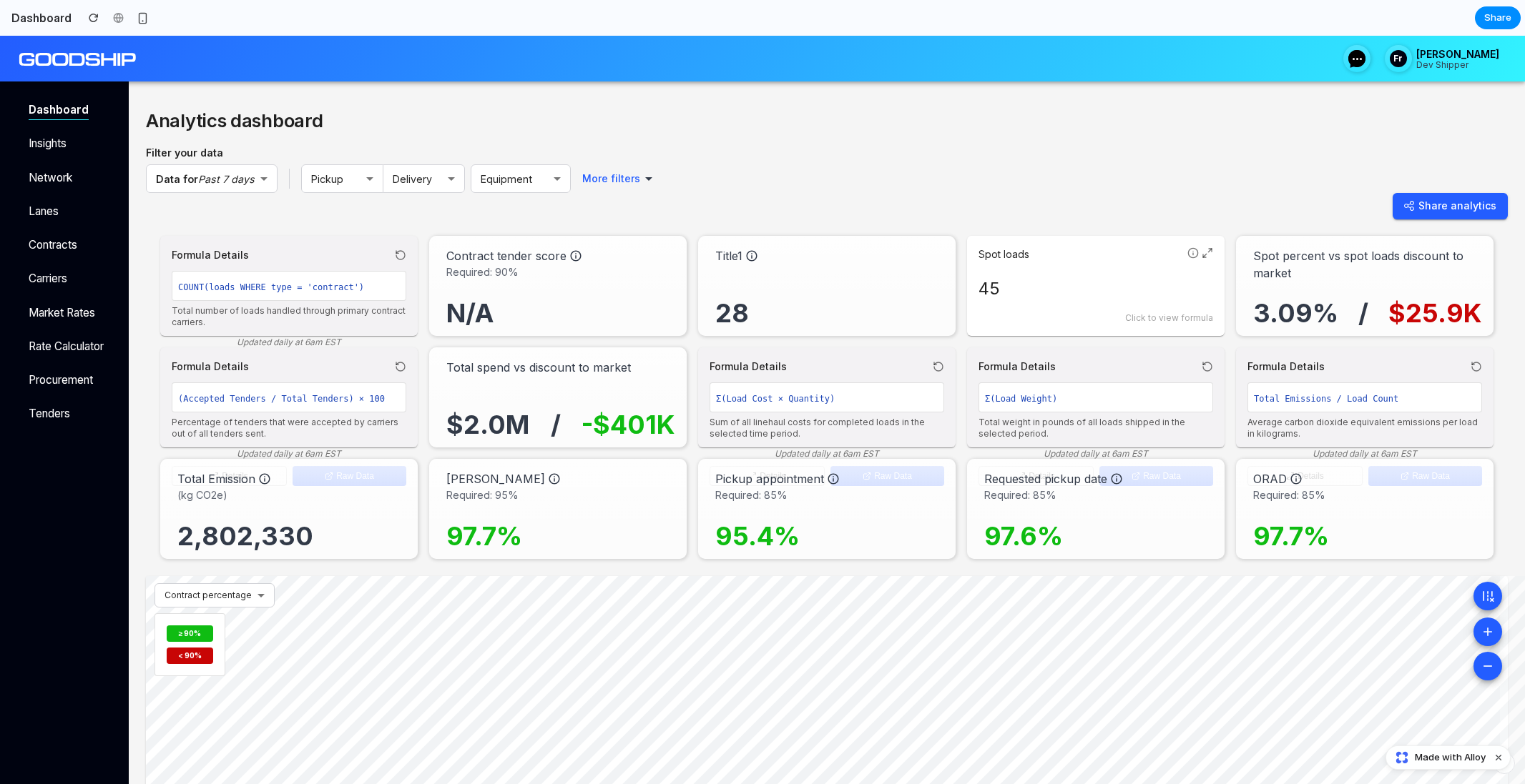
click at [315, 253] on div "Formula Details" at bounding box center [289, 254] width 235 height 15
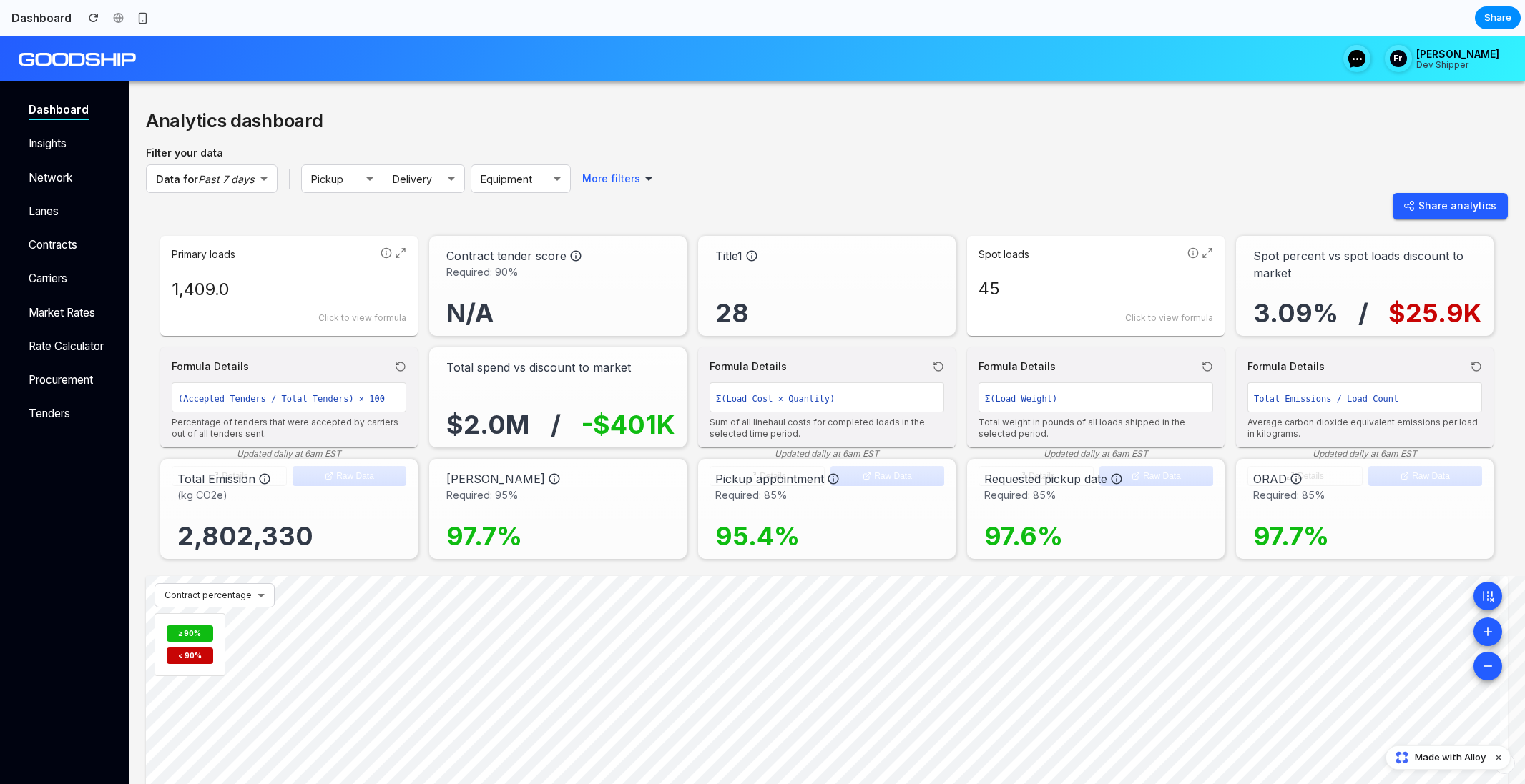
click at [397, 254] on icon at bounding box center [400, 253] width 12 height 12
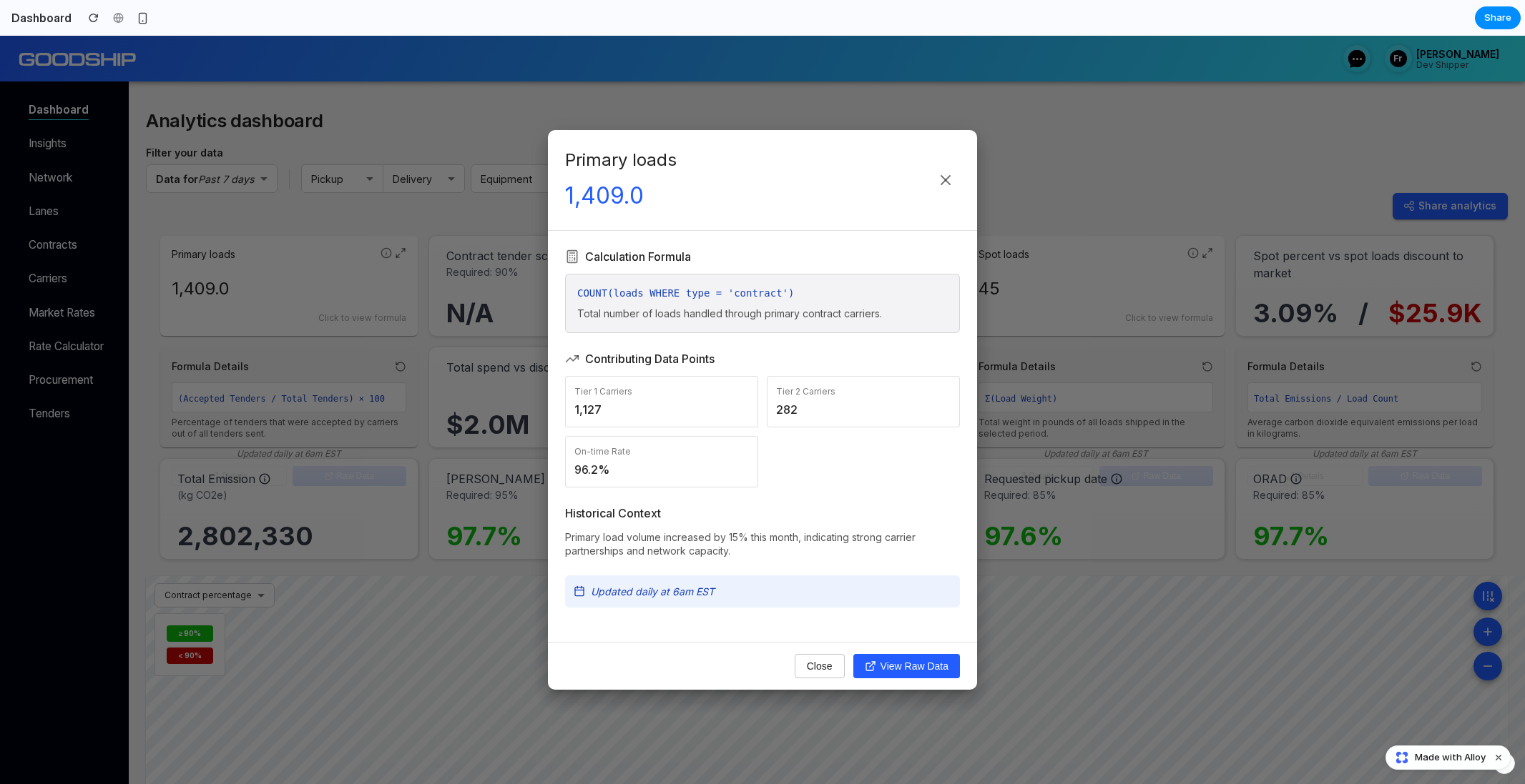
click at [437, 390] on div "Primary loads 1,409.0 Calculation Formula COUNT(loads WHERE type = 'contract') …" at bounding box center [762, 410] width 1525 height 748
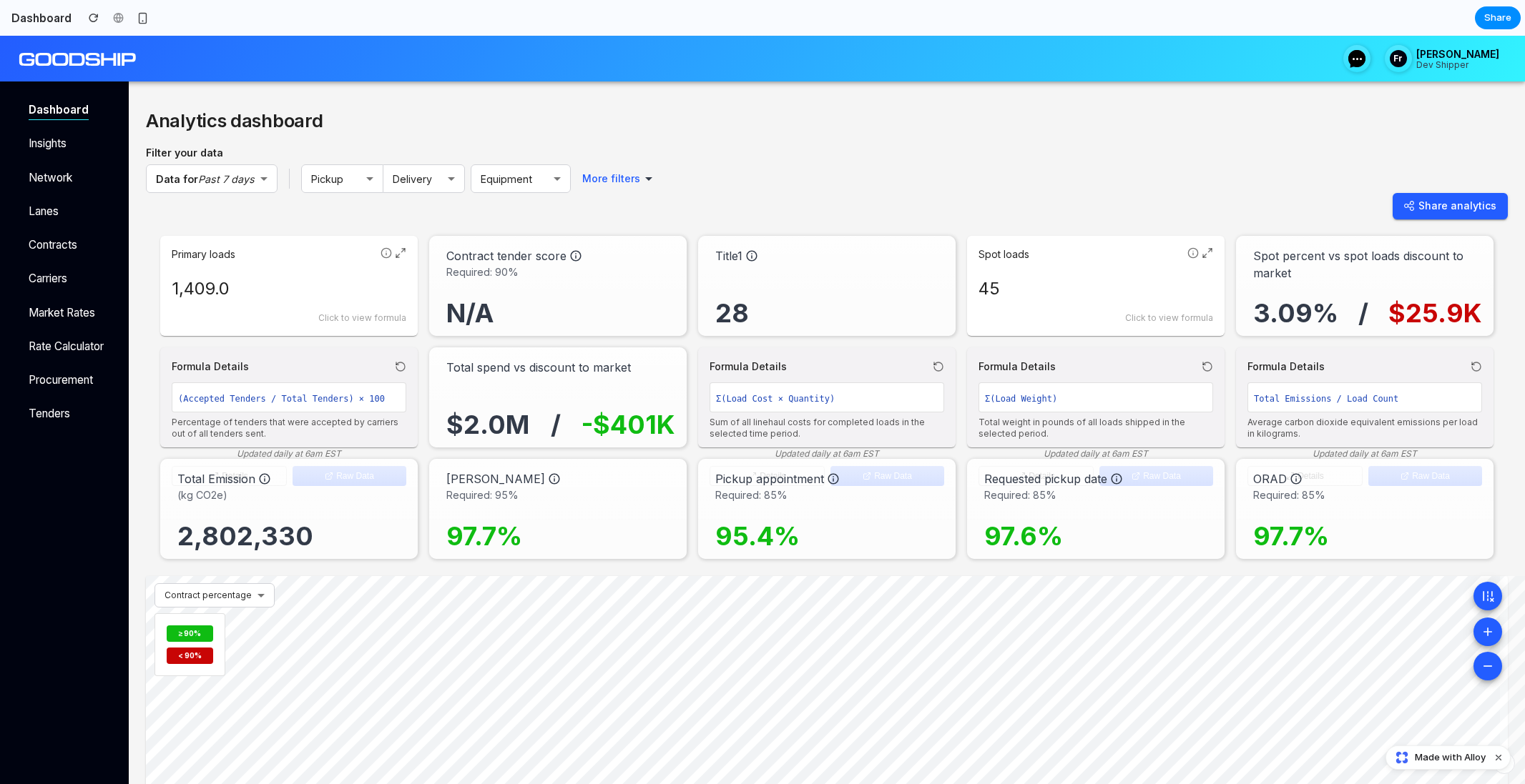
click at [319, 365] on div "Formula Details" at bounding box center [289, 366] width 235 height 15
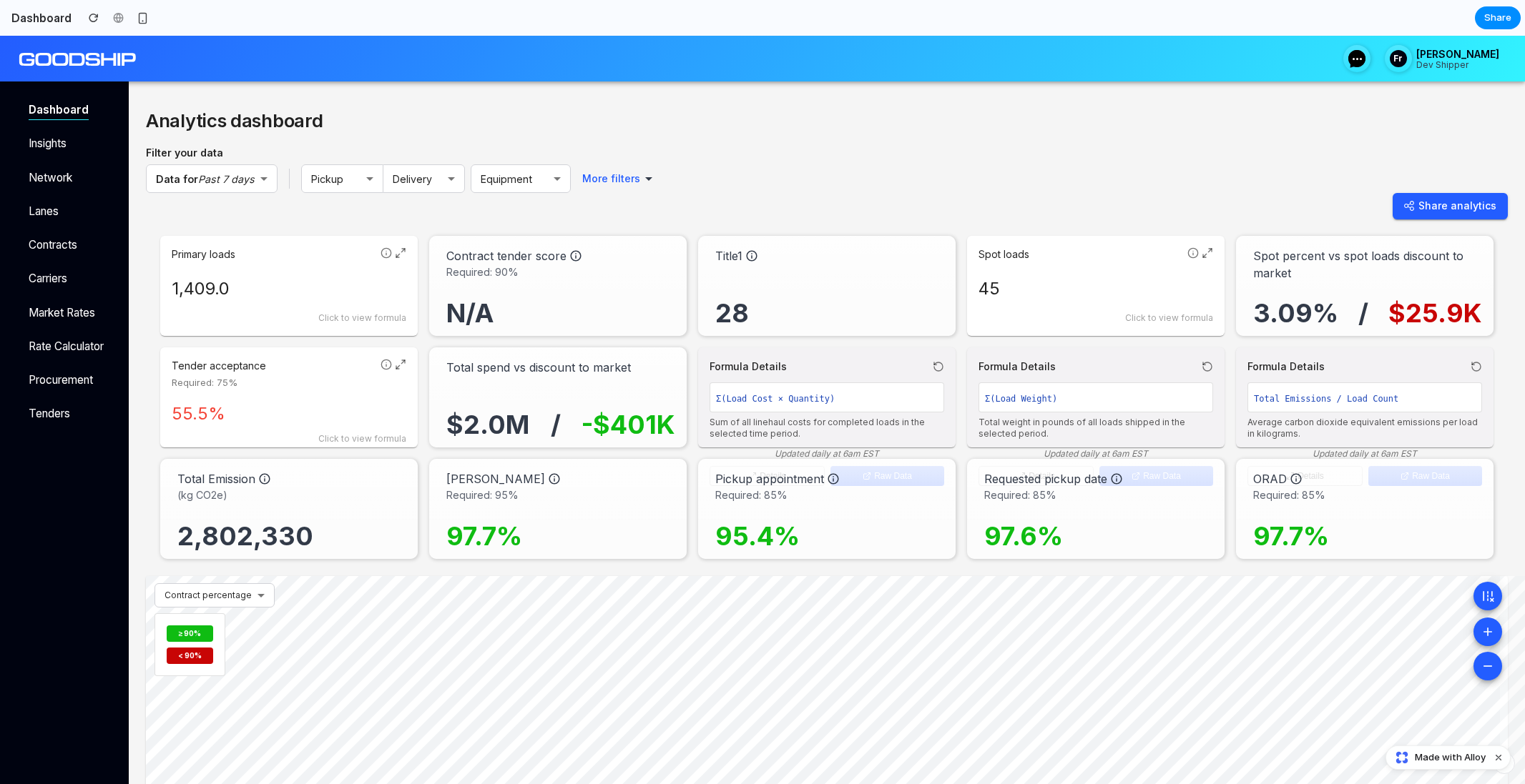
click at [400, 366] on icon at bounding box center [400, 364] width 12 height 12
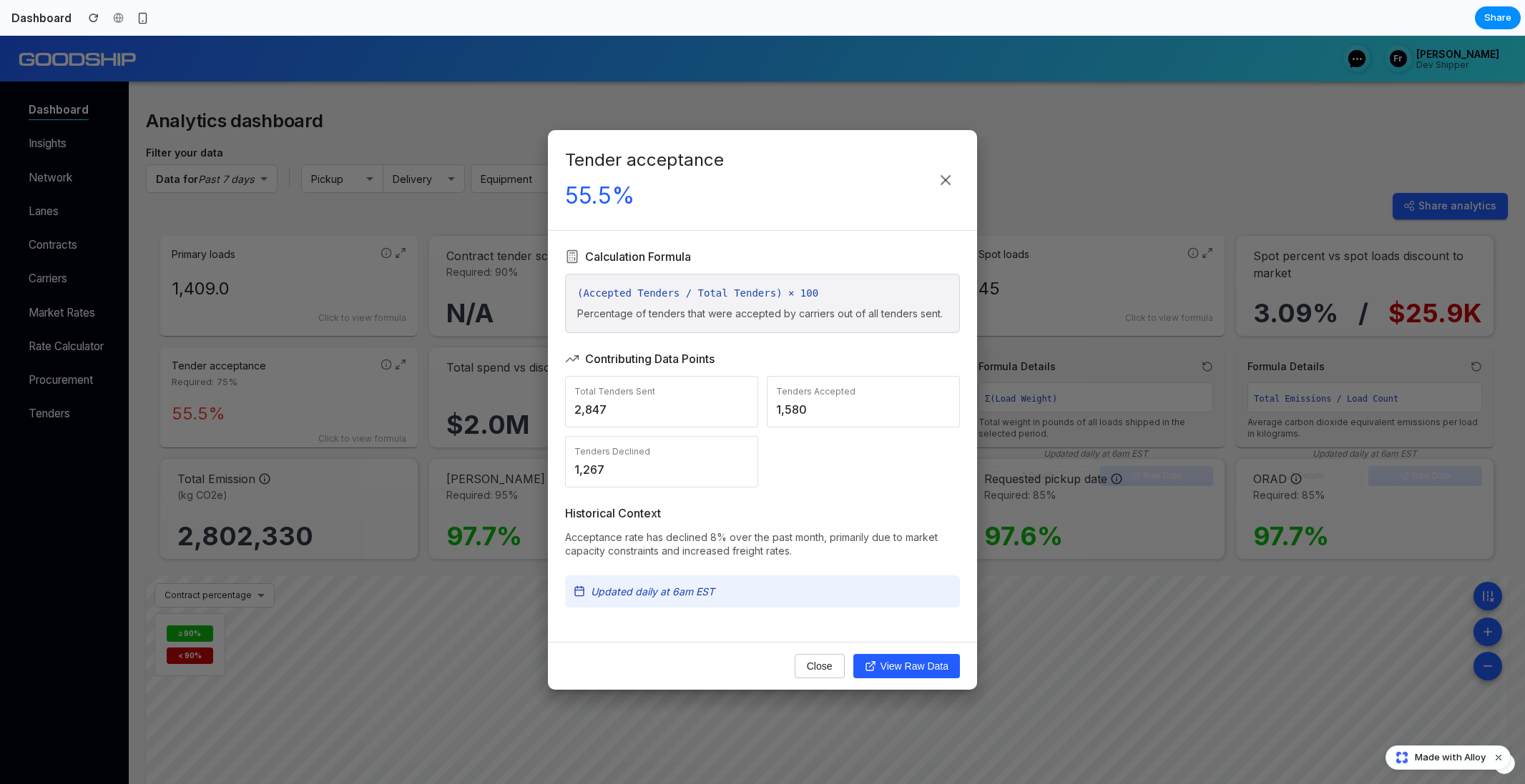
click at [241, 448] on div "Tender acceptance 55.5% Calculation Formula (Accepted Tenders / Total Tenders) …" at bounding box center [762, 410] width 1525 height 748
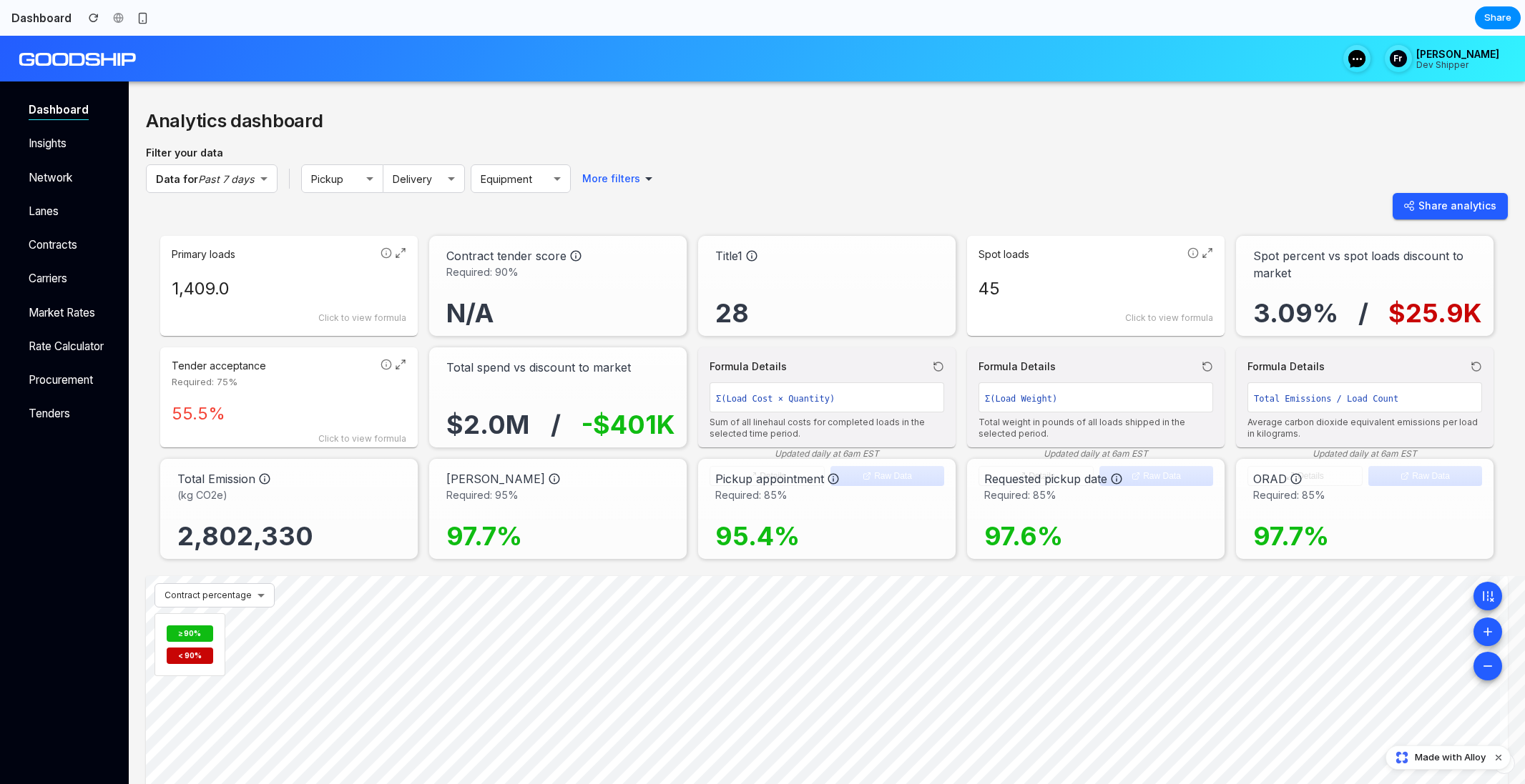
click at [313, 397] on div "Tender acceptance Required: 75% 55.5% Click to view formula" at bounding box center [289, 397] width 257 height 100
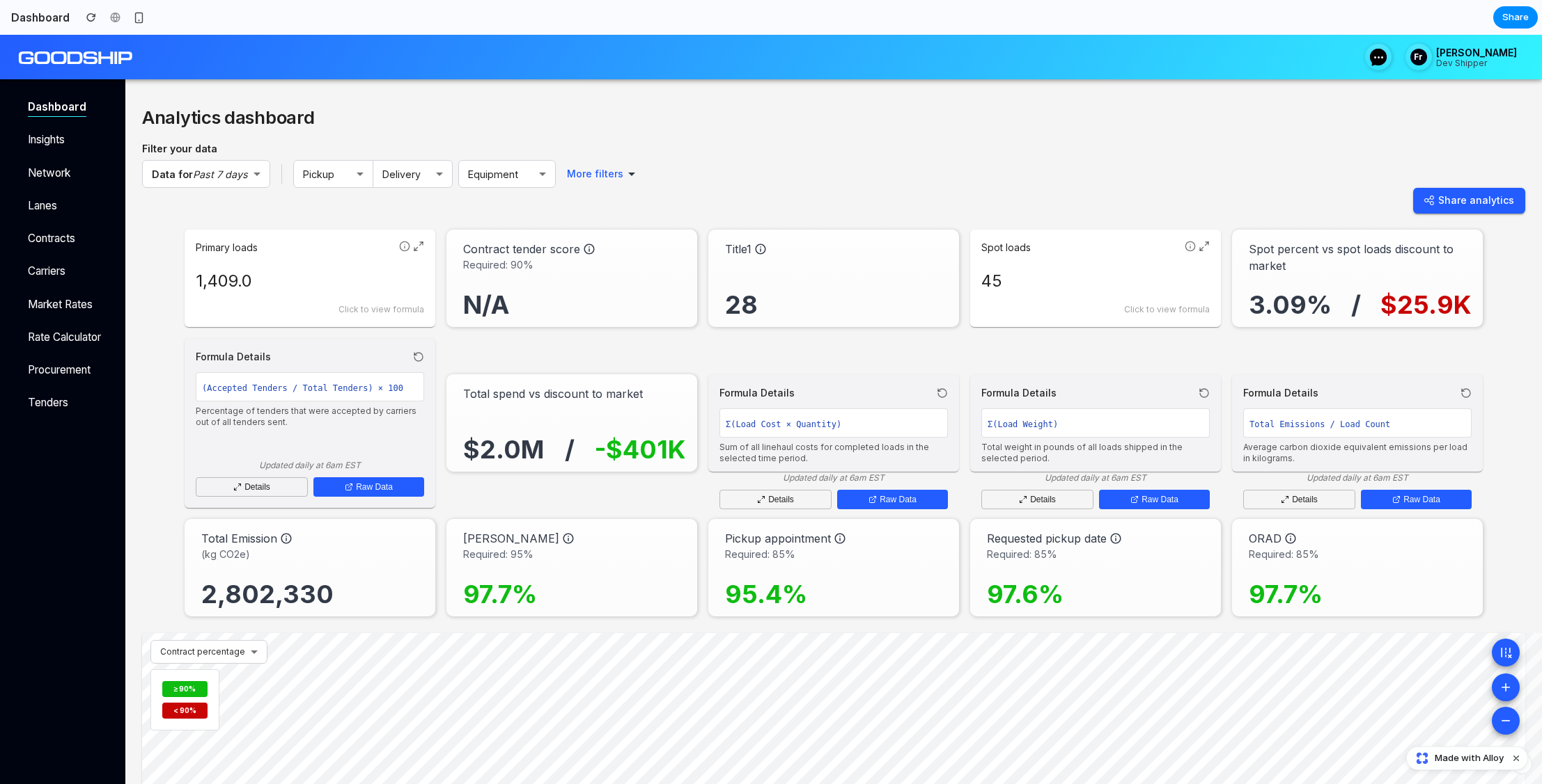
click at [1130, 99] on div "Analytics dashboard Filter your data Data for Past 7 days ​ Pickup ​ Delivery ​…" at bounding box center [833, 586] width 1416 height 1014
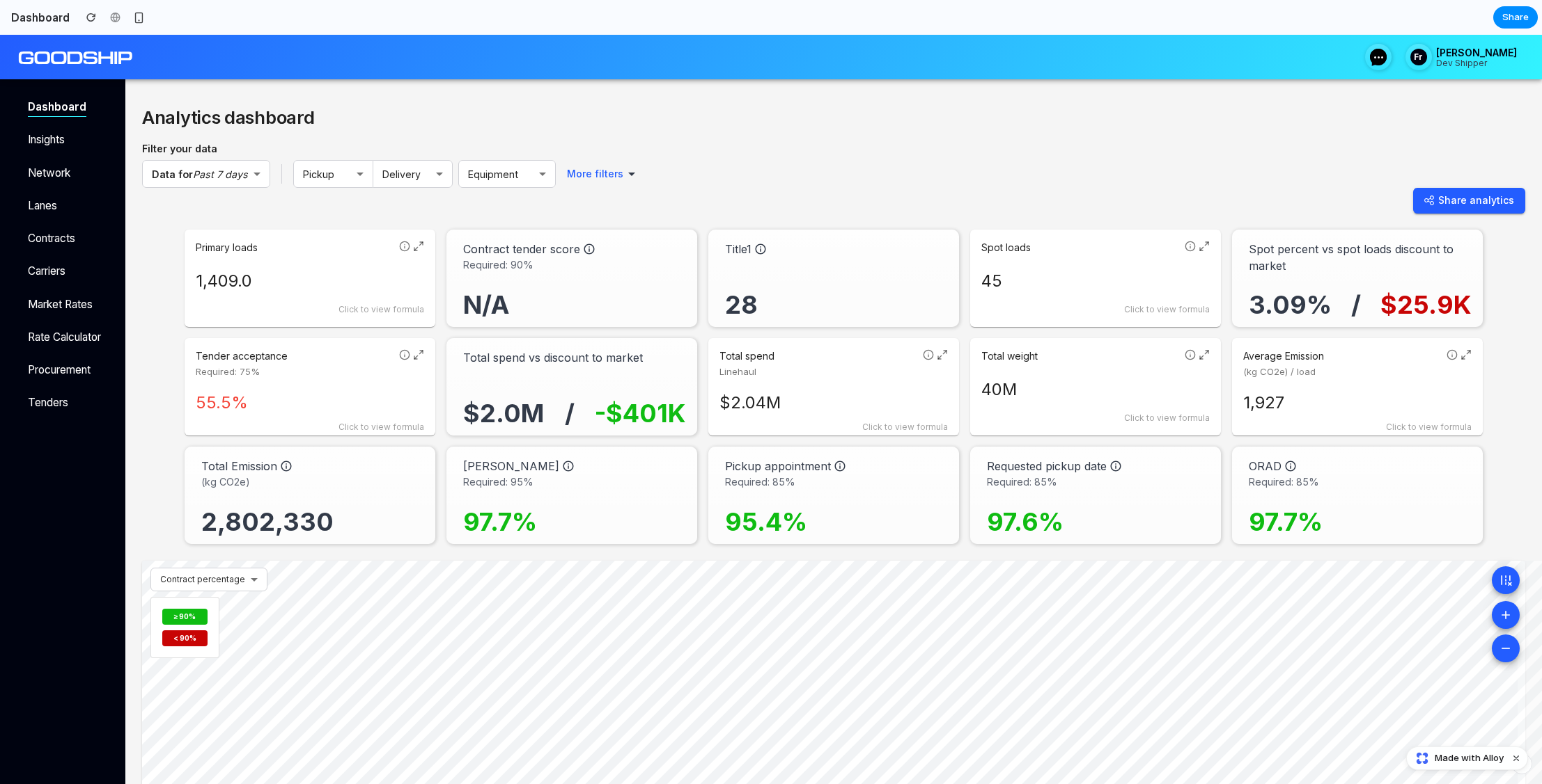
click at [816, 194] on div "Share analytics" at bounding box center [833, 201] width 1383 height 26
click at [330, 249] on p "Primary loads" at bounding box center [294, 248] width 197 height 14
click at [323, 365] on span "Required: 75%" at bounding box center [294, 372] width 197 height 14
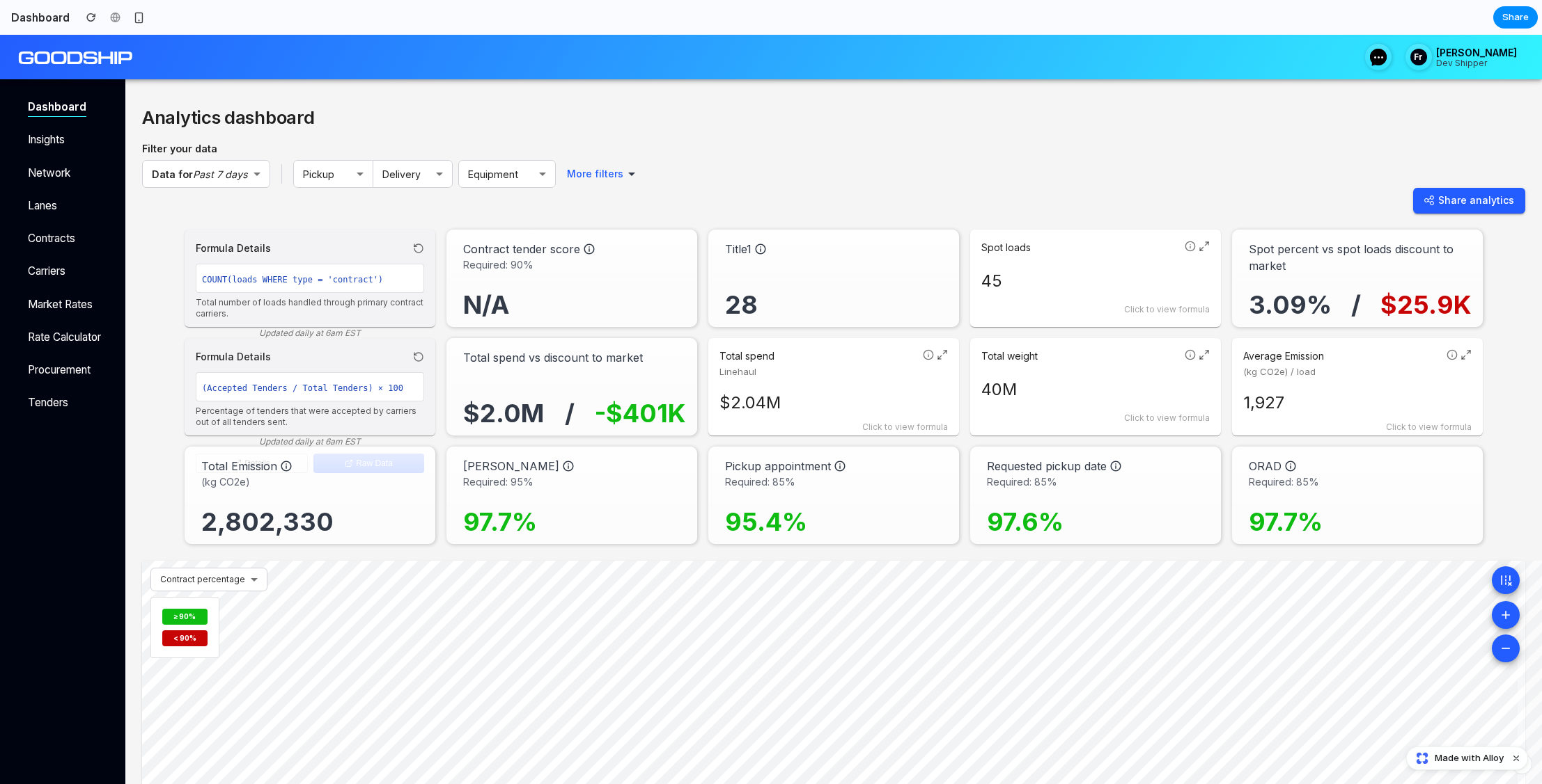
click at [1038, 368] on div "Total weight 40M Click to view formula" at bounding box center [1095, 387] width 250 height 97
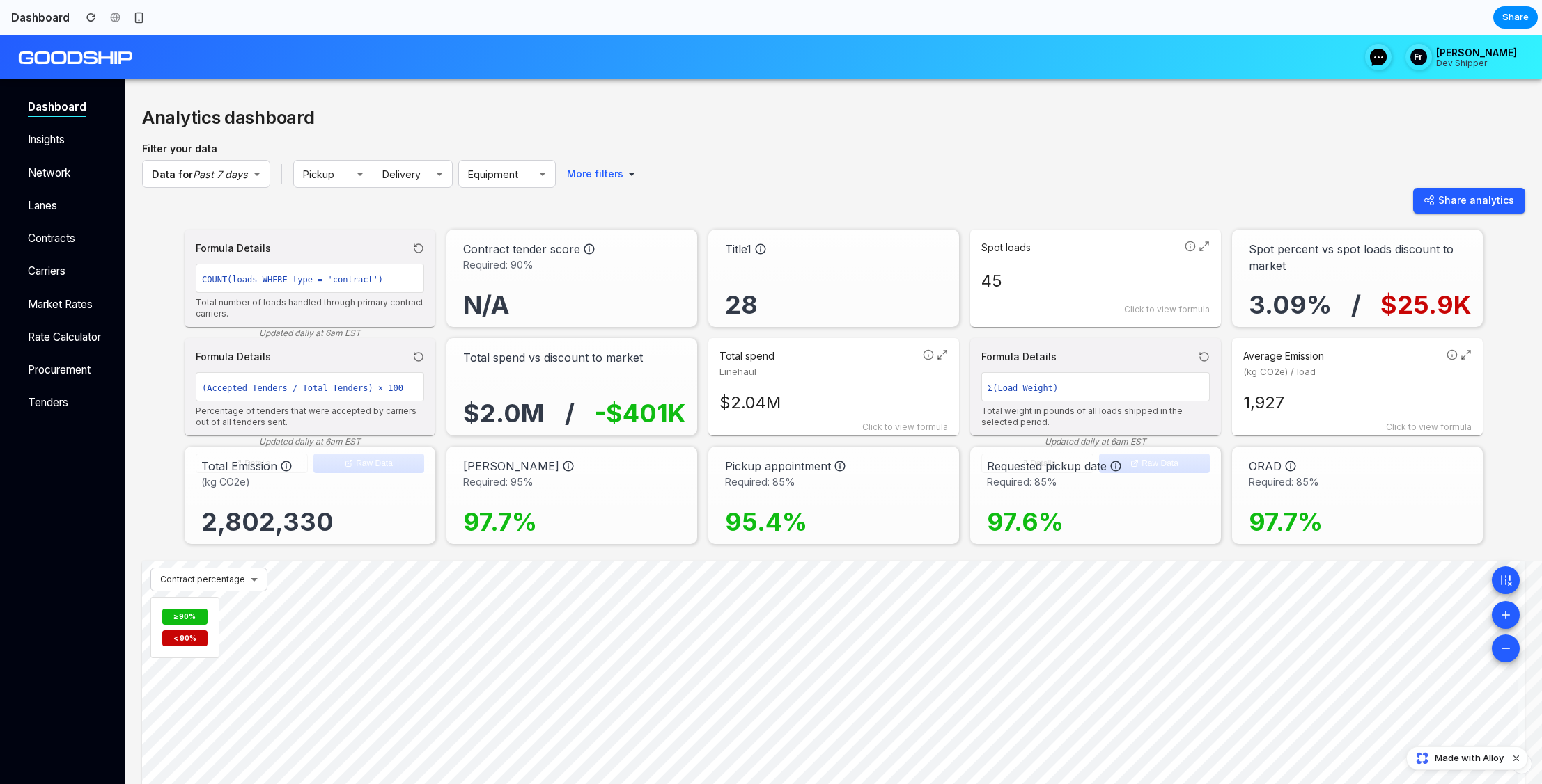
click at [1066, 256] on div "Spot loads 45 Click to view formula" at bounding box center [1095, 278] width 250 height 97
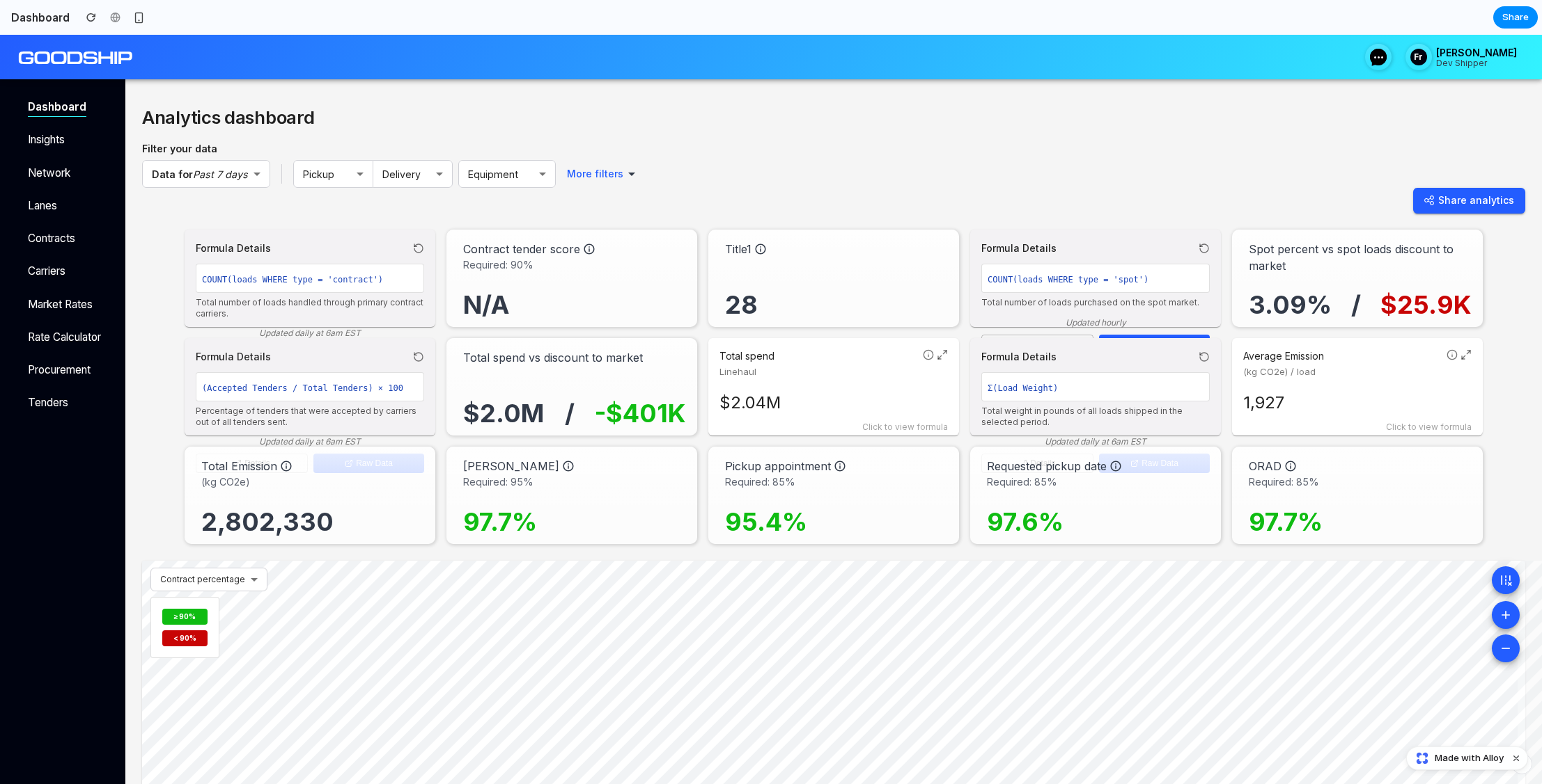
click at [864, 390] on p "$2.04M" at bounding box center [833, 402] width 229 height 25
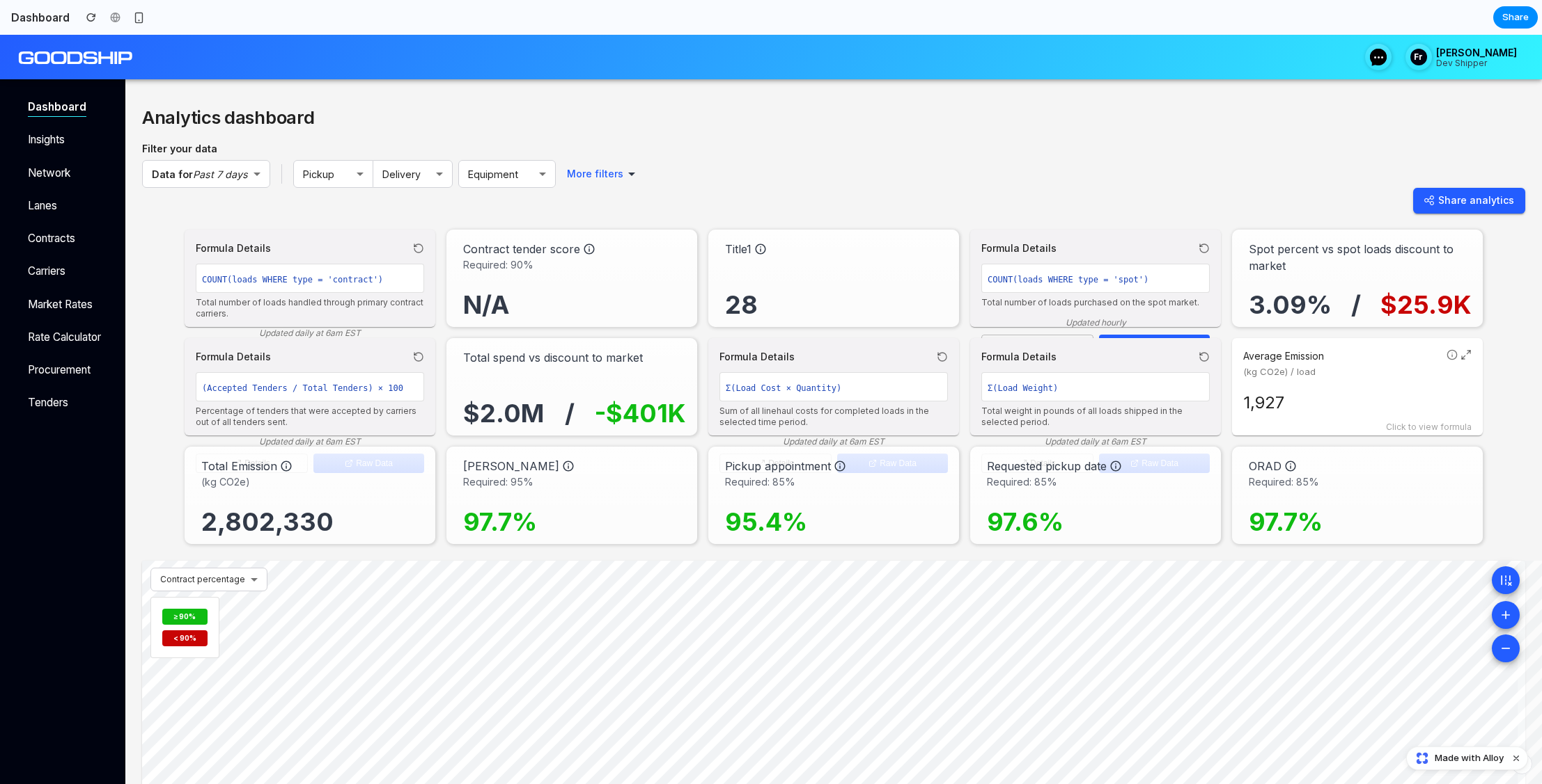
click at [834, 347] on div "Formula Details Σ(Load Cost × Quantity) Sum of all linehaul costs for completed…" at bounding box center [833, 387] width 250 height 97
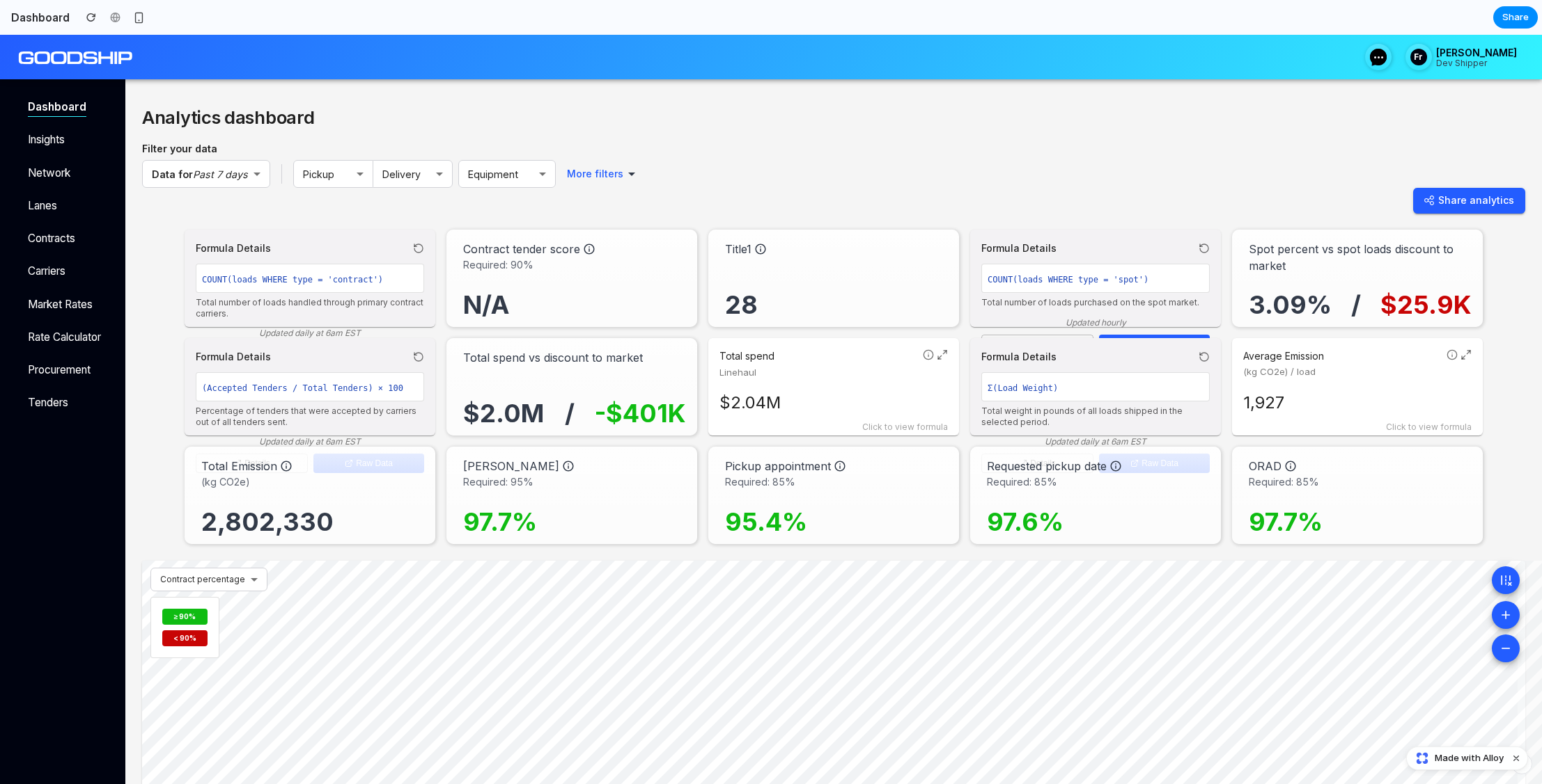
click at [320, 237] on div "Formula Details COUNT(loads WHERE type = 'contract') Total number of loads hand…" at bounding box center [310, 278] width 250 height 97
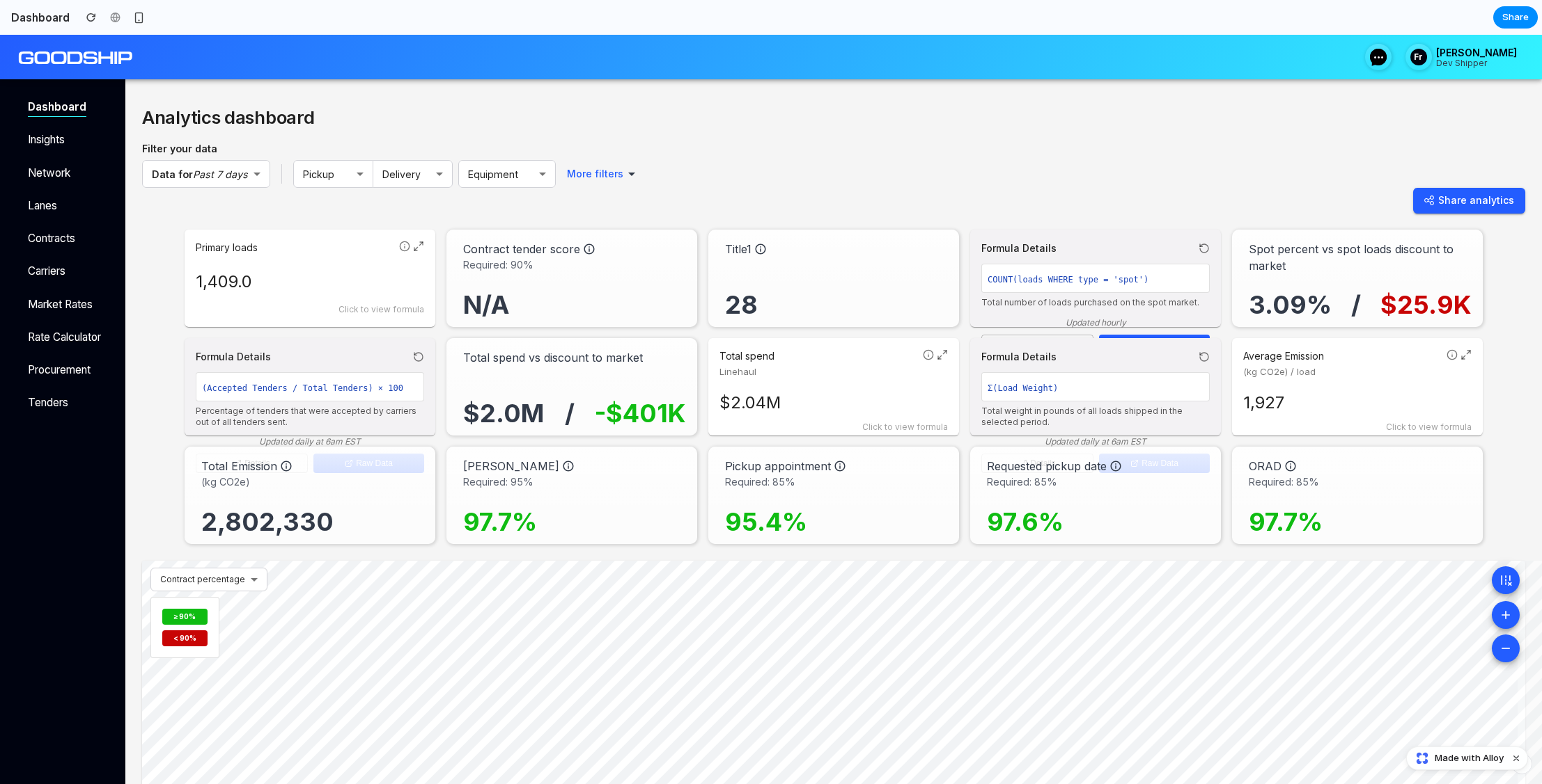
click at [415, 246] on icon at bounding box center [418, 246] width 11 height 11
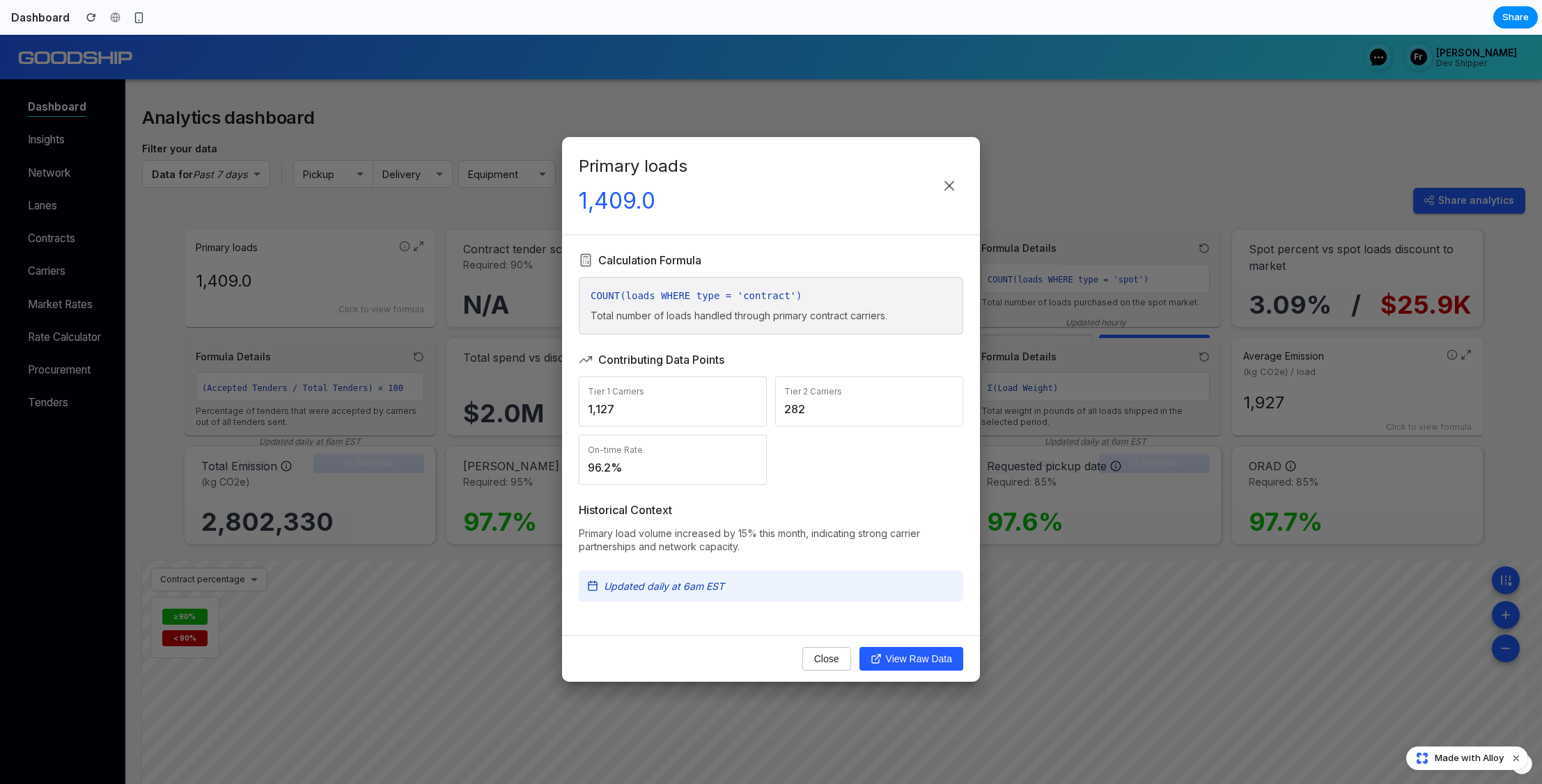
click at [400, 393] on div "Primary loads 1,409.0 Calculation Formula COUNT(loads WHERE type = 'contract') …" at bounding box center [771, 409] width 1542 height 749
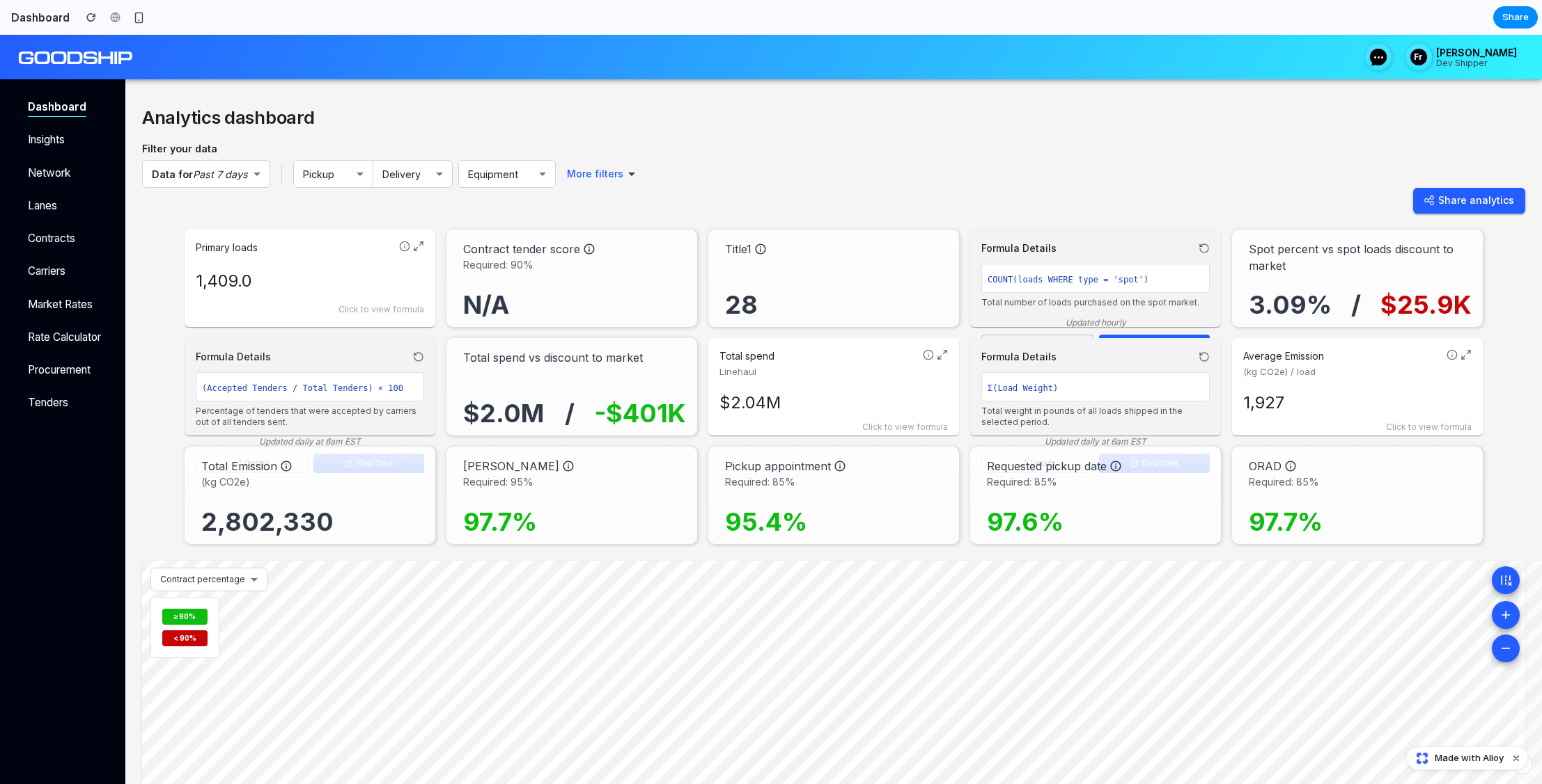
click at [326, 350] on div "Formula Details" at bounding box center [310, 356] width 229 height 15
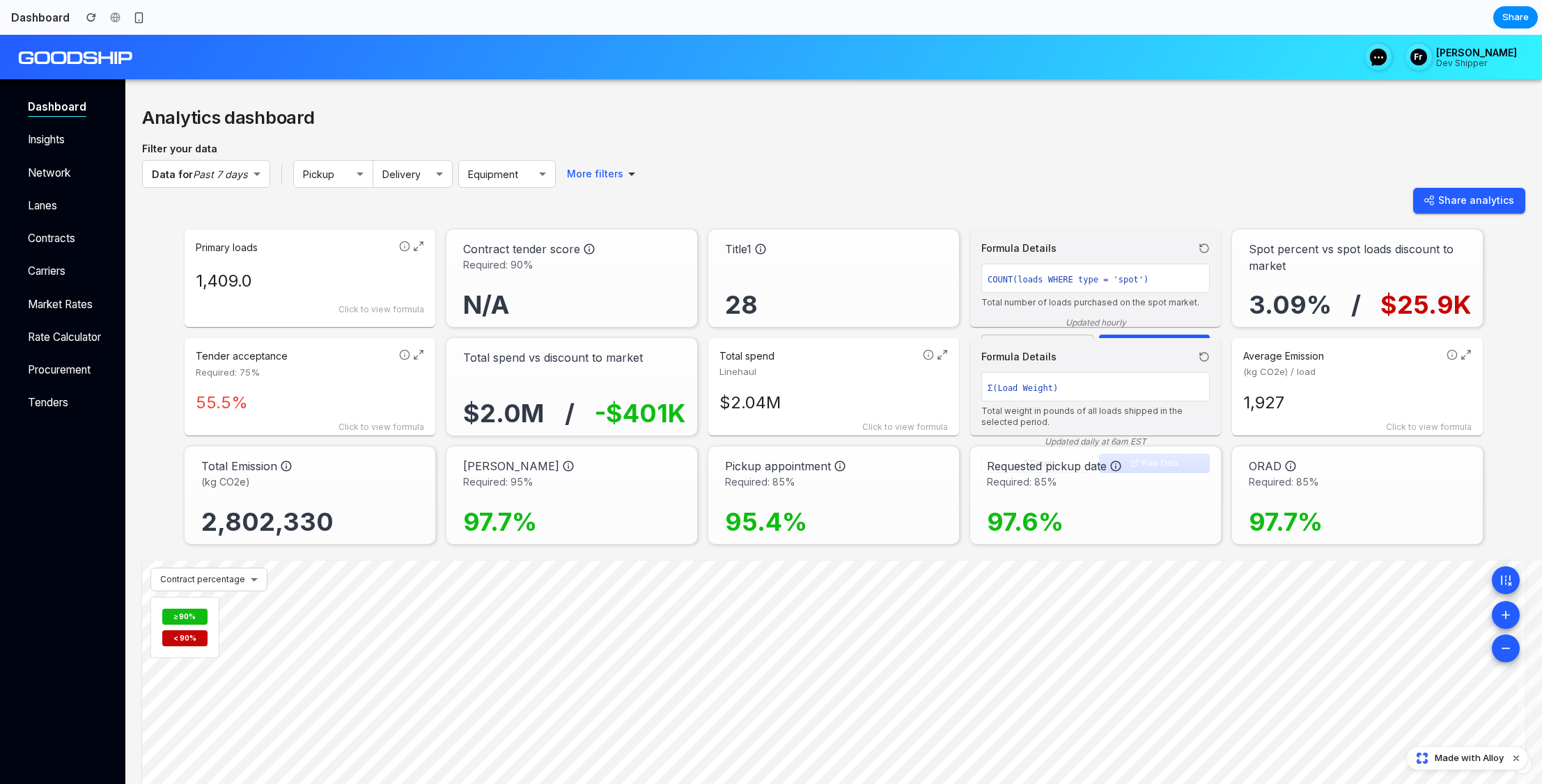
click at [334, 362] on p "Tender acceptance" at bounding box center [294, 356] width 197 height 14
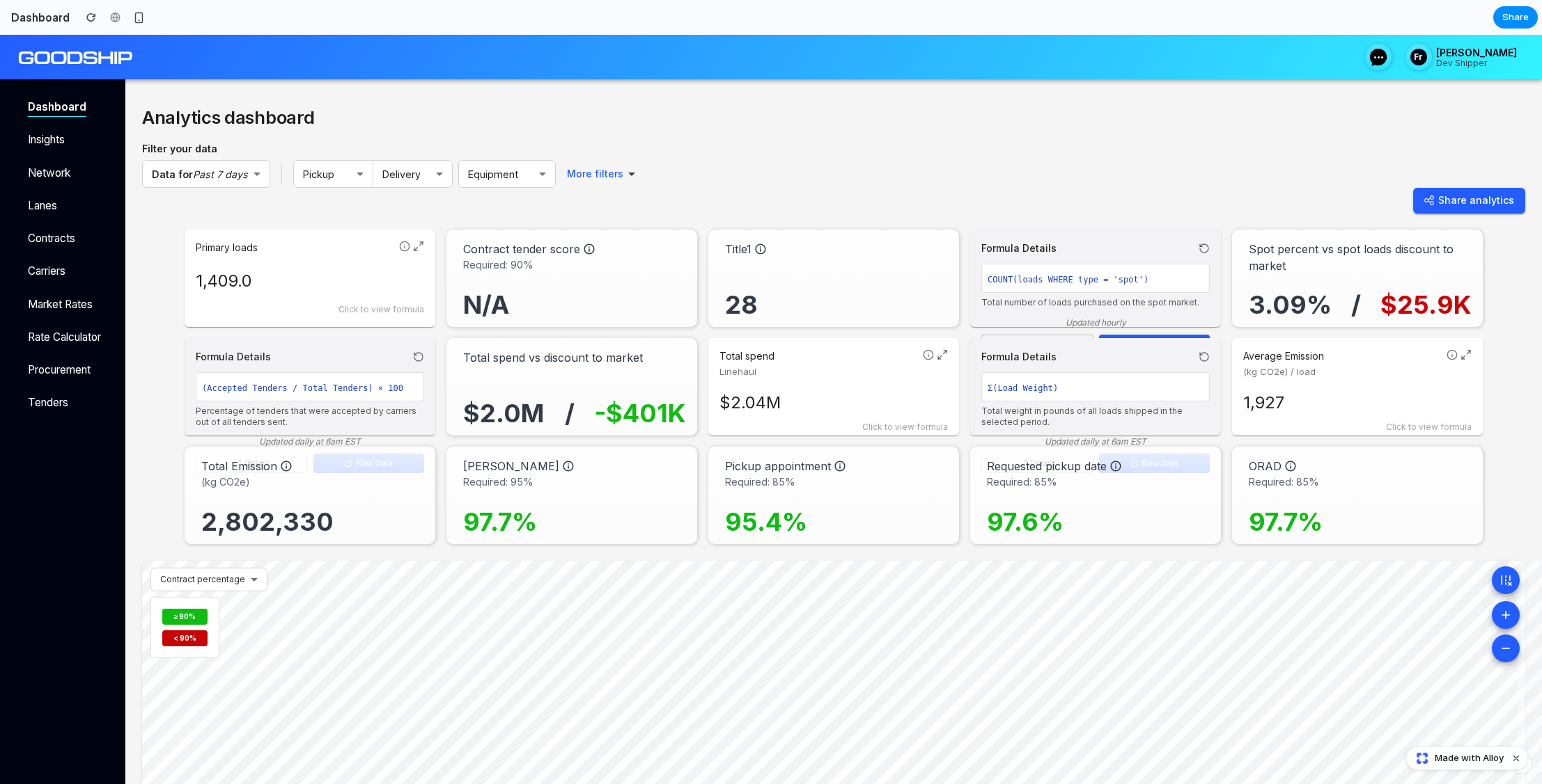
click at [334, 362] on div "Formula Details" at bounding box center [310, 356] width 229 height 15
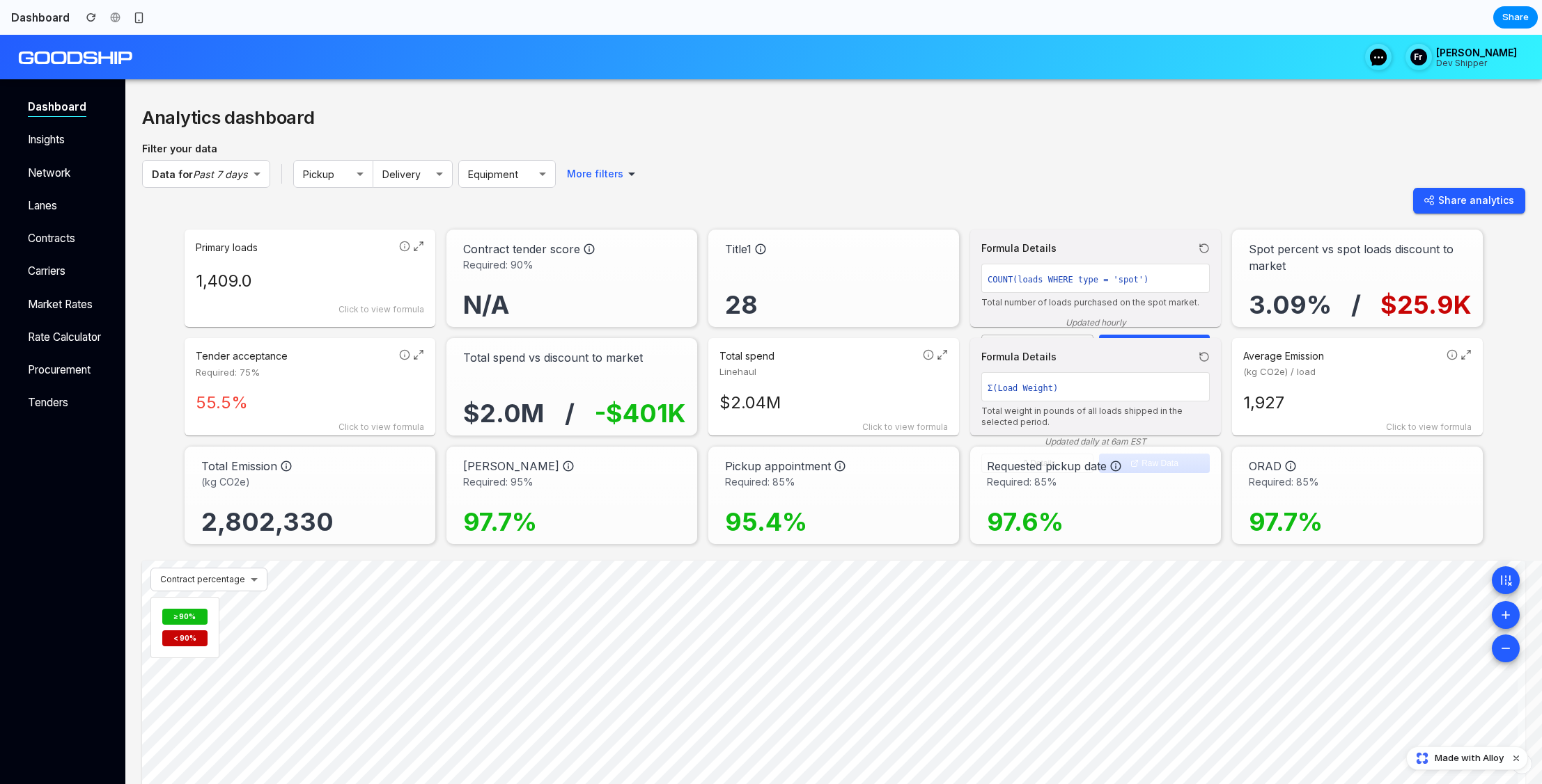
click at [334, 362] on p "Tender acceptance" at bounding box center [294, 356] width 197 height 14
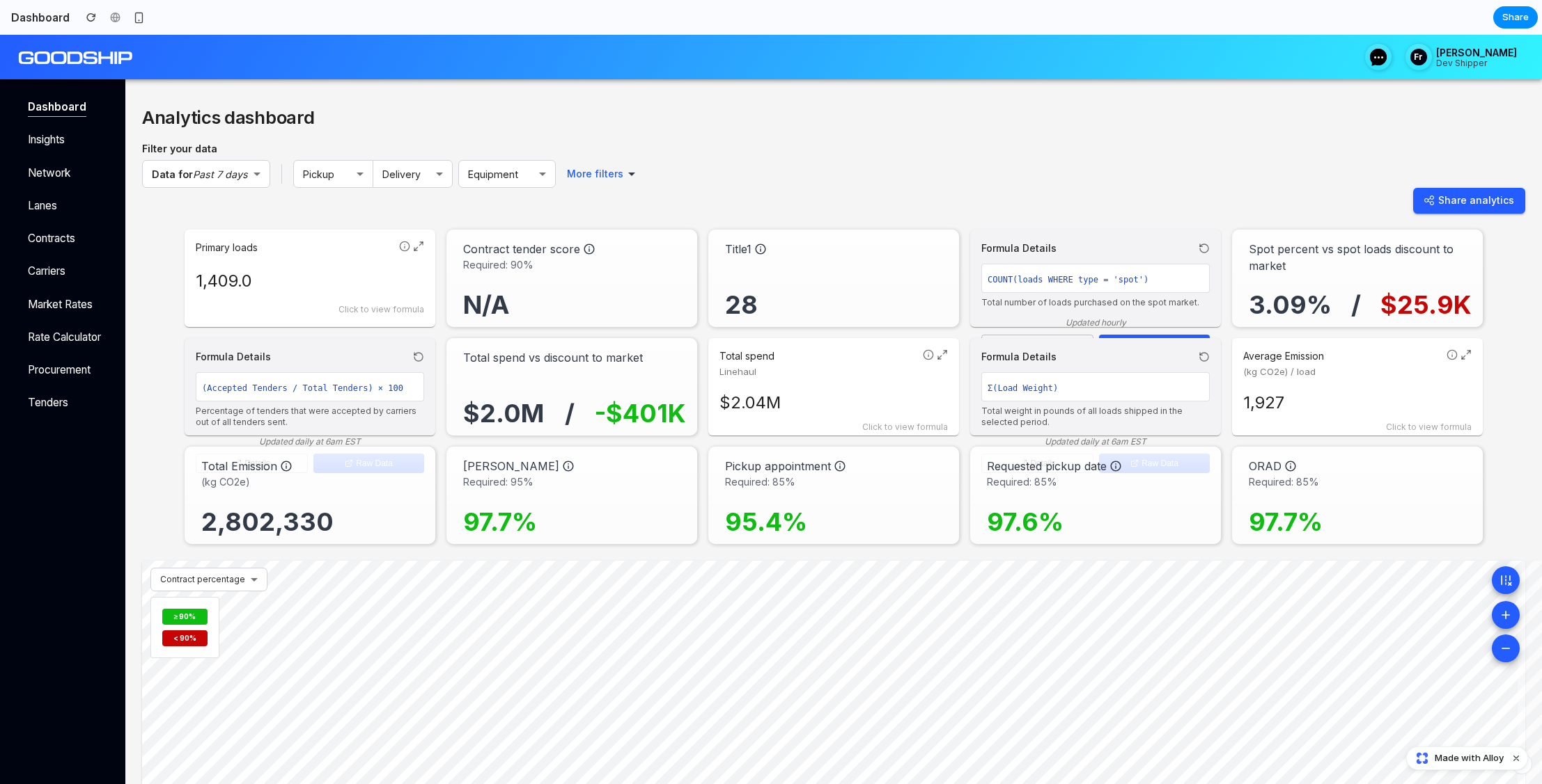
click at [325, 278] on p "1,409.0" at bounding box center [310, 281] width 229 height 25
click at [325, 248] on div "Formula Details" at bounding box center [310, 248] width 229 height 15
click at [803, 183] on div "Data for Past 7 days ​ Pickup ​ Delivery ​ Equipment ​ More filters ​" at bounding box center [833, 174] width 1383 height 28
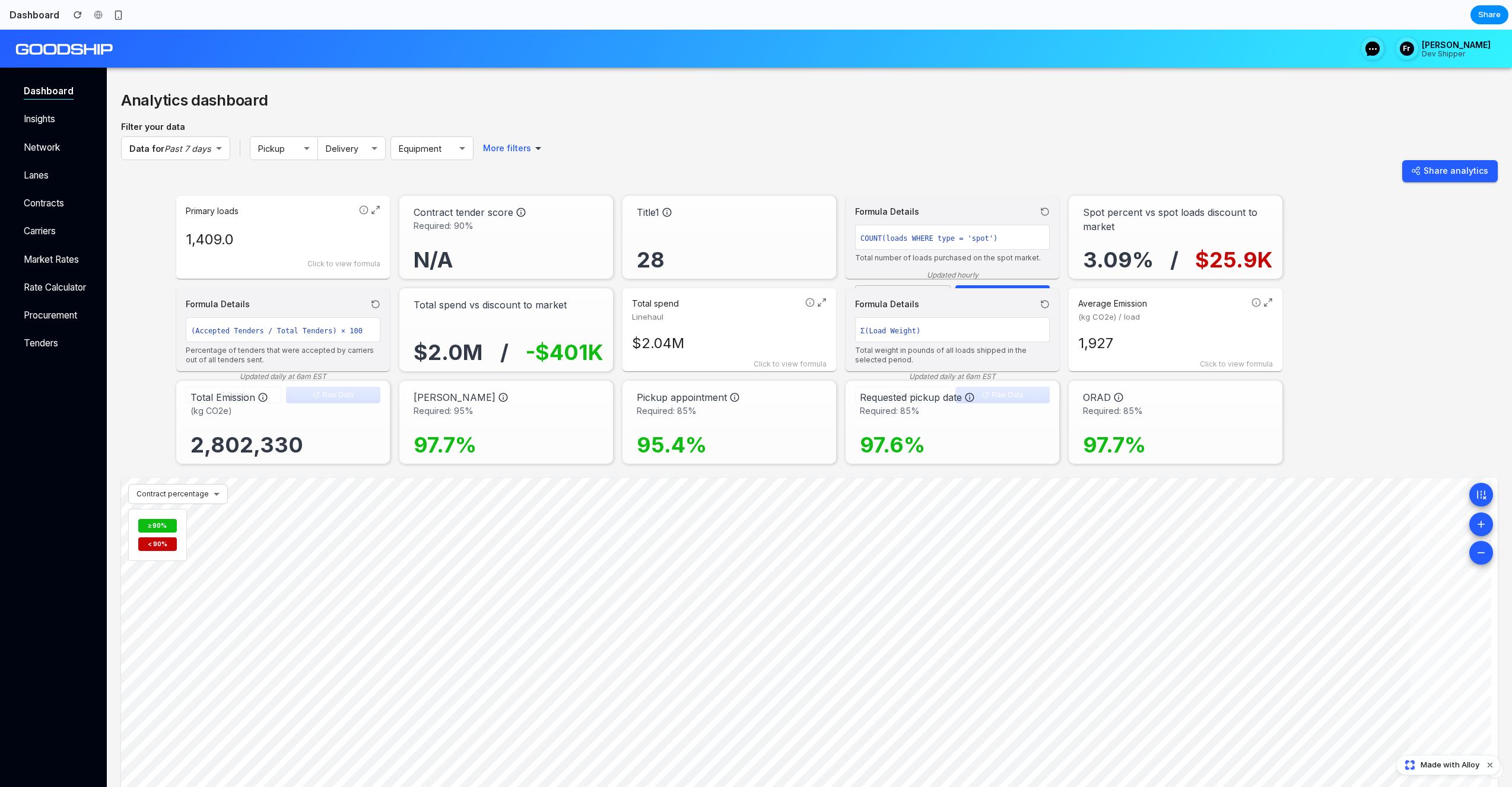
click at [808, 544] on div "© Mapbox © OpenStreetMap Improve this map" at bounding box center [765, 641] width 1289 height 326
click at [363, 547] on div "© Mapbox © OpenStreetMap Improve this map" at bounding box center [765, 641] width 1289 height 326
click at [750, 115] on div "Analytics dashboard Filter your data Data for Past 7 days ​ Pickup ​ Delivery ​…" at bounding box center [809, 445] width 1376 height 718
